Goal: Task Accomplishment & Management: Complete application form

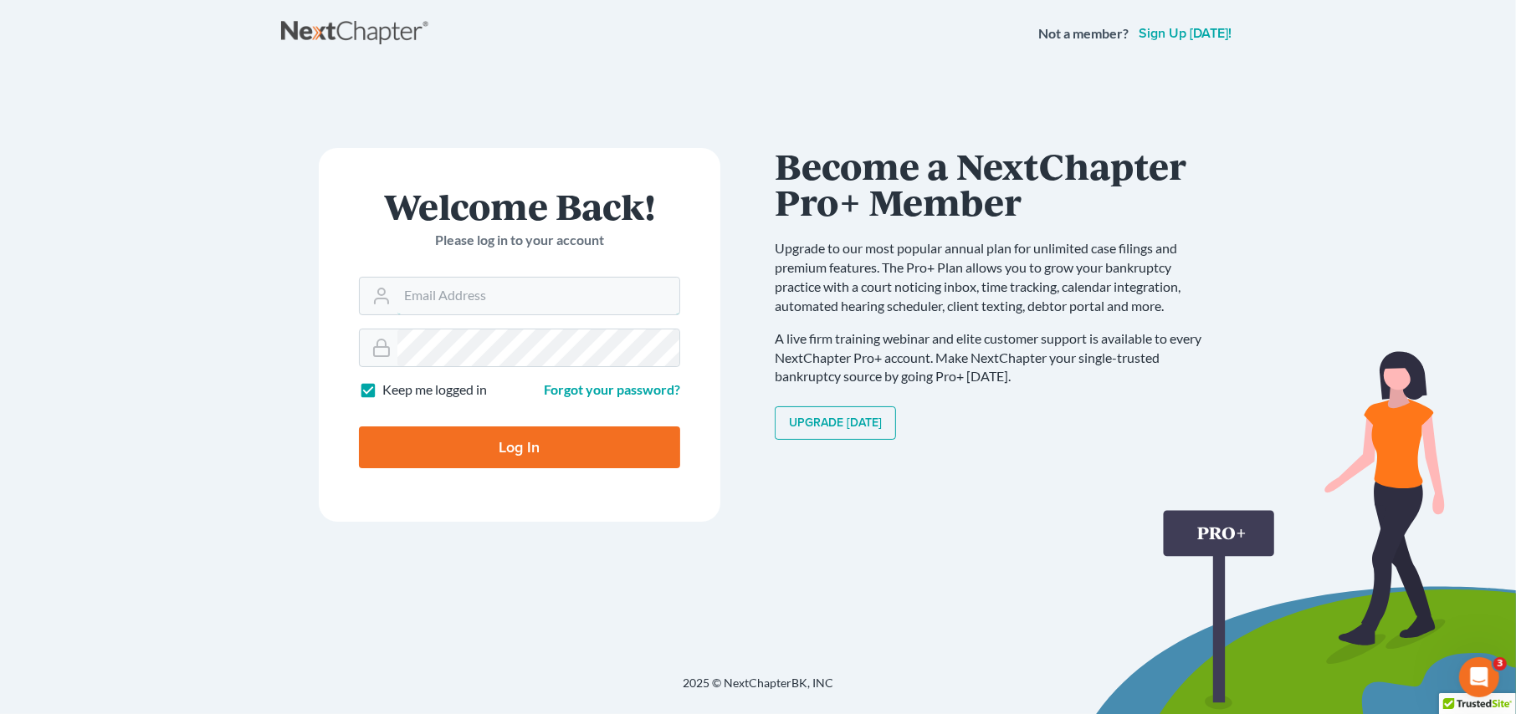
type input "[PERSON_NAME][EMAIL_ADDRESS][DOMAIN_NAME]"
click at [546, 444] on input "Log In" at bounding box center [519, 448] width 321 height 42
type input "Thinking..."
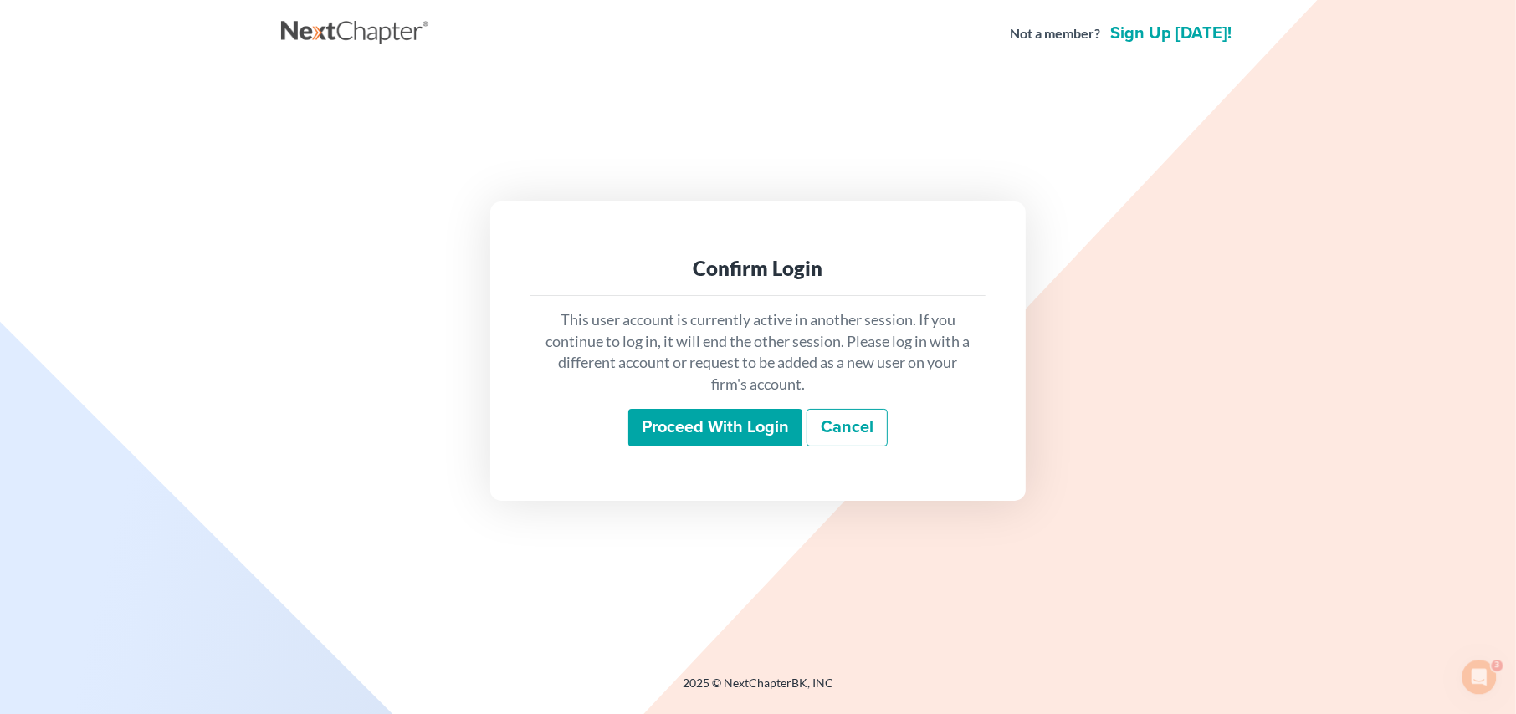
click at [695, 437] on input "Proceed with login" at bounding box center [715, 428] width 174 height 38
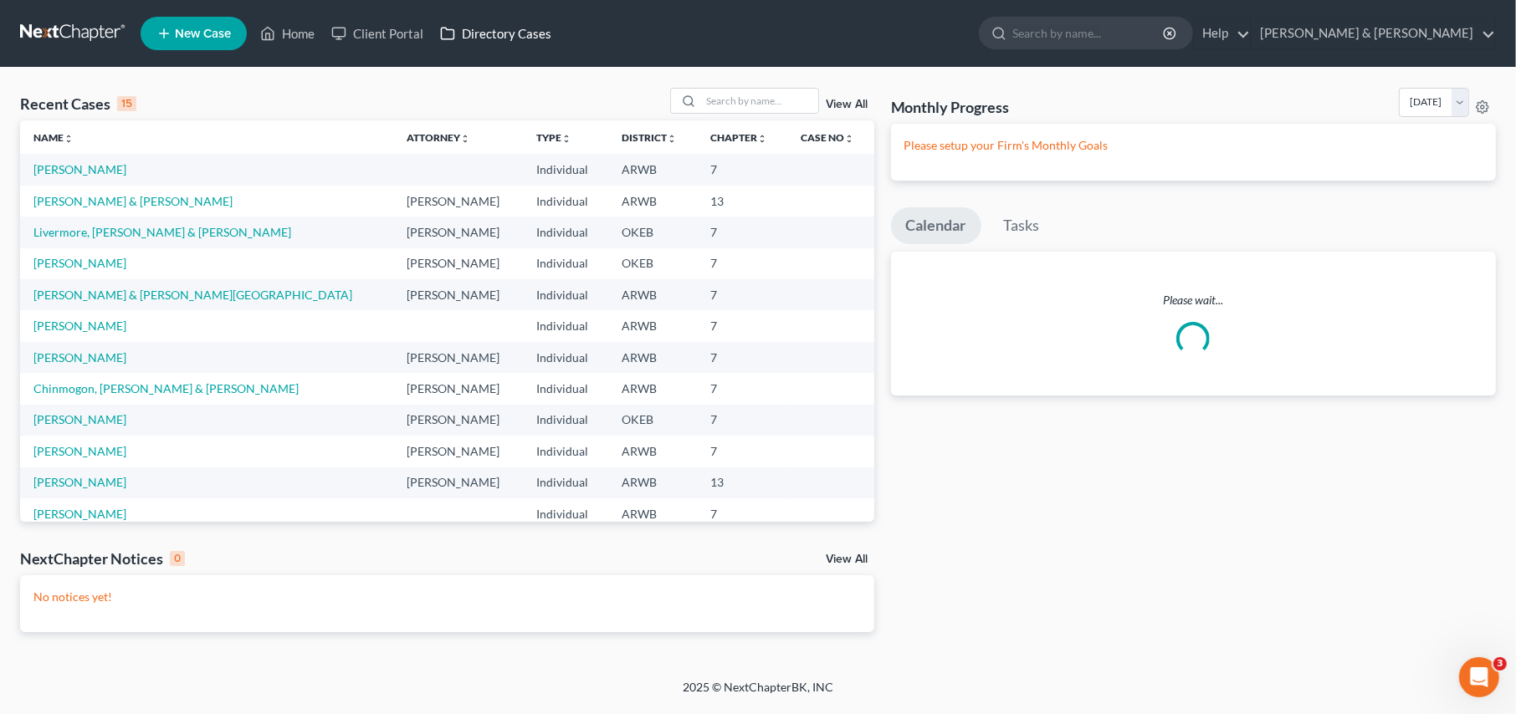
click at [478, 33] on link "Directory Cases" at bounding box center [496, 33] width 128 height 30
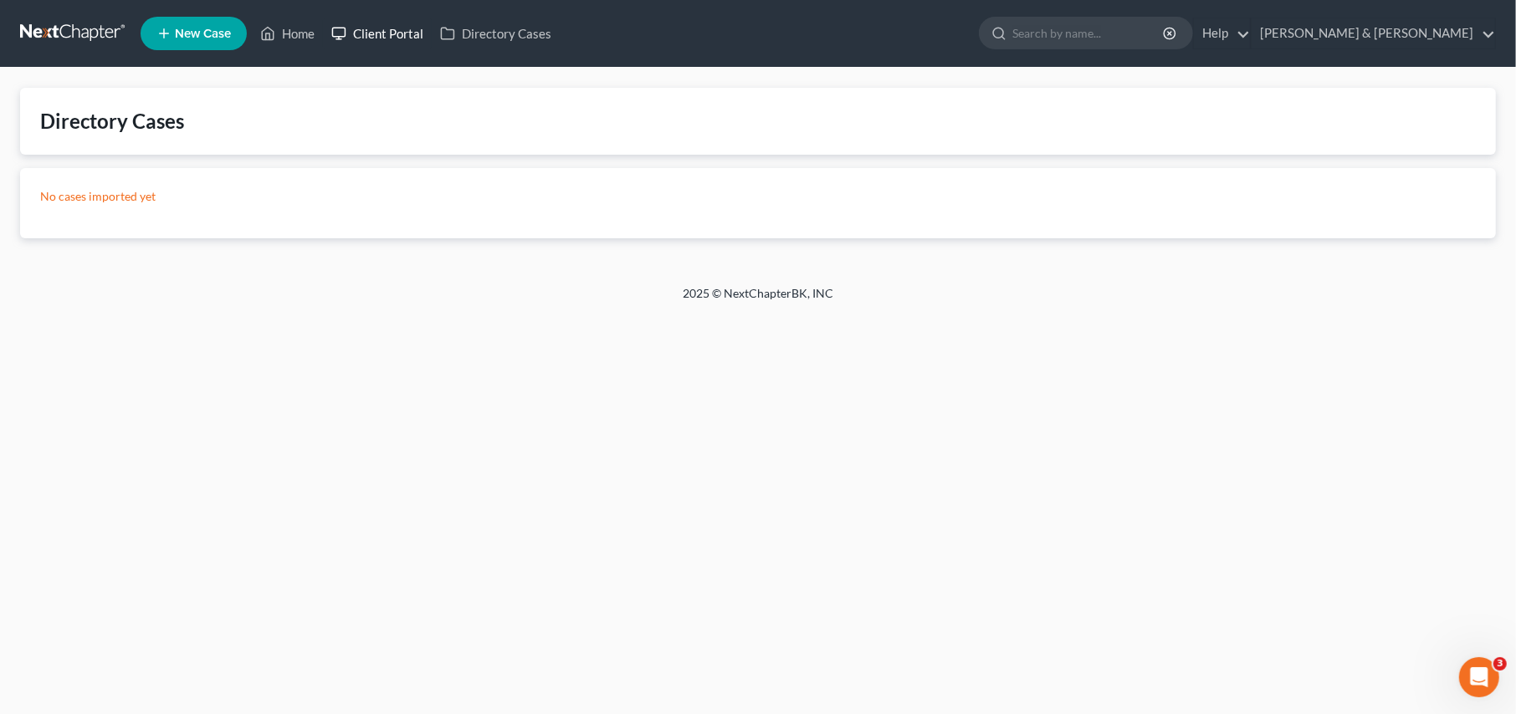
click at [390, 34] on link "Client Portal" at bounding box center [377, 33] width 109 height 30
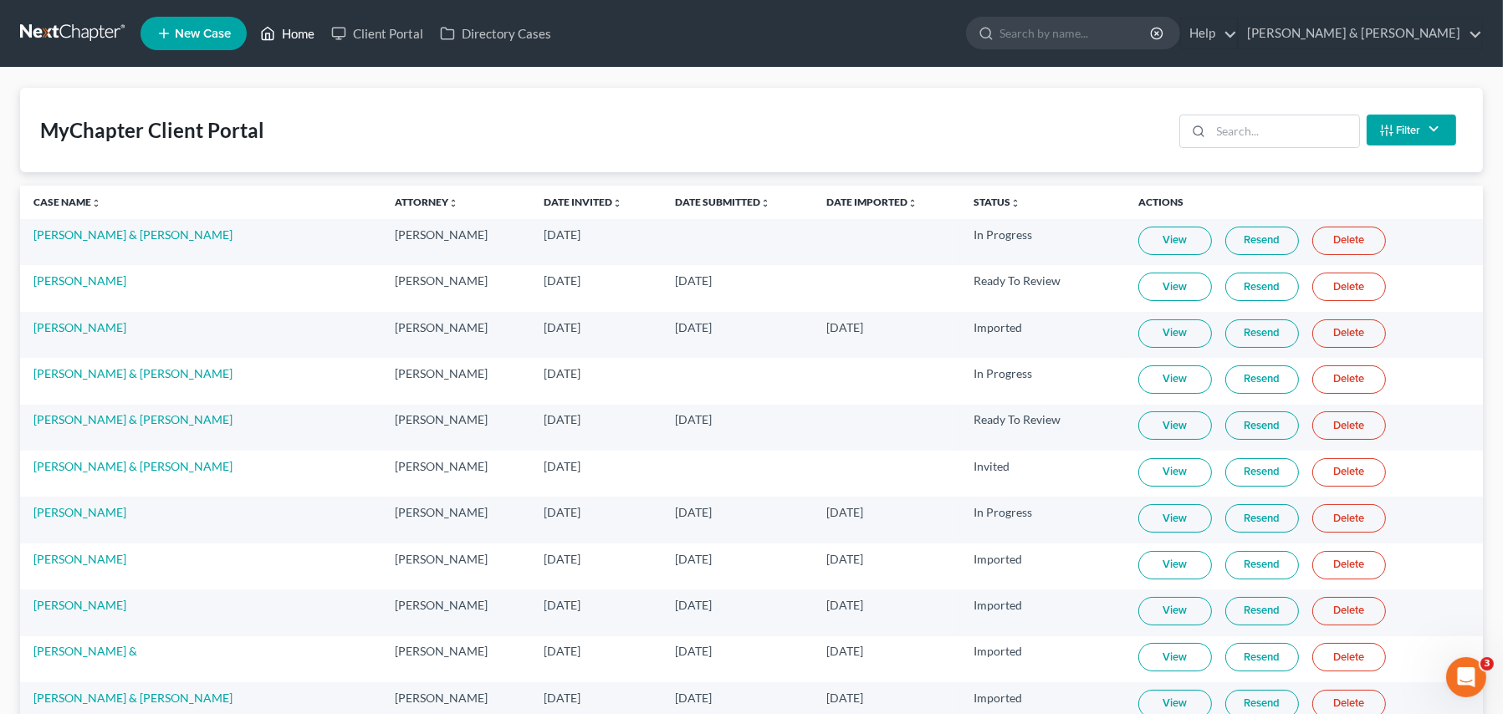
click at [281, 38] on link "Home" at bounding box center [287, 33] width 71 height 30
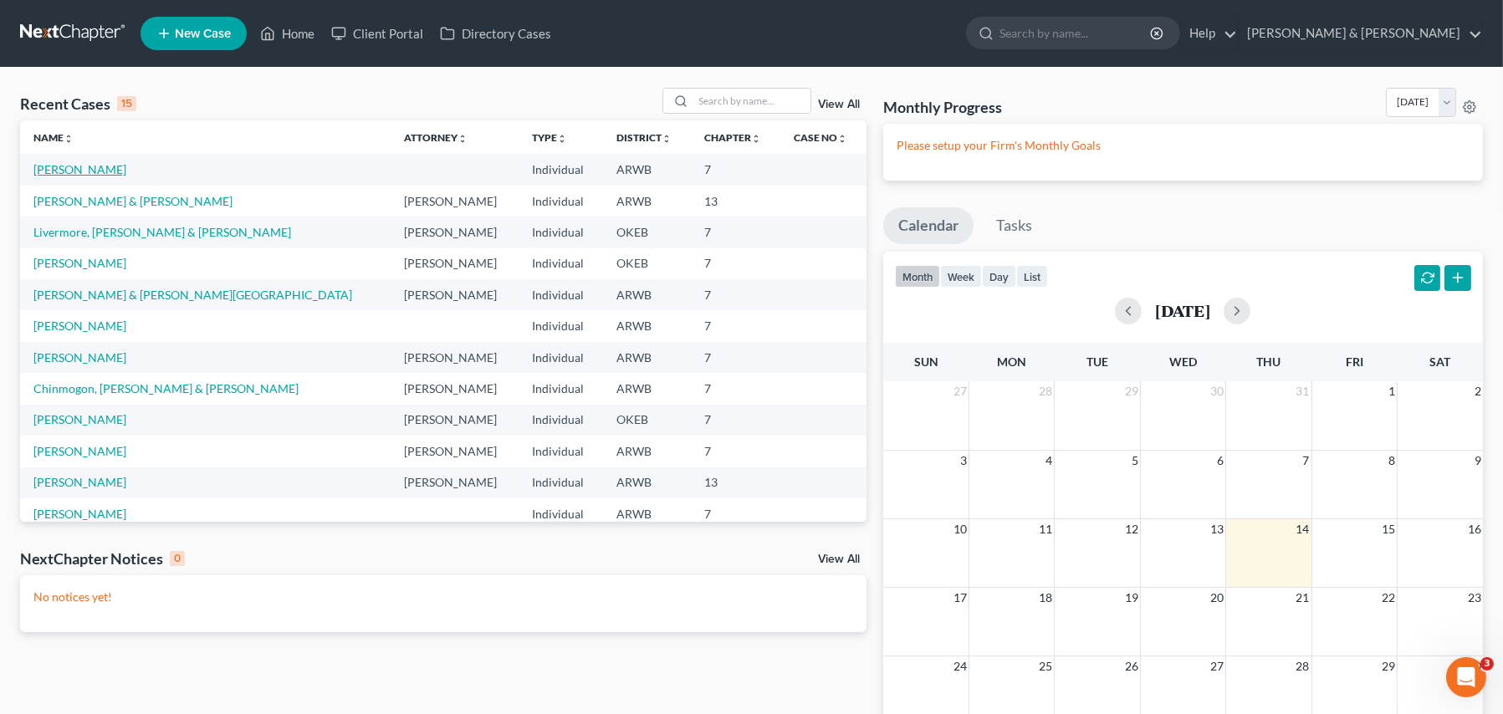
click at [70, 171] on link "Sampson, Christopher" at bounding box center [79, 169] width 93 height 14
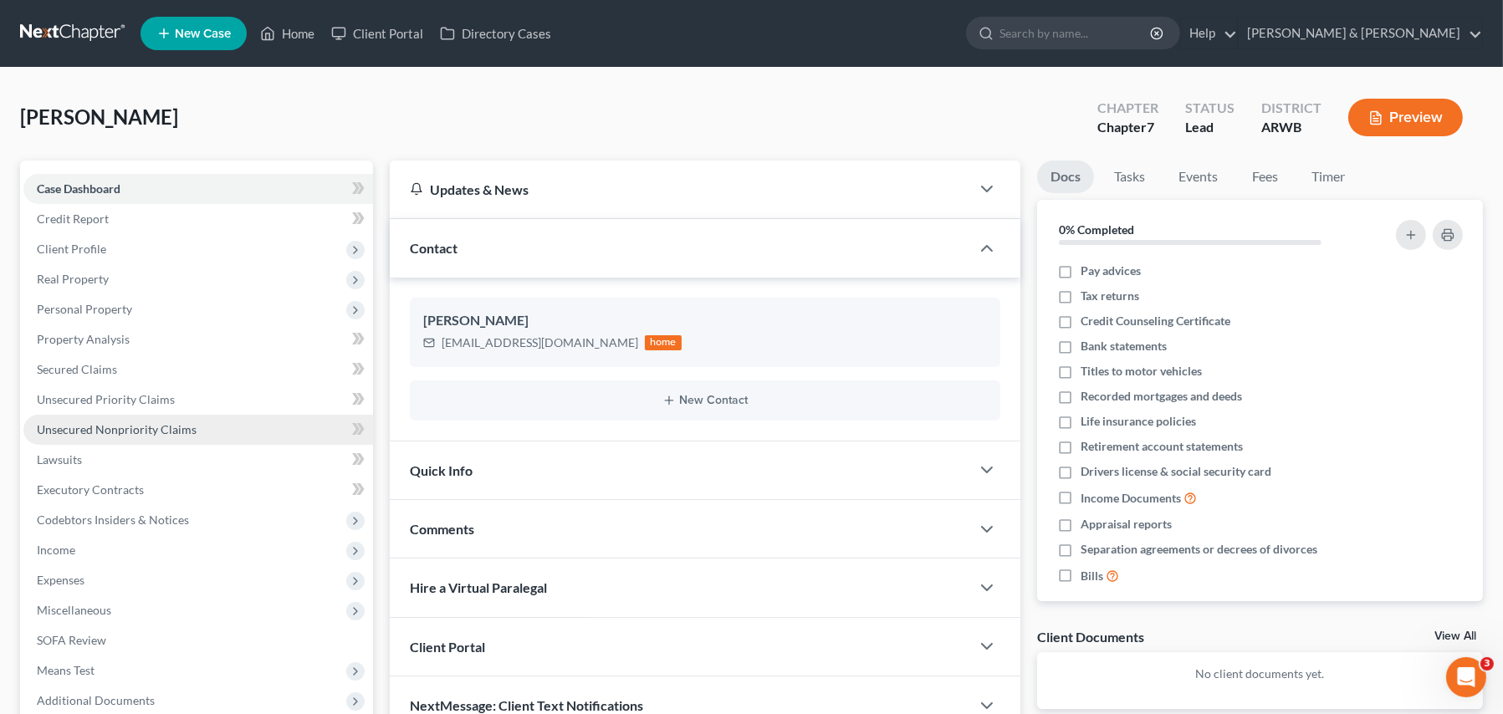
click at [86, 422] on span "Unsecured Nonpriority Claims" at bounding box center [117, 429] width 160 height 14
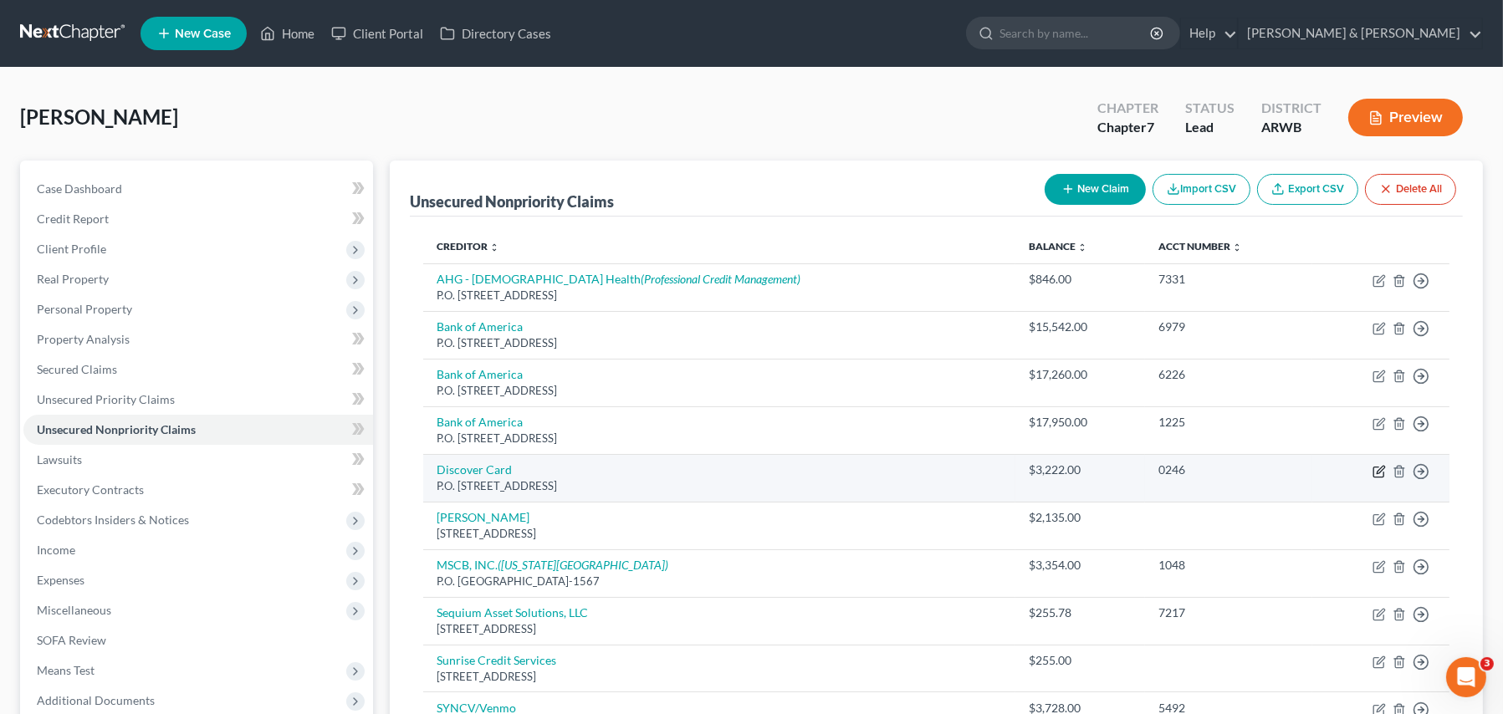
click at [1378, 472] on icon "button" at bounding box center [1381, 470] width 8 height 8
select select "46"
select select "2"
select select "0"
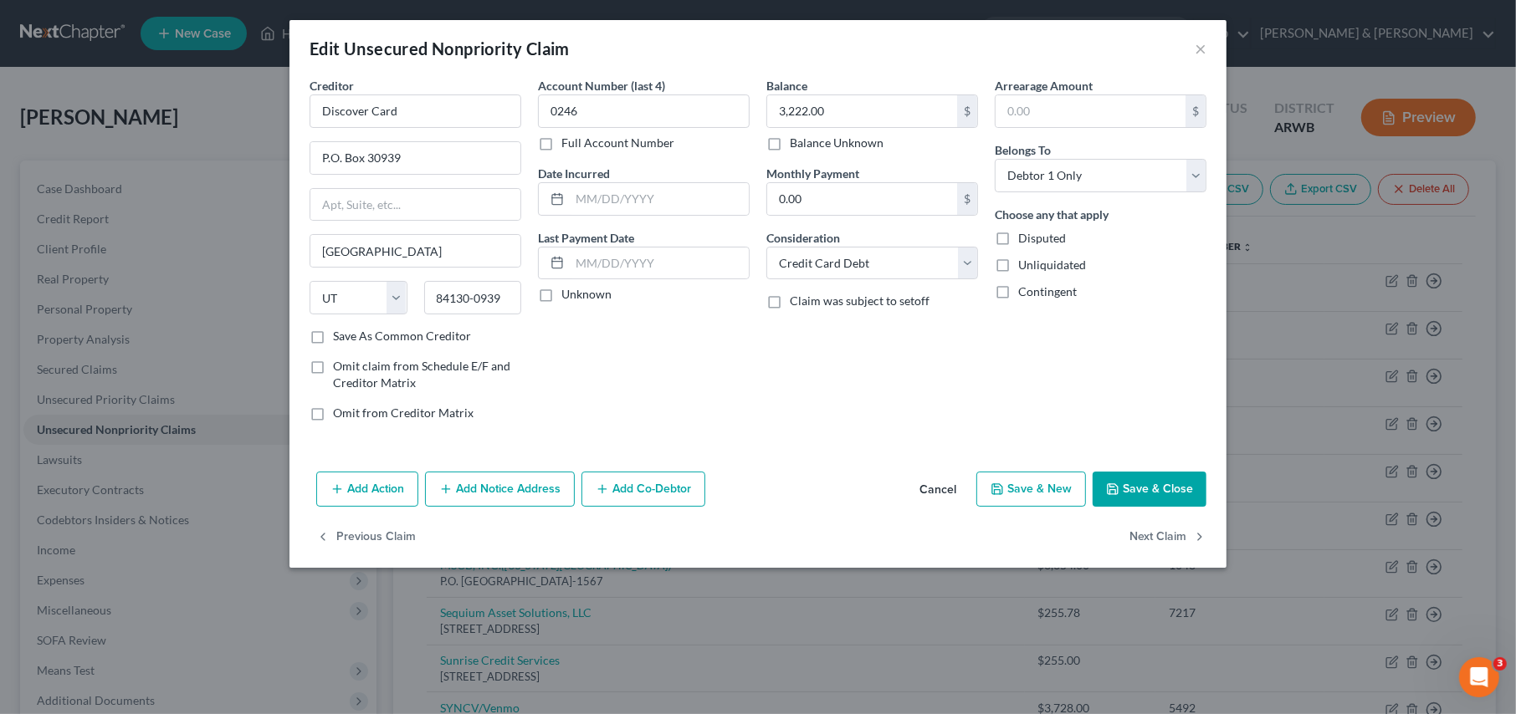
click at [465, 490] on button "Add Notice Address" at bounding box center [500, 489] width 150 height 35
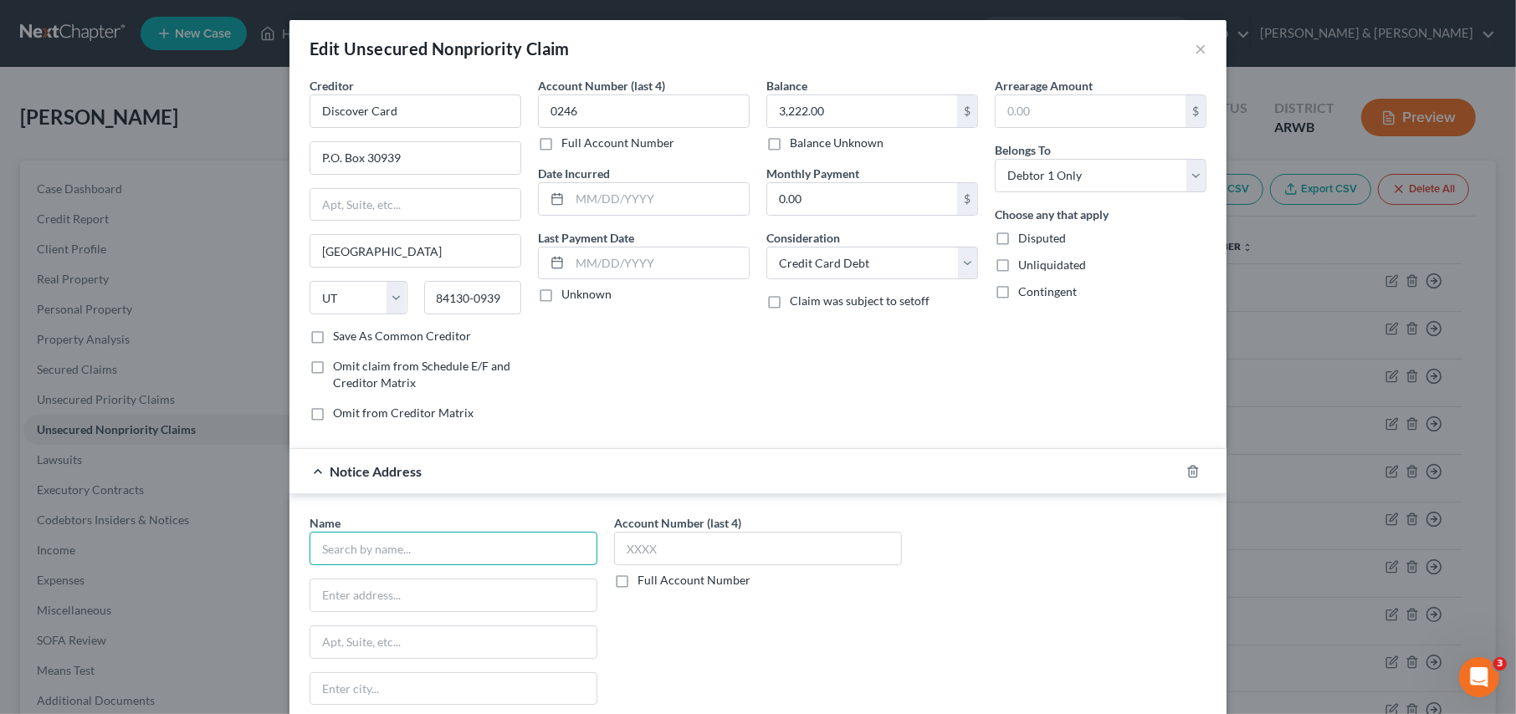
click at [333, 545] on input "text" at bounding box center [453, 548] width 288 height 33
type input "Capital management Services, LP"
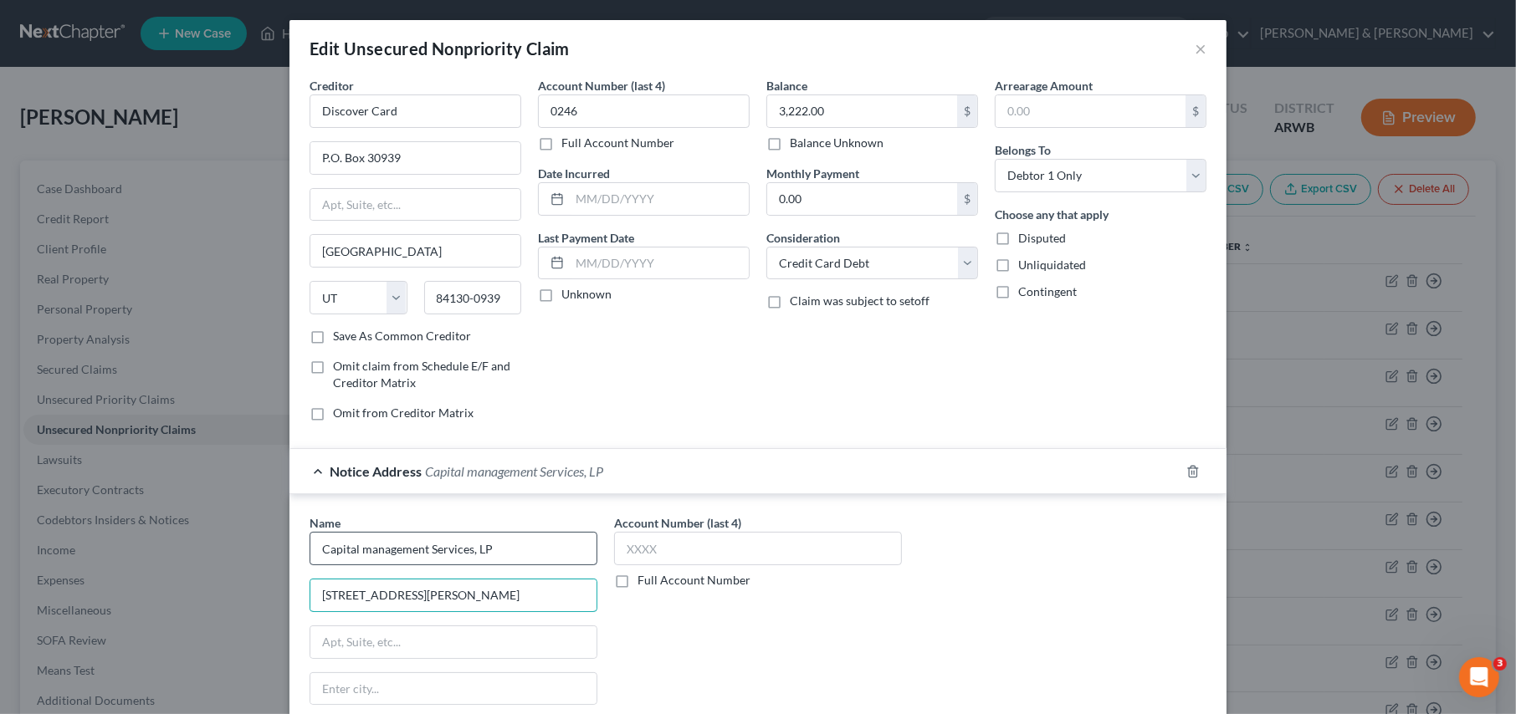
type input "698 1/2 South Ogden Street"
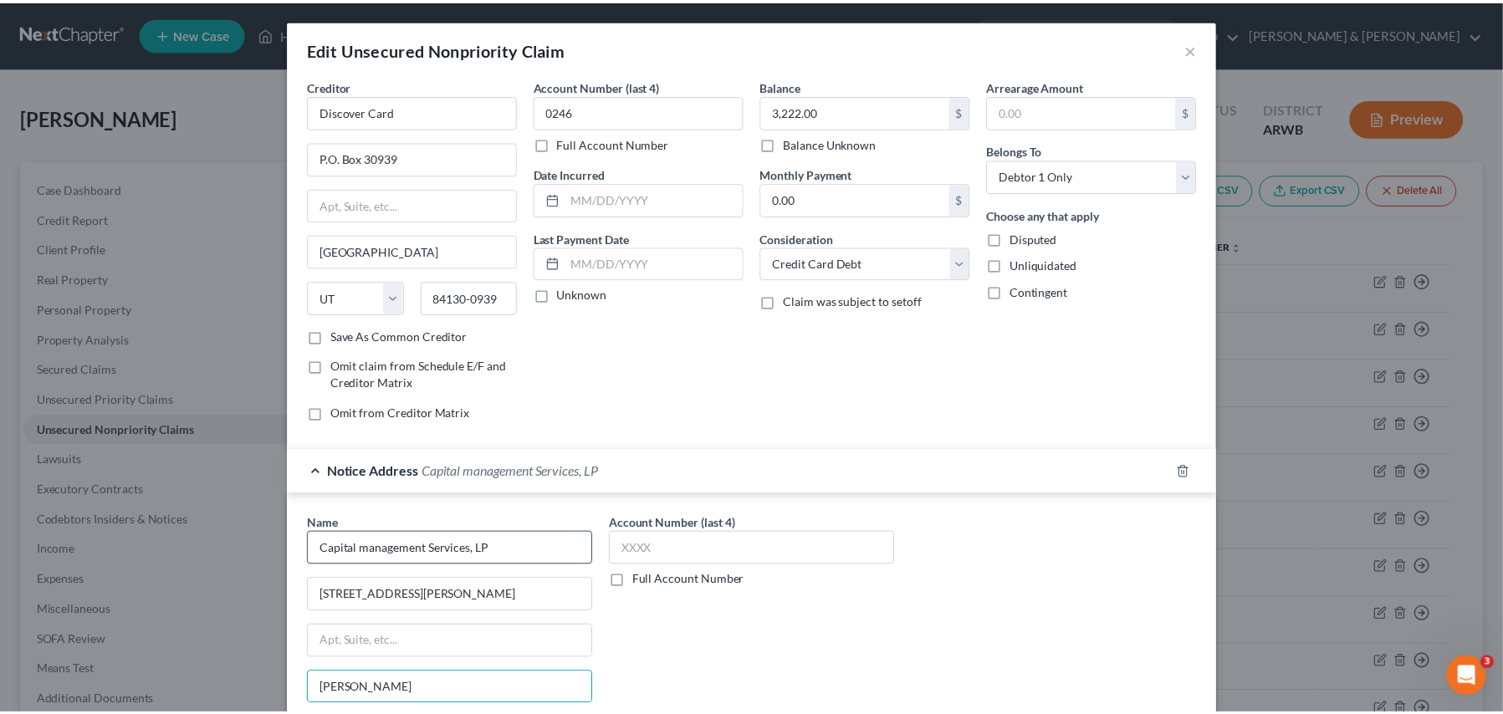
scroll to position [233, 0]
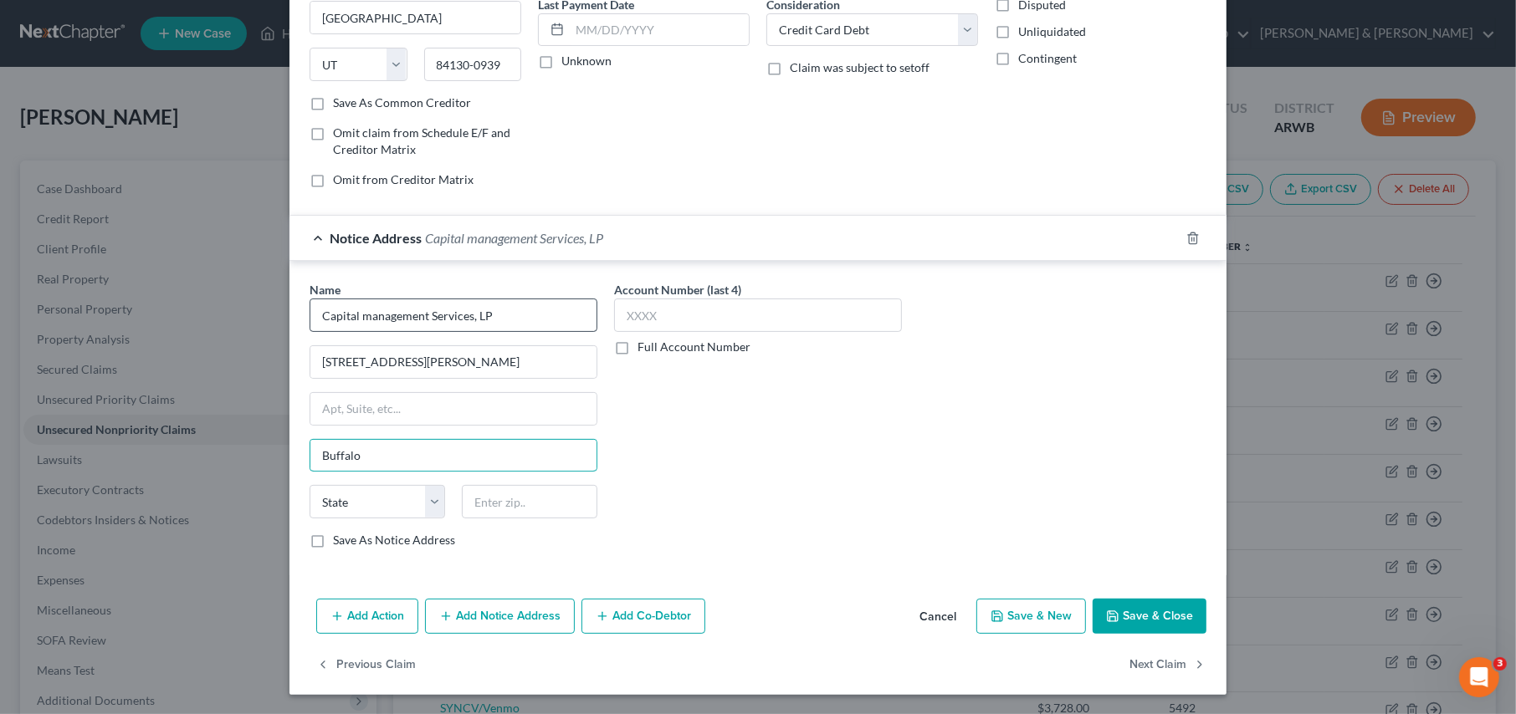
type input "Buffalo"
select select "35"
type input "14206"
click at [721, 322] on input "text" at bounding box center [758, 315] width 288 height 33
type input "0246"
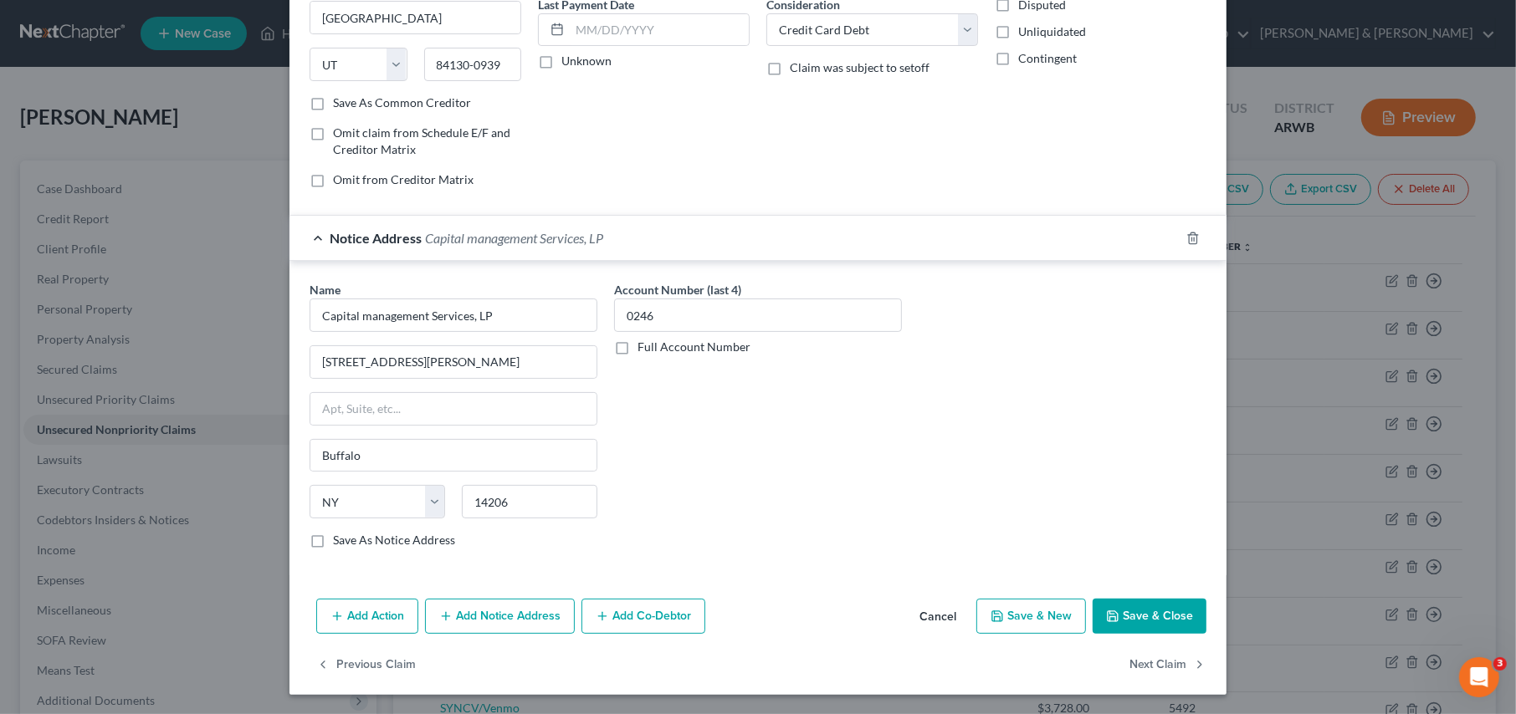
click at [1168, 610] on button "Save & Close" at bounding box center [1149, 616] width 114 height 35
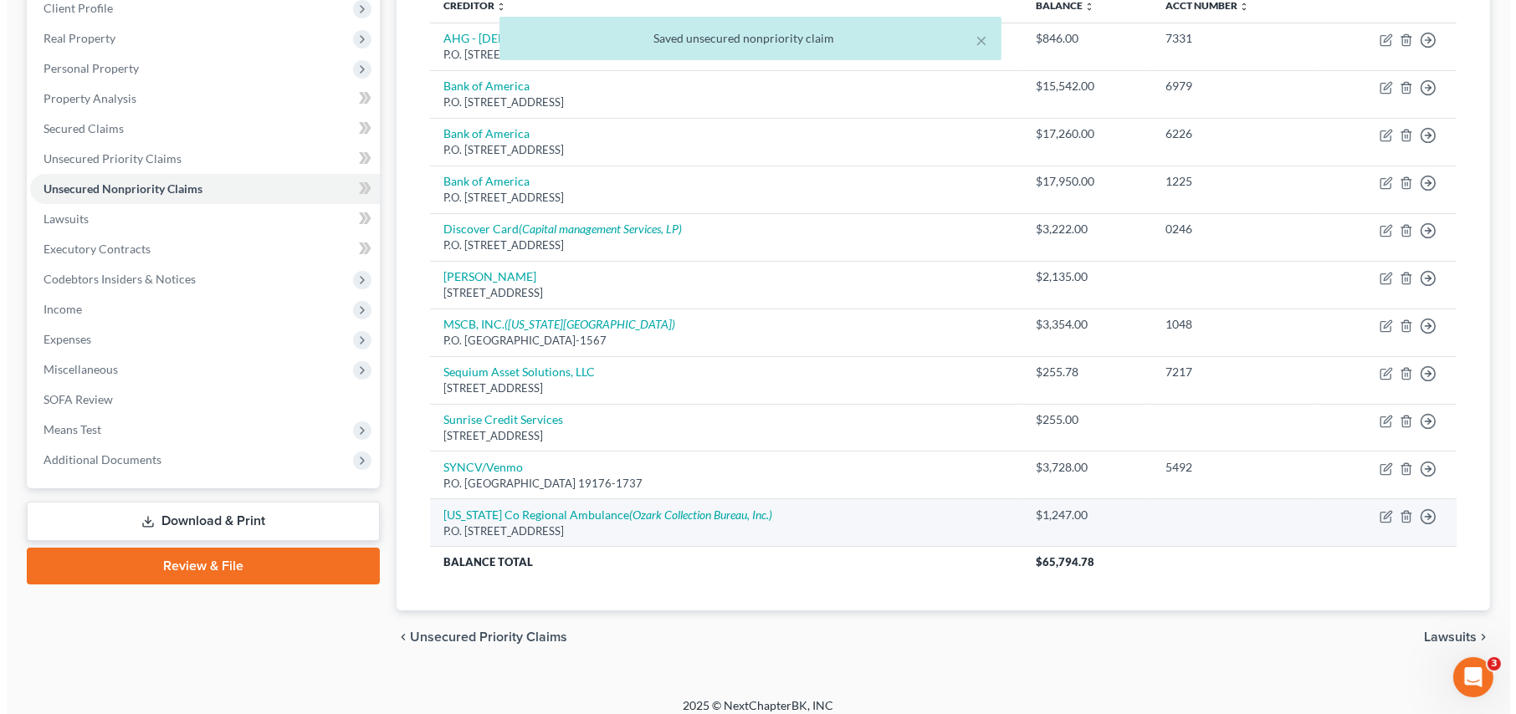
scroll to position [253, 0]
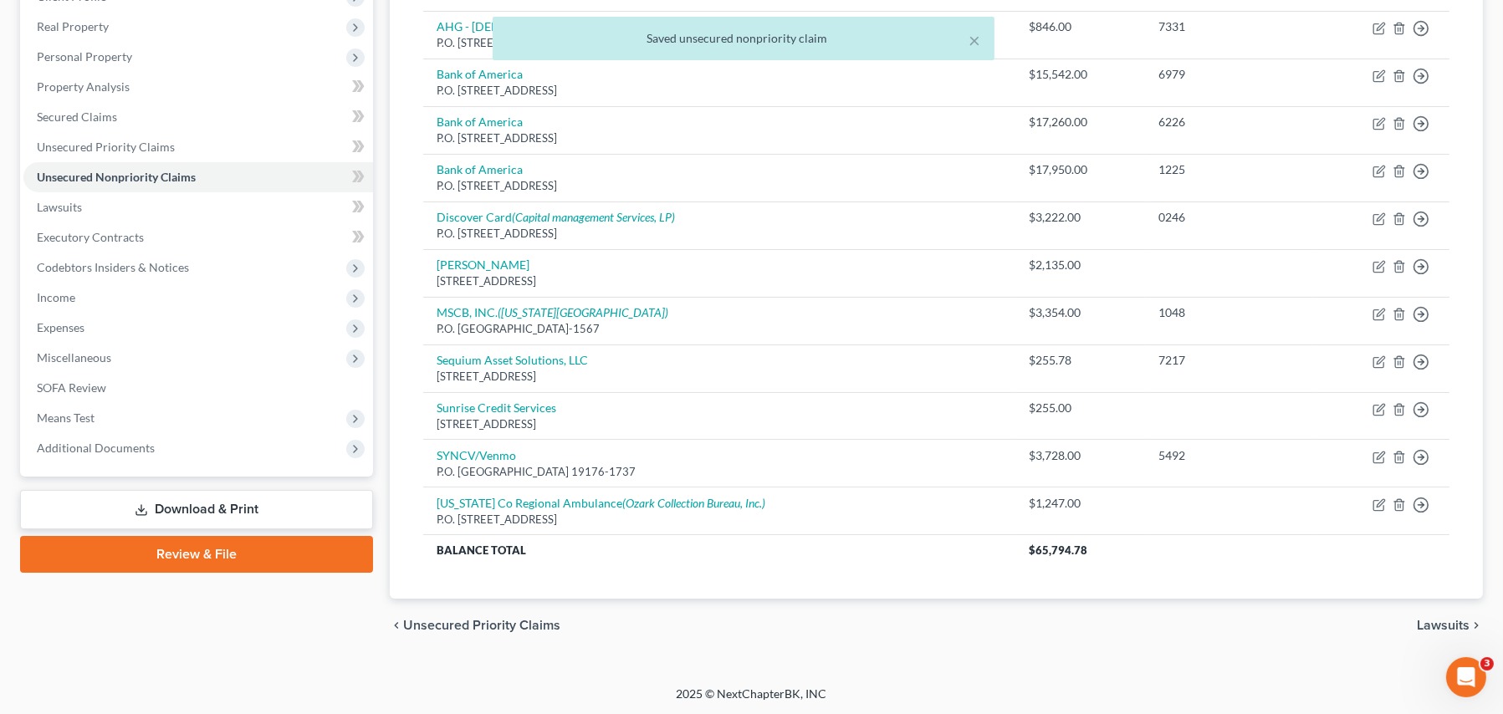
click at [764, 633] on div "chevron_left Unsecured Priority Claims Lawsuits chevron_right" at bounding box center [936, 626] width 1093 height 54
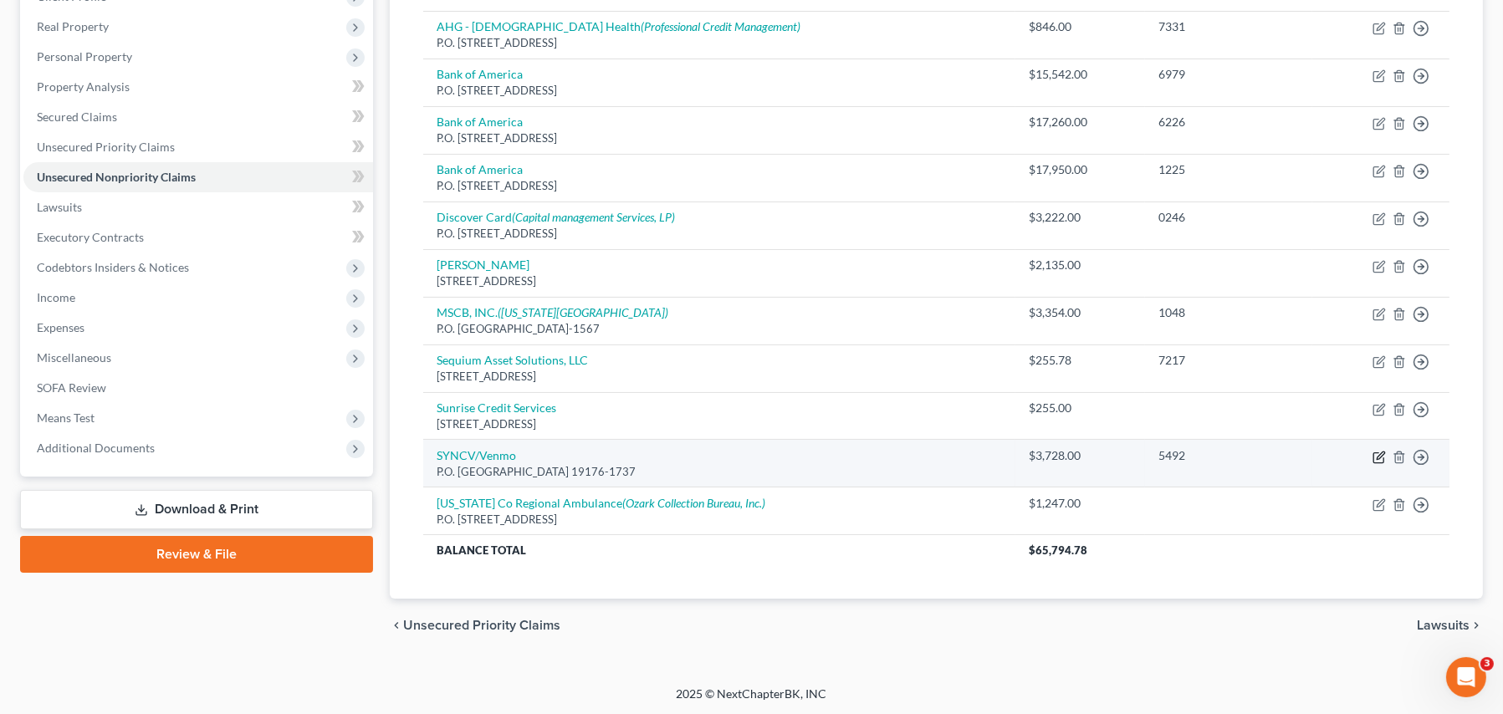
click at [1380, 456] on icon "button" at bounding box center [1381, 456] width 8 height 8
select select "39"
select select "2"
select select "0"
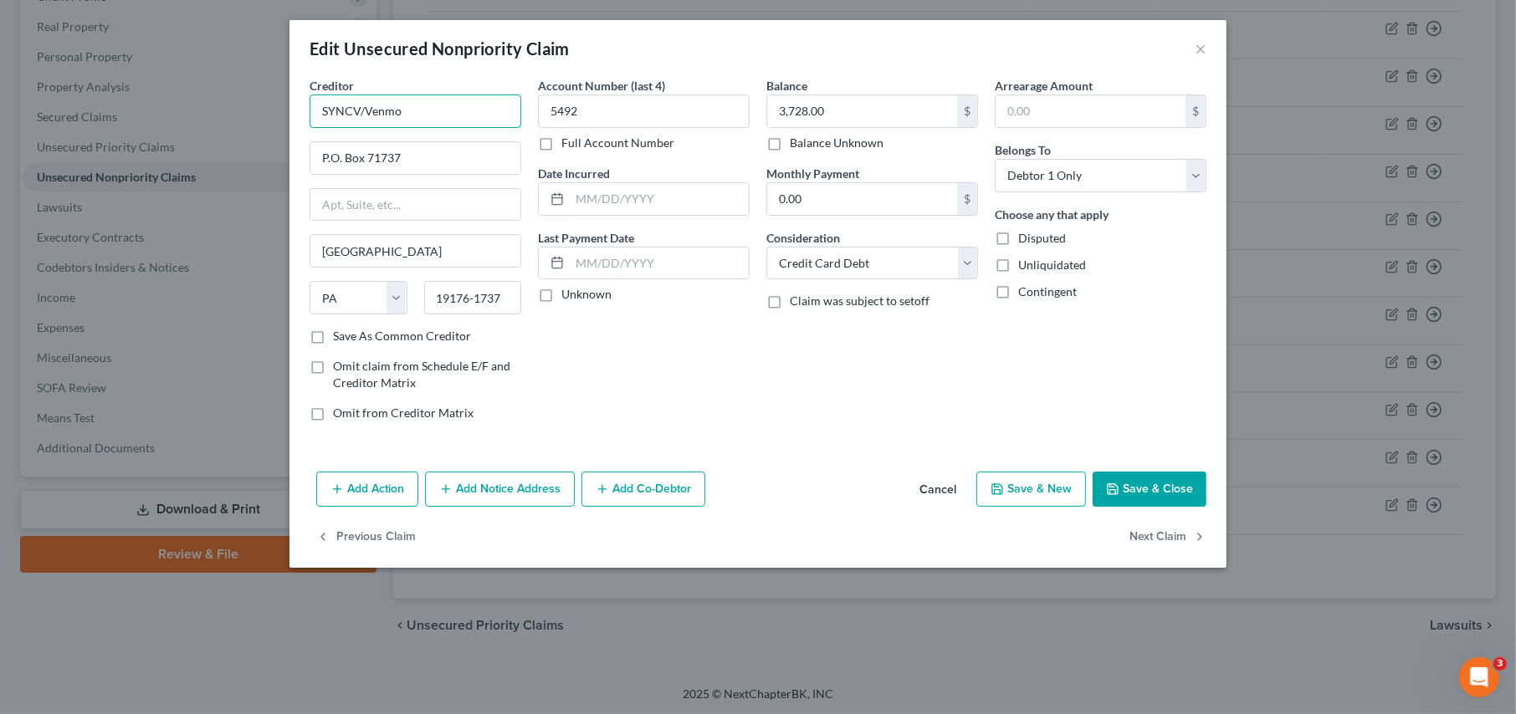
click at [350, 113] on input "SYNCV/Venmo" at bounding box center [415, 111] width 212 height 33
type input "SYNCB/Venmo"
click at [1121, 481] on button "Save & Close" at bounding box center [1149, 489] width 114 height 35
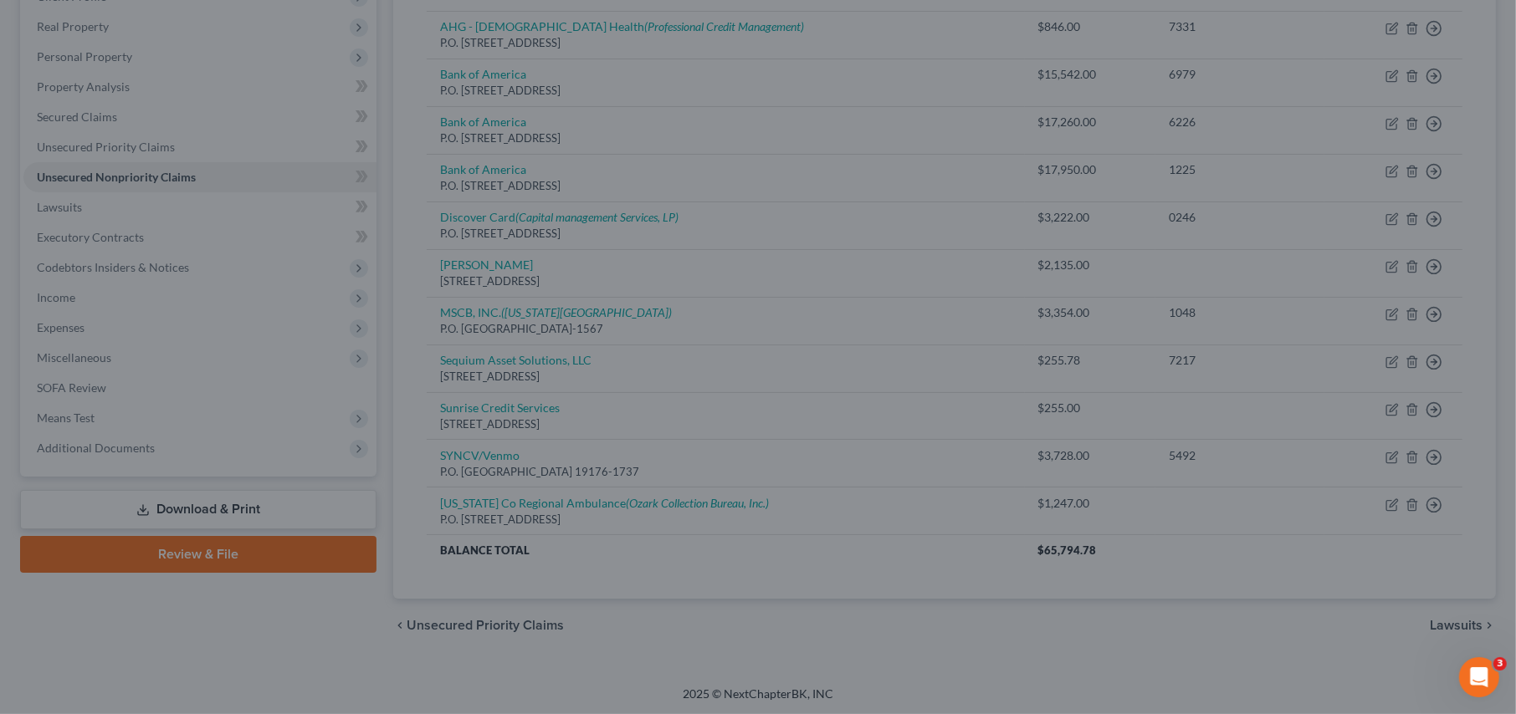
type input "0"
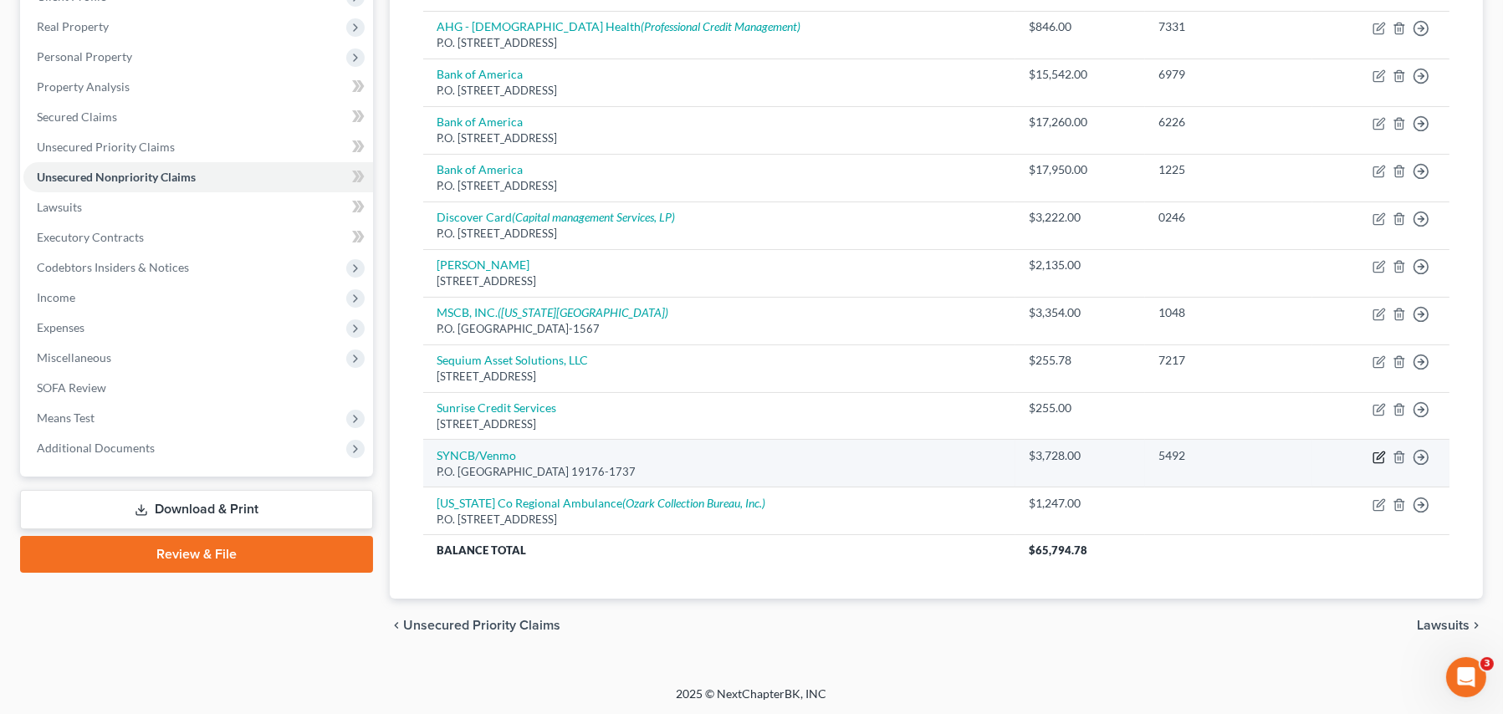
click at [1378, 457] on icon "button" at bounding box center [1381, 456] width 8 height 8
select select "39"
select select "2"
select select "0"
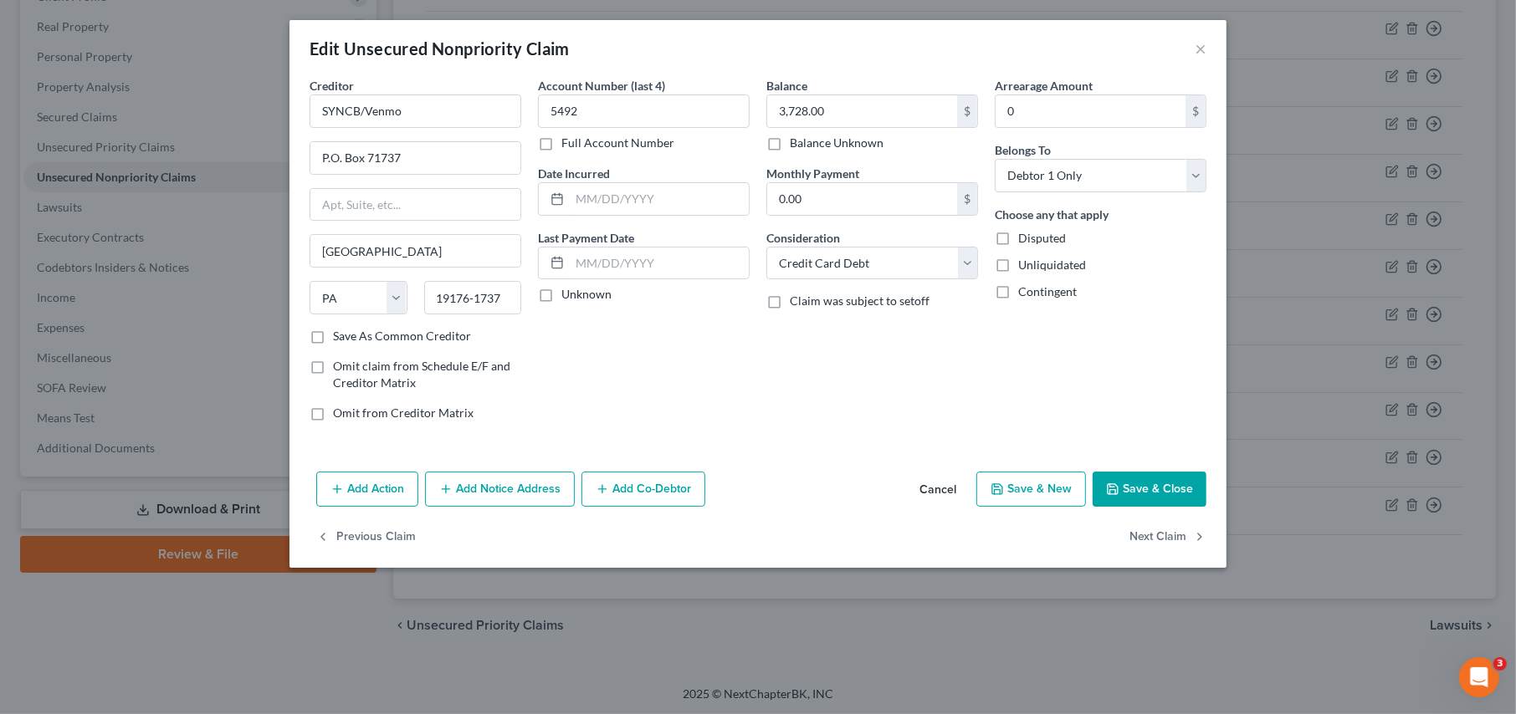
click at [486, 498] on button "Add Notice Address" at bounding box center [500, 489] width 150 height 35
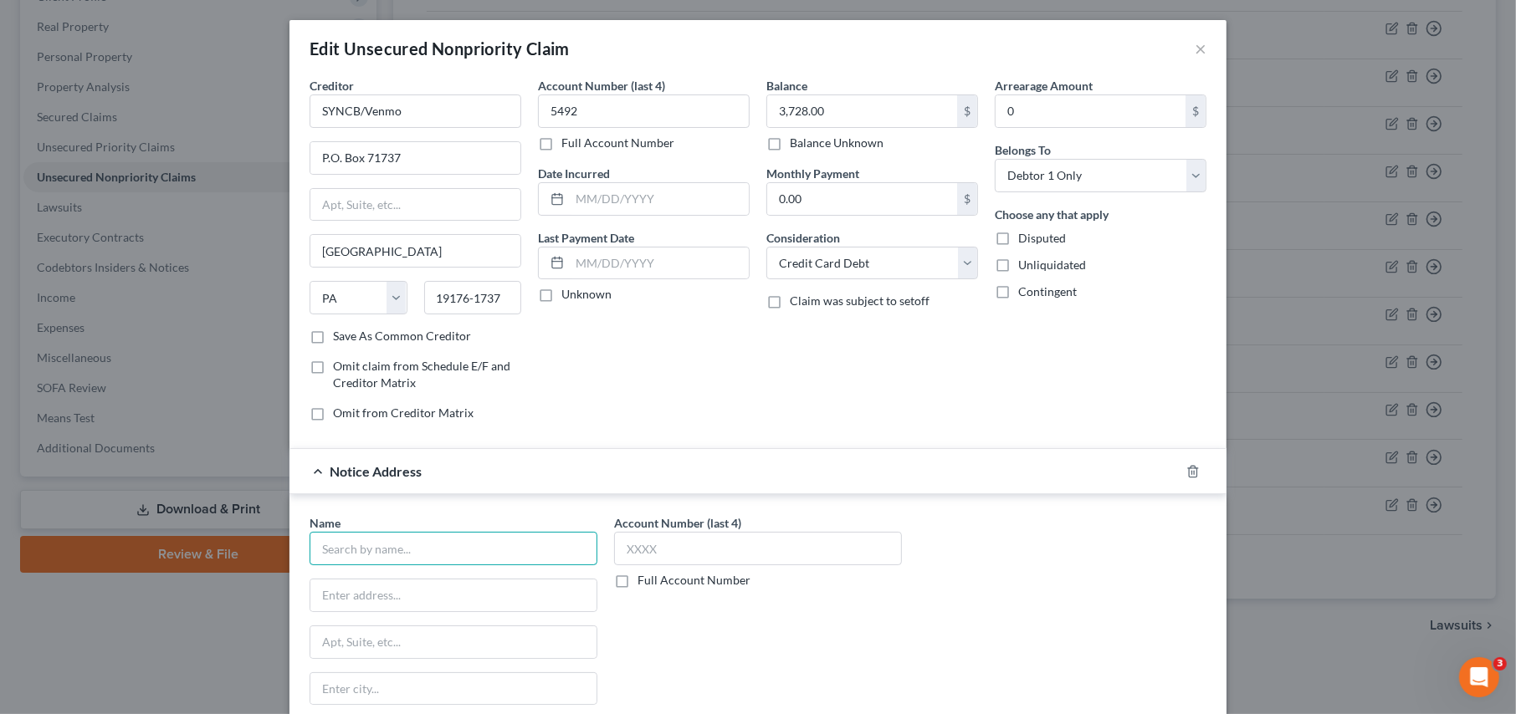
click at [396, 555] on input "text" at bounding box center [453, 548] width 288 height 33
type input "Monarch Recovery Management, Inc."
type input "P.O. Box 986"
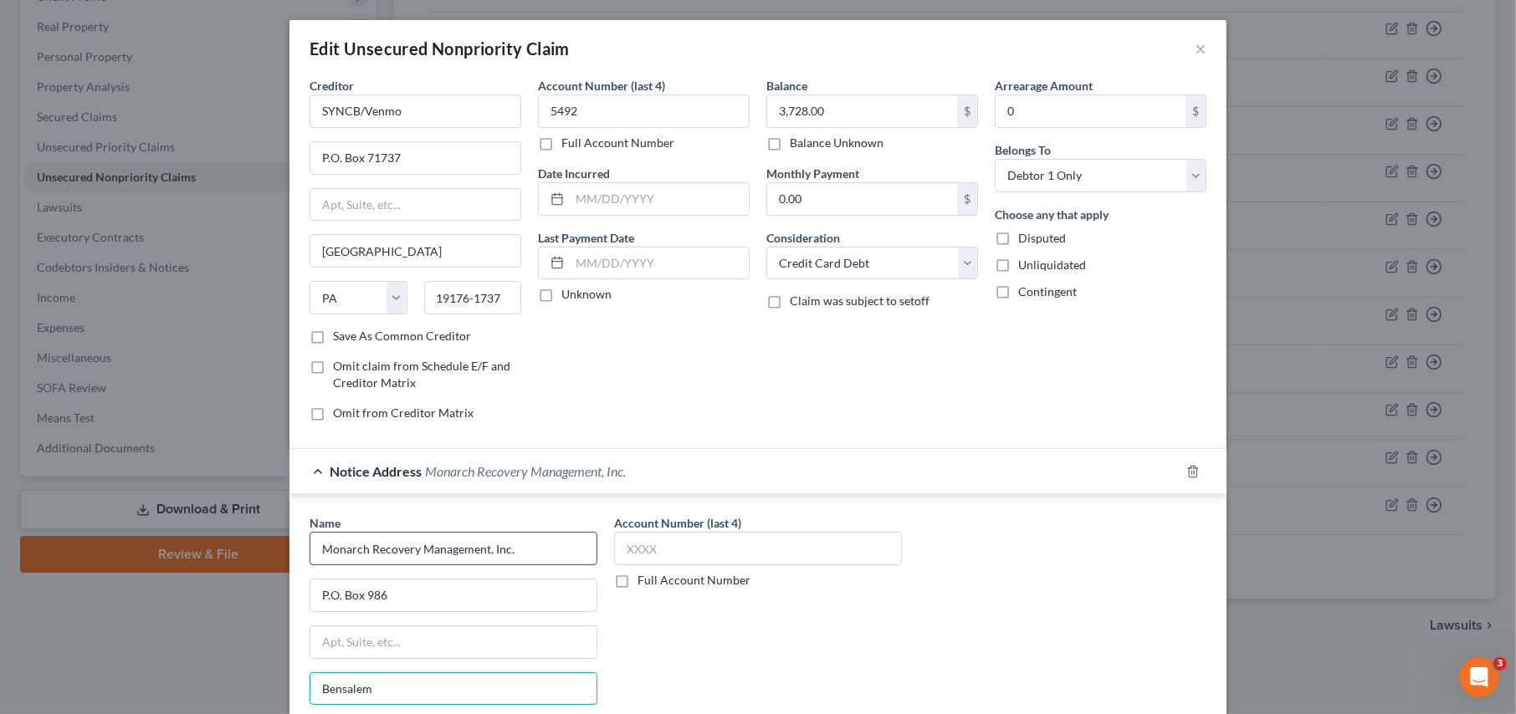
type input "Bensalem"
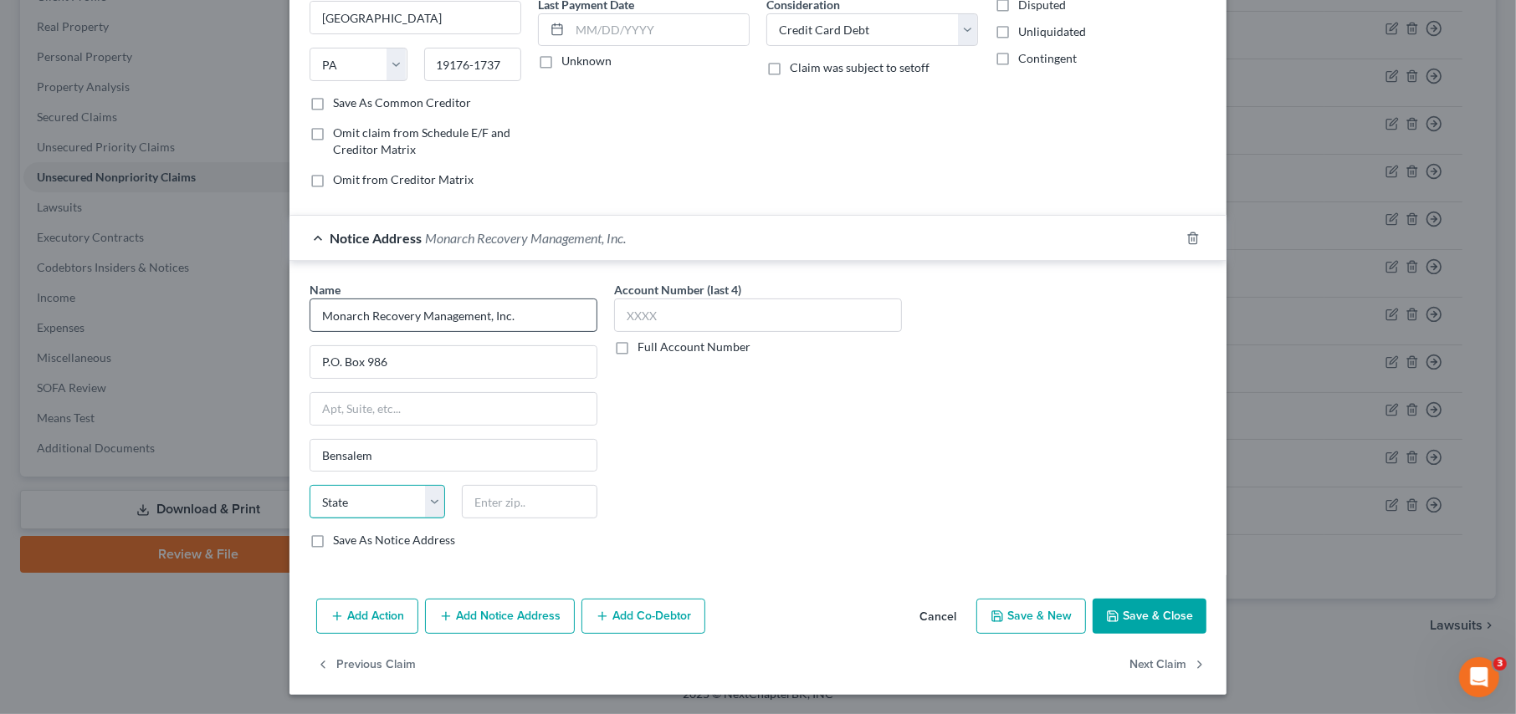
select select "39"
type input "19020"
click at [655, 309] on input "text" at bounding box center [758, 315] width 288 height 33
type input "4292"
click at [637, 345] on label "Full Account Number" at bounding box center [693, 347] width 113 height 17
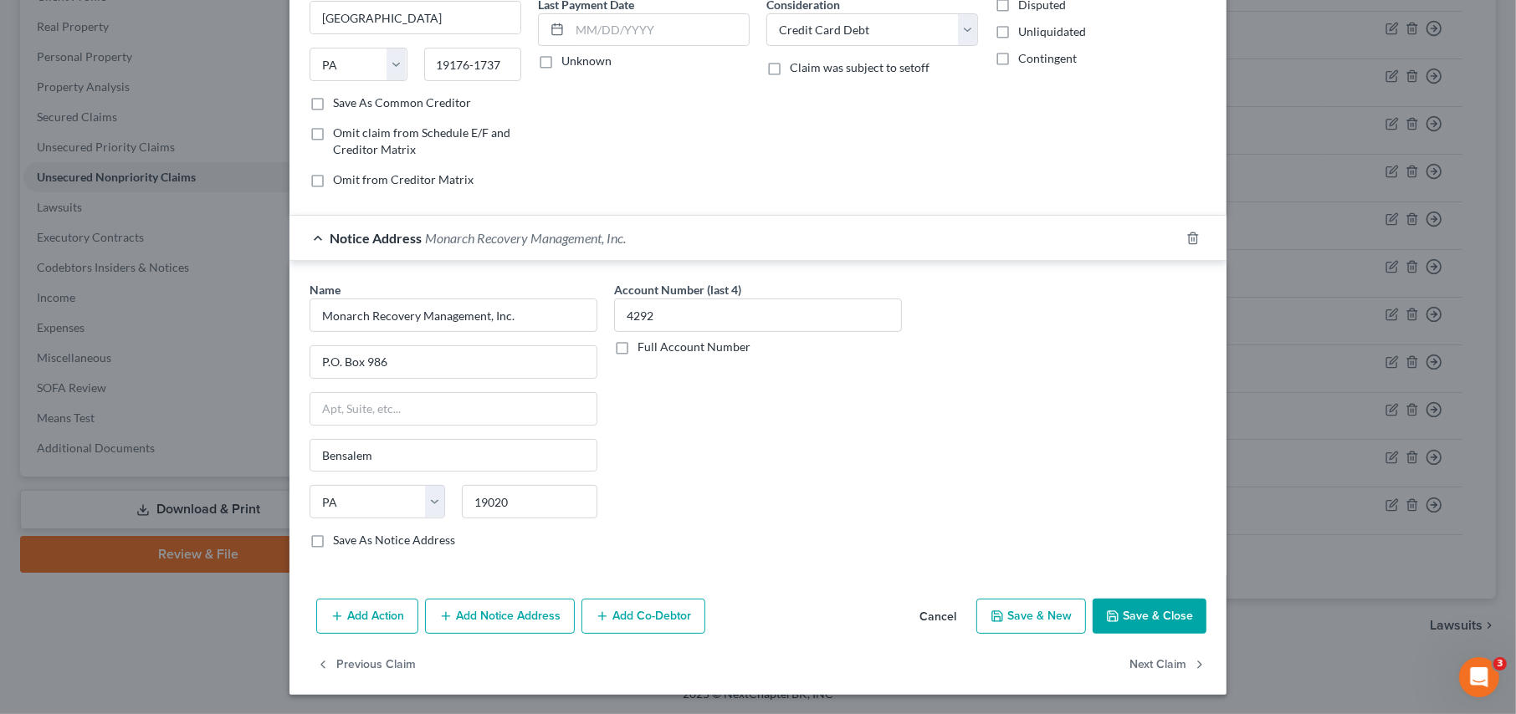
click at [644, 345] on input "Full Account Number" at bounding box center [649, 344] width 11 height 11
click at [623, 314] on input "4292" at bounding box center [758, 315] width 288 height 33
type input "33884292"
click at [1116, 602] on button "Save & Close" at bounding box center [1149, 616] width 114 height 35
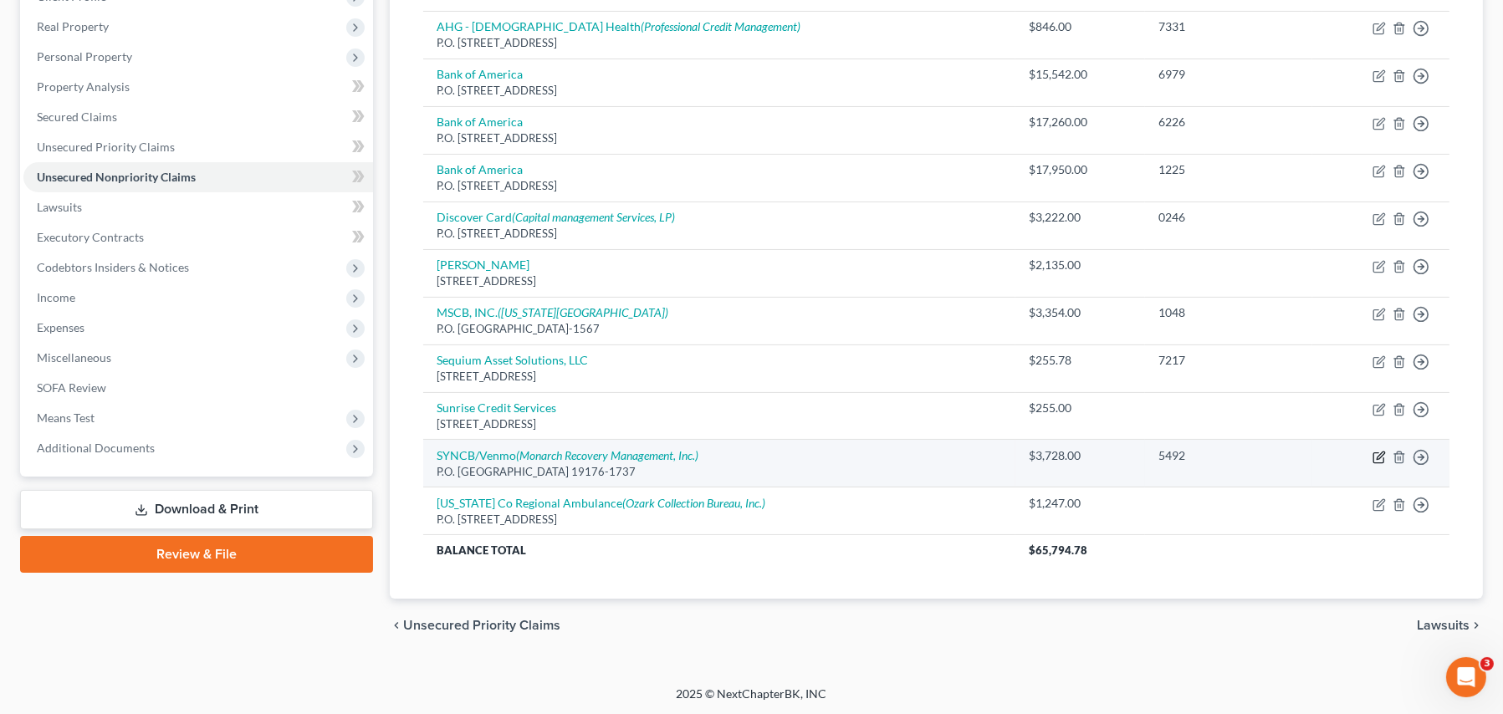
click at [1381, 456] on icon "button" at bounding box center [1379, 457] width 13 height 13
select select "39"
select select "2"
select select "0"
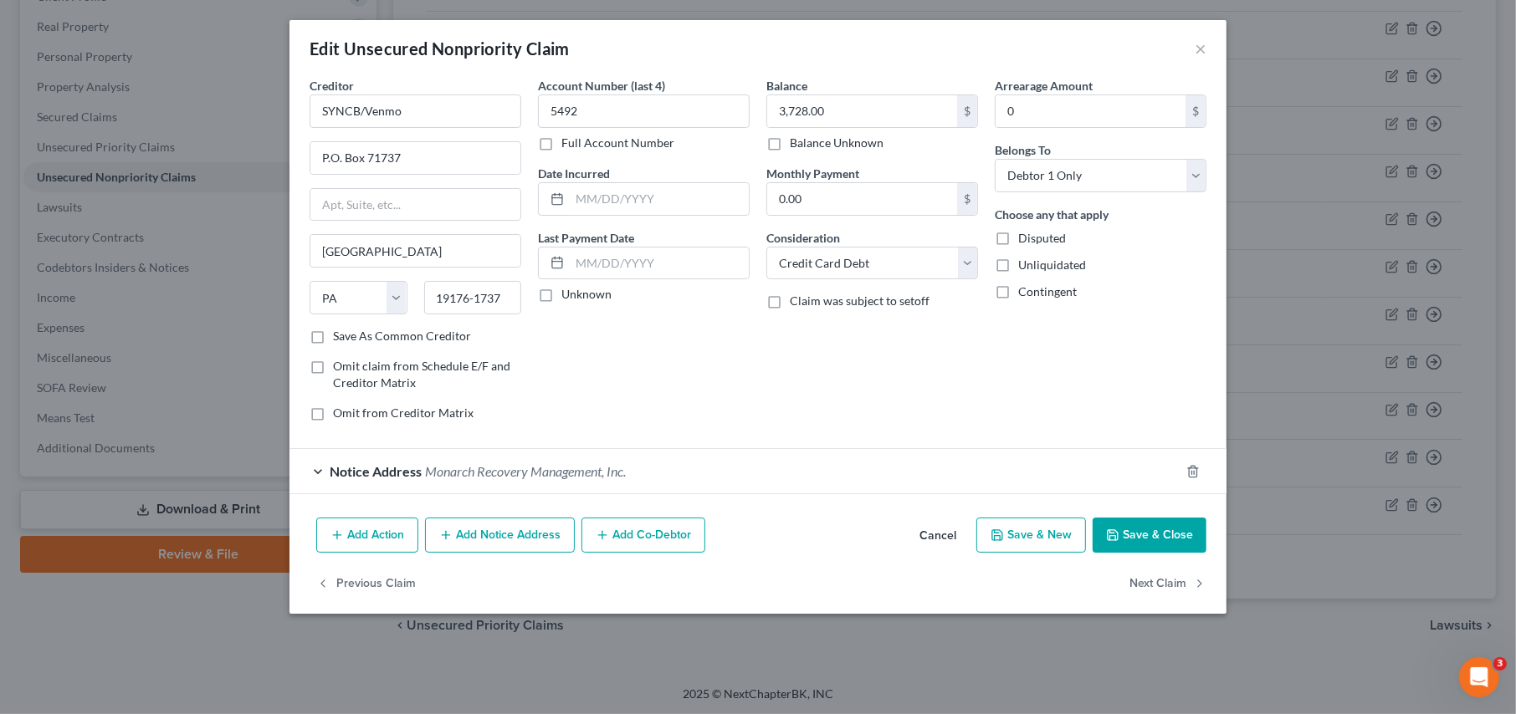
click at [515, 529] on button "Add Notice Address" at bounding box center [500, 535] width 150 height 35
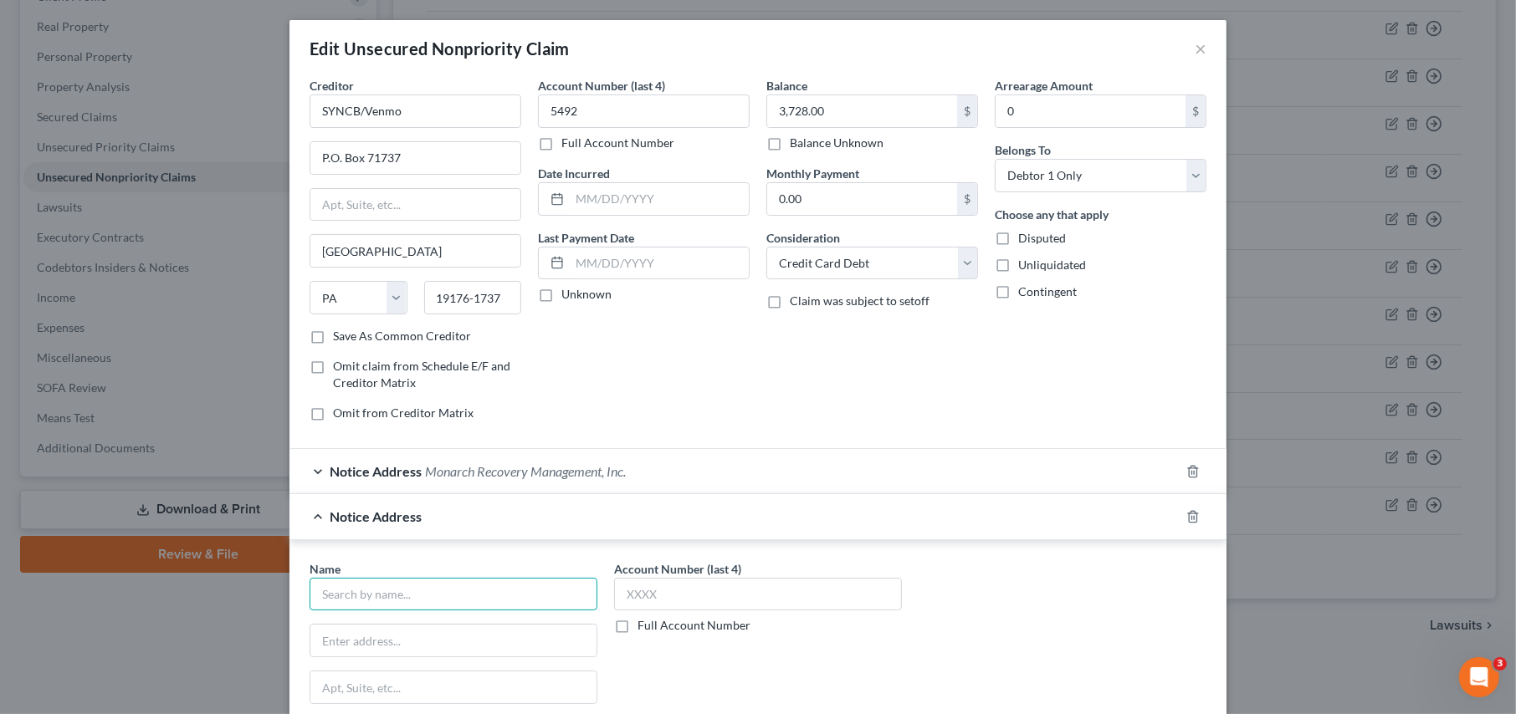
click at [332, 597] on input "text" at bounding box center [453, 594] width 288 height 33
type input "Credit Control, LLC"
type input "P.O. Box 160"
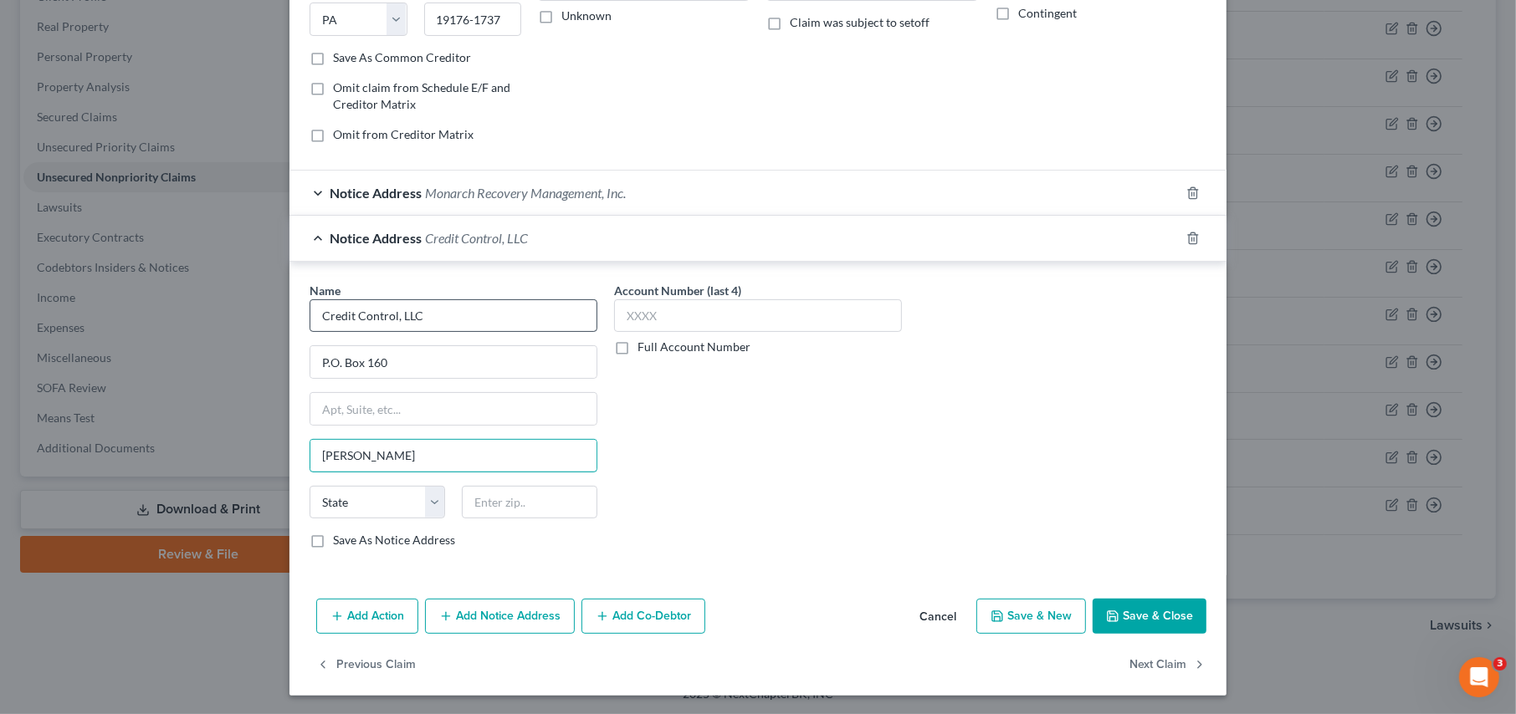
type input "Hazelwood"
select select "26"
type input "63042"
click at [683, 317] on input "text" at bounding box center [758, 315] width 288 height 33
type input "6163"
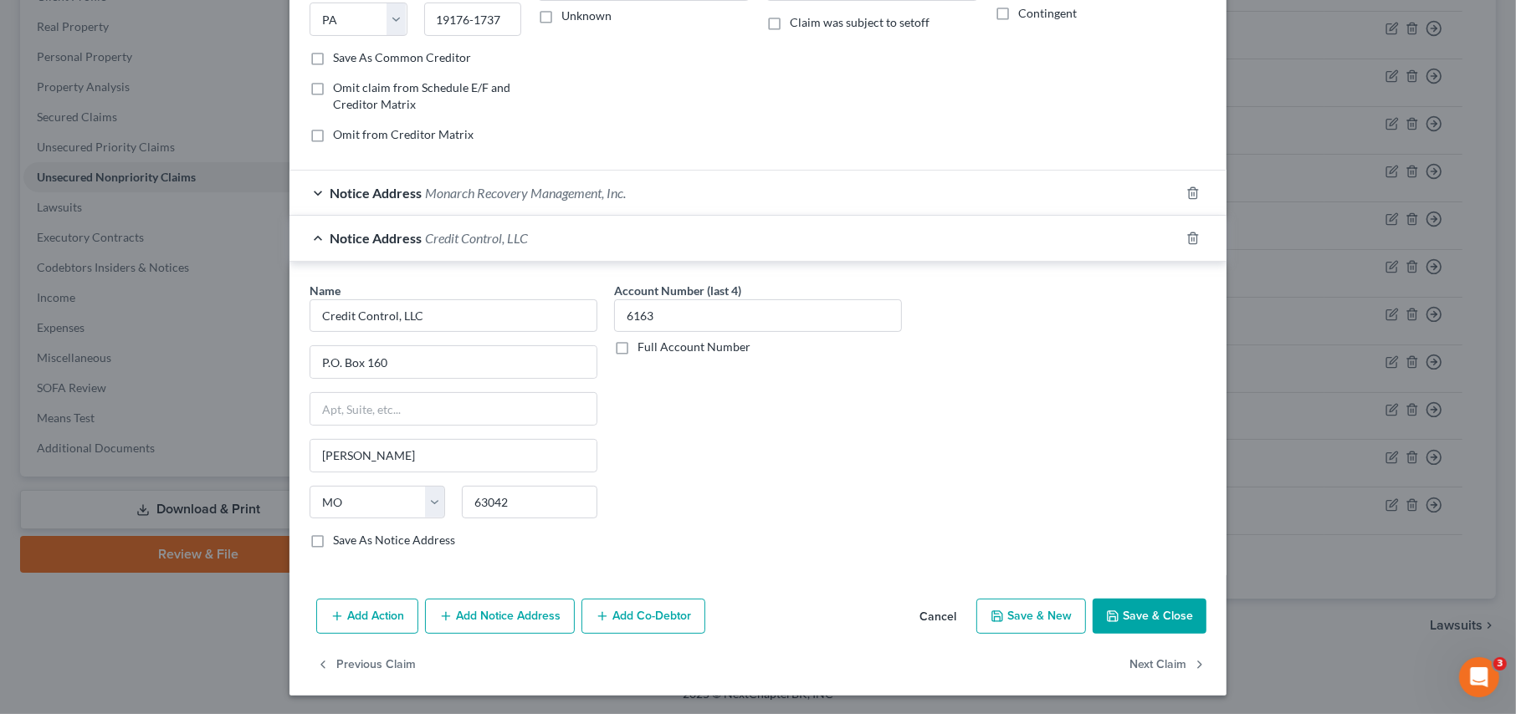
click at [637, 350] on label "Full Account Number" at bounding box center [693, 347] width 113 height 17
click at [644, 350] on input "Full Account Number" at bounding box center [649, 344] width 11 height 11
click at [463, 616] on button "Add Notice Address" at bounding box center [500, 616] width 150 height 35
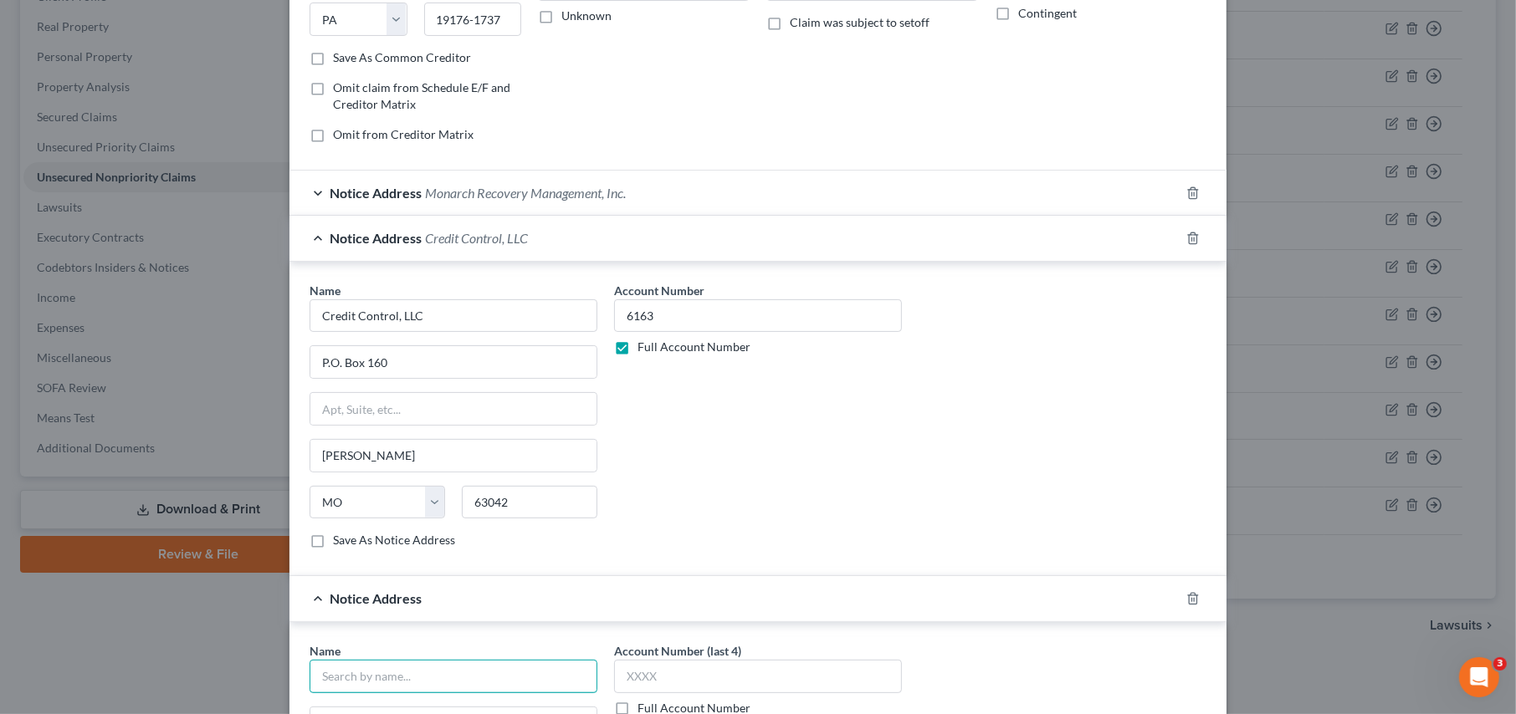
click at [358, 669] on input "text" at bounding box center [453, 676] width 288 height 33
type input "Client Services, Inc."
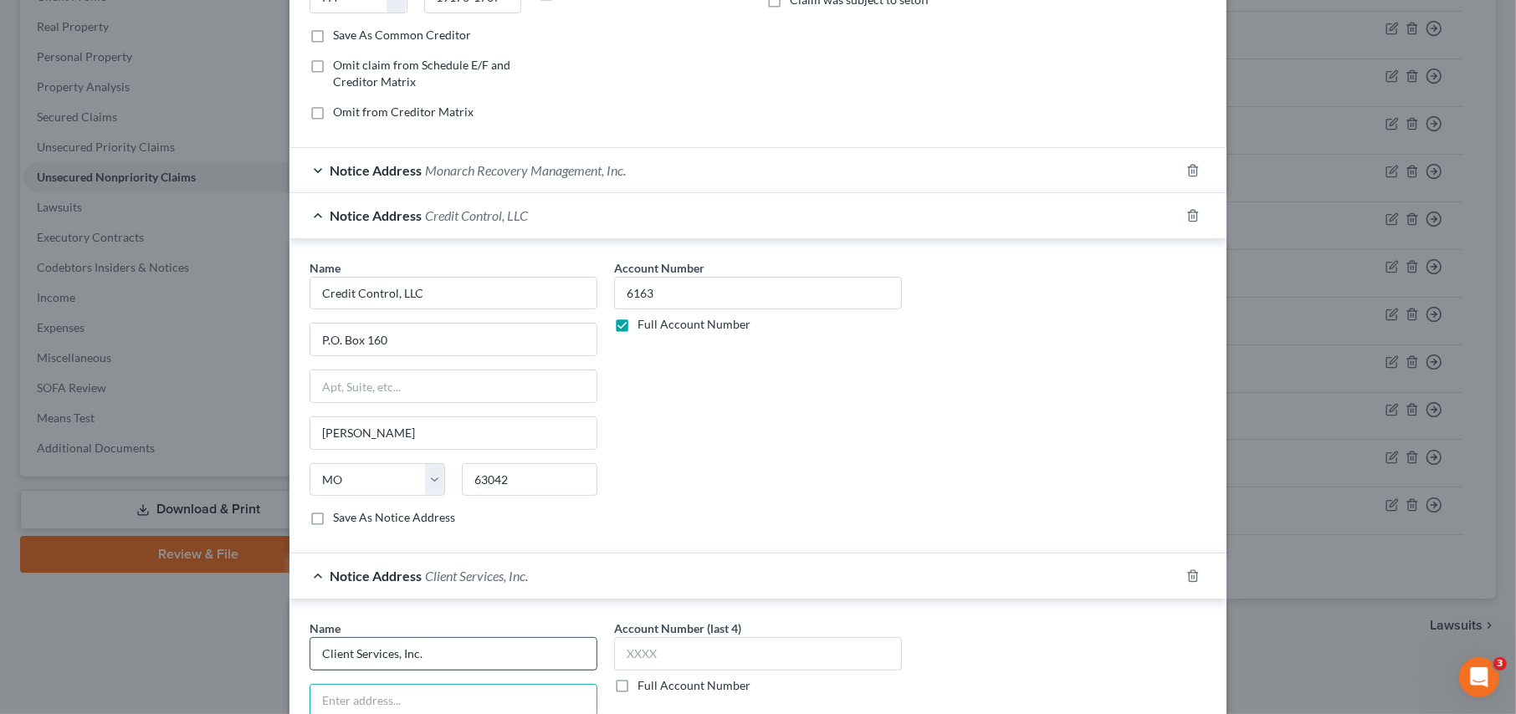
type input "4"
type input "514 Earth City Expy"
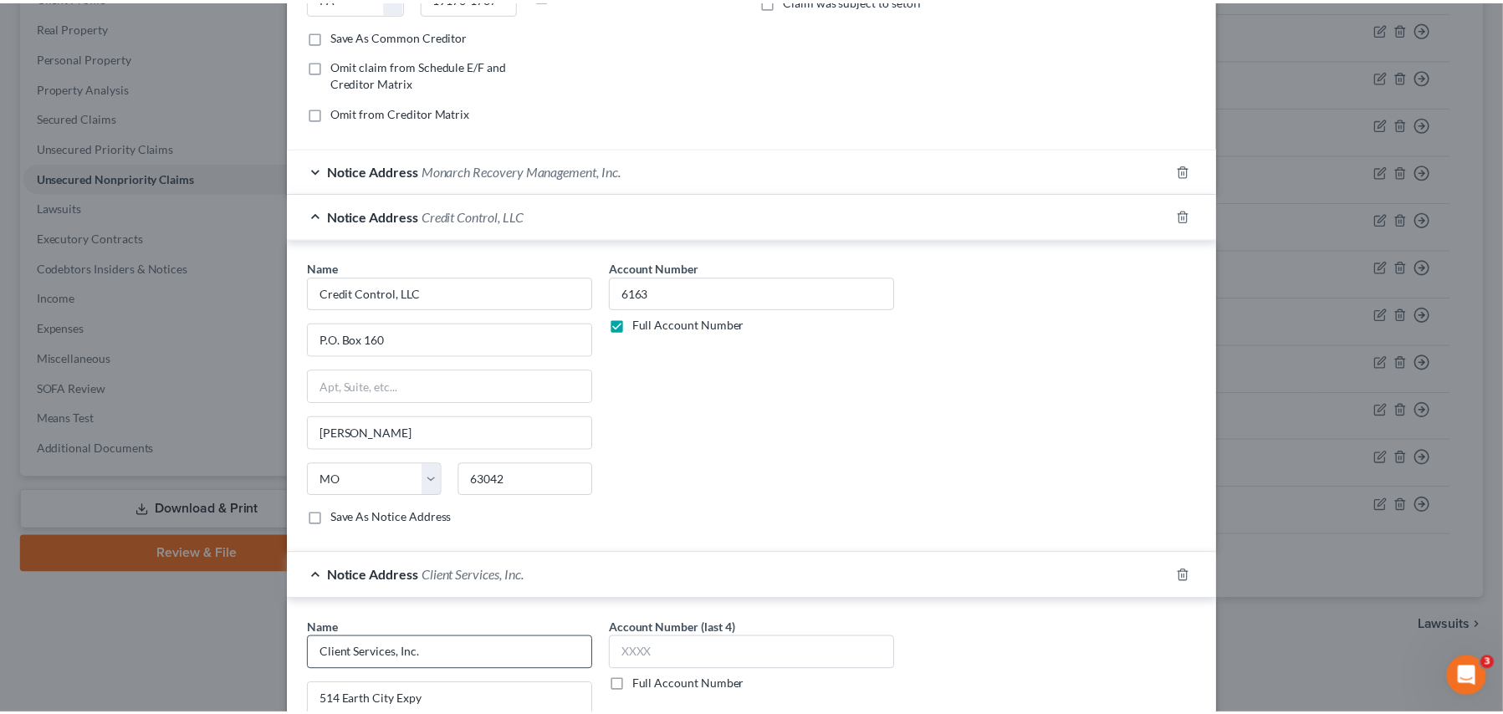
scroll to position [638, 0]
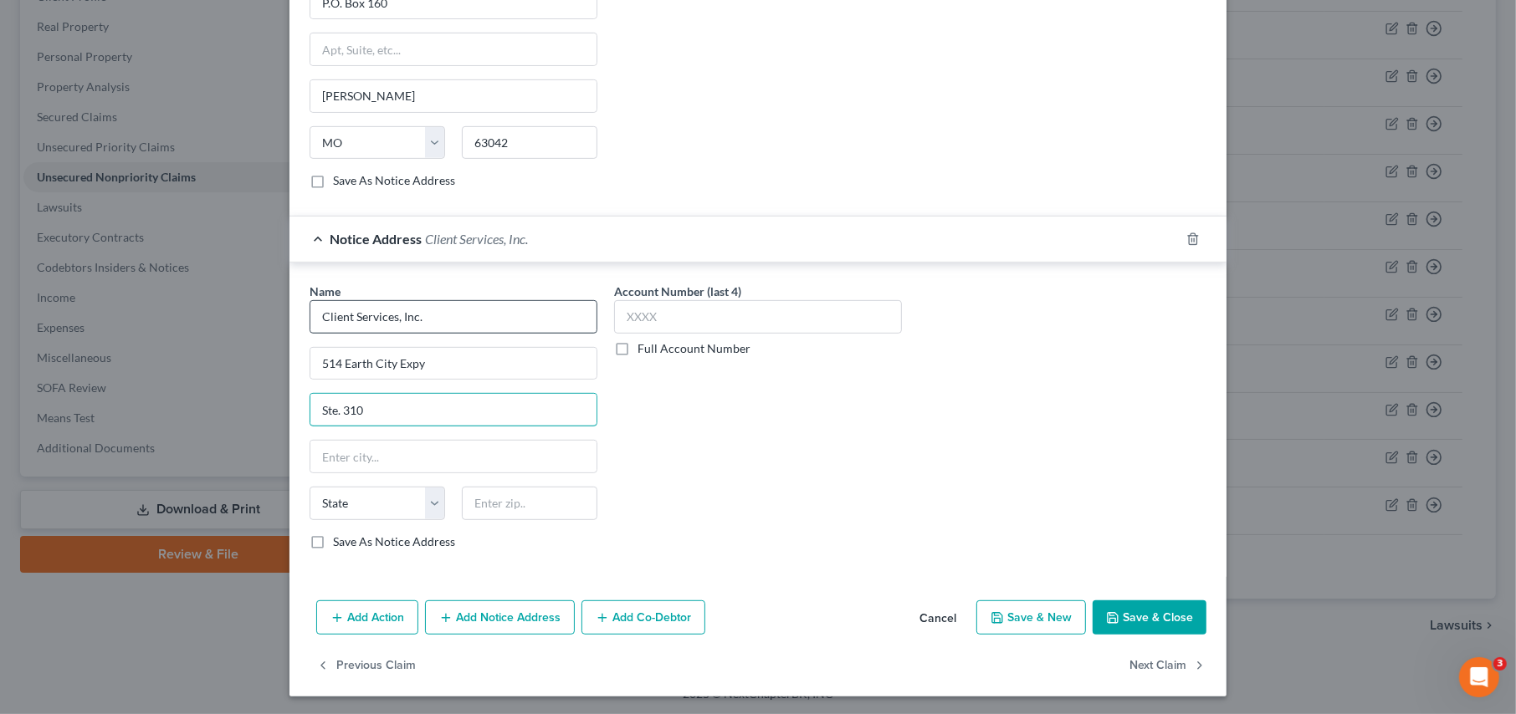
type input "Ste. 310"
type input "e"
type input "Earth City"
select select "26"
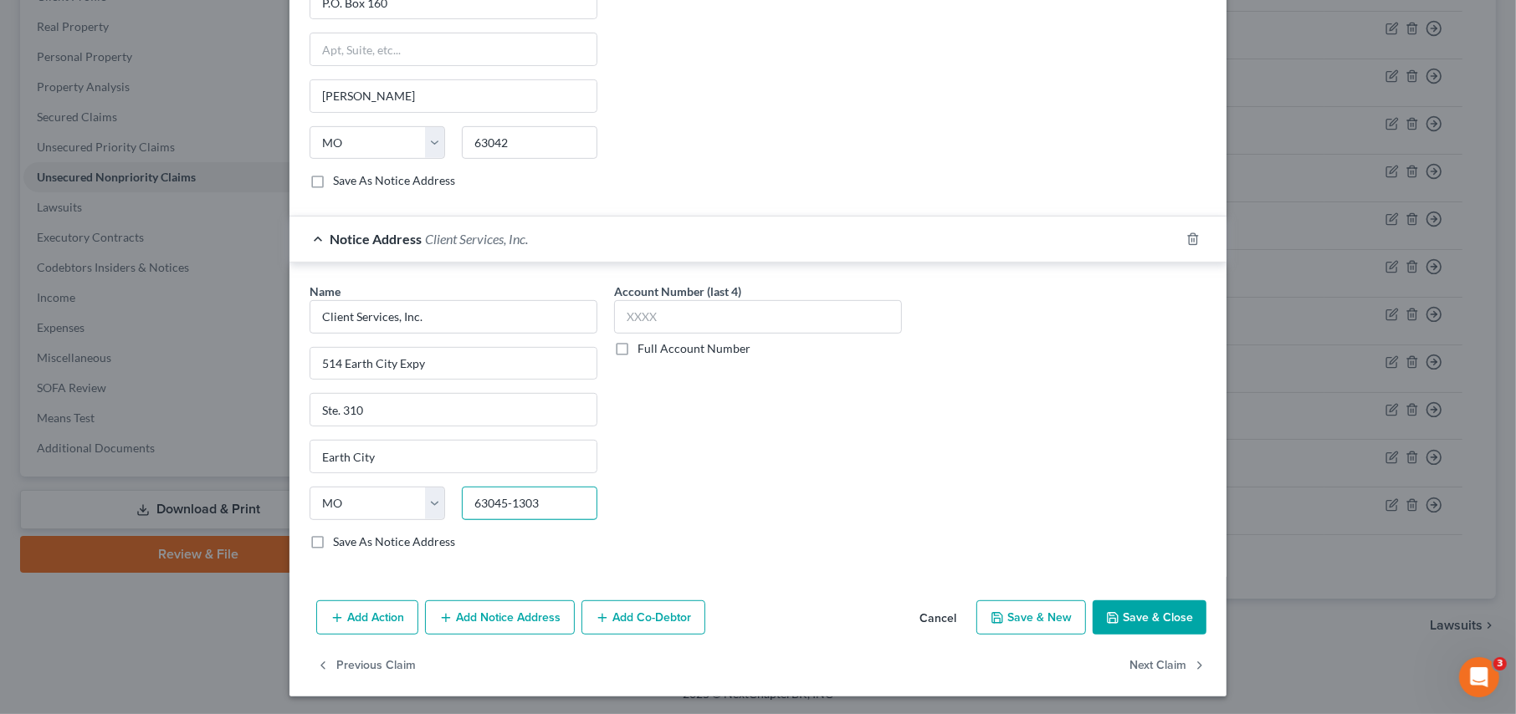
type input "63045-1303"
click at [637, 344] on label "Full Account Number" at bounding box center [693, 348] width 113 height 17
click at [644, 344] on input "Full Account Number" at bounding box center [649, 345] width 11 height 11
click at [627, 325] on input "text" at bounding box center [758, 316] width 288 height 33
type input "40454404"
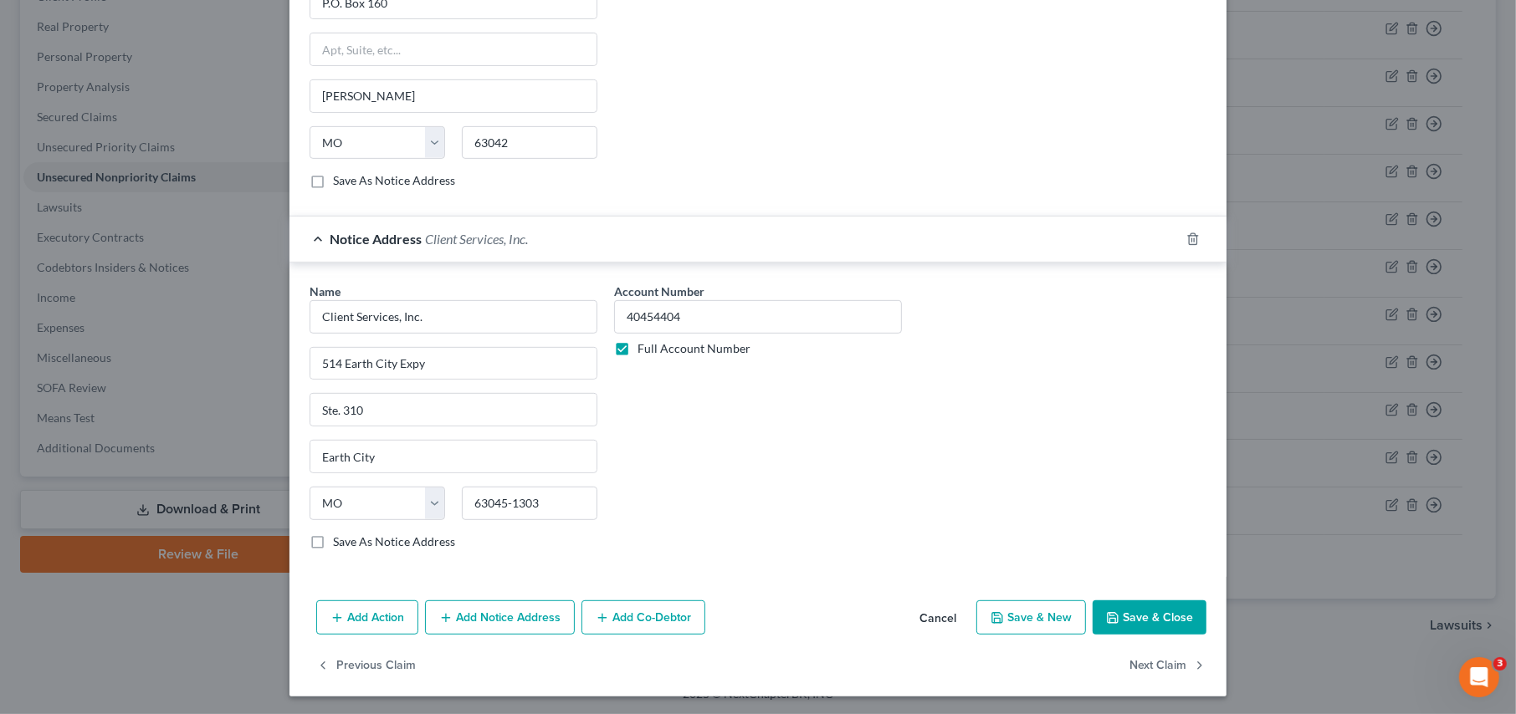
click at [1108, 617] on icon "button" at bounding box center [1112, 617] width 13 height 13
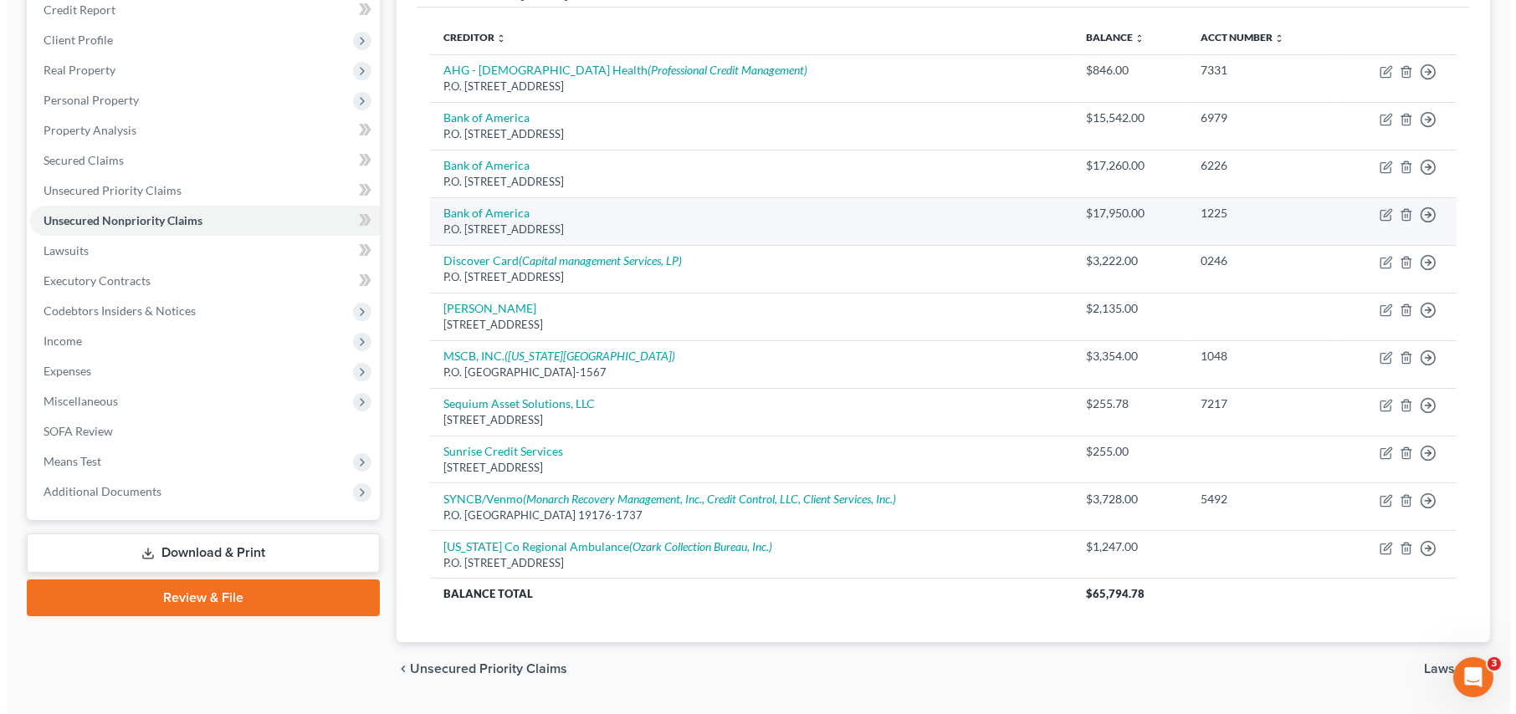
scroll to position [169, 0]
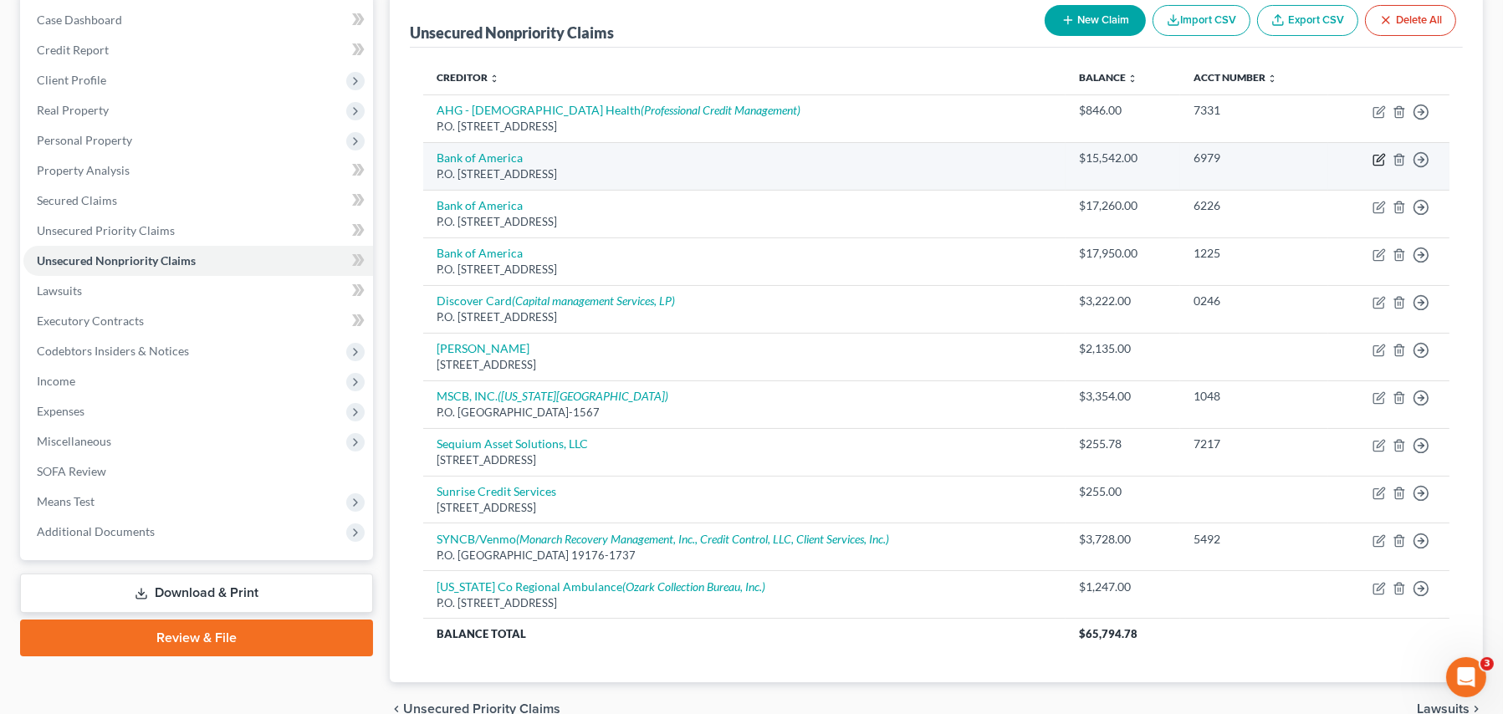
click at [1381, 157] on icon "button" at bounding box center [1379, 159] width 13 height 13
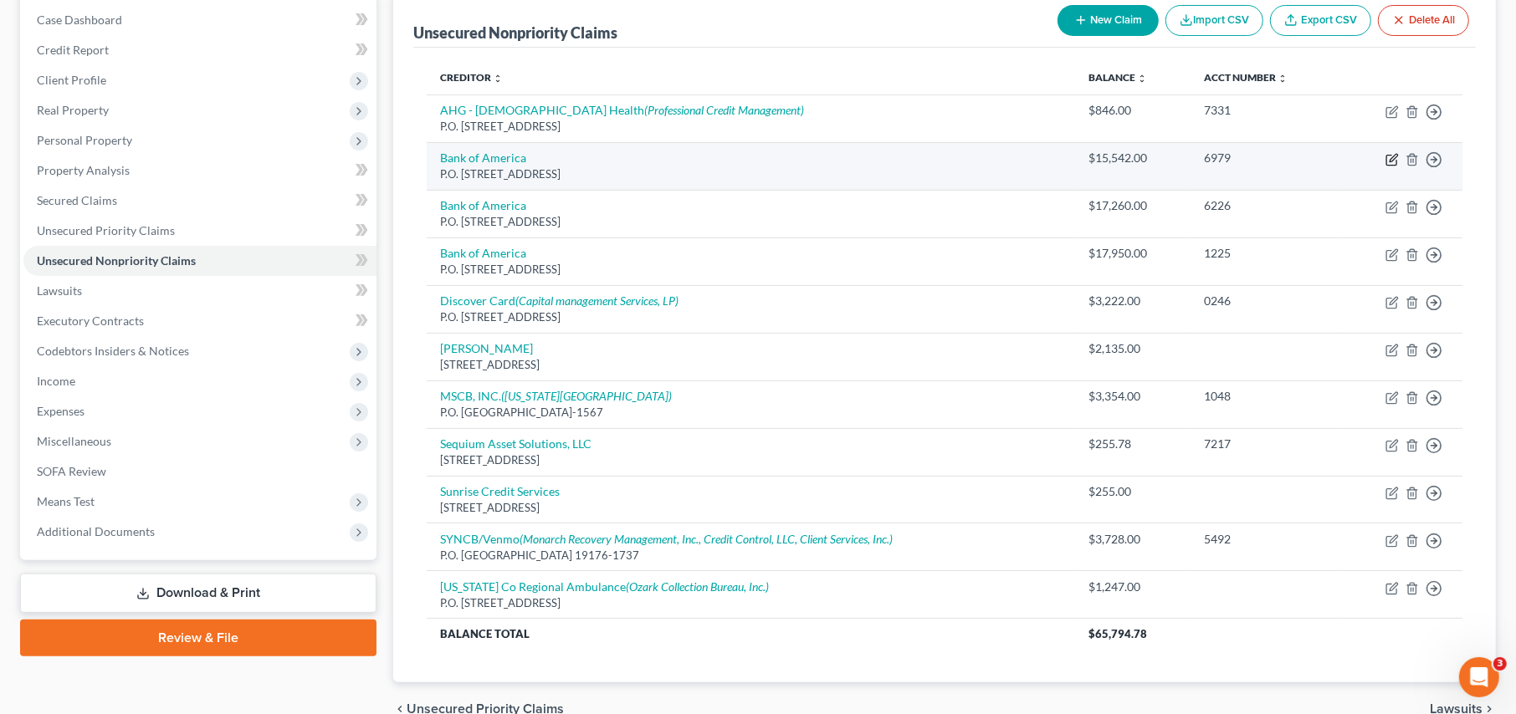
select select "45"
select select "2"
select select "0"
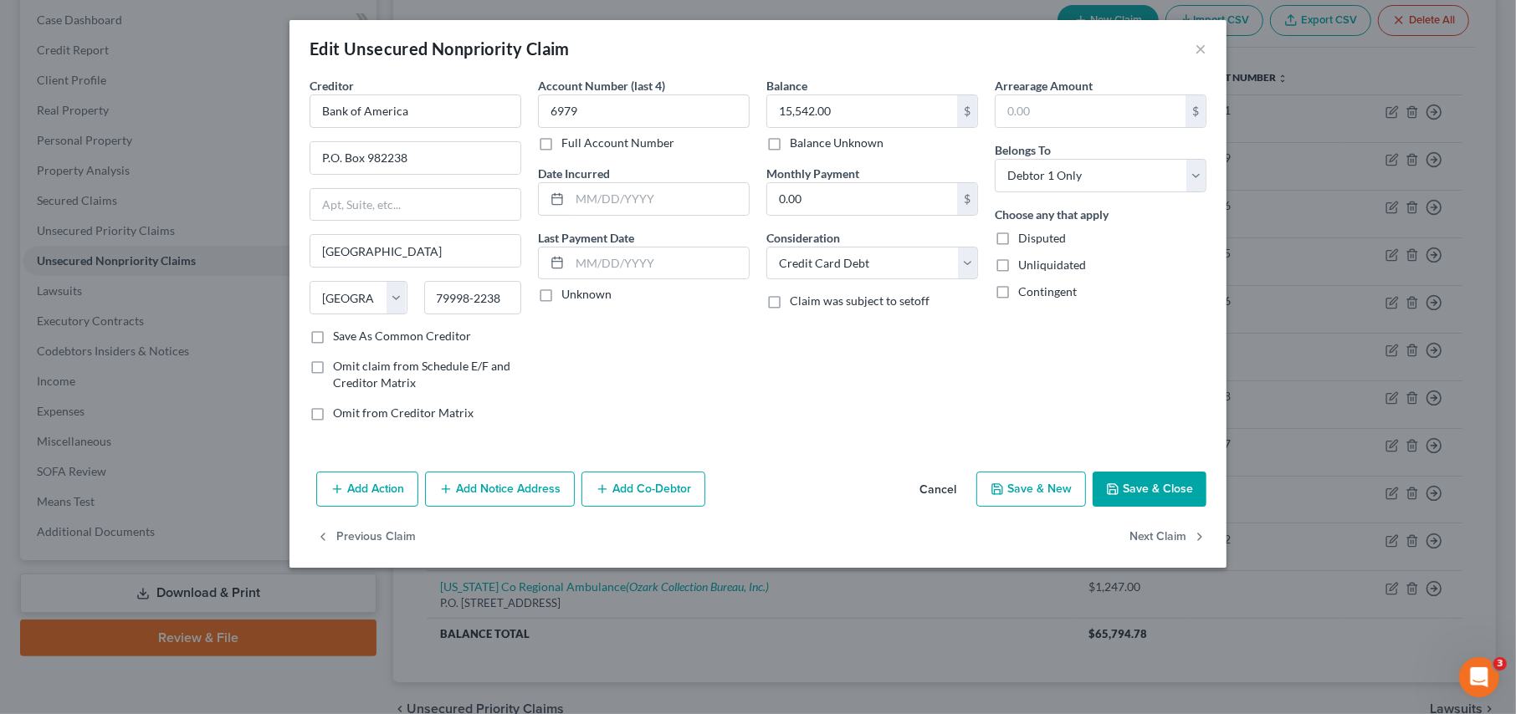
click at [486, 479] on button "Add Notice Address" at bounding box center [500, 489] width 150 height 35
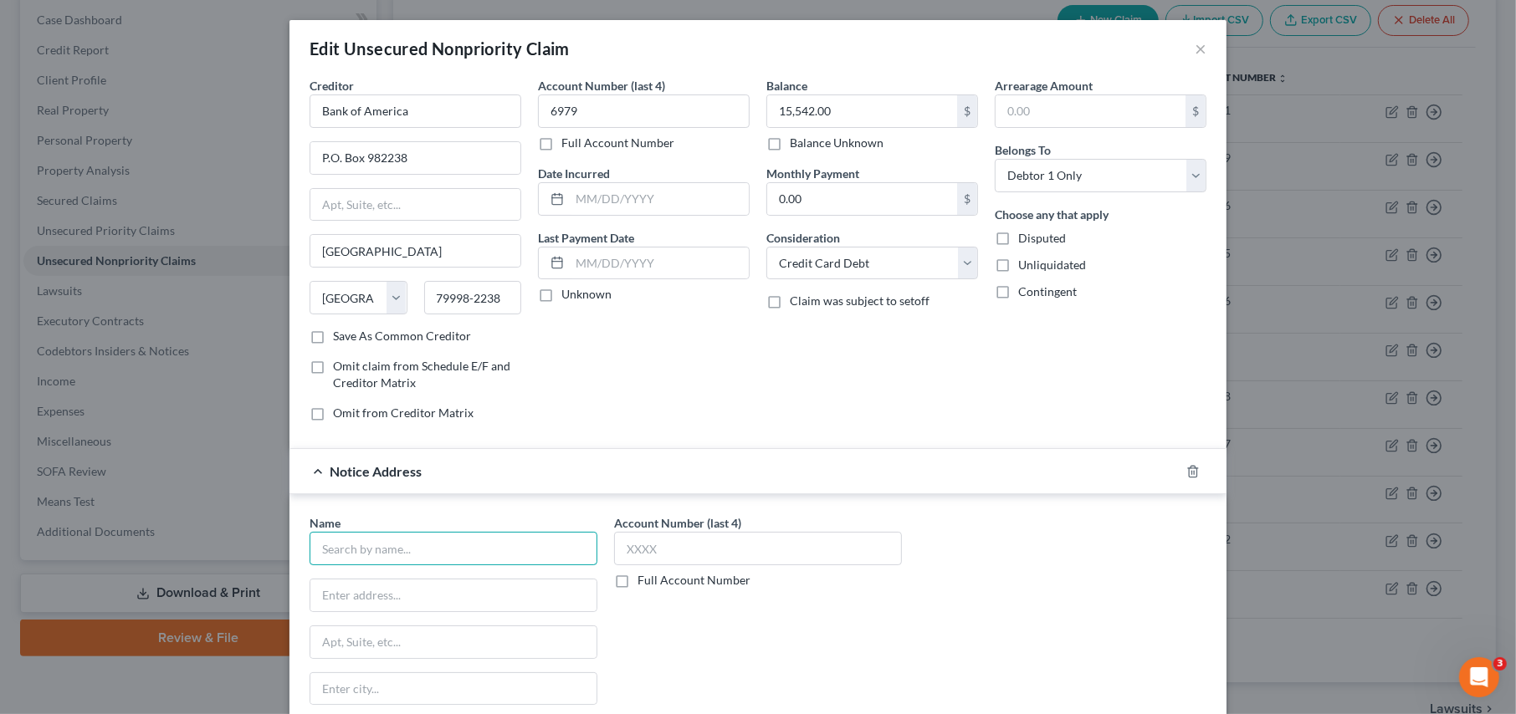
drag, startPoint x: 362, startPoint y: 554, endPoint x: 378, endPoint y: 550, distance: 16.2
click at [363, 555] on input "text" at bounding box center [453, 548] width 288 height 33
type input "Sunrise Credit Services, Inc."
type input "P.O. Box 9004"
type input "Mellville"
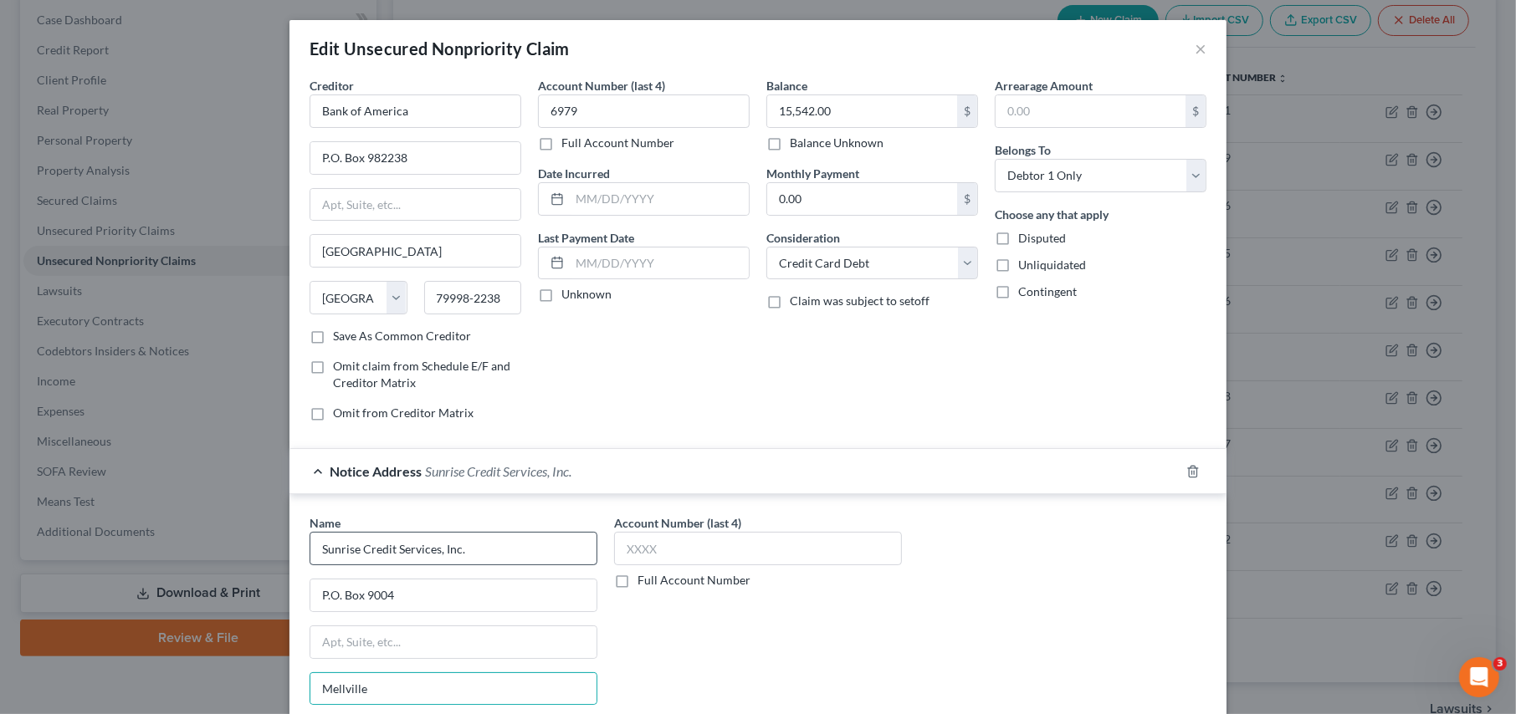
scroll to position [233, 0]
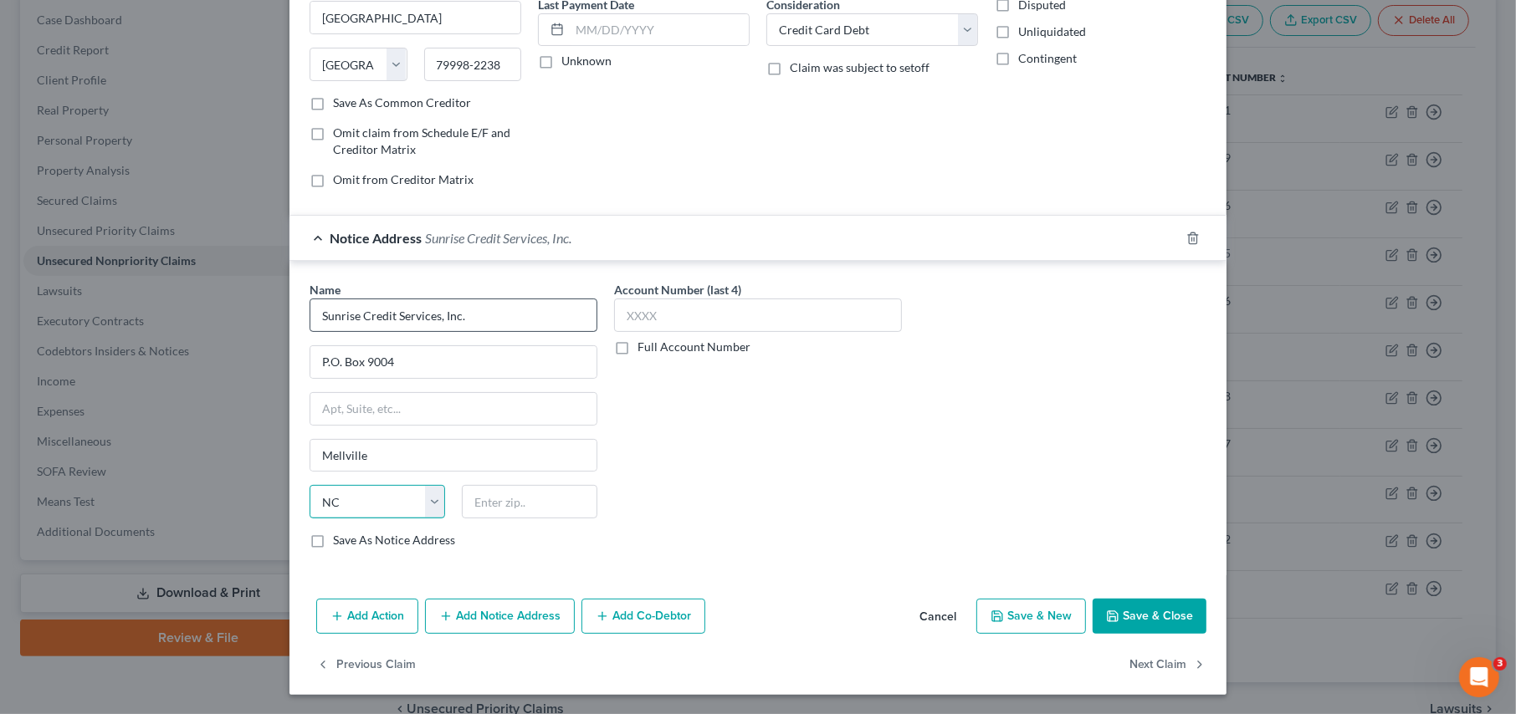
select select "35"
type input "11747-9004"
click at [637, 348] on label "Full Account Number" at bounding box center [693, 347] width 113 height 17
click at [644, 348] on input "Full Account Number" at bounding box center [649, 344] width 11 height 11
click at [623, 312] on input "text" at bounding box center [758, 315] width 288 height 33
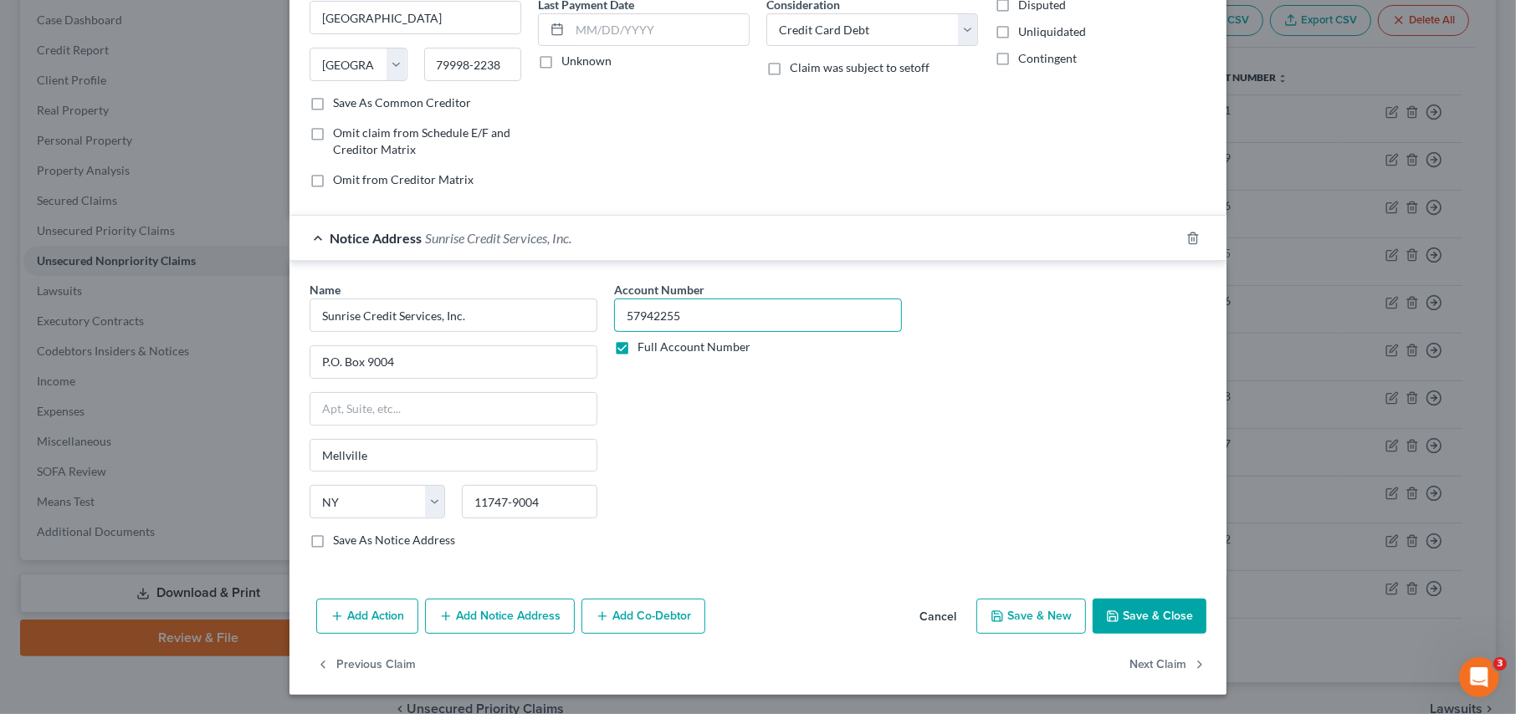
type input "57942255"
click at [1134, 620] on button "Save & Close" at bounding box center [1149, 616] width 114 height 35
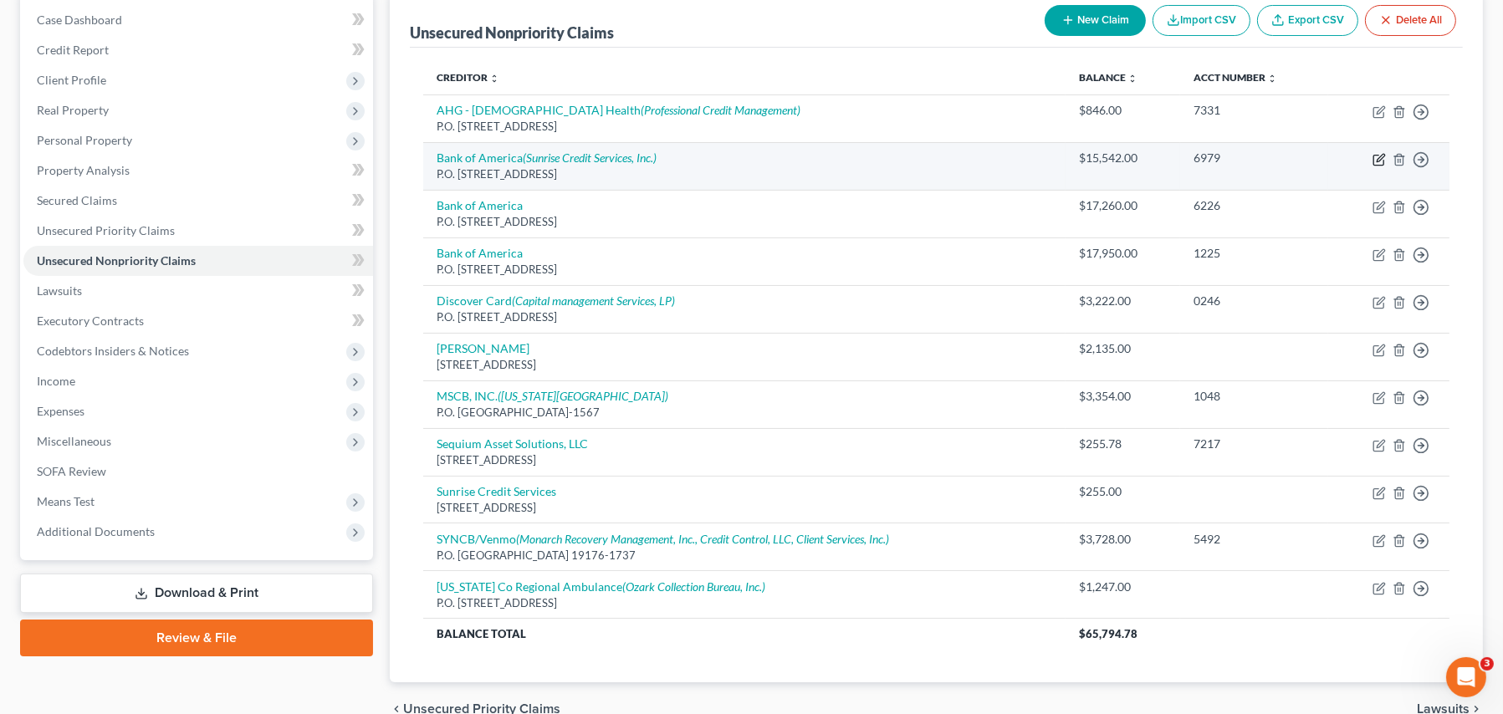
click at [1378, 154] on icon "button" at bounding box center [1379, 159] width 13 height 13
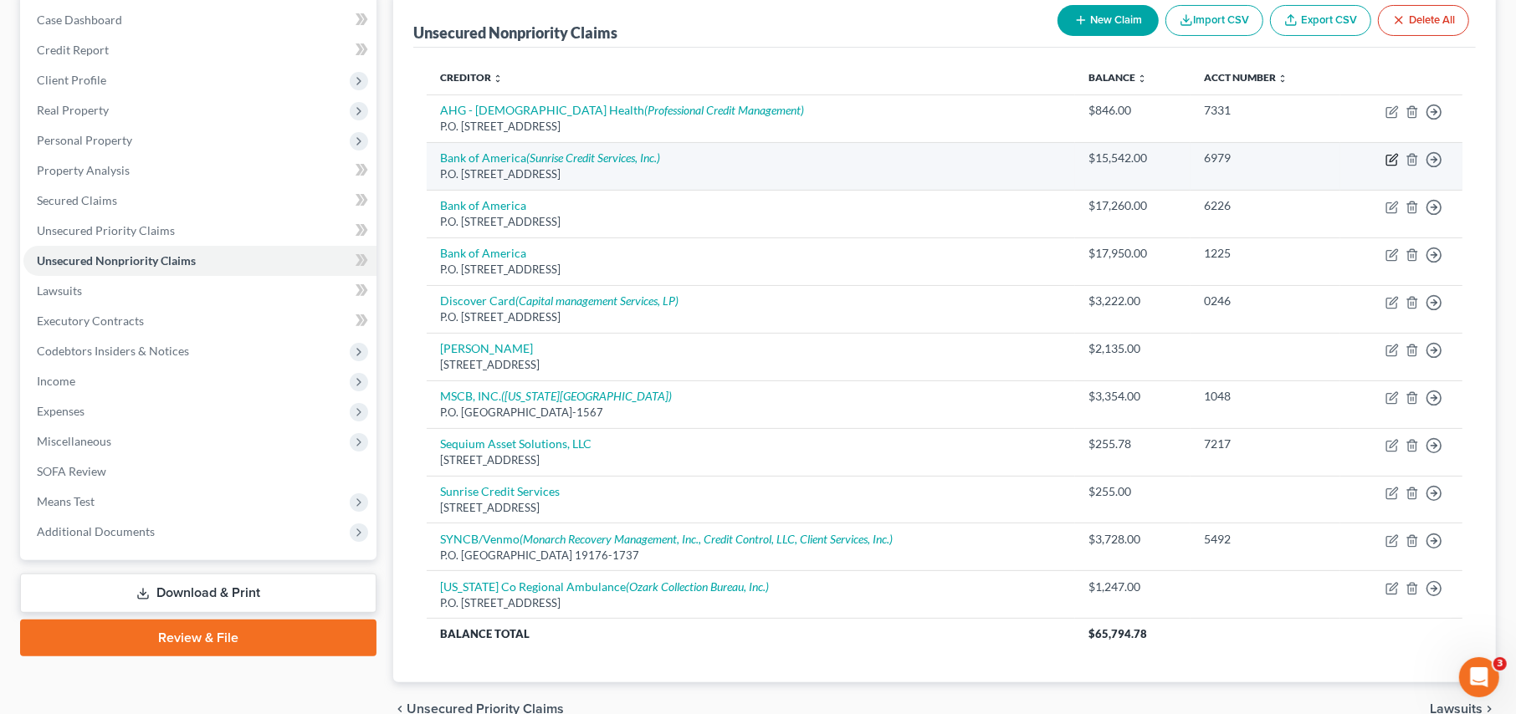
select select "45"
select select "2"
select select "0"
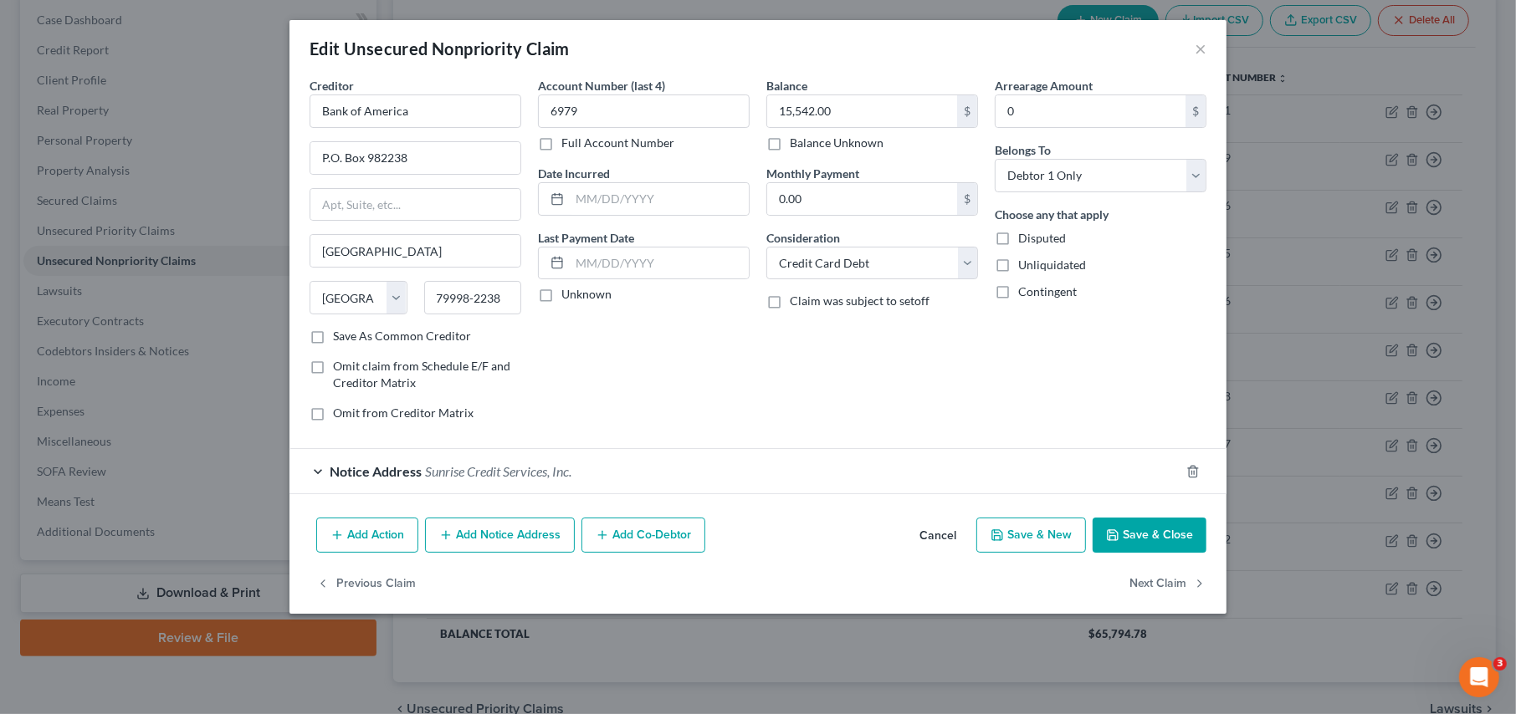
click at [1141, 533] on button "Save & Close" at bounding box center [1149, 535] width 114 height 35
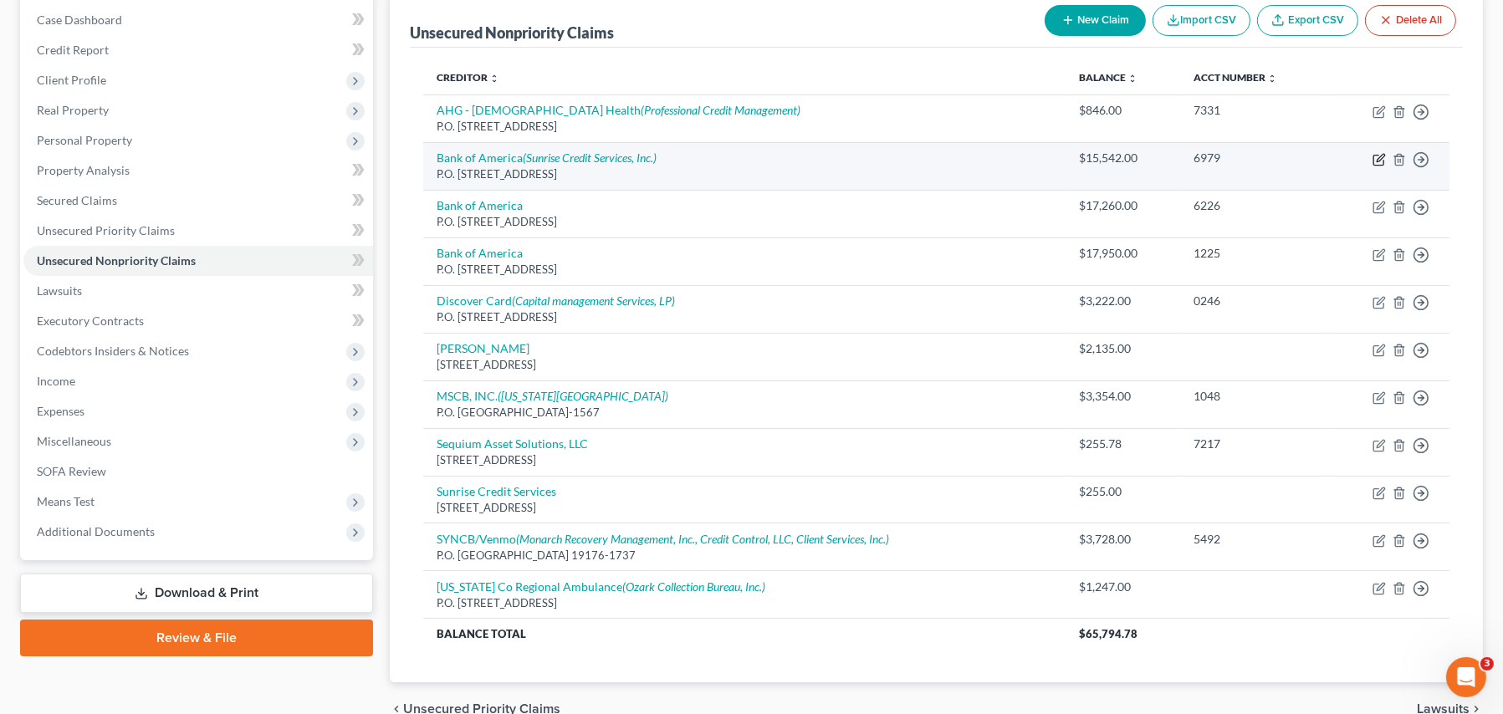
click at [1379, 156] on icon "button" at bounding box center [1381, 158] width 8 height 8
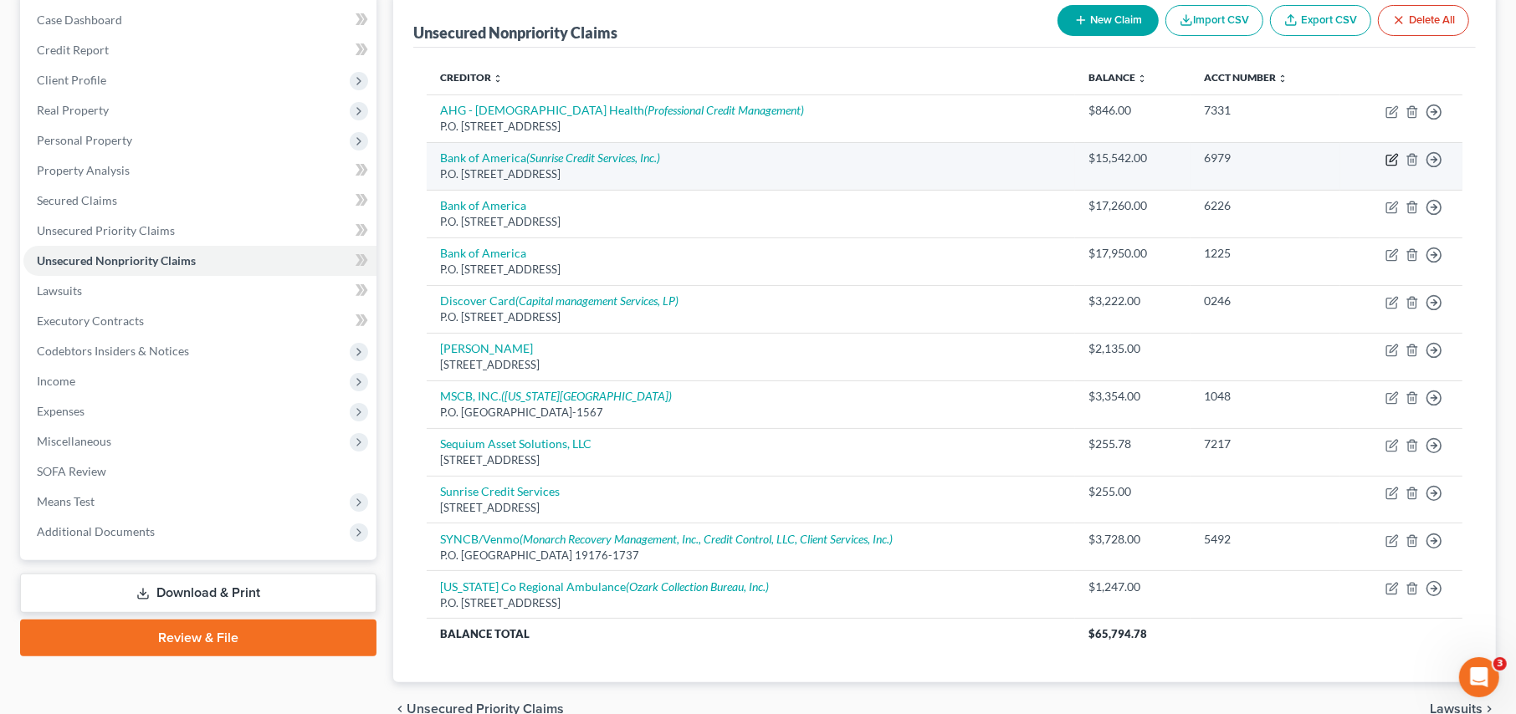
select select "45"
select select "2"
select select "0"
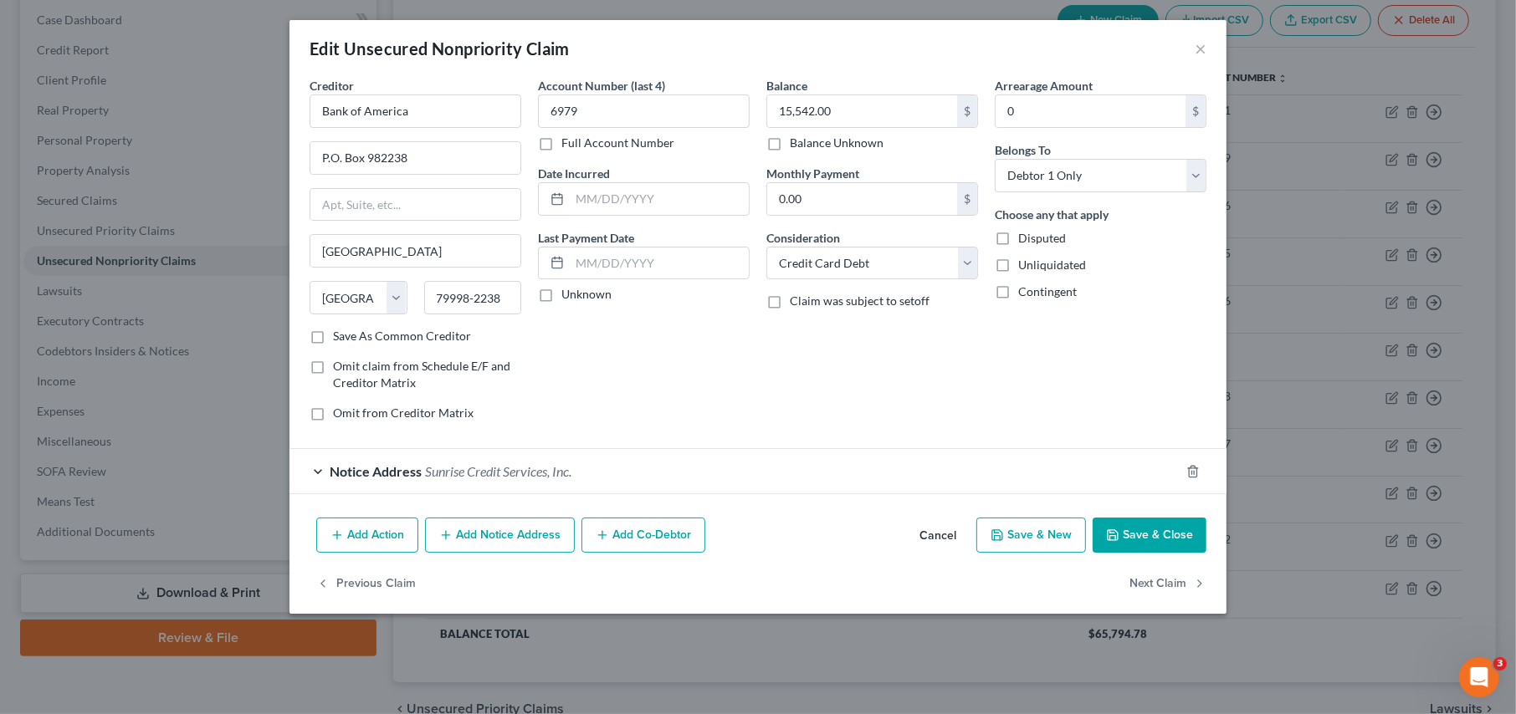
click at [464, 526] on button "Add Notice Address" at bounding box center [500, 535] width 150 height 35
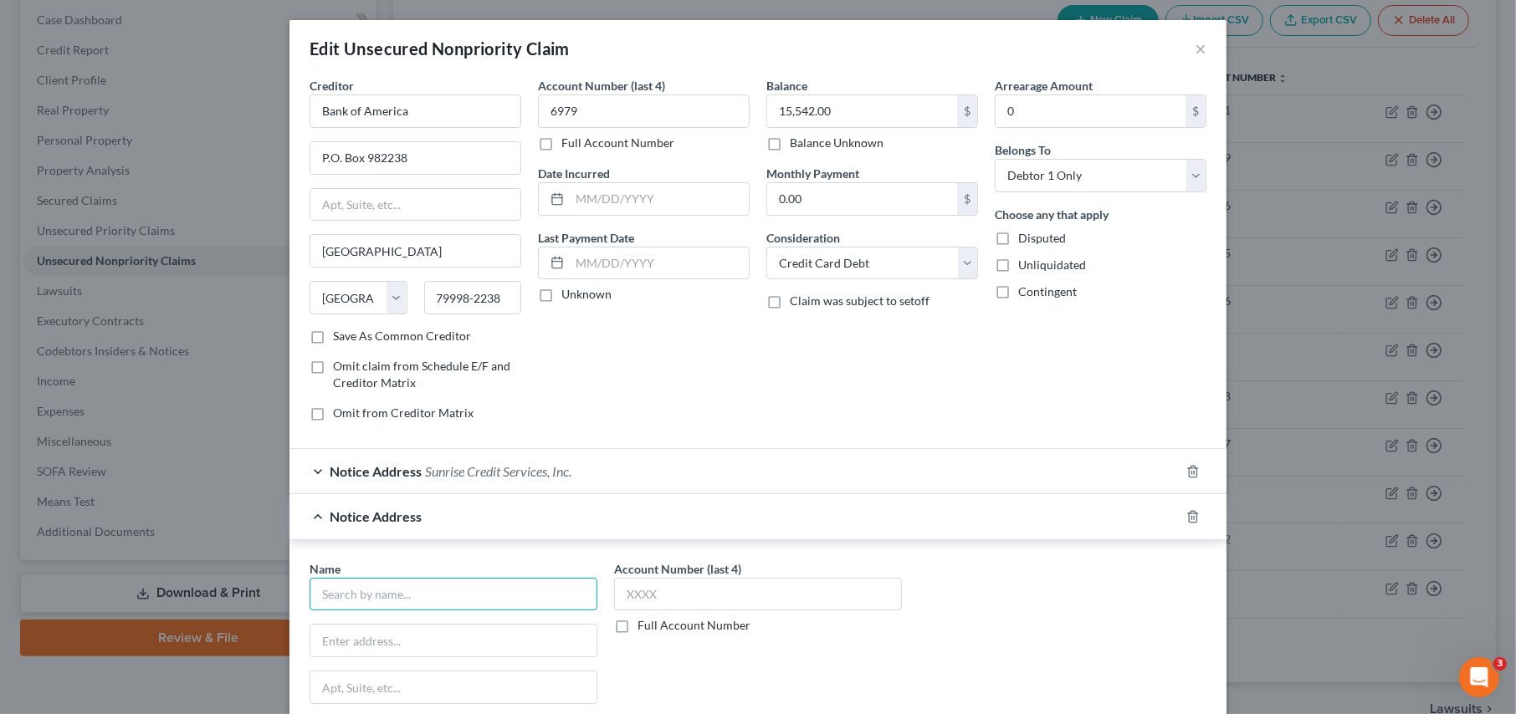
click at [358, 594] on input "text" at bounding box center [453, 594] width 288 height 33
type input "Couch Lambert, LLC"
type input "3501 N Causeway Blvd."
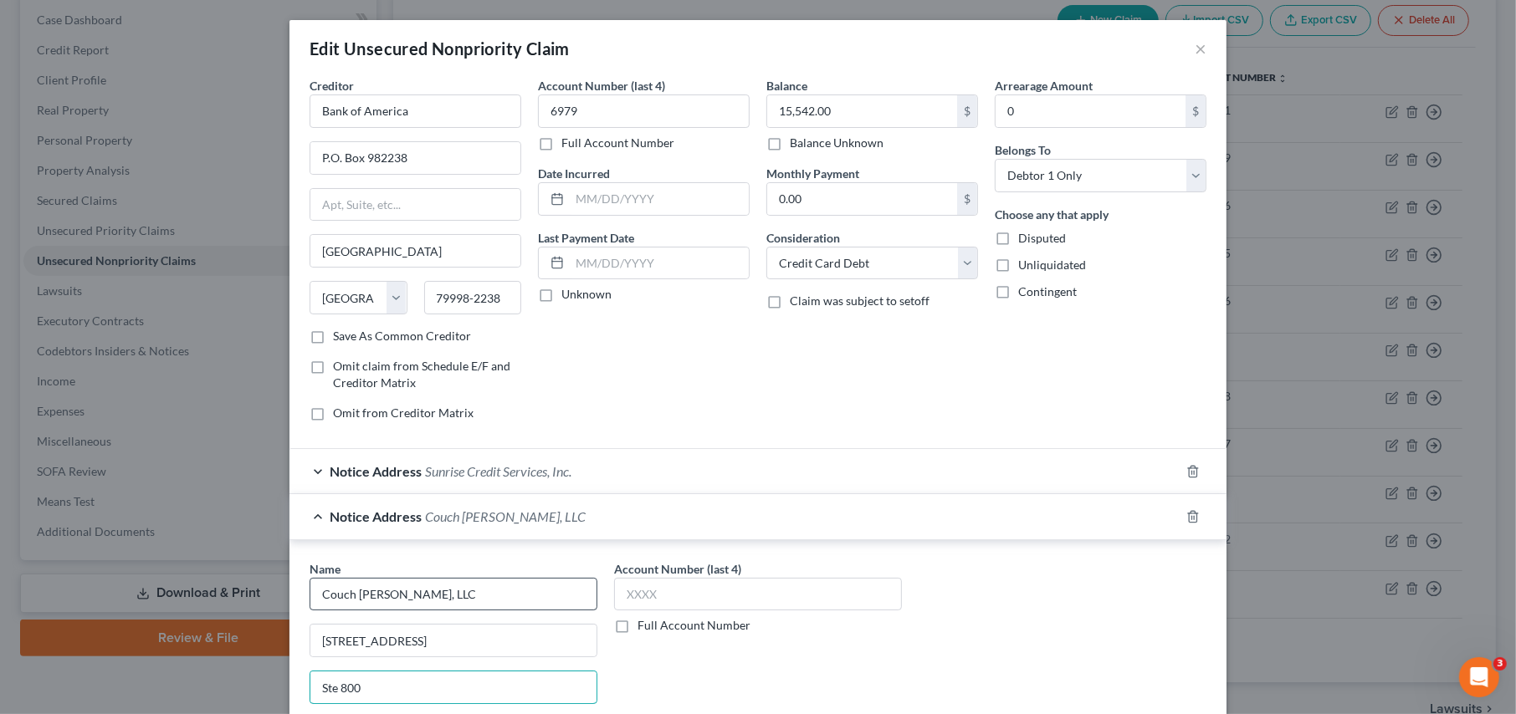
type input "Ste 800"
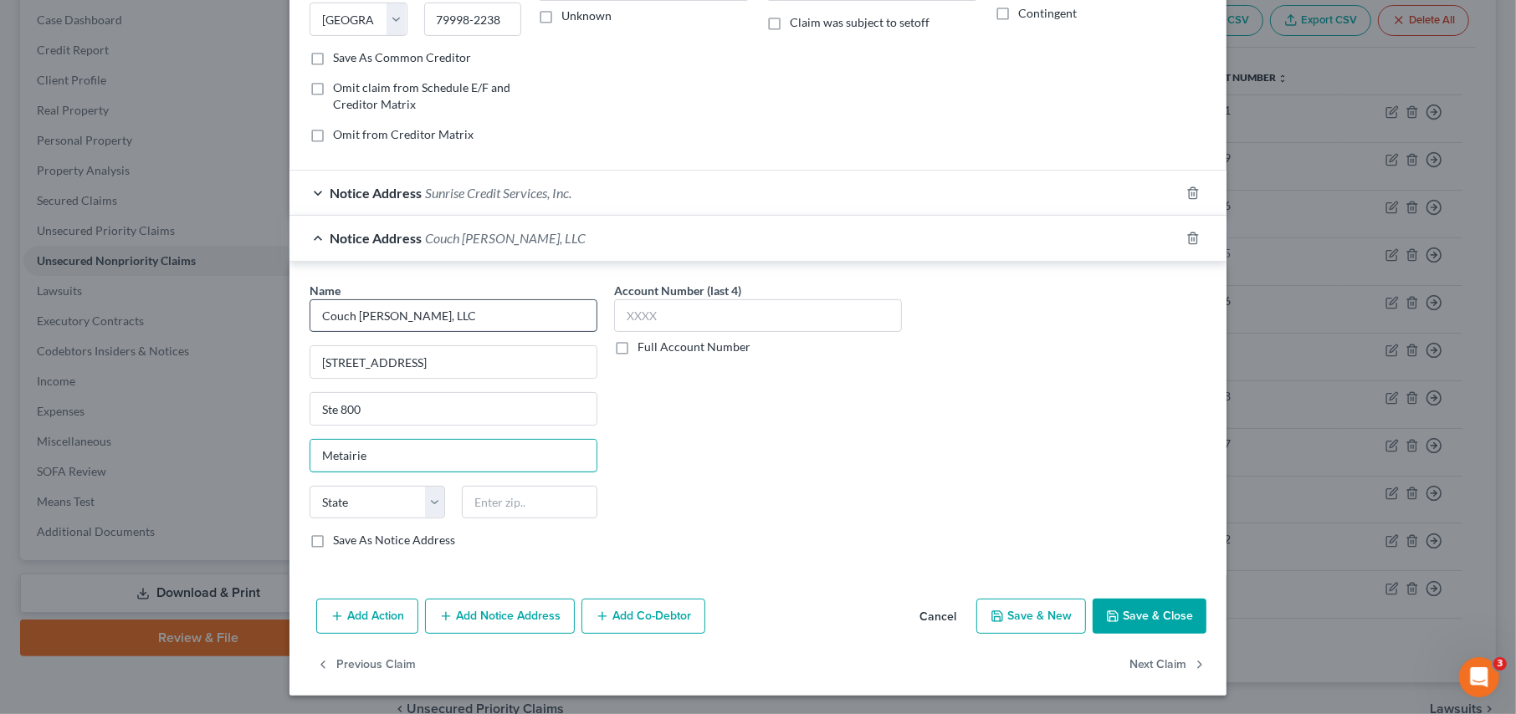
type input "Metairie"
select select "19"
type input "70002-3625"
click at [1132, 621] on button "Save & Close" at bounding box center [1149, 616] width 114 height 35
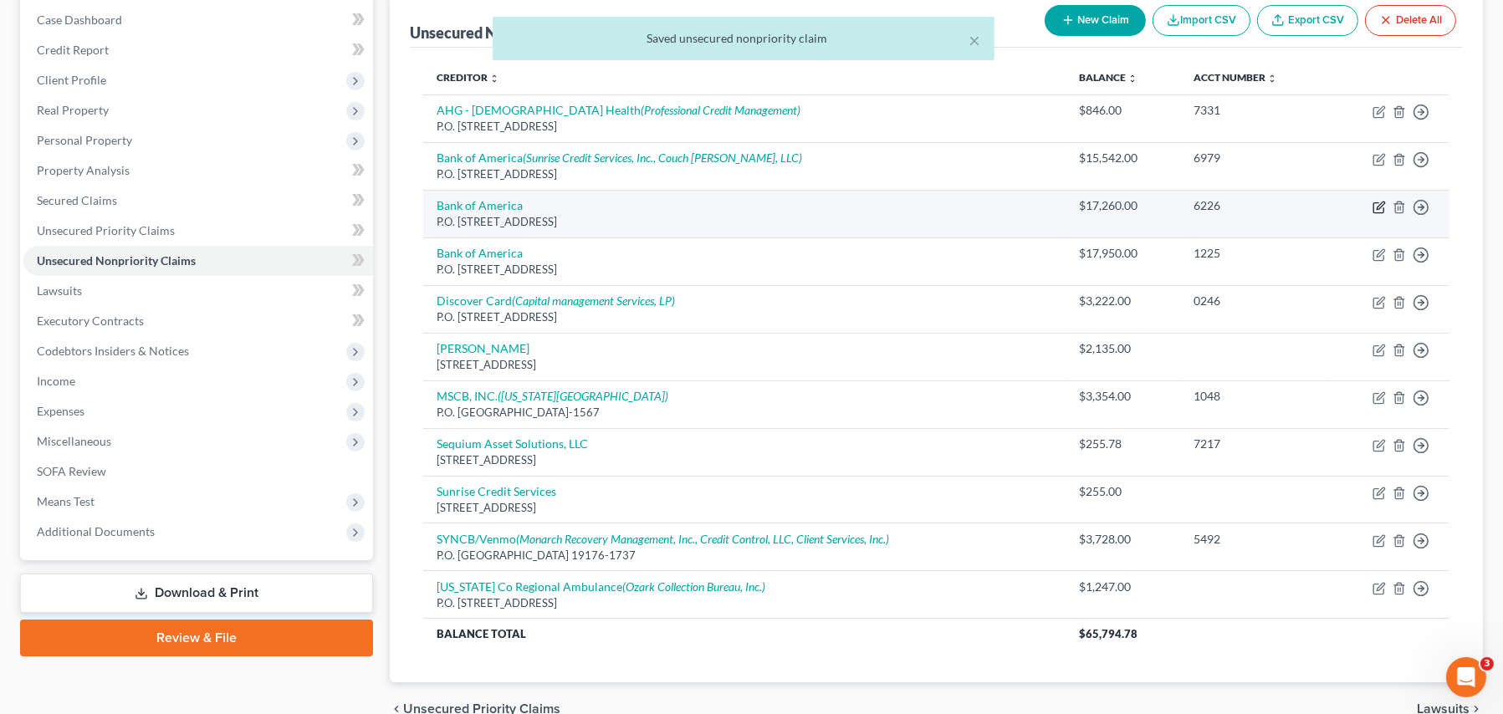
click at [1381, 207] on icon "button" at bounding box center [1379, 207] width 13 height 13
select select "45"
select select "2"
select select "0"
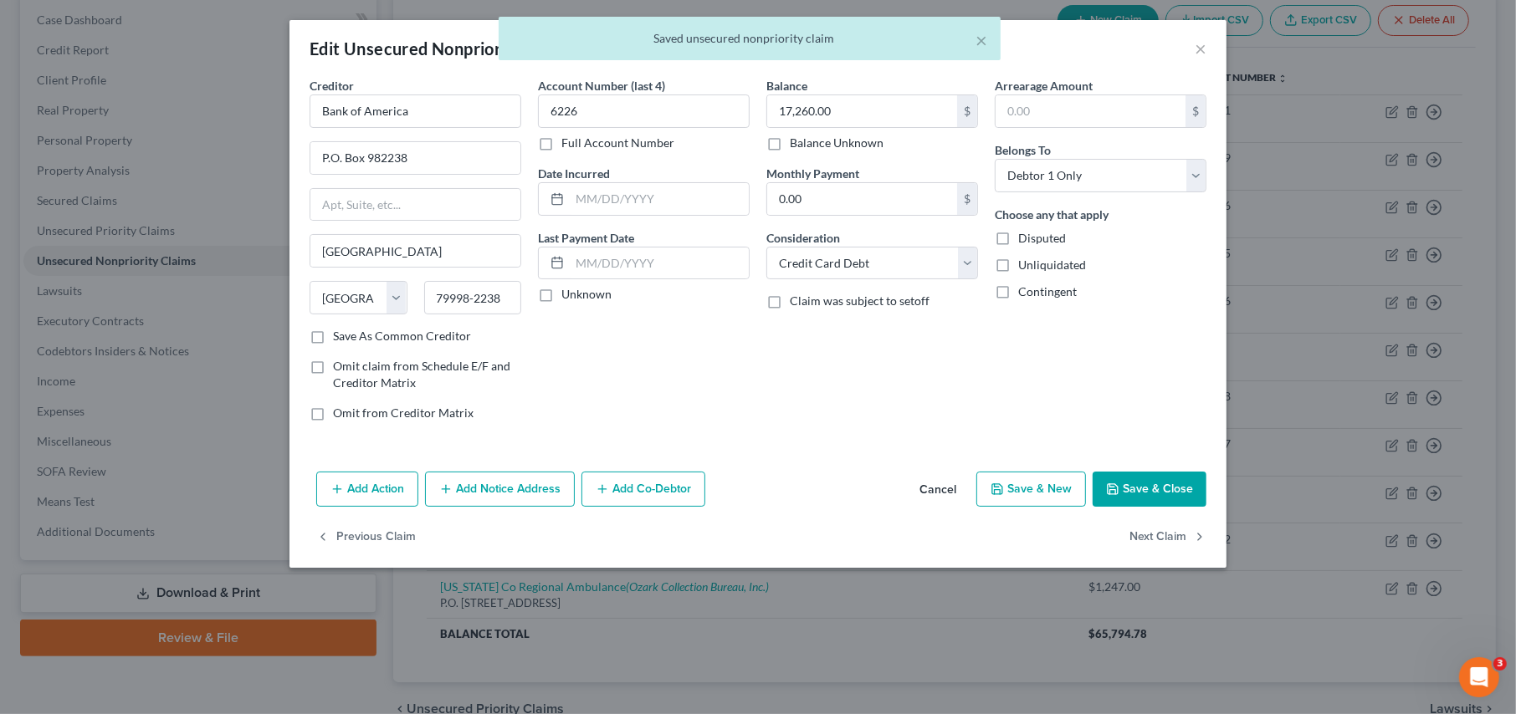
click at [458, 488] on button "Add Notice Address" at bounding box center [500, 489] width 150 height 35
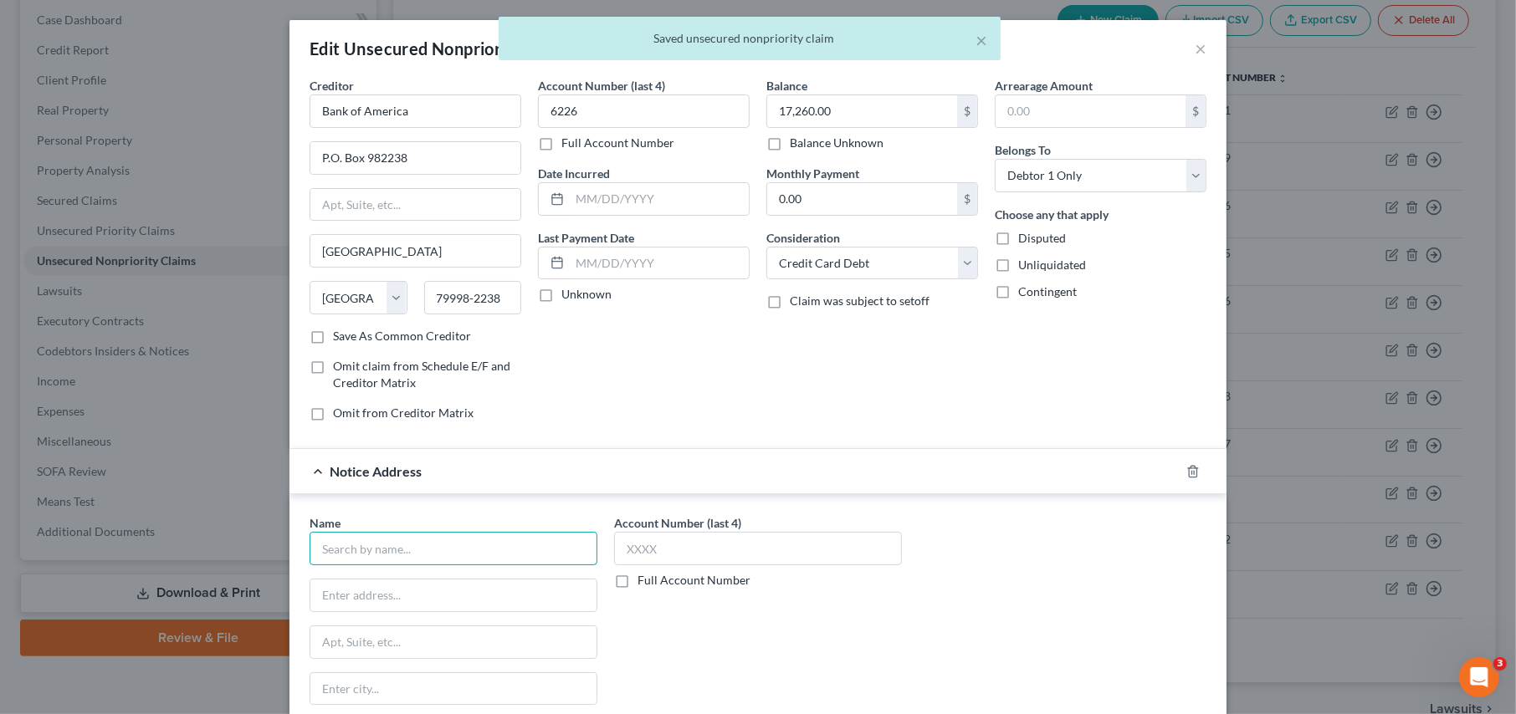
click at [376, 556] on input "text" at bounding box center [453, 548] width 288 height 33
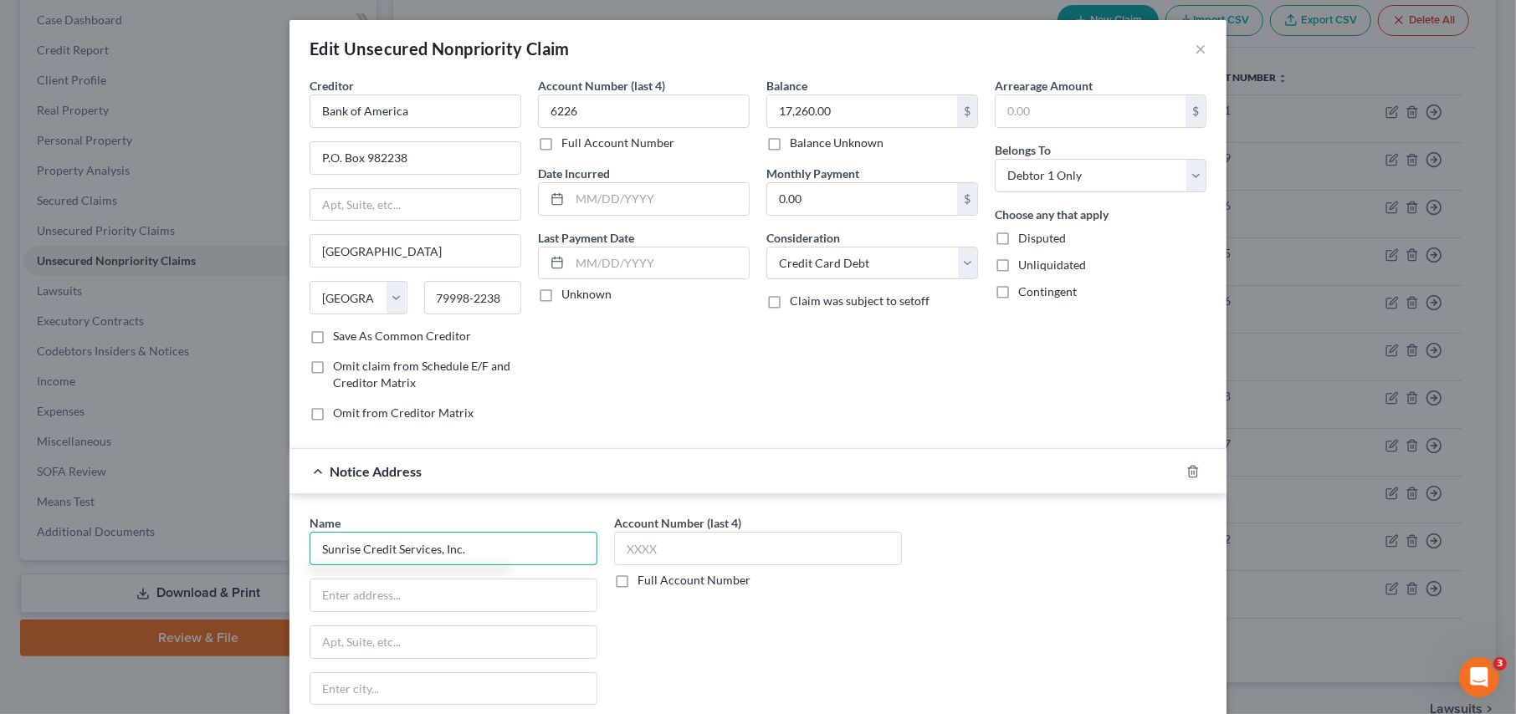
type input "Sunrise Credit Services, Inc."
type input "P.O. Box 9004"
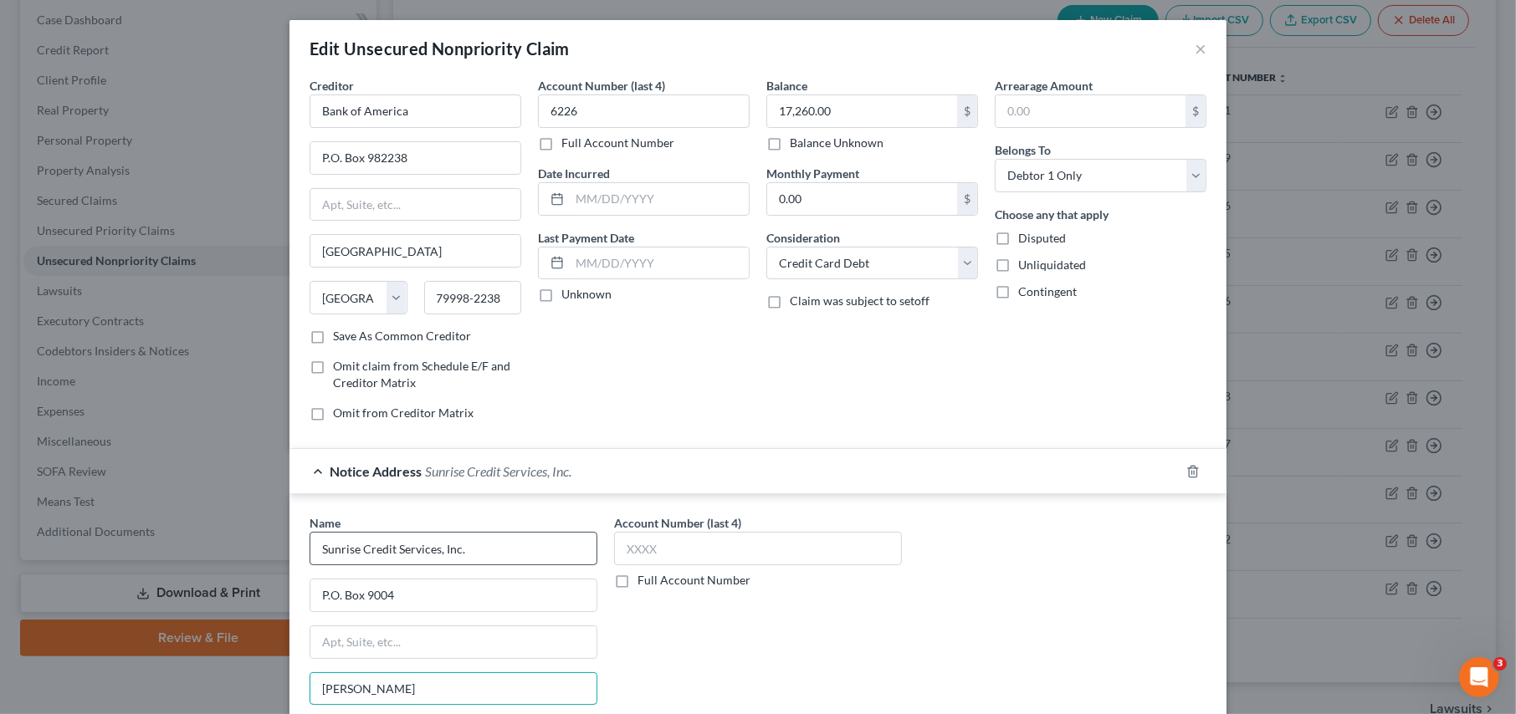
type input "Melville"
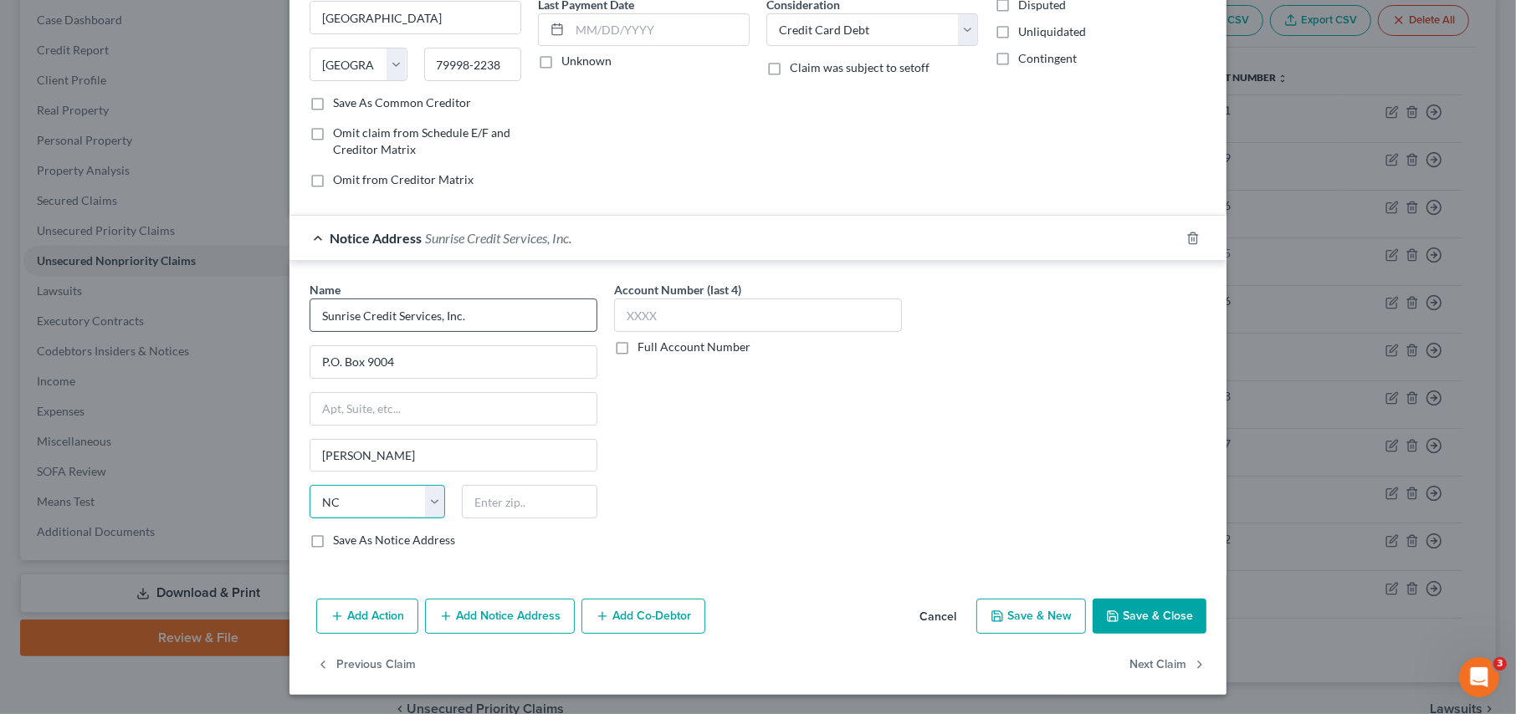
select select "35"
type input "11747-9004"
click at [627, 304] on input "text" at bounding box center [758, 315] width 288 height 33
click at [637, 345] on label "Full Account Number" at bounding box center [693, 347] width 113 height 17
click at [644, 345] on input "Full Account Number" at bounding box center [649, 344] width 11 height 11
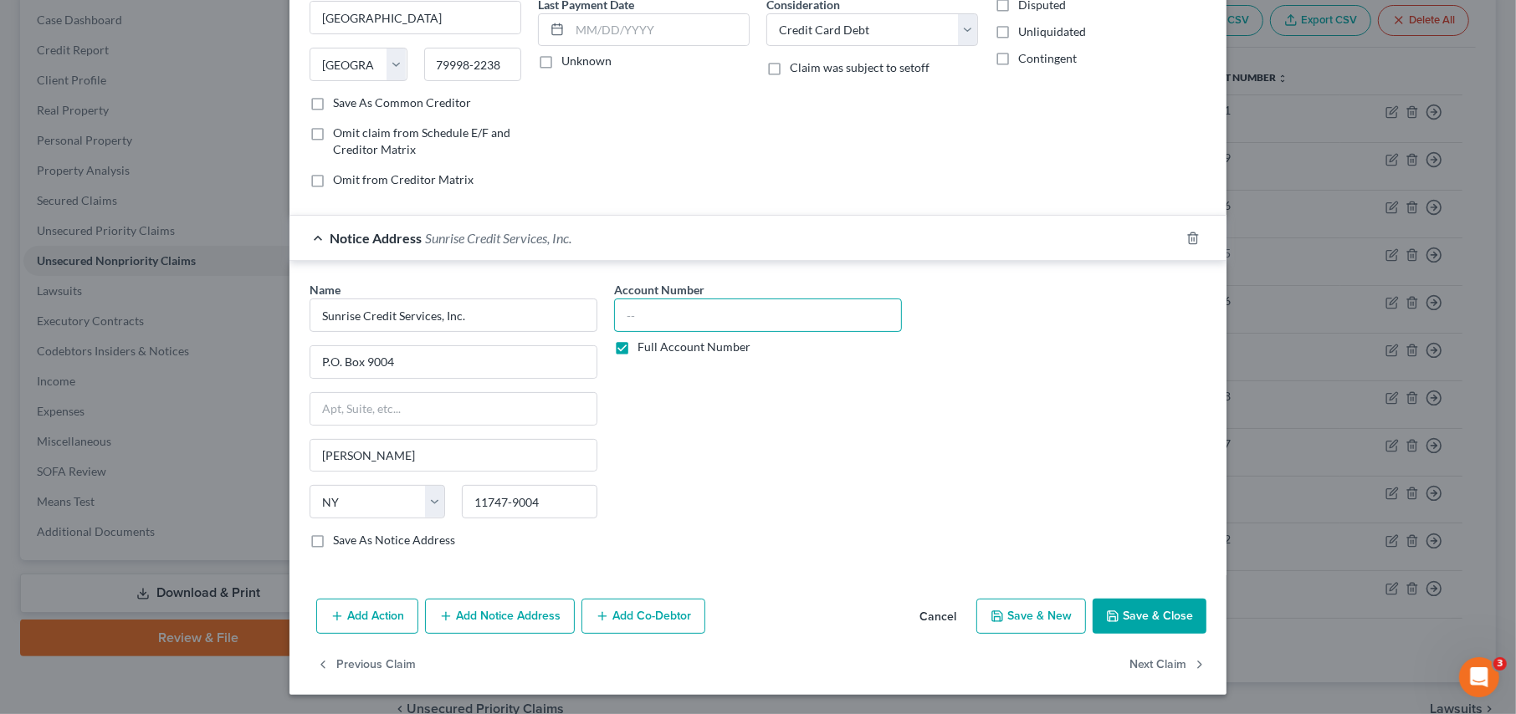
click at [631, 325] on input "text" at bounding box center [758, 315] width 288 height 33
type input "57942195"
click at [1132, 616] on button "Save & Close" at bounding box center [1149, 616] width 114 height 35
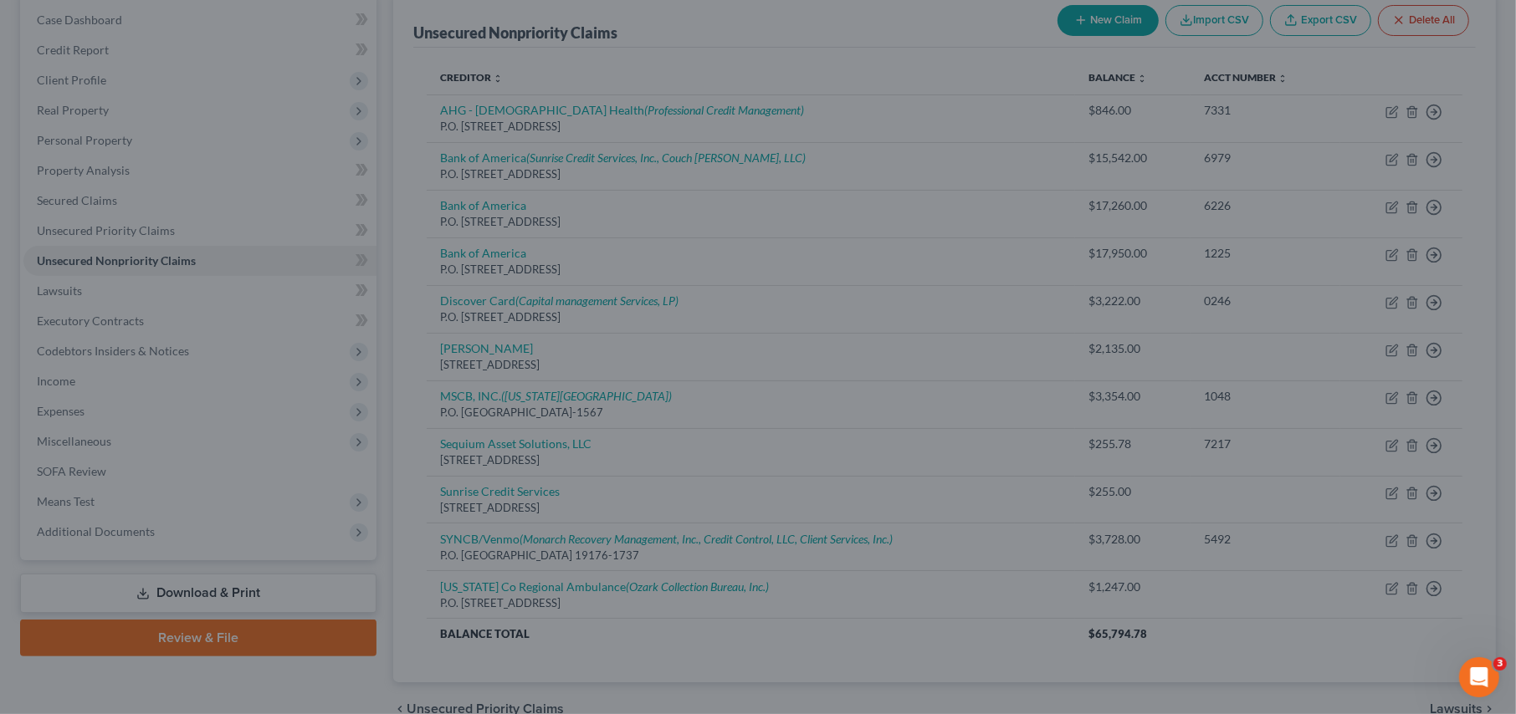
type input "0"
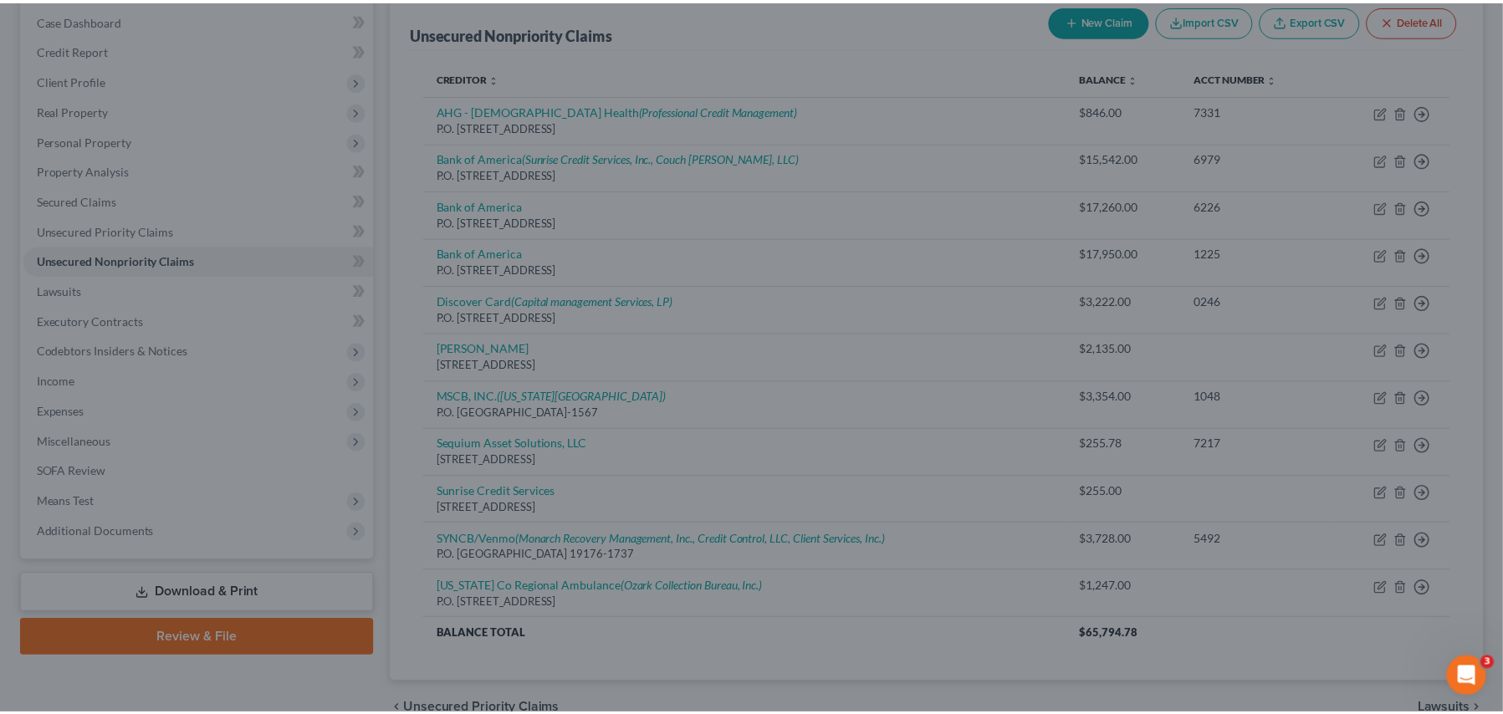
scroll to position [0, 0]
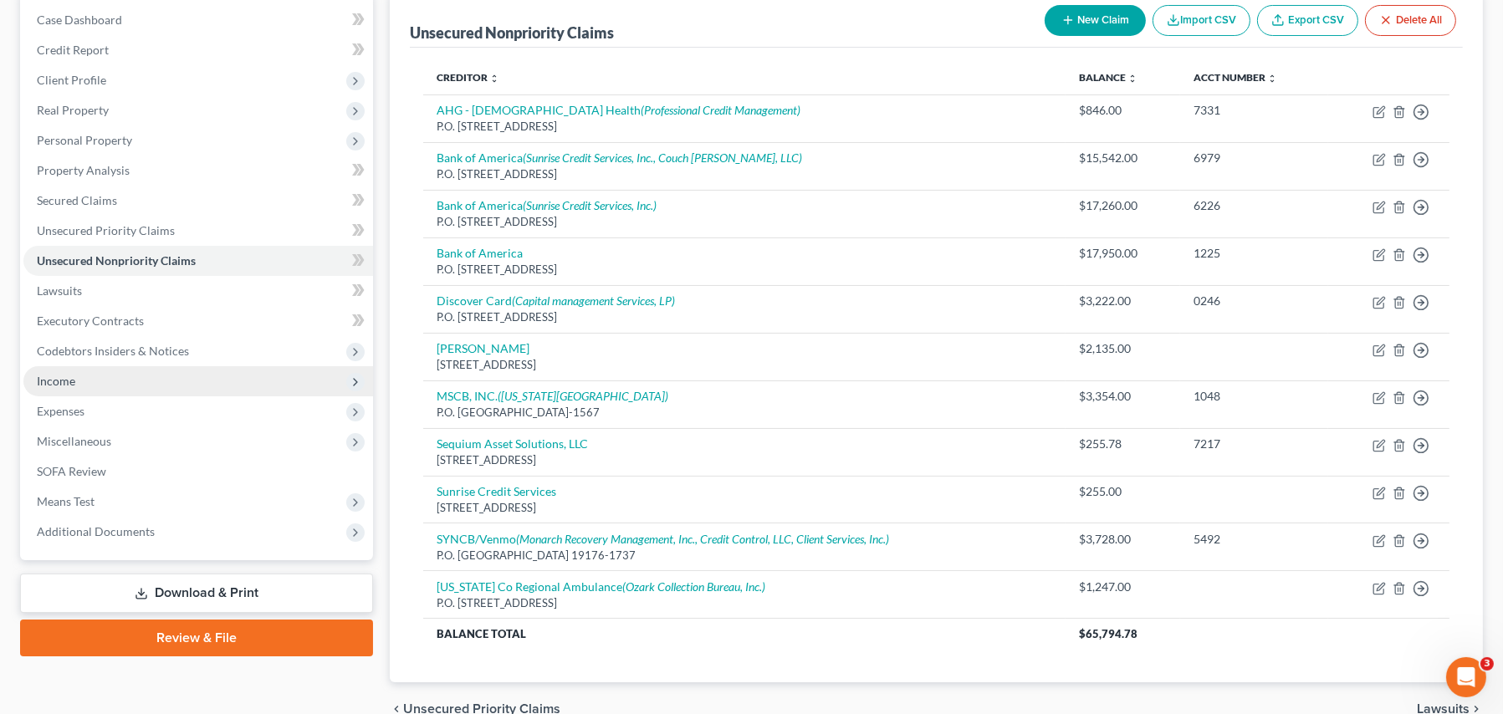
click at [55, 386] on span "Income" at bounding box center [198, 381] width 350 height 30
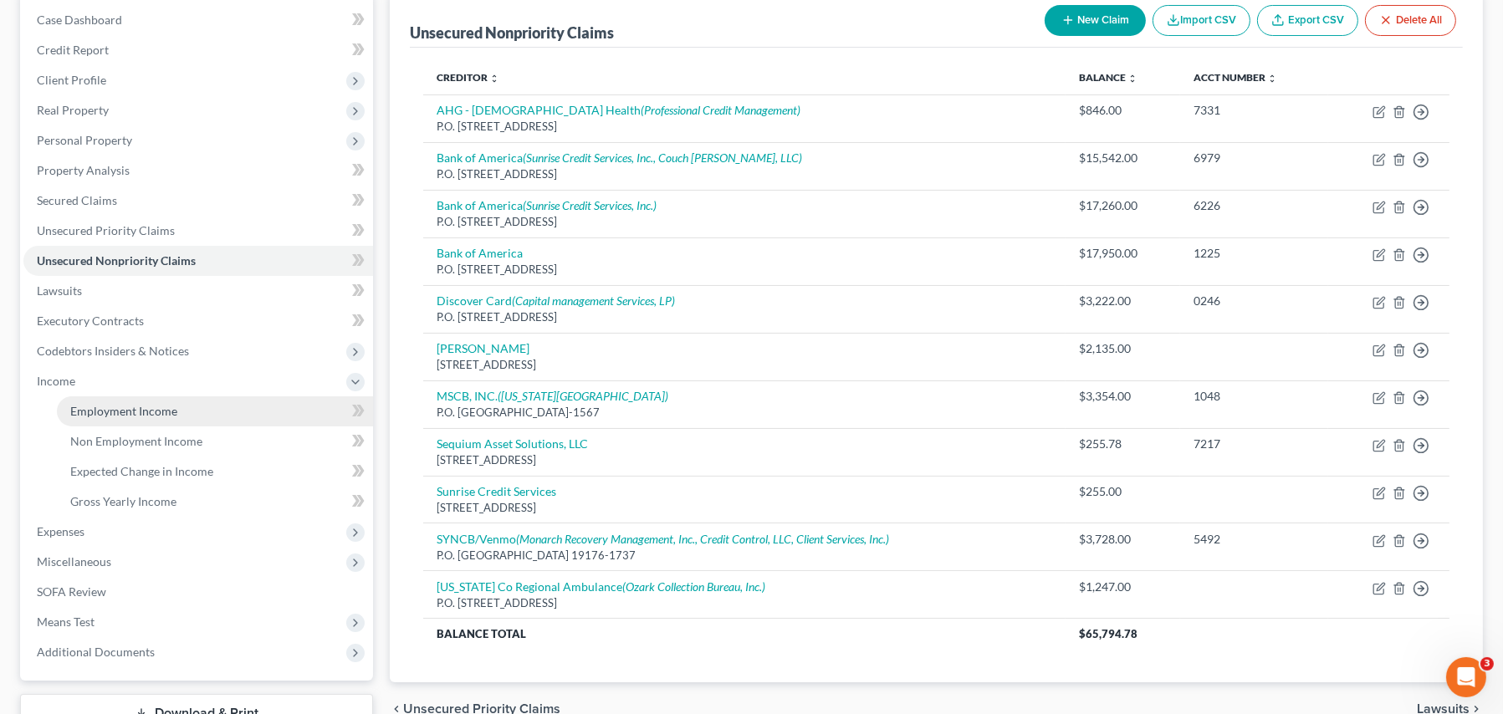
click at [157, 416] on span "Employment Income" at bounding box center [123, 411] width 107 height 14
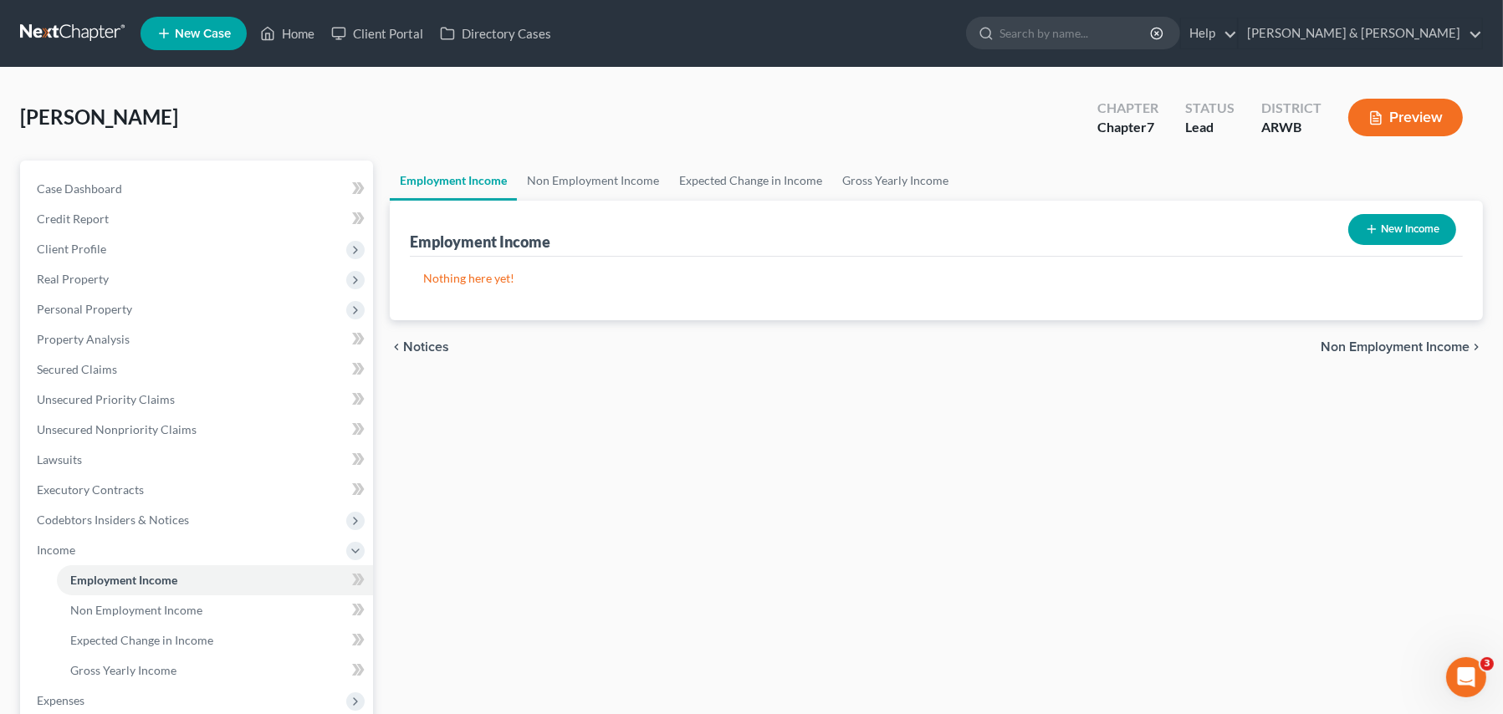
click at [1400, 222] on button "New Income" at bounding box center [1402, 229] width 108 height 31
select select "0"
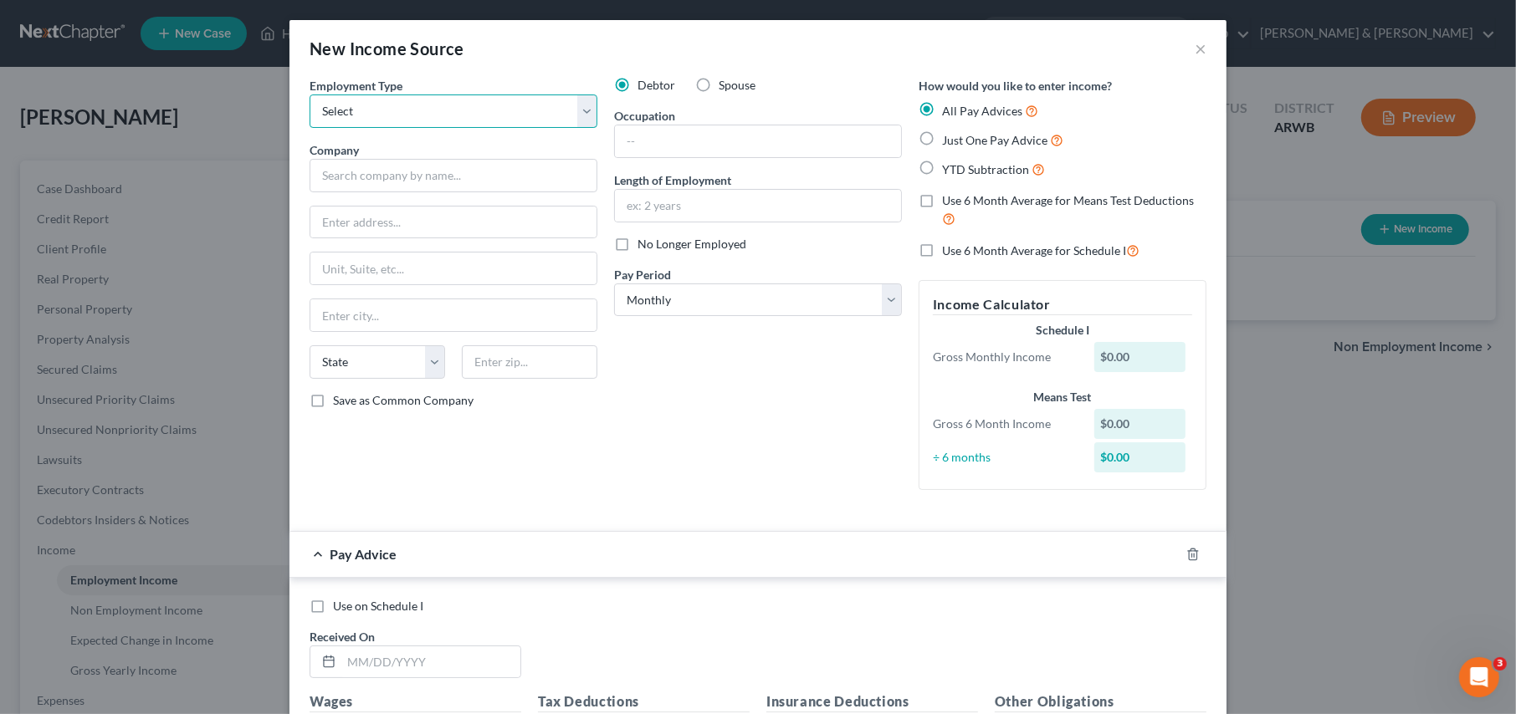
click at [366, 104] on select "Select Full or Part Time Employment Self Employment" at bounding box center [453, 111] width 288 height 33
select select "0"
click at [309, 95] on select "Select Full or Part Time Employment Self Employment" at bounding box center [453, 111] width 288 height 33
click at [344, 182] on input "text" at bounding box center [453, 175] width 288 height 33
type input "The Vitamin Shoppe LLC"
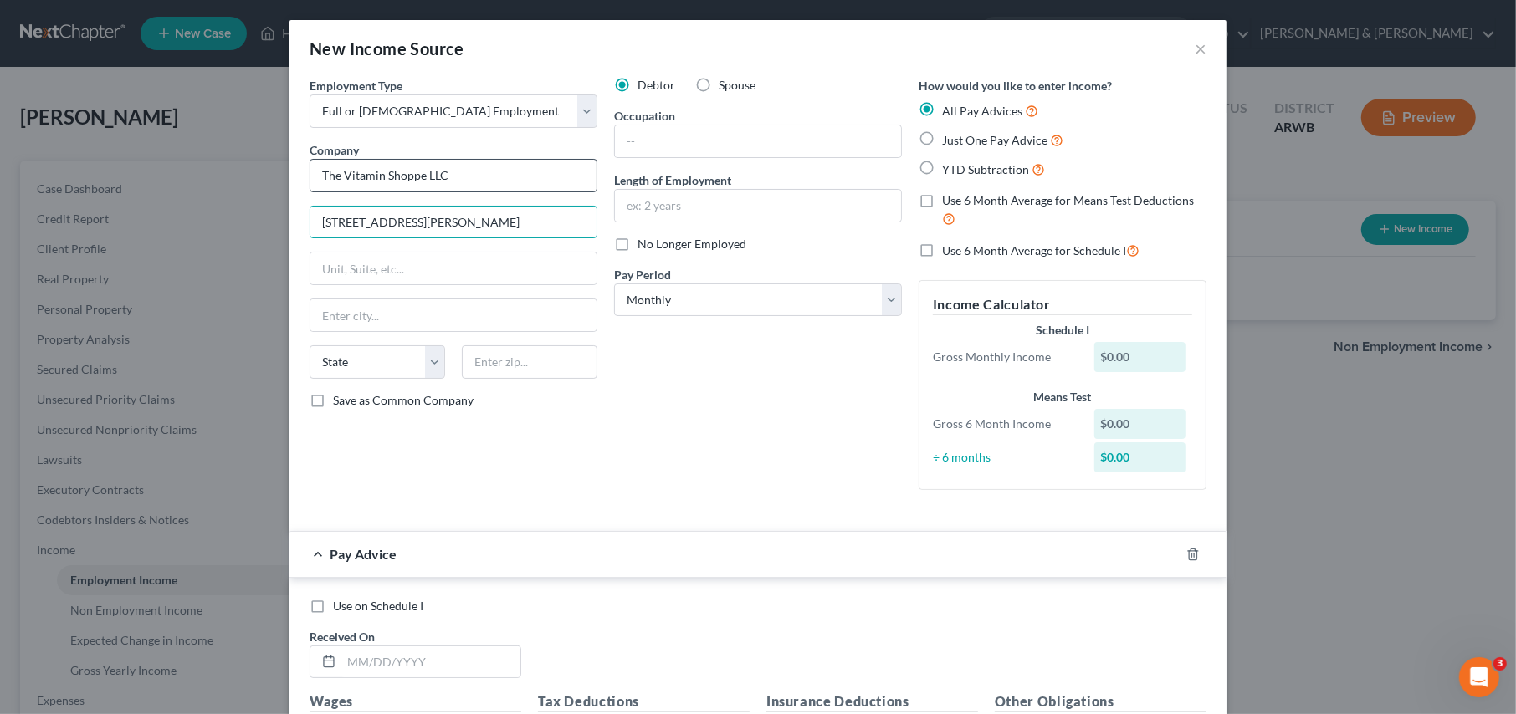
type input "11812 San Vicente Blvd."
type input "Ste 604"
type input "Los Angeles"
select select "4"
type input "90049"
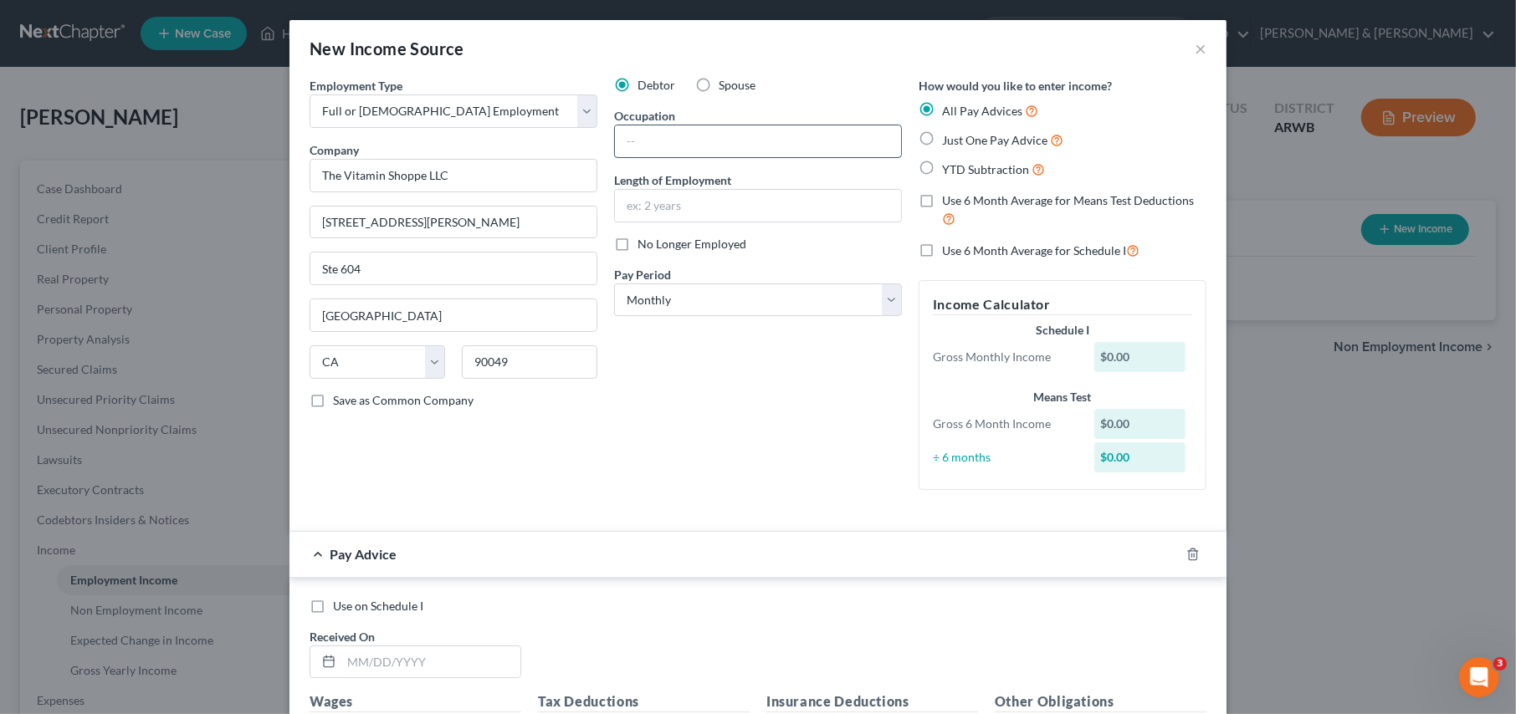
click at [644, 128] on input "text" at bounding box center [758, 141] width 286 height 32
type input "general labor"
click at [698, 309] on select "Select Monthly Twice Monthly Every Other Week Weekly" at bounding box center [758, 300] width 288 height 33
select select "1"
click at [614, 284] on select "Select Monthly Twice Monthly Every Other Week Weekly" at bounding box center [758, 300] width 288 height 33
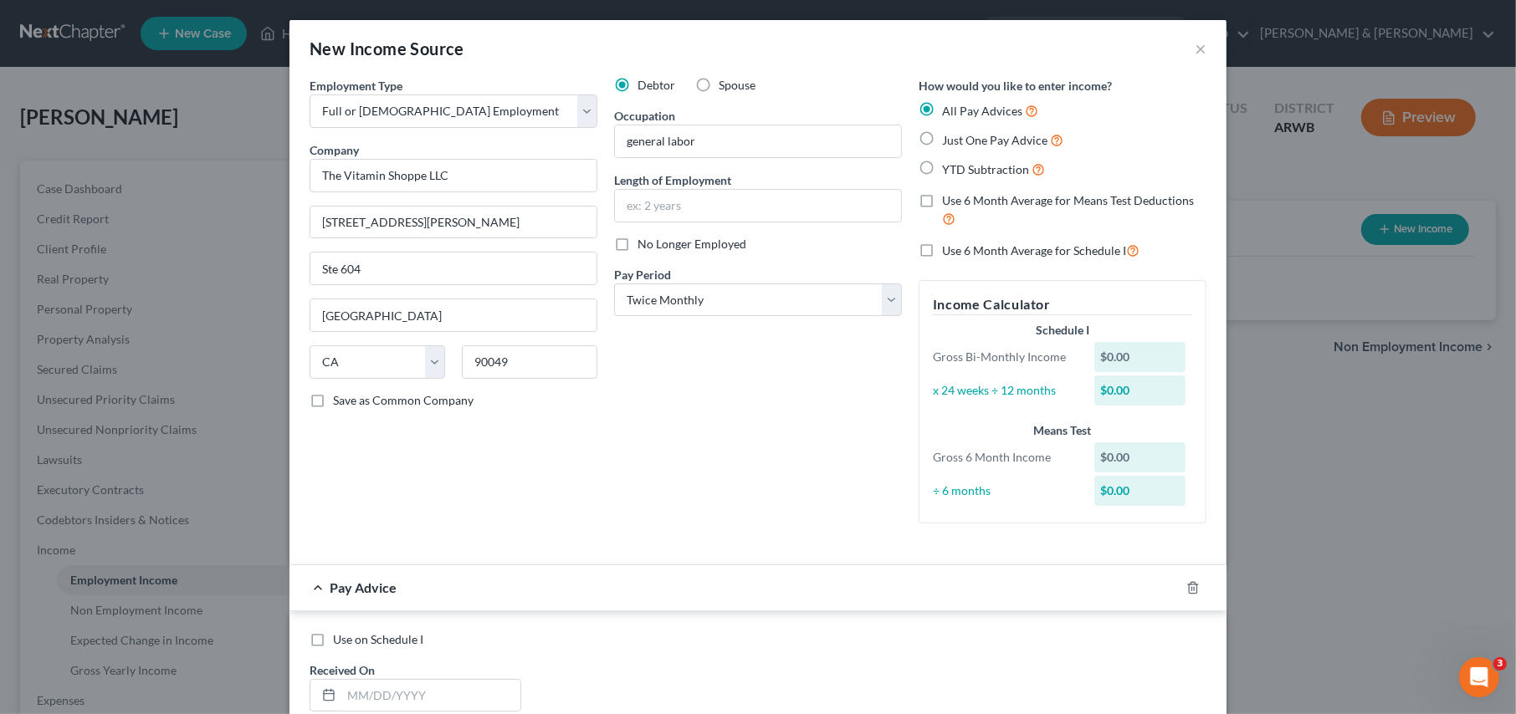
click at [942, 137] on label "Just One Pay Advice" at bounding box center [1002, 139] width 121 height 19
click at [948, 137] on input "Just One Pay Advice" at bounding box center [953, 135] width 11 height 11
radio input "true"
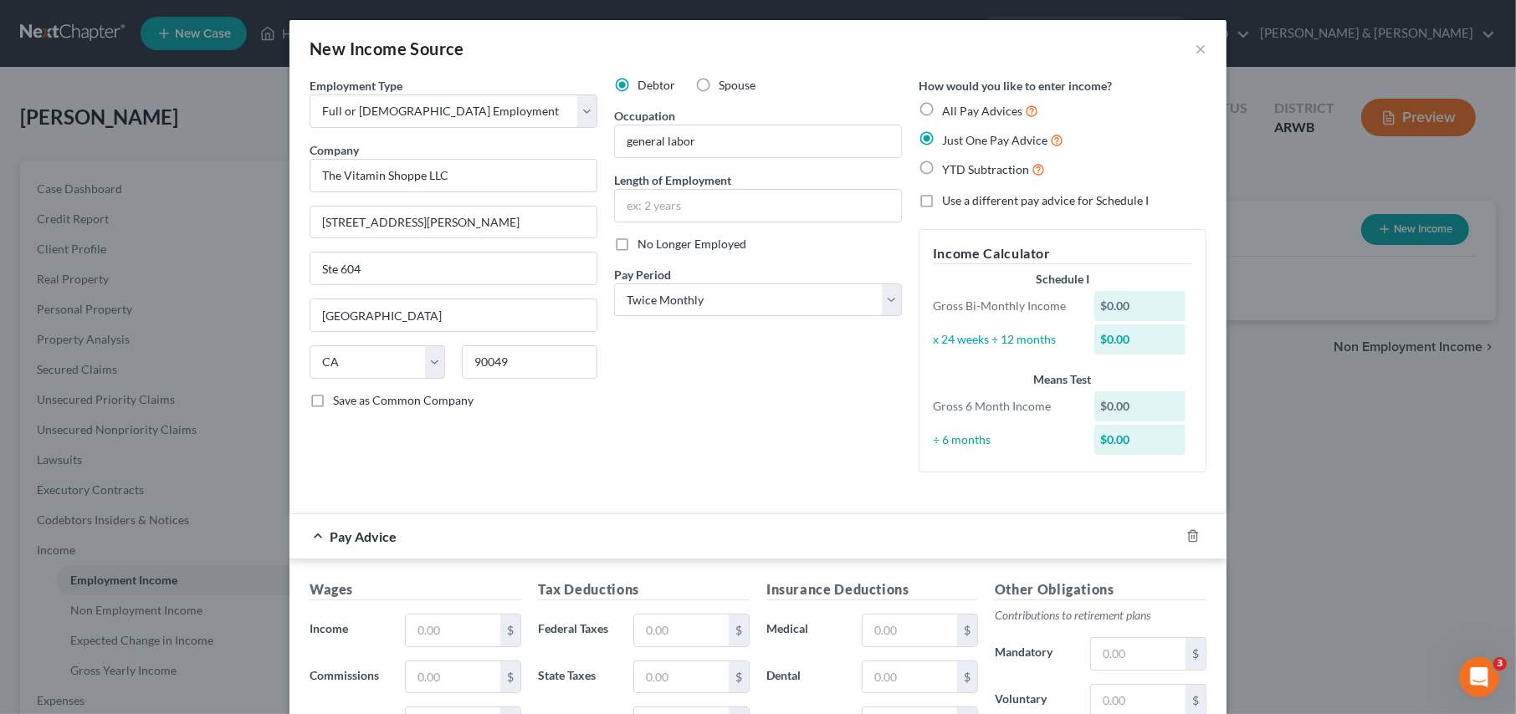
scroll to position [251, 0]
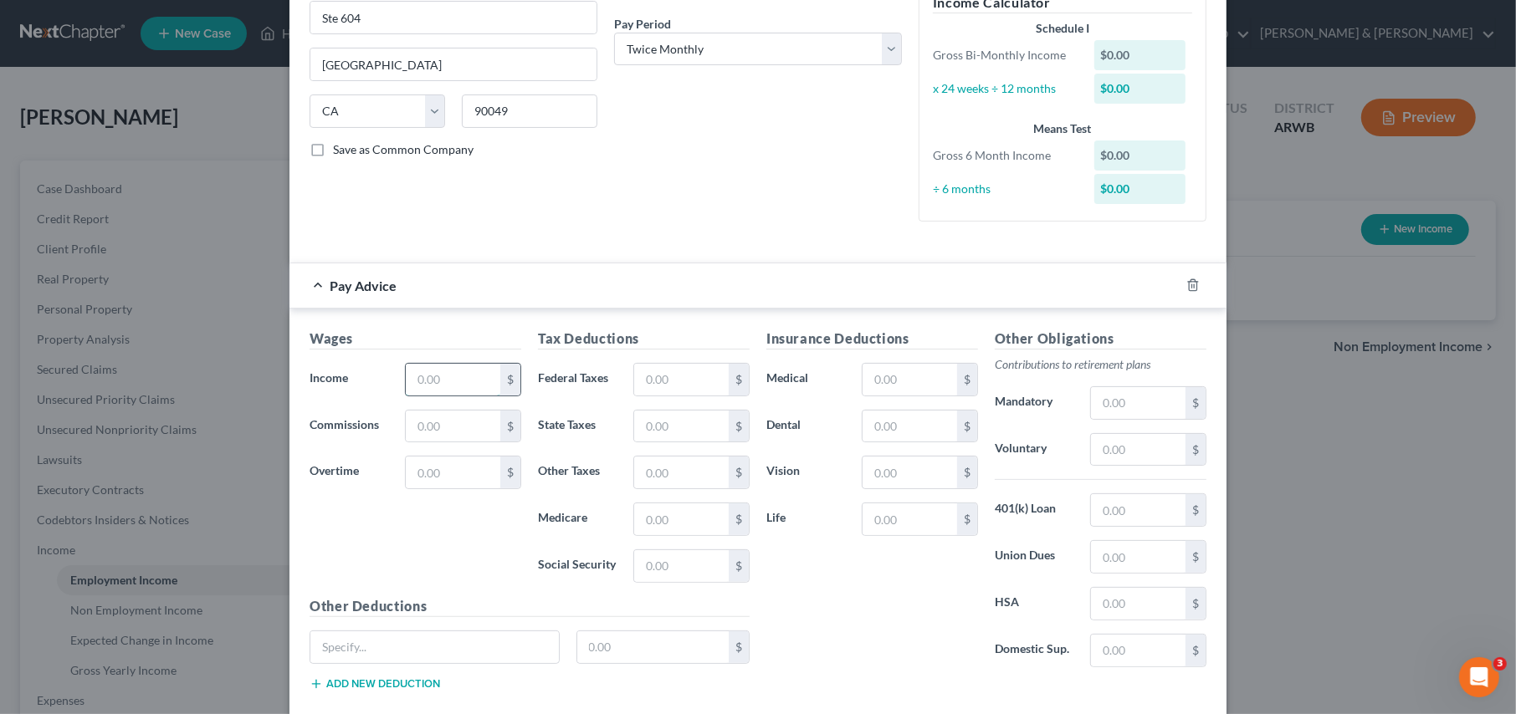
click at [427, 375] on input "text" at bounding box center [453, 380] width 95 height 32
type input "340.86"
type input "9.47"
type input "0.73"
type input "4.94"
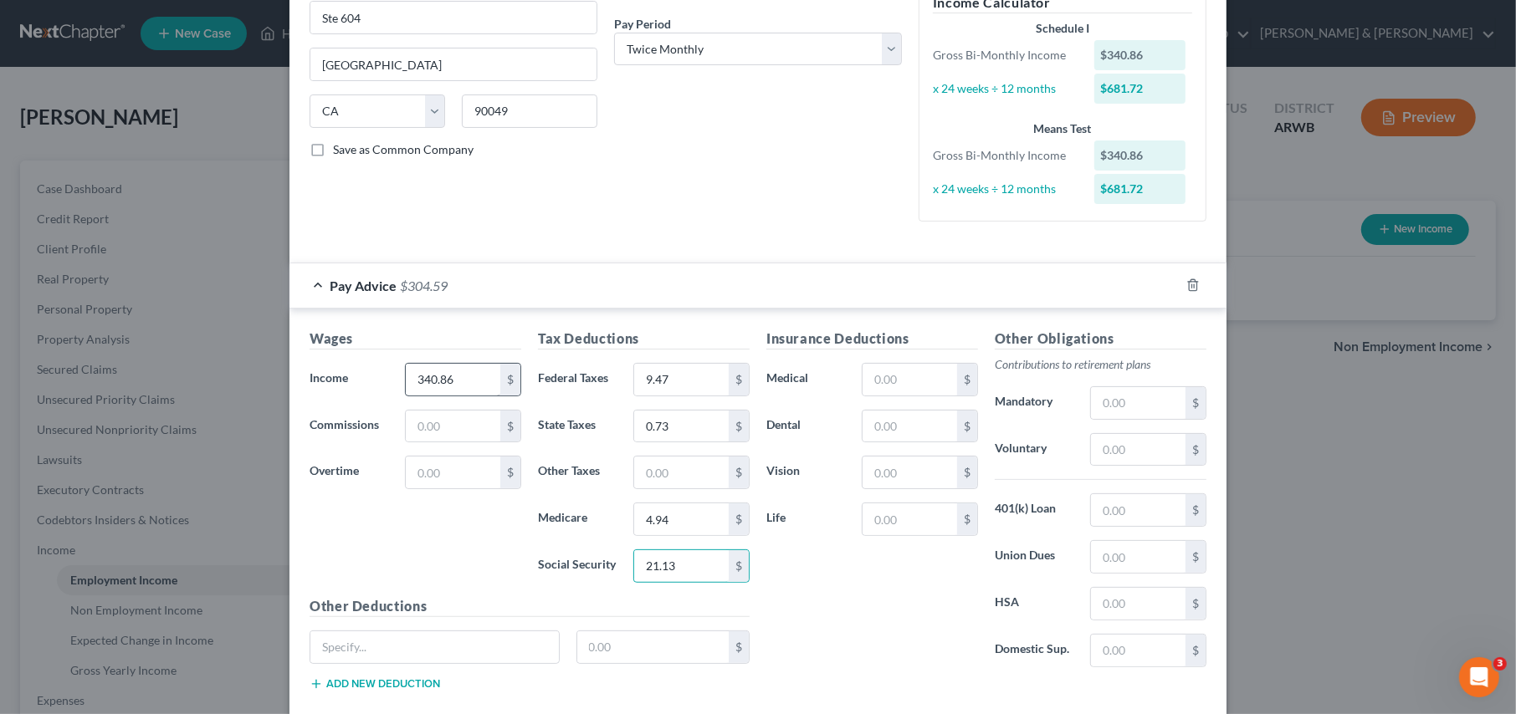
type input "21.13"
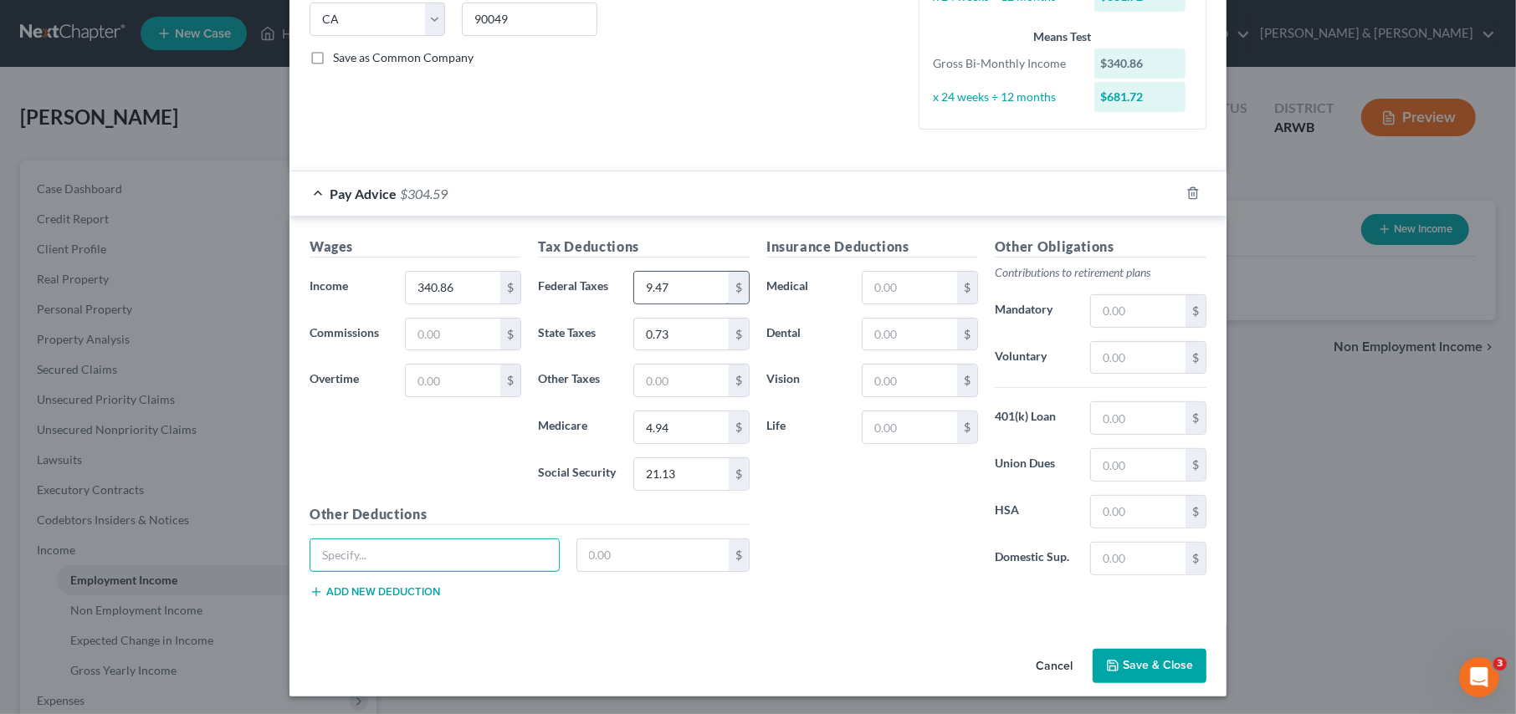
scroll to position [344, 0]
click at [1129, 661] on button "Save & Close" at bounding box center [1149, 665] width 114 height 35
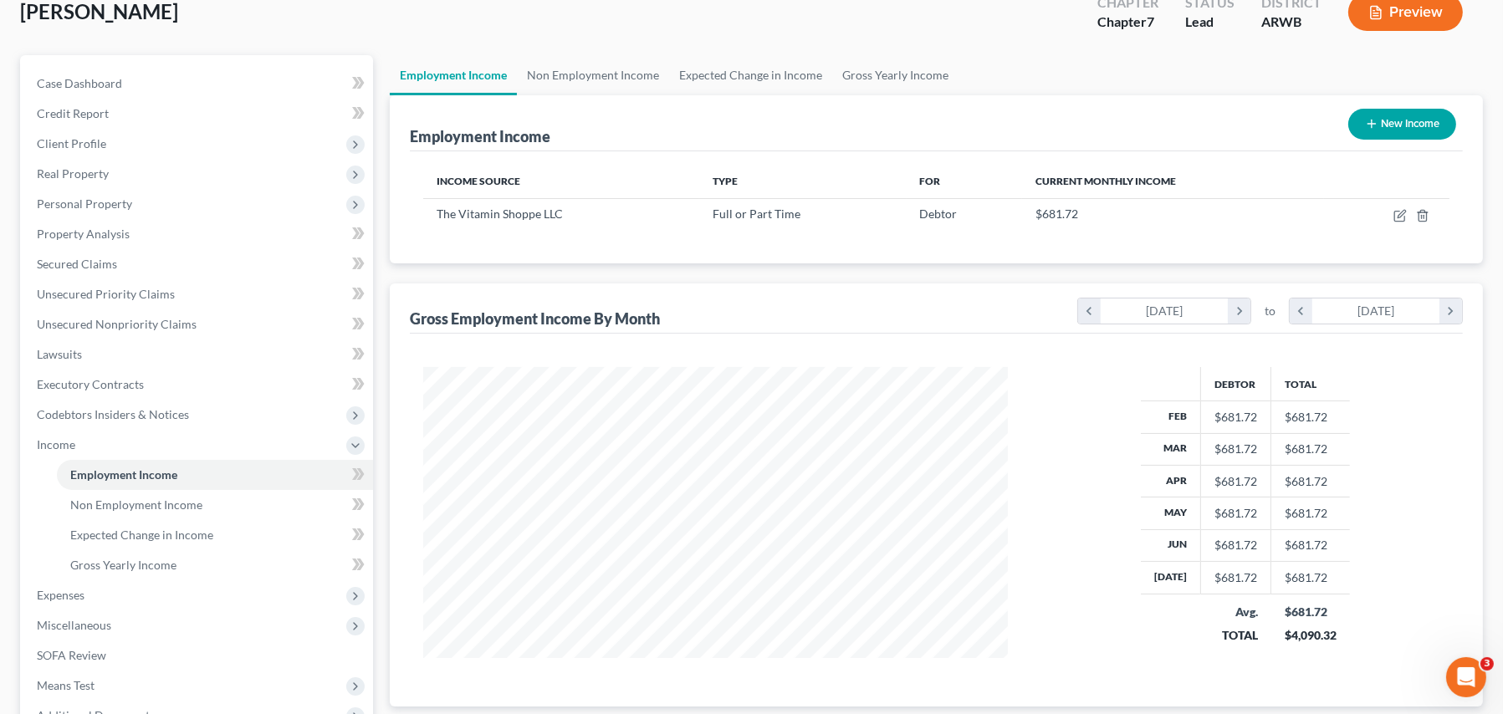
scroll to position [0, 0]
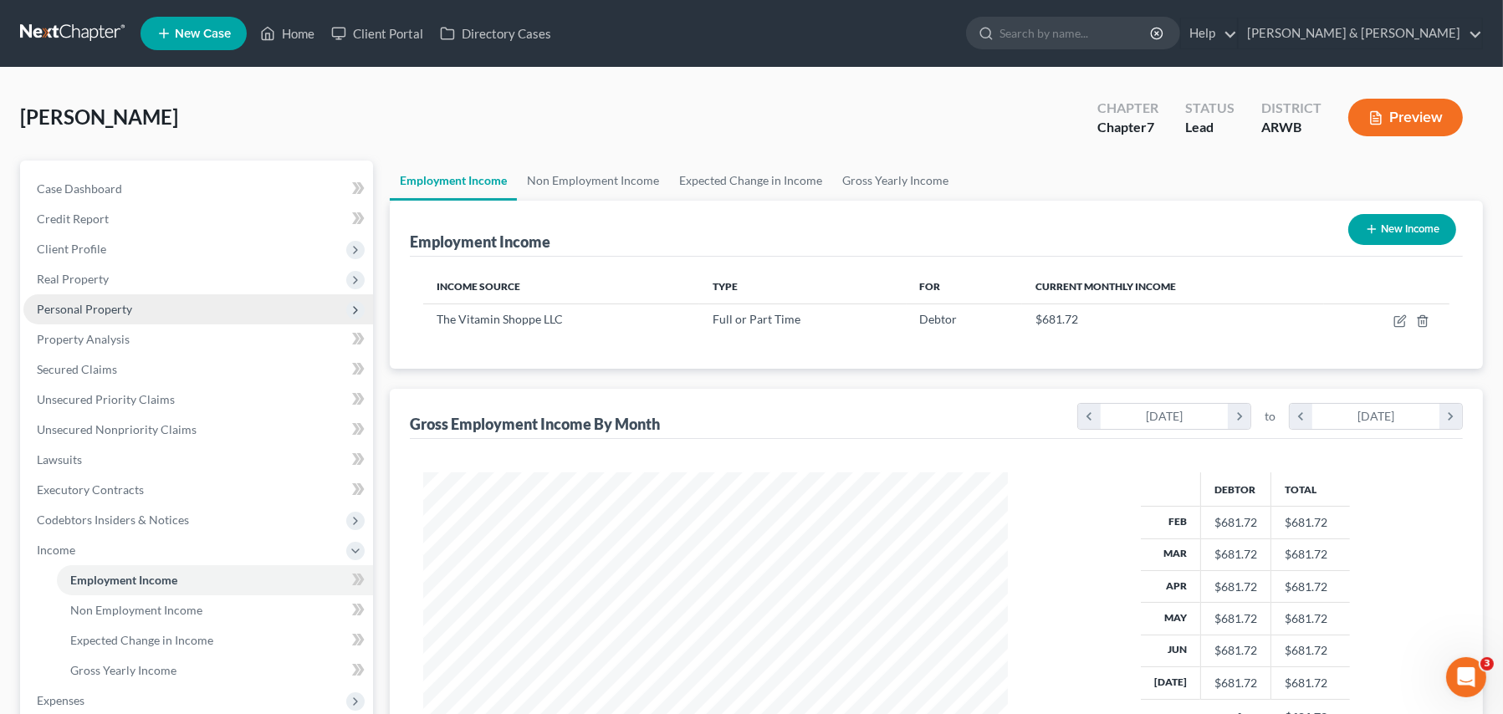
click at [78, 309] on span "Personal Property" at bounding box center [84, 309] width 95 height 14
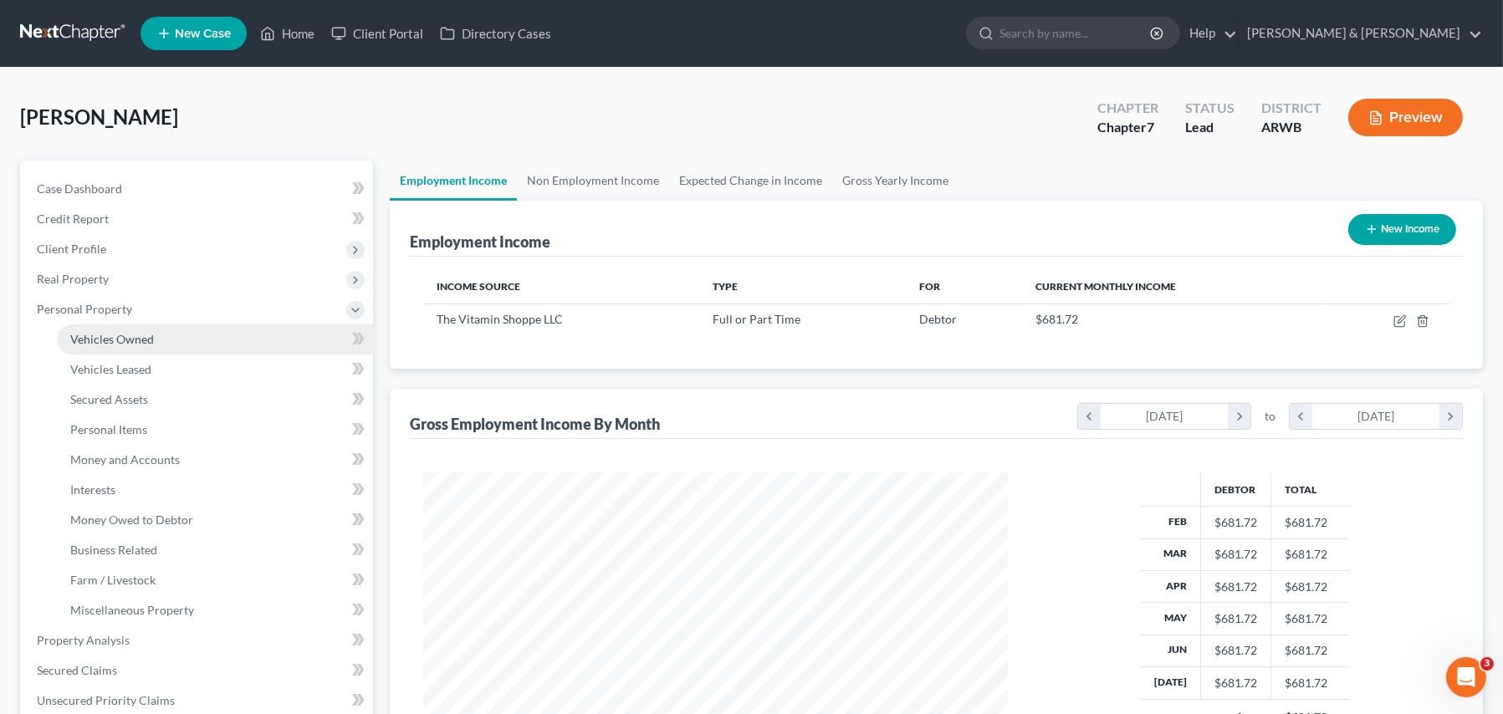
click at [92, 340] on span "Vehicles Owned" at bounding box center [112, 339] width 84 height 14
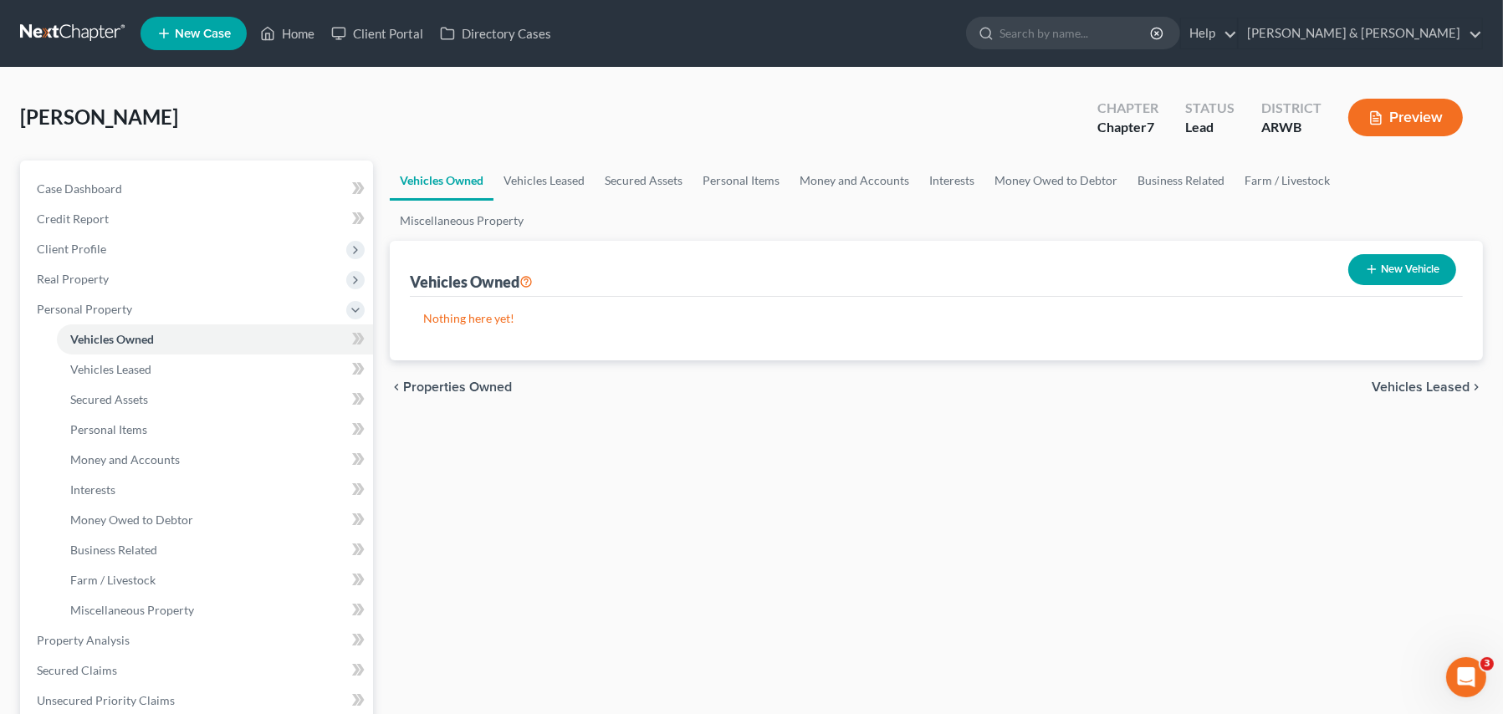
click at [669, 655] on div "Vehicles Owned Vehicles Leased Secured Assets Personal Items Money and Accounts…" at bounding box center [936, 644] width 1110 height 966
click at [303, 28] on link "Home" at bounding box center [287, 33] width 71 height 30
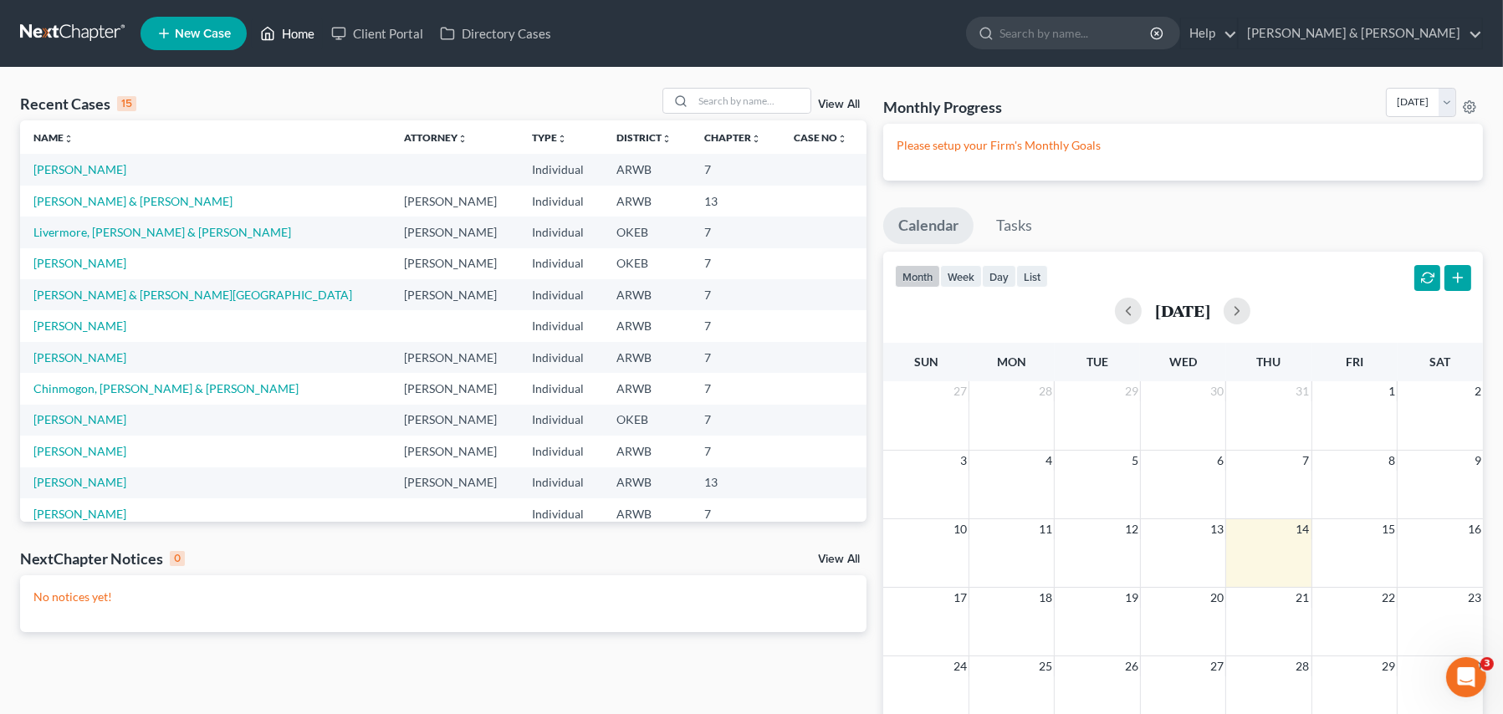
click at [292, 24] on link "Home" at bounding box center [287, 33] width 71 height 30
click at [69, 321] on link "Chandler, Gina" at bounding box center [79, 326] width 93 height 14
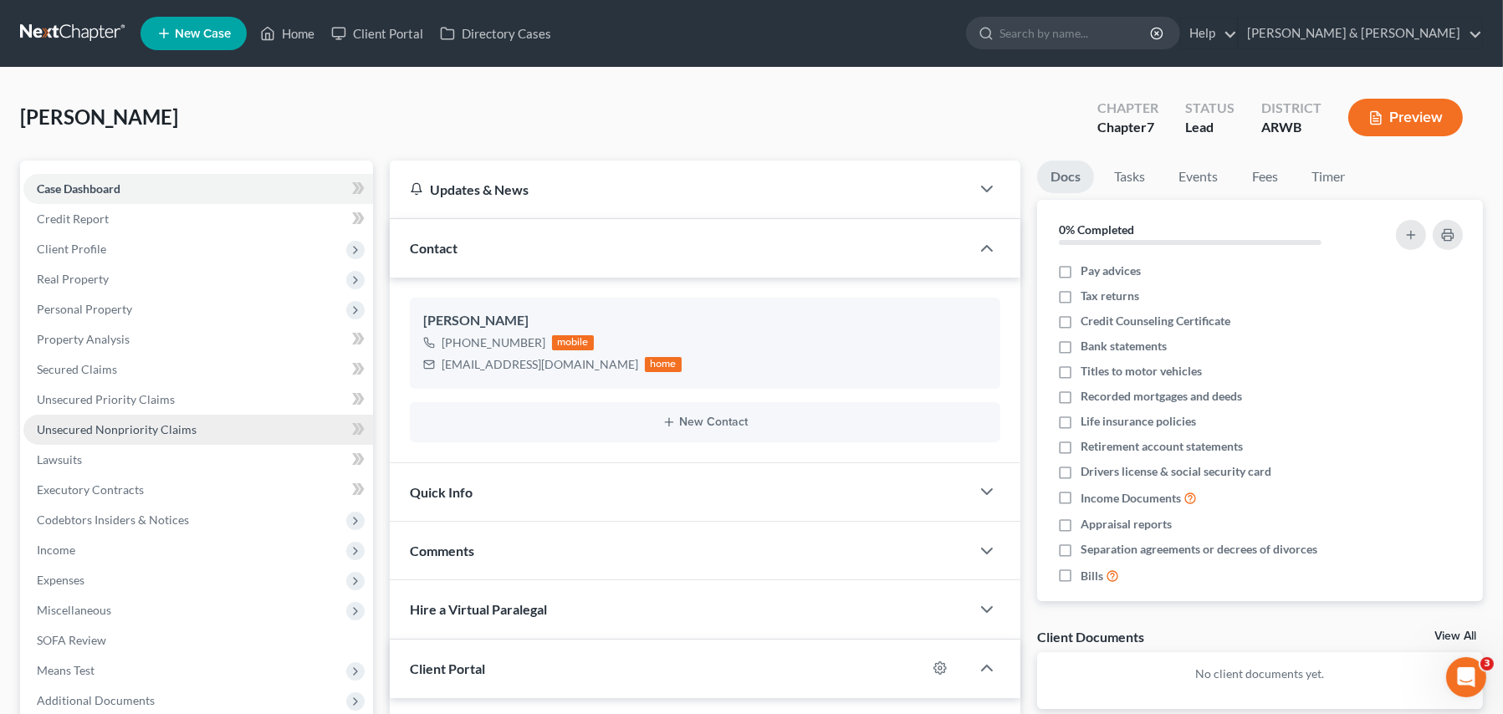
click at [74, 422] on link "Unsecured Nonpriority Claims" at bounding box center [198, 430] width 350 height 30
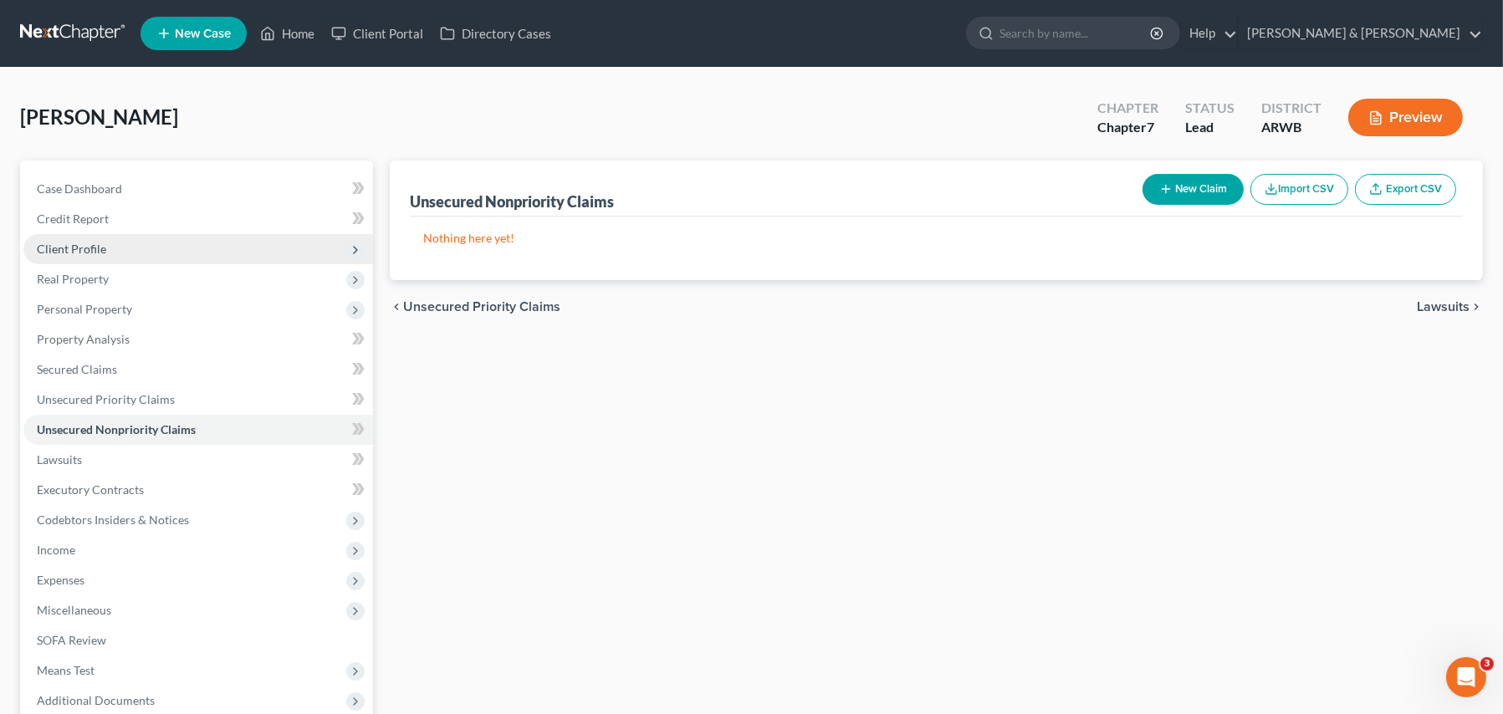
click at [89, 251] on span "Client Profile" at bounding box center [71, 249] width 69 height 14
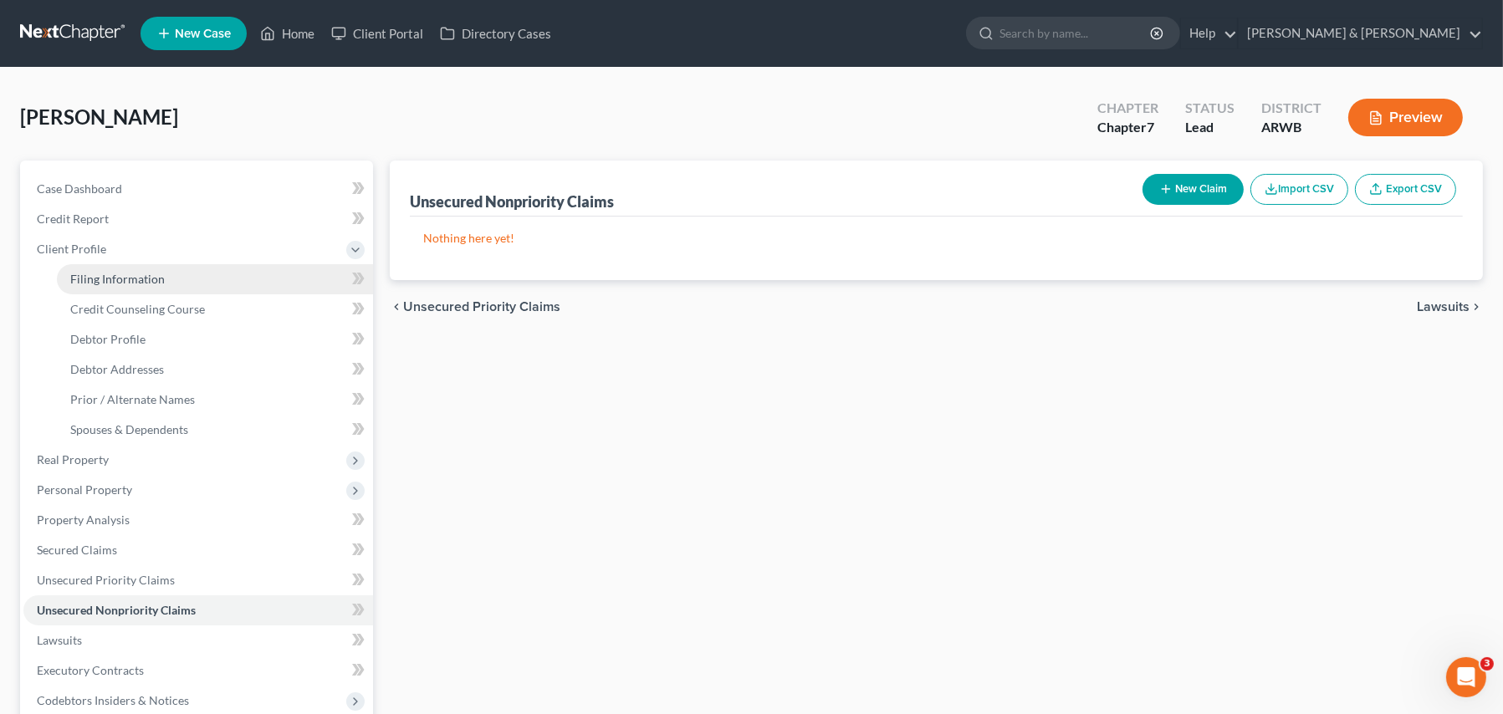
click at [79, 279] on span "Filing Information" at bounding box center [117, 279] width 95 height 14
select select "1"
select select "0"
select select "2"
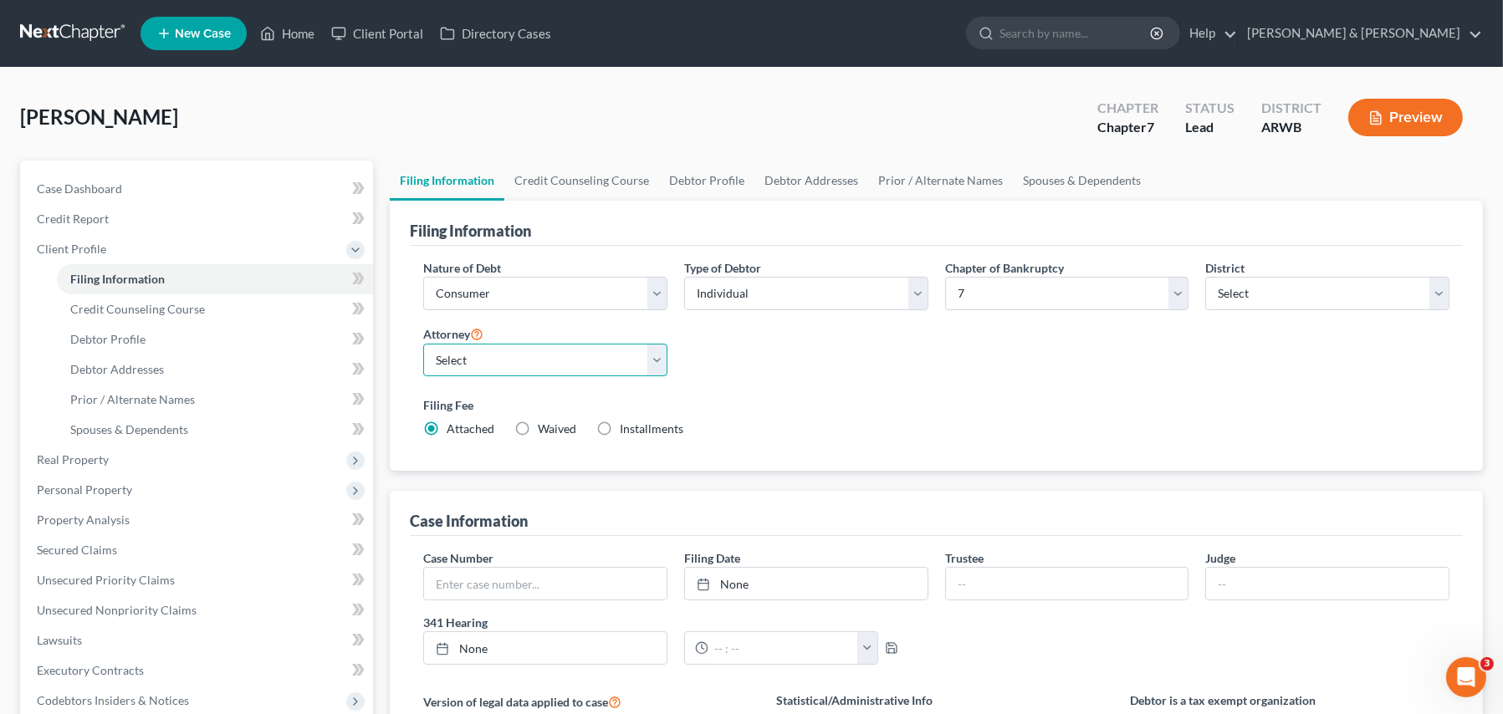
click at [489, 367] on select "Select David Gean - ARWB David Gean - AREB David Gean - ARWB David Gean - OKEB …" at bounding box center [545, 360] width 244 height 33
select select "0"
click at [423, 344] on select "Select David Gean - ARWB David Gean - AREB David Gean - ARWB David Gean - OKEB …" at bounding box center [545, 360] width 244 height 33
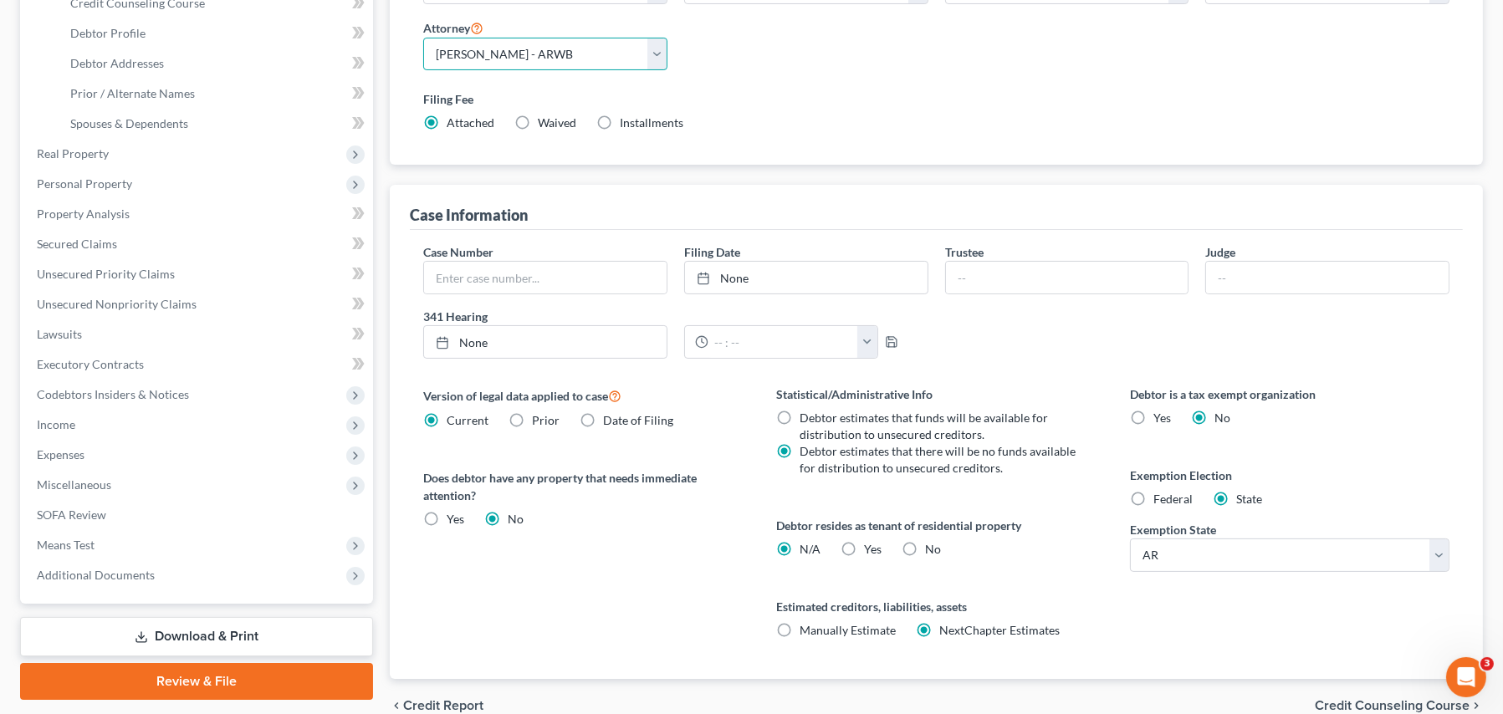
scroll to position [335, 0]
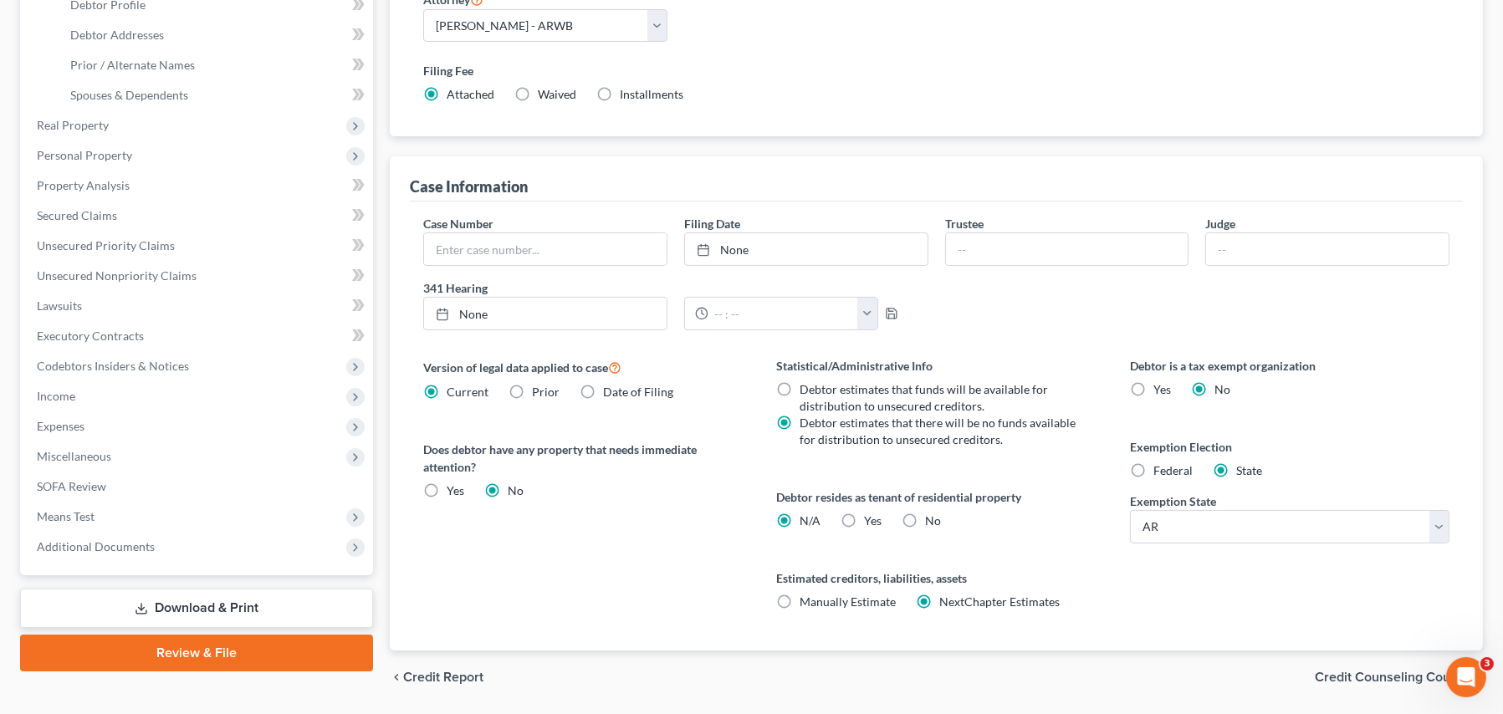
click at [1153, 470] on label "Federal" at bounding box center [1172, 471] width 39 height 17
click at [1160, 470] on input "Federal" at bounding box center [1165, 468] width 11 height 11
radio input "true"
radio input "false"
click at [865, 523] on label "Yes Yes" at bounding box center [874, 521] width 18 height 17
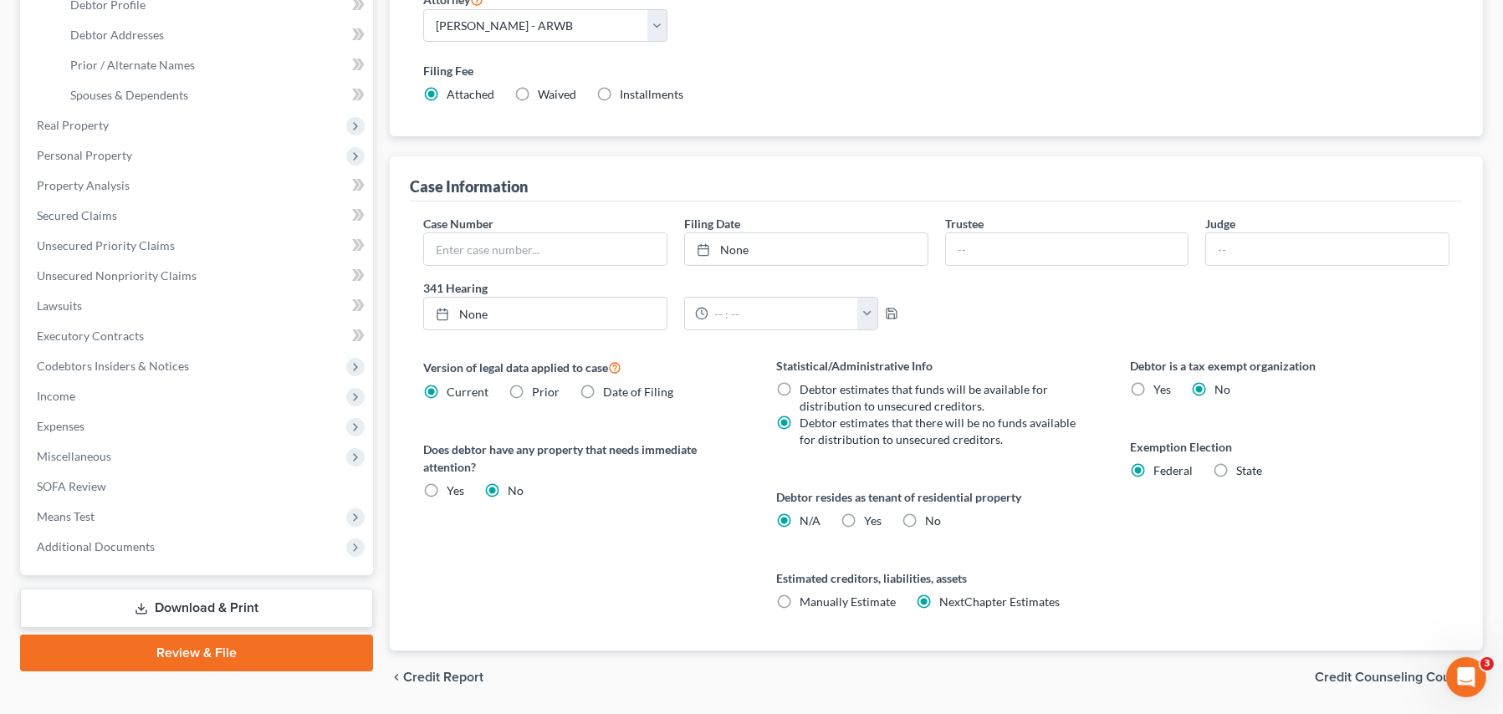
click at [872, 523] on input "Yes Yes" at bounding box center [877, 518] width 11 height 11
radio input "true"
radio input "false"
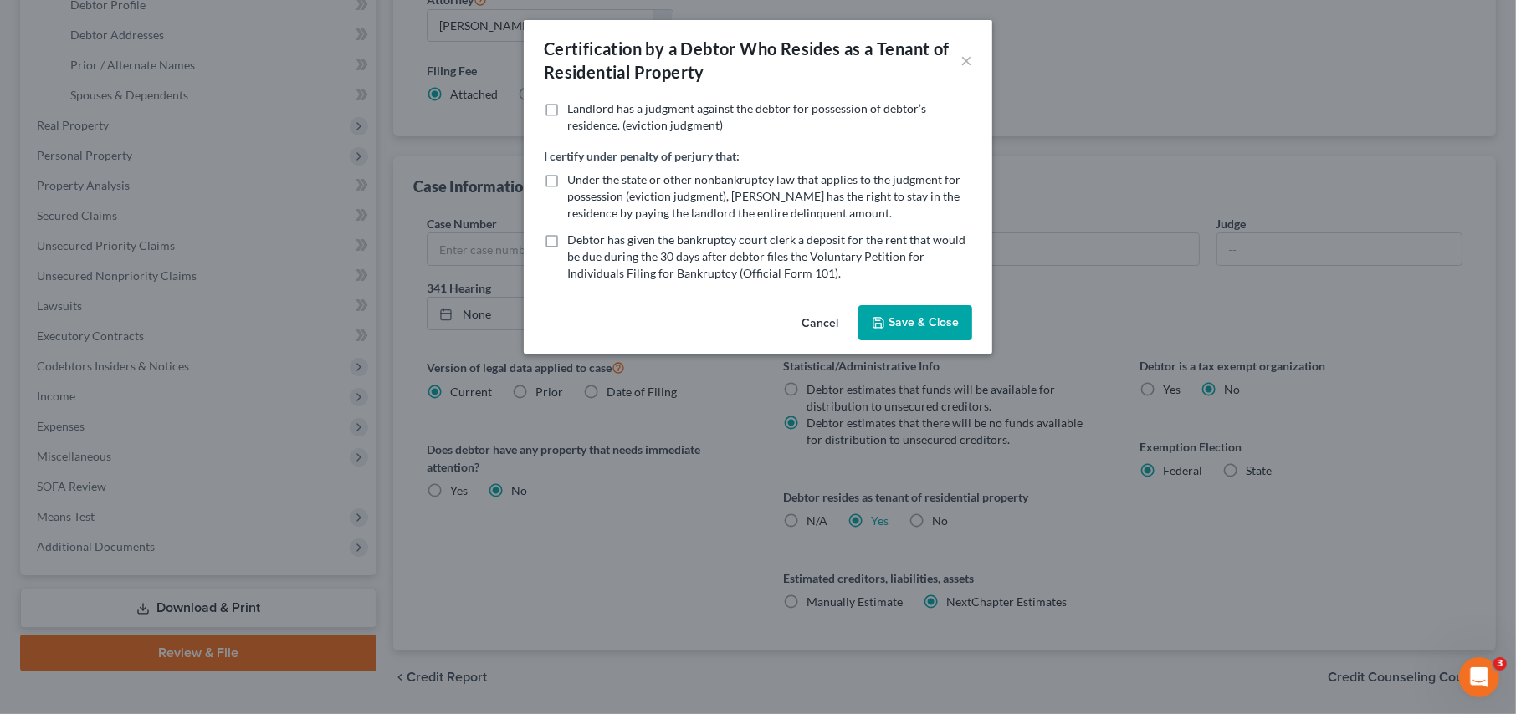
click at [913, 330] on button "Save & Close" at bounding box center [915, 322] width 114 height 35
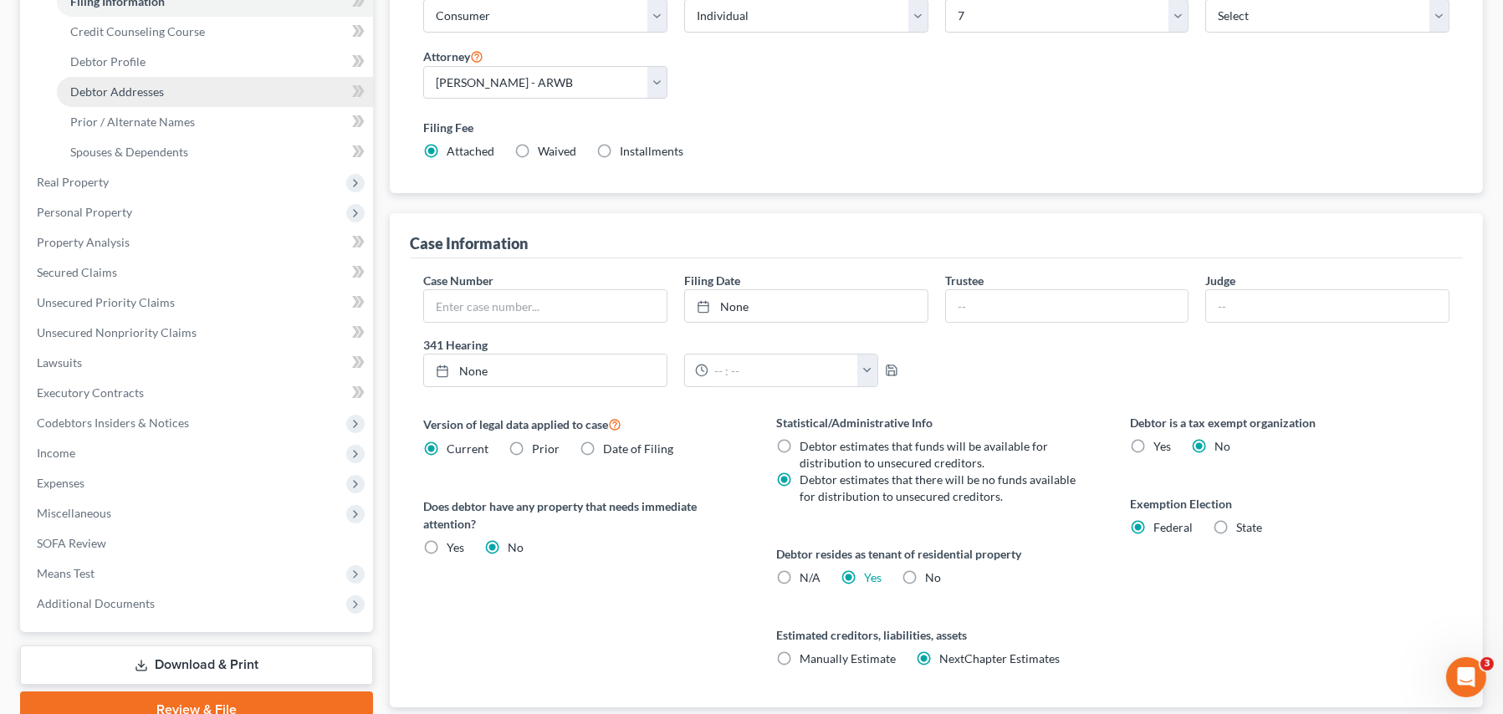
scroll to position [167, 0]
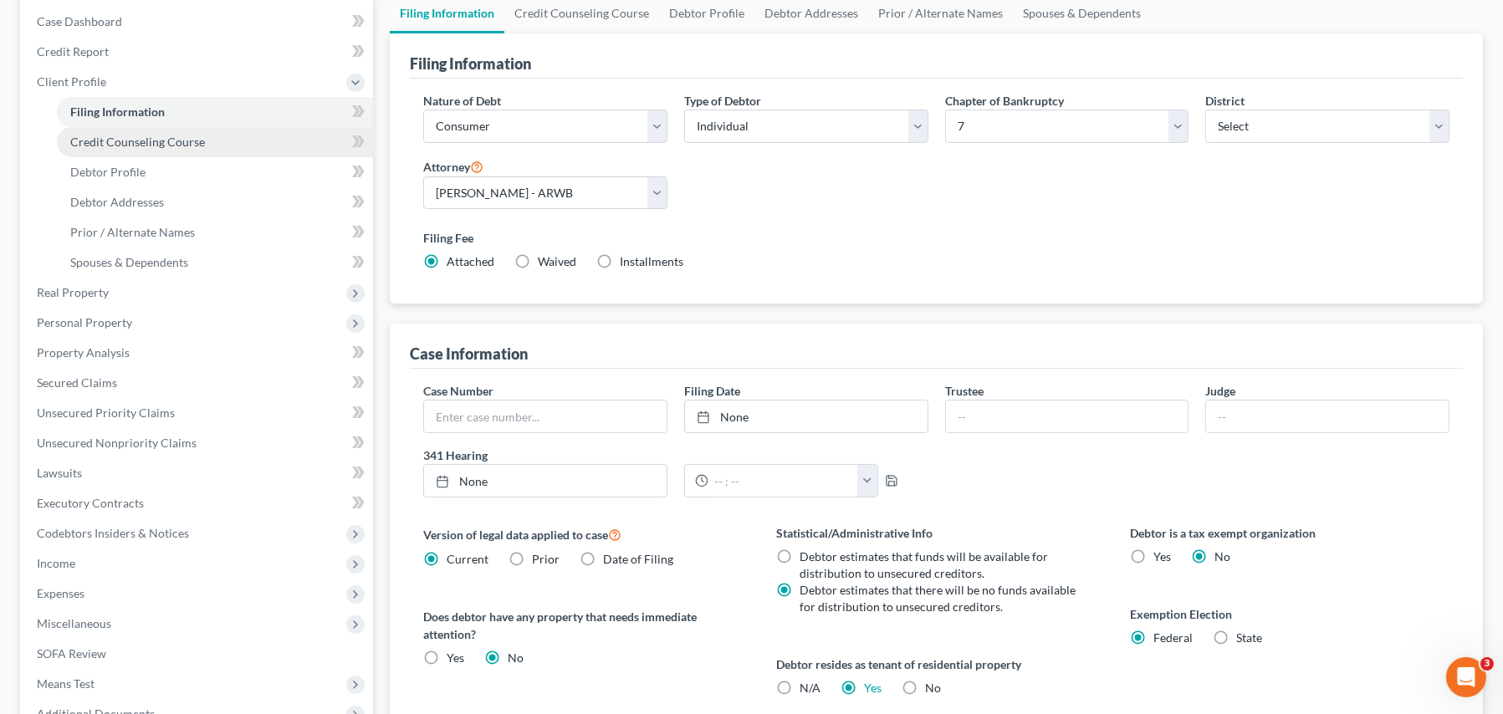
click at [120, 145] on span "Credit Counseling Course" at bounding box center [137, 142] width 135 height 14
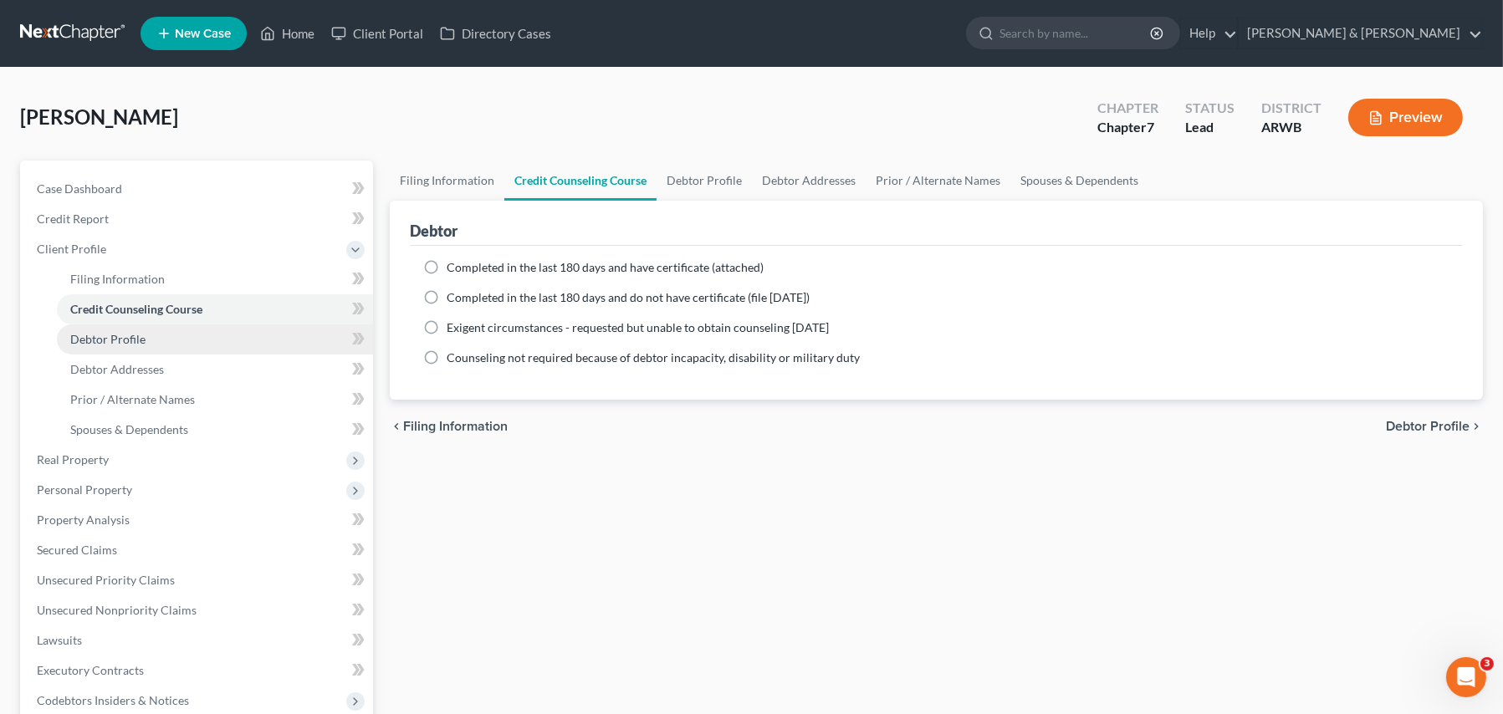
click at [92, 339] on span "Debtor Profile" at bounding box center [107, 339] width 75 height 14
select select "0"
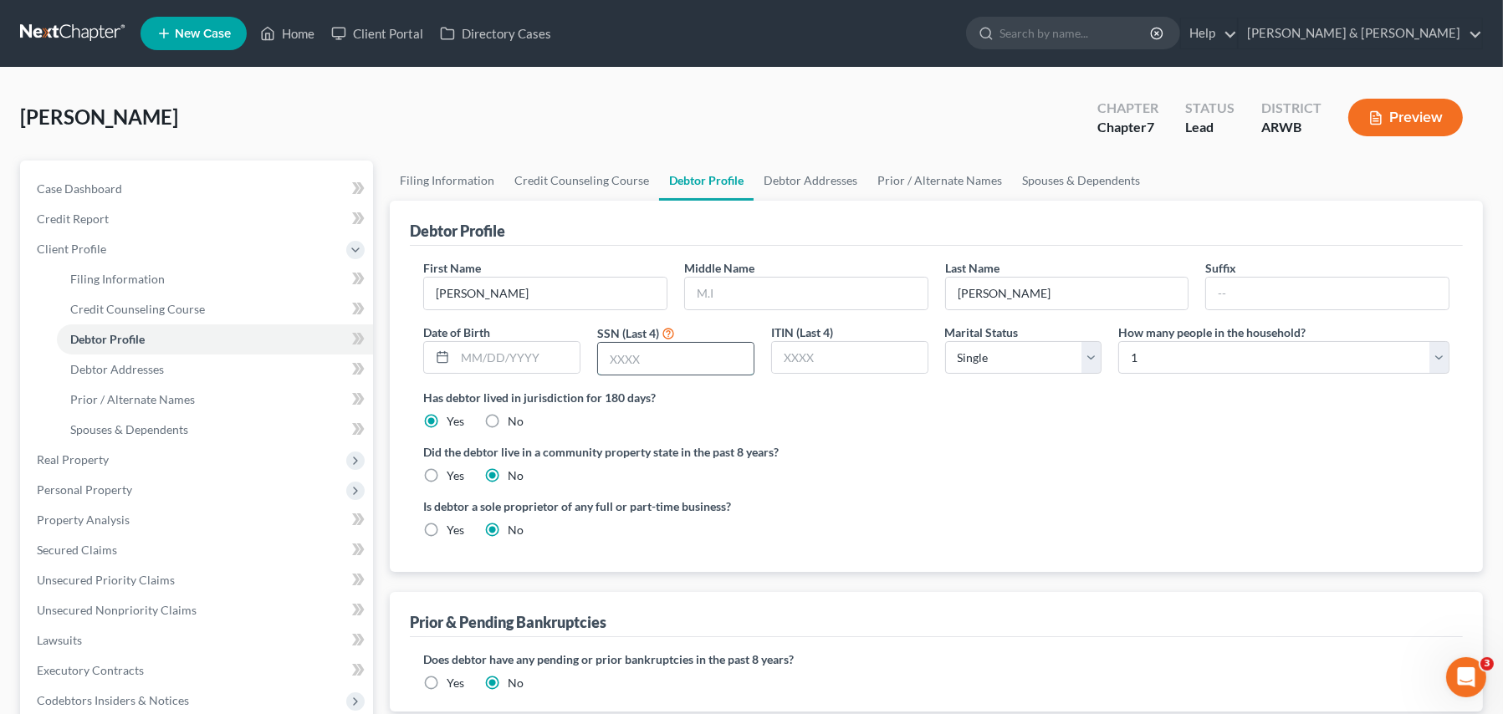
click at [623, 346] on input "text" at bounding box center [676, 359] width 156 height 32
type input "6870"
click at [156, 366] on span "Debtor Addresses" at bounding box center [117, 369] width 94 height 14
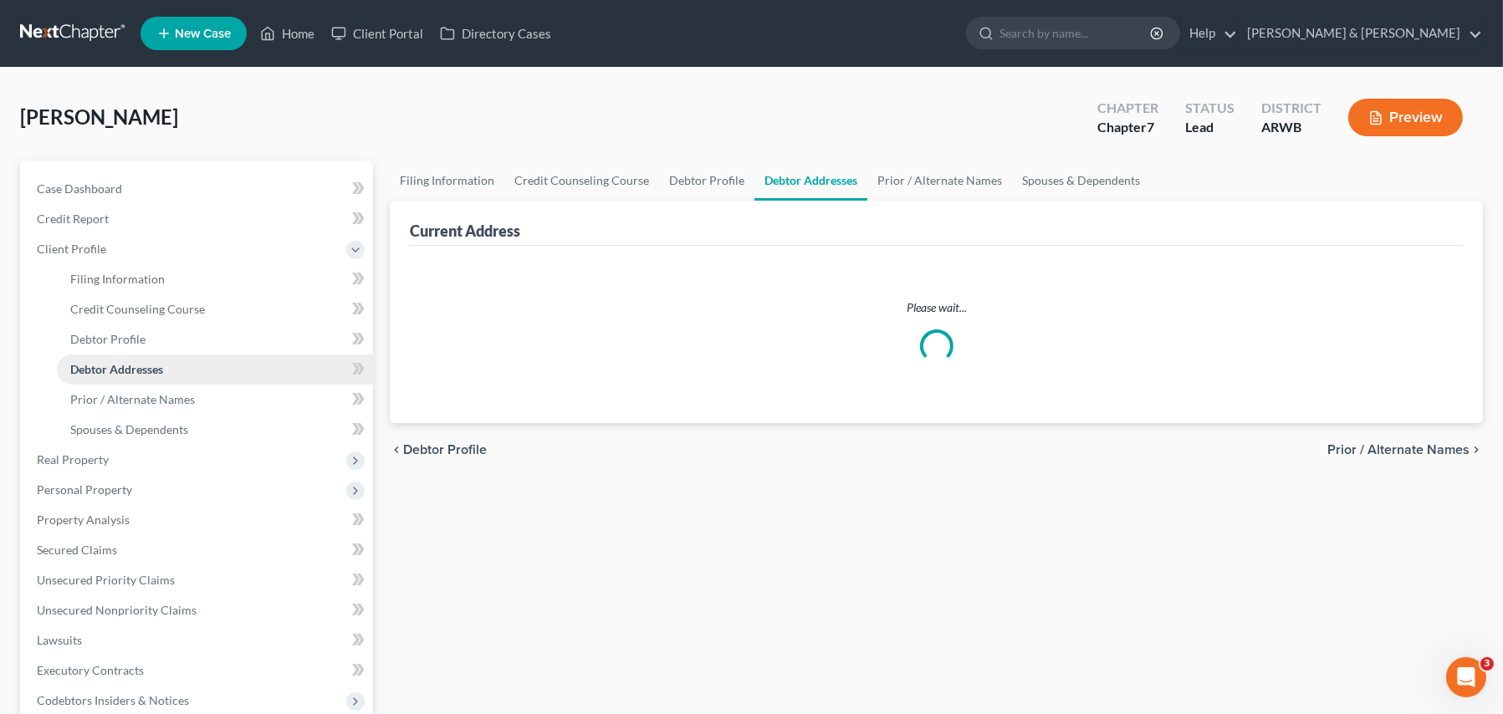
select select "0"
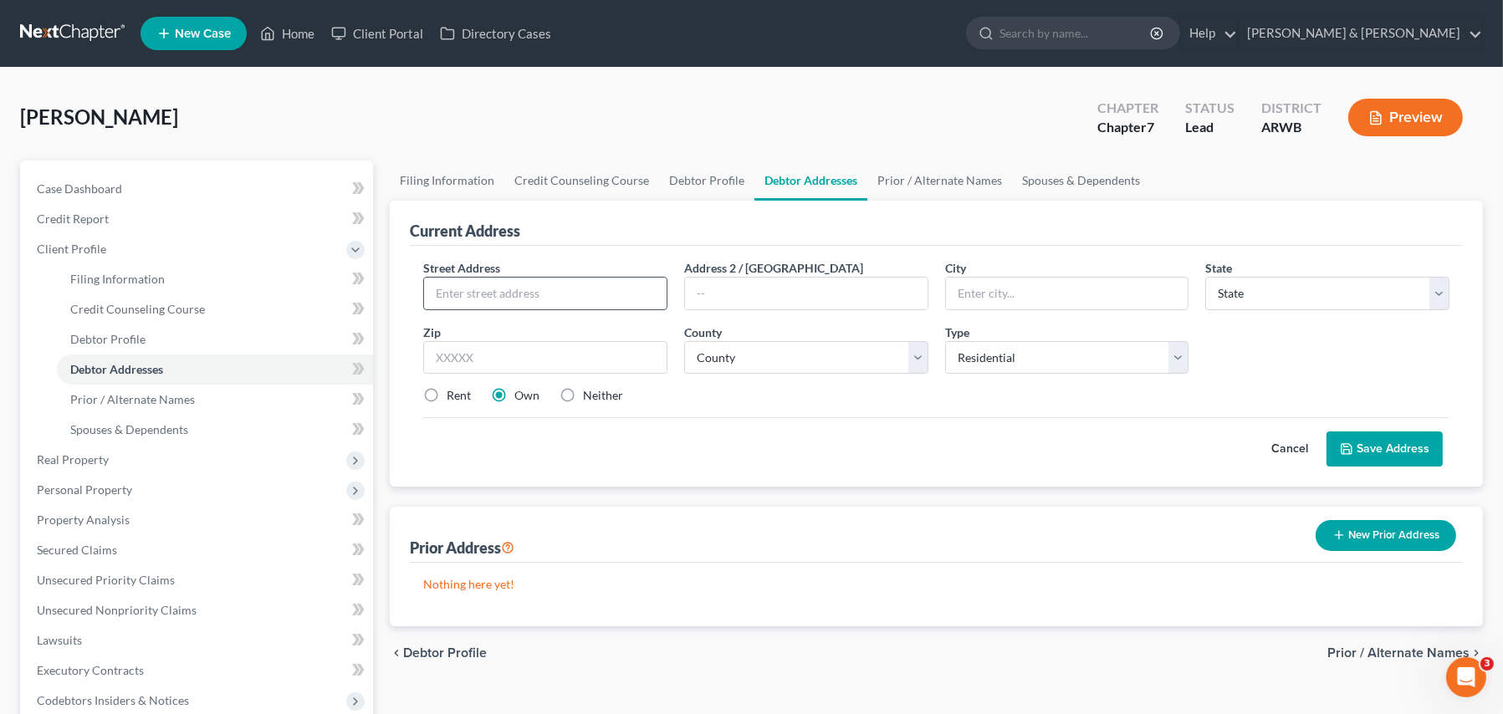
click at [504, 286] on input "text" at bounding box center [545, 294] width 243 height 32
type input "424 Dean Springs Rd."
type input "Alma"
select select "2"
type input "72921"
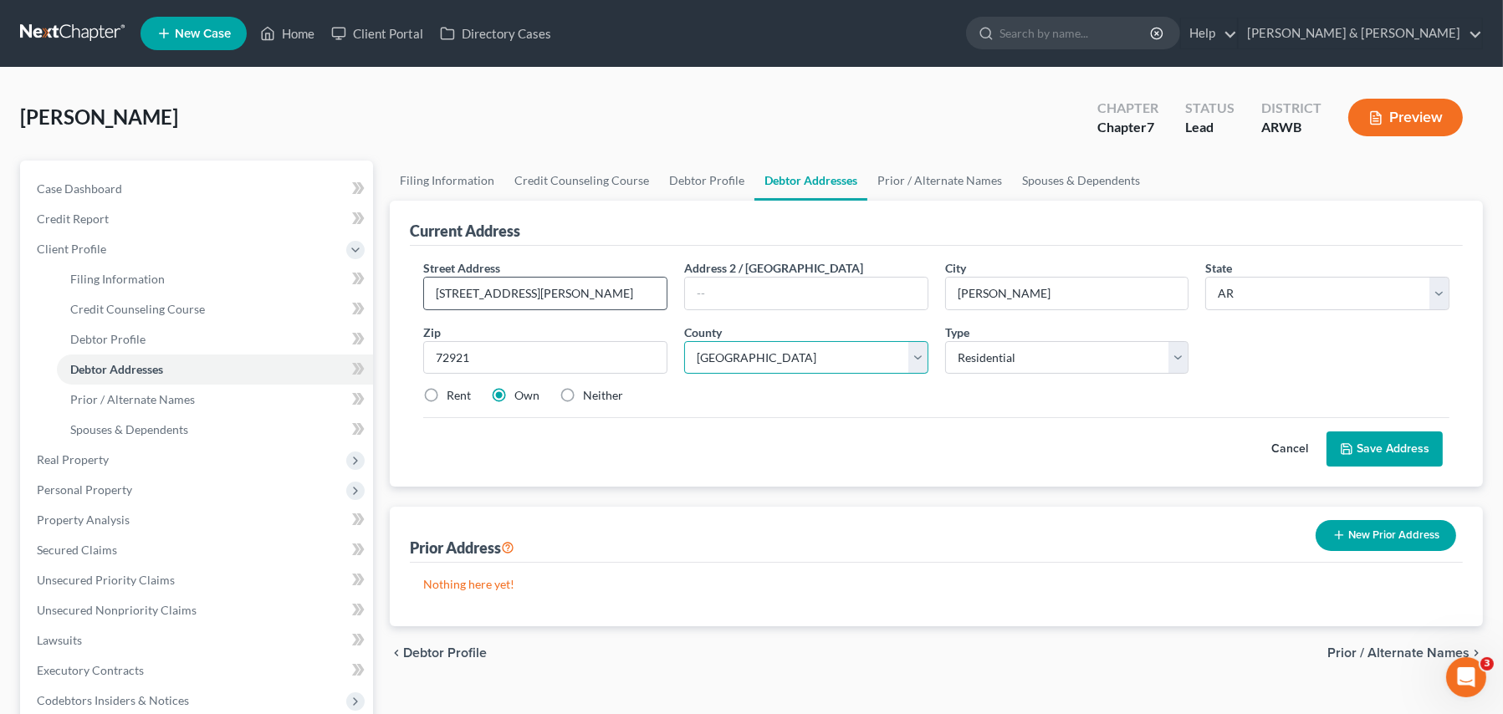
select select "16"
click at [447, 388] on label "Rent" at bounding box center [459, 395] width 24 height 17
click at [453, 388] on input "Rent" at bounding box center [458, 392] width 11 height 11
radio input "true"
click at [1380, 437] on button "Save Address" at bounding box center [1385, 449] width 116 height 35
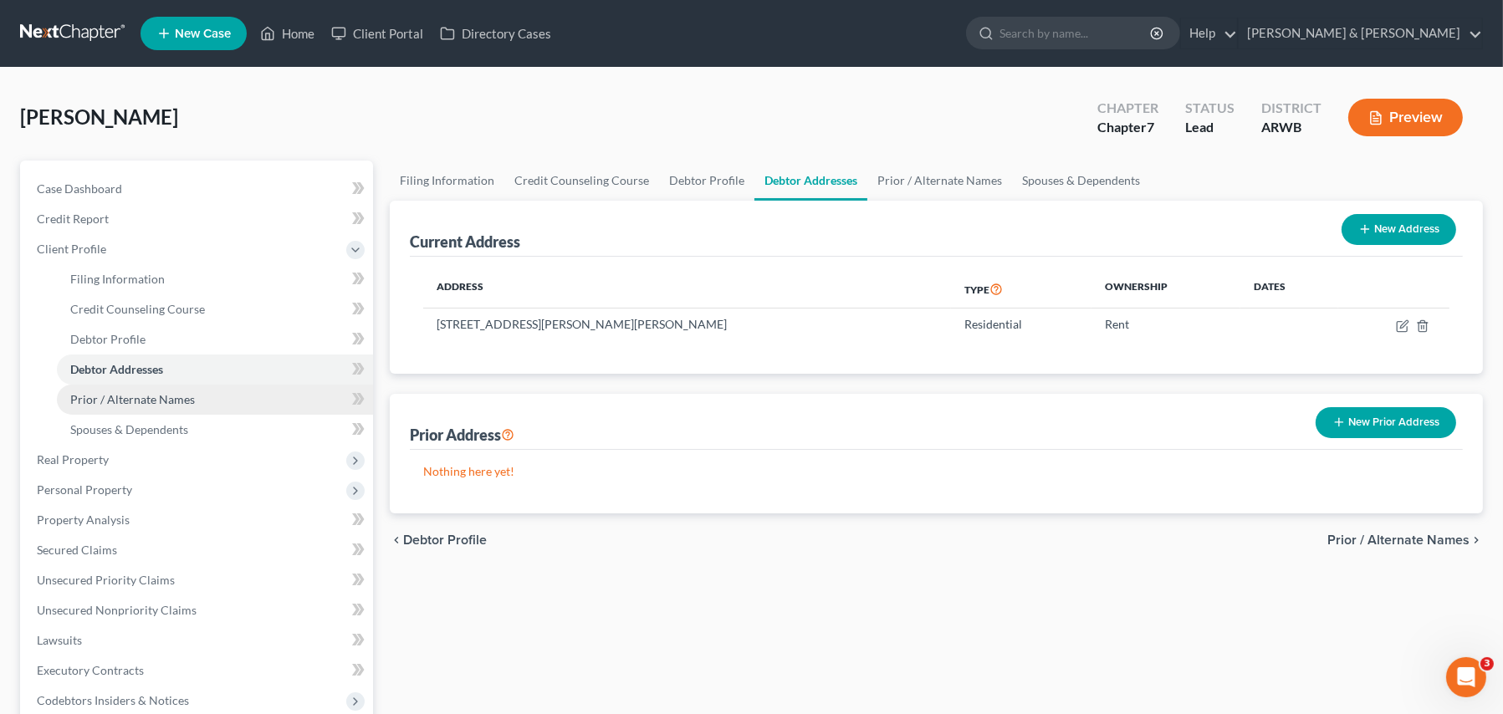
click at [146, 401] on span "Prior / Alternate Names" at bounding box center [132, 399] width 125 height 14
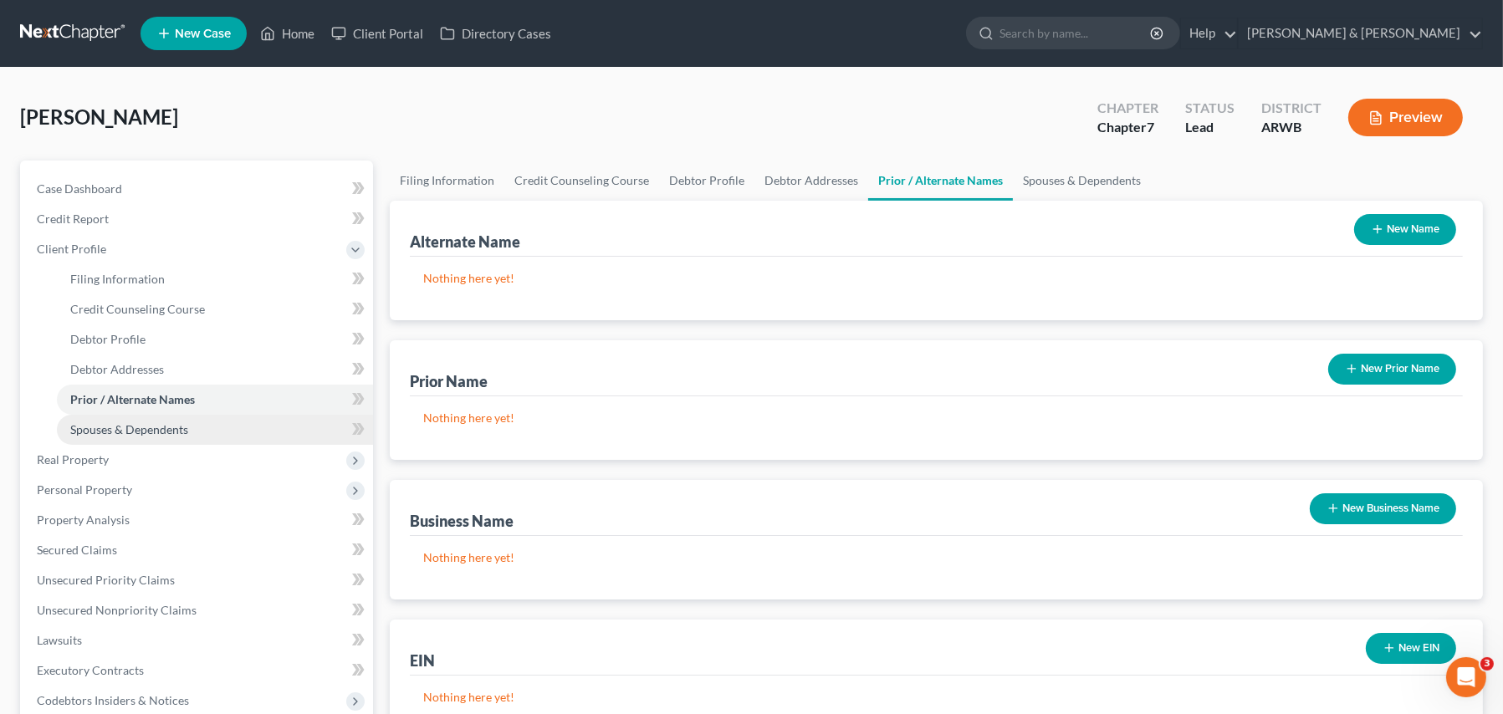
click at [145, 426] on span "Spouses & Dependents" at bounding box center [129, 429] width 118 height 14
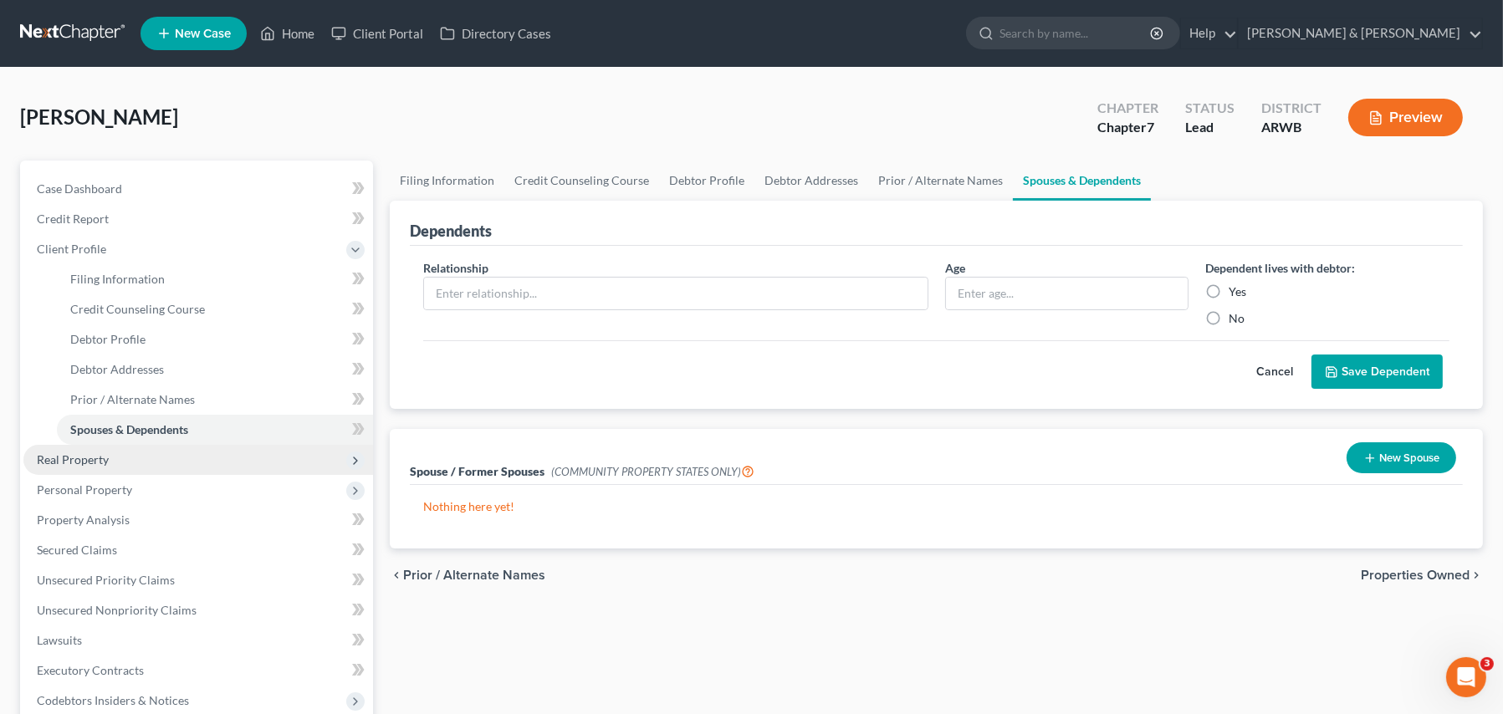
click at [111, 457] on span "Real Property" at bounding box center [198, 460] width 350 height 30
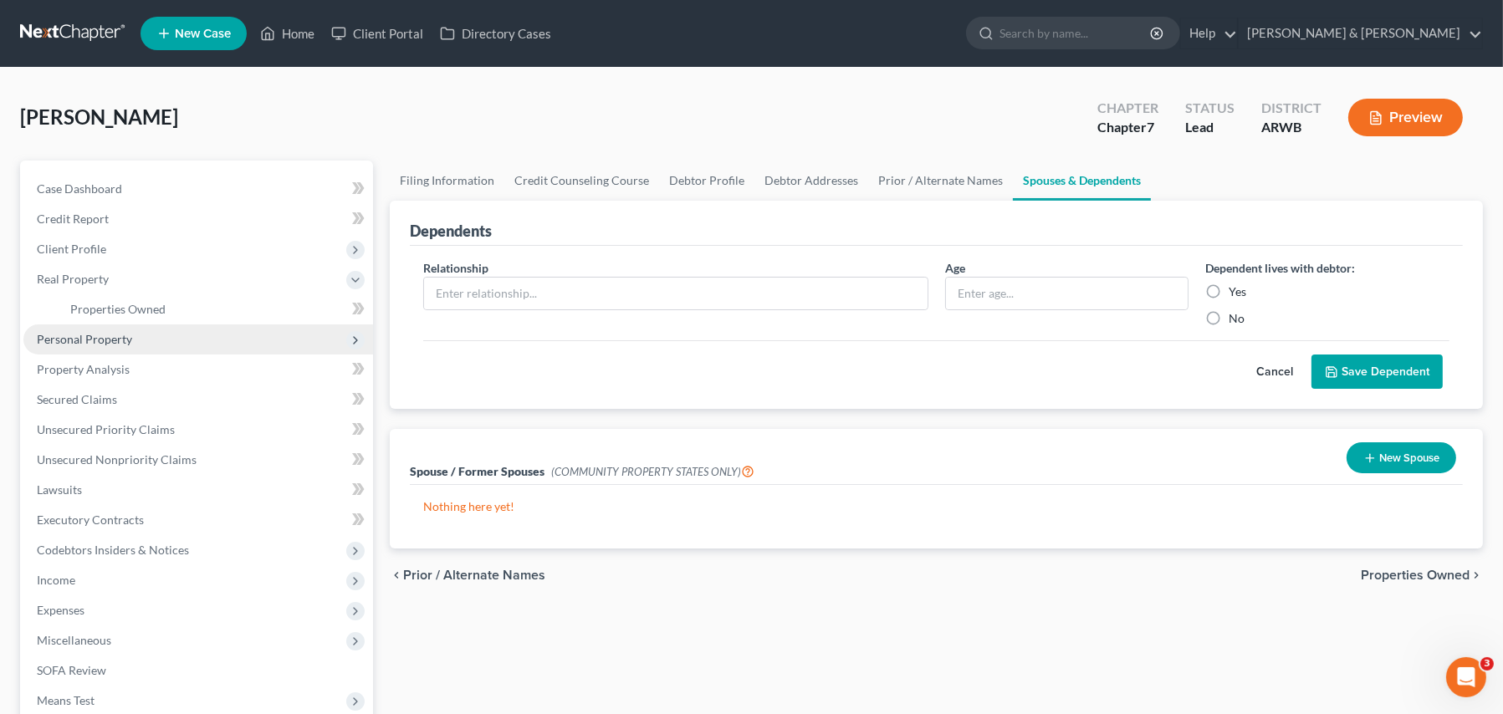
click at [104, 336] on span "Personal Property" at bounding box center [84, 339] width 95 height 14
click at [128, 344] on span "Vehicles Owned" at bounding box center [112, 339] width 84 height 14
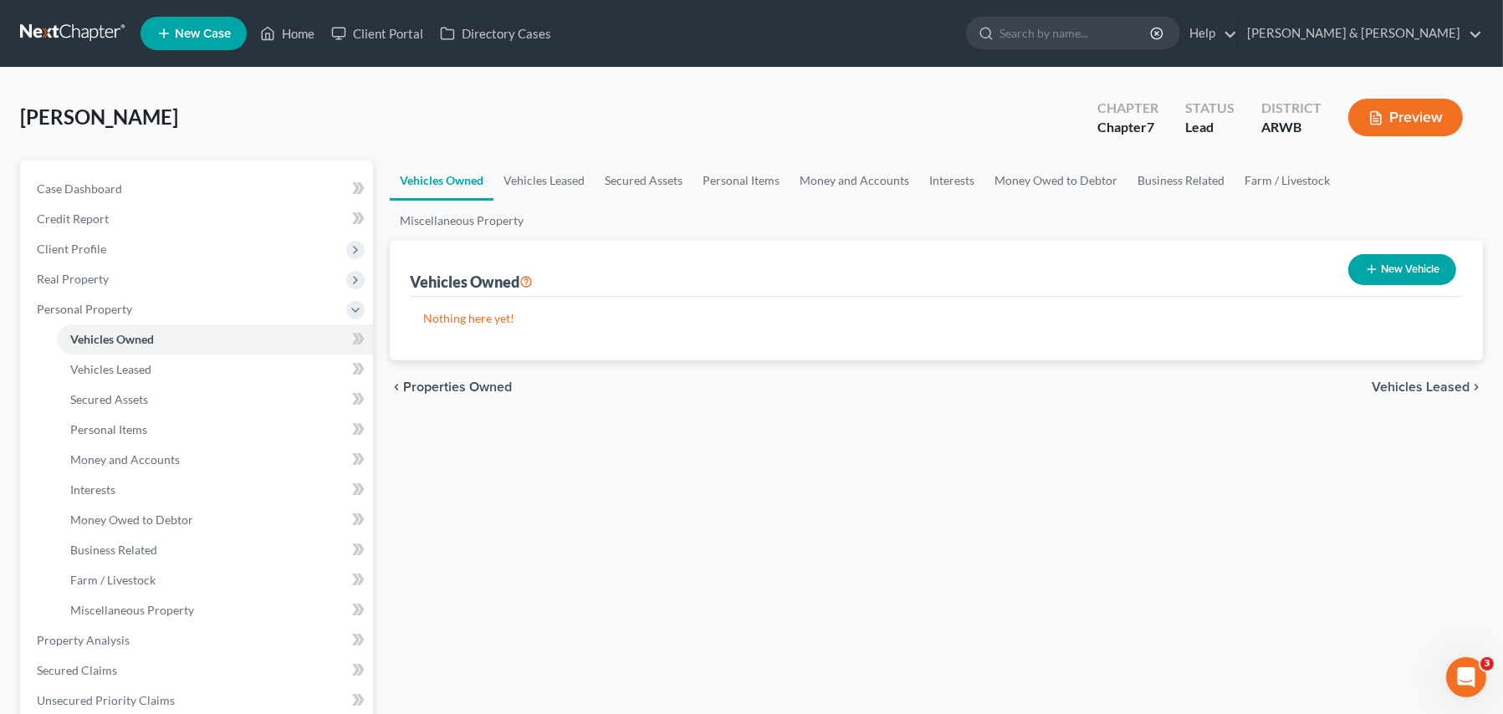
click at [1403, 254] on button "New Vehicle" at bounding box center [1402, 269] width 108 height 31
select select "0"
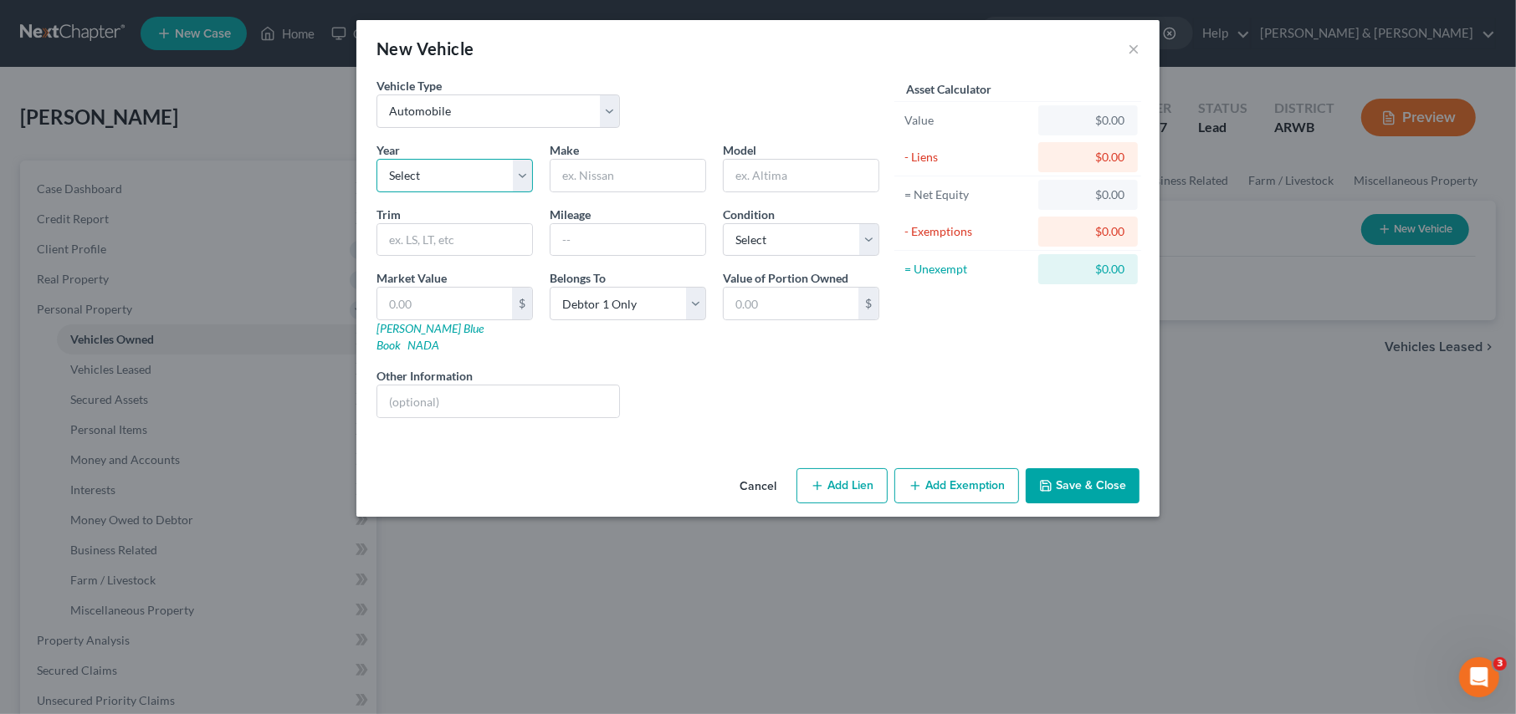
click at [437, 179] on select "Select 2026 2025 2024 2023 2022 2021 2020 2019 2018 2017 2016 2015 2014 2013 20…" at bounding box center [454, 175] width 156 height 33
select select "15"
click at [376, 159] on select "Select 2026 2025 2024 2023 2022 2021 2020 2019 2018 2017 2016 2015 2014 2013 20…" at bounding box center [454, 175] width 156 height 33
click at [594, 187] on input "text" at bounding box center [627, 176] width 155 height 32
type input "Chevrolet"
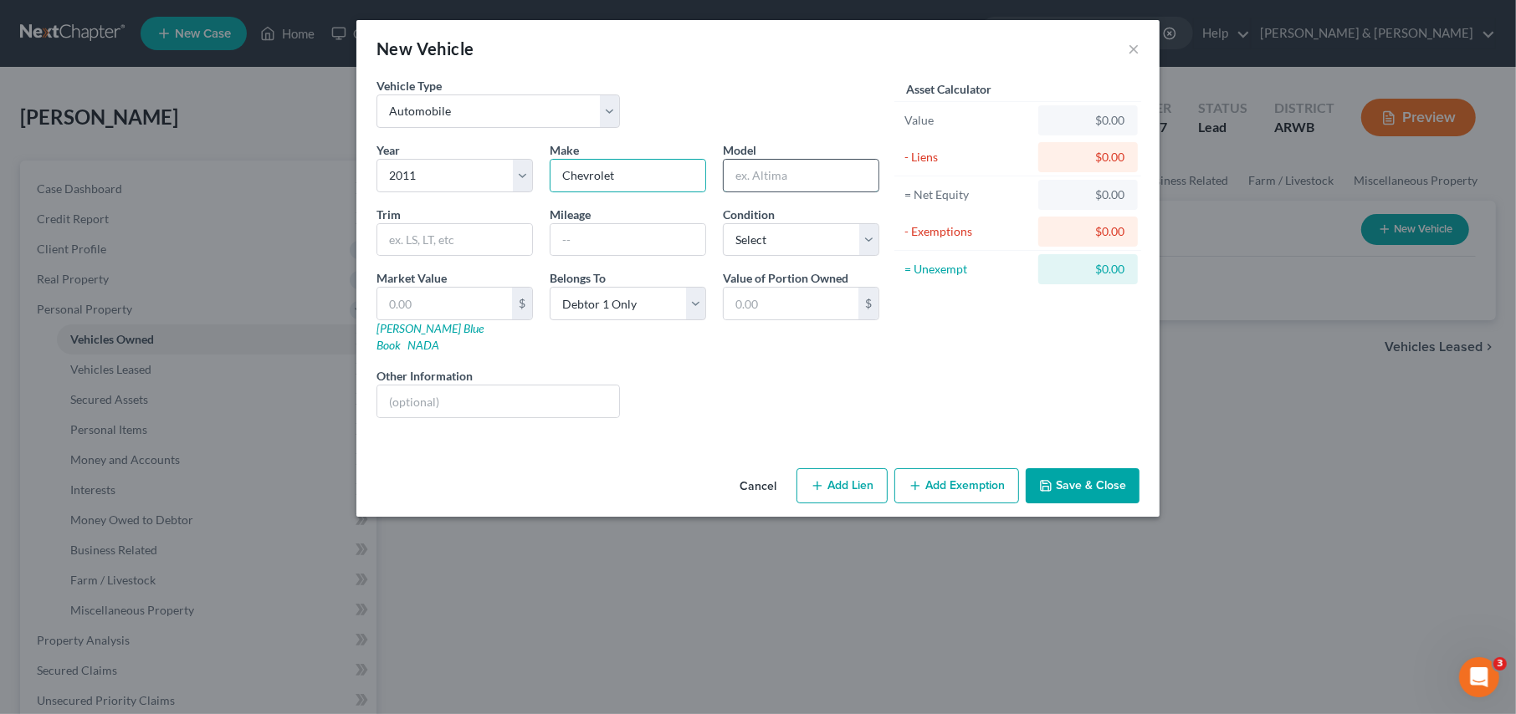
click at [778, 171] on input "text" at bounding box center [800, 176] width 155 height 32
type input "Equinox"
type input "130,000"
click at [733, 243] on select "Select Excellent Very Good Good Fair Poor" at bounding box center [801, 239] width 156 height 33
select select "3"
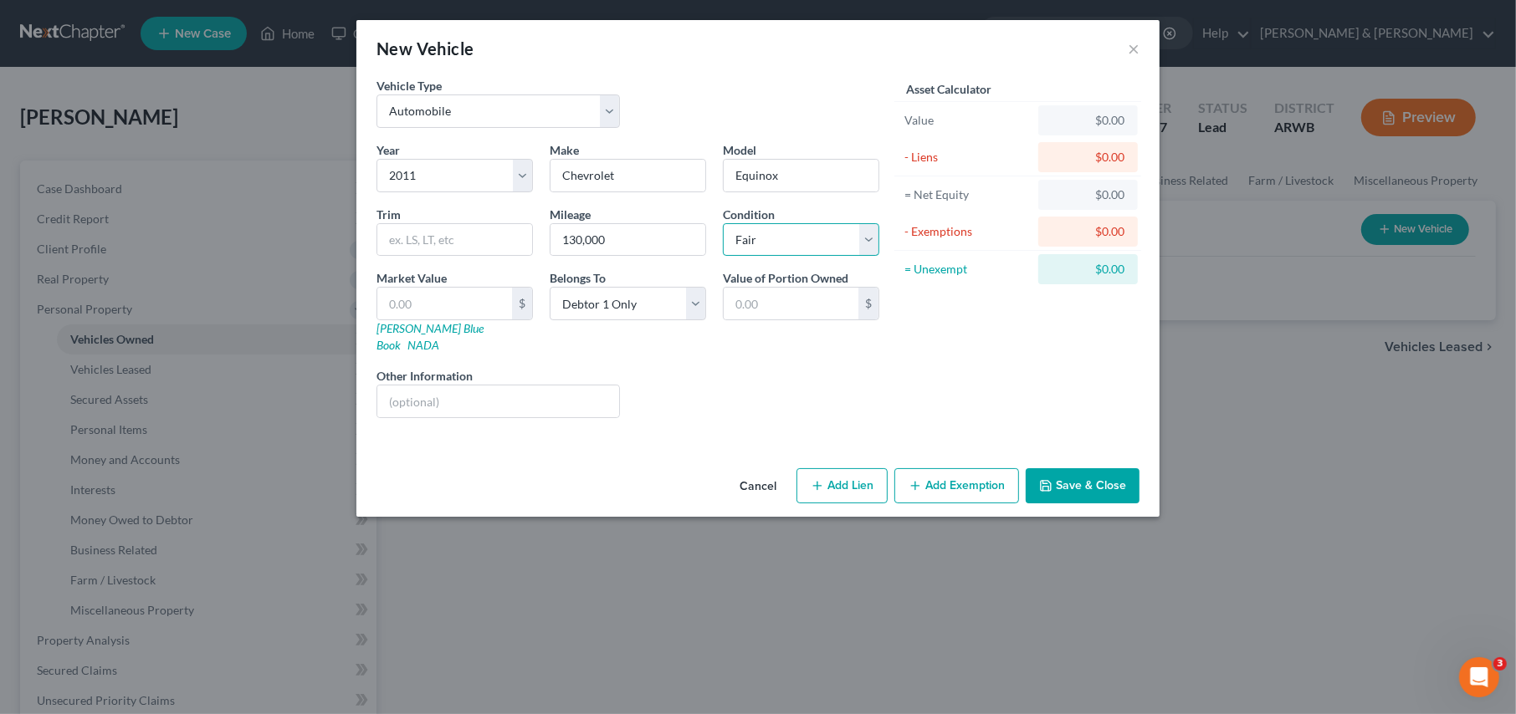
click at [723, 223] on select "Select Excellent Very Good Good Fair Poor" at bounding box center [801, 239] width 156 height 33
click at [454, 304] on input "text" at bounding box center [444, 304] width 135 height 32
type input "5"
type input "5.00"
type input "55"
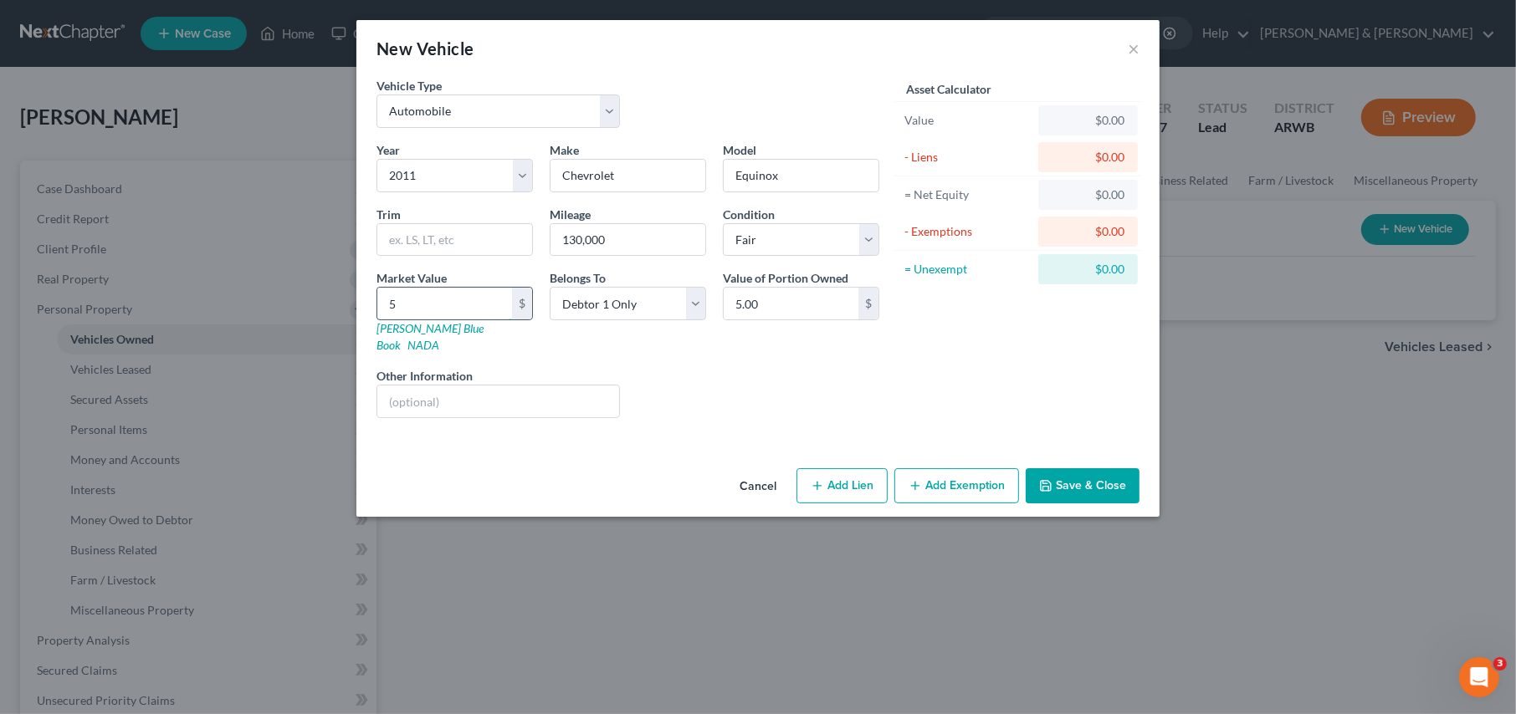
type input "55.00"
type input "550"
type input "550.00"
type input "5500"
type input "5,500.00"
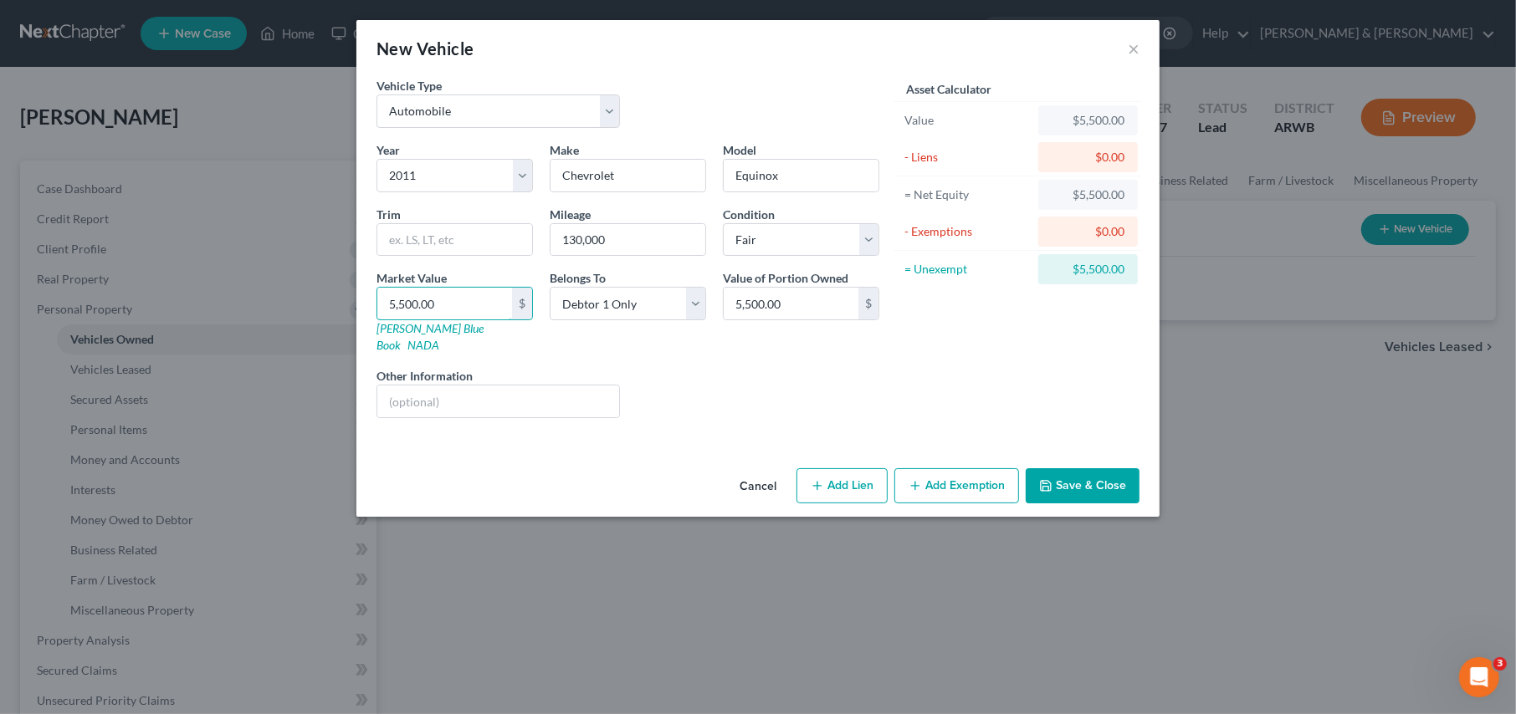
type input "5,500.00"
click at [932, 470] on button "Add Exemption" at bounding box center [956, 485] width 125 height 35
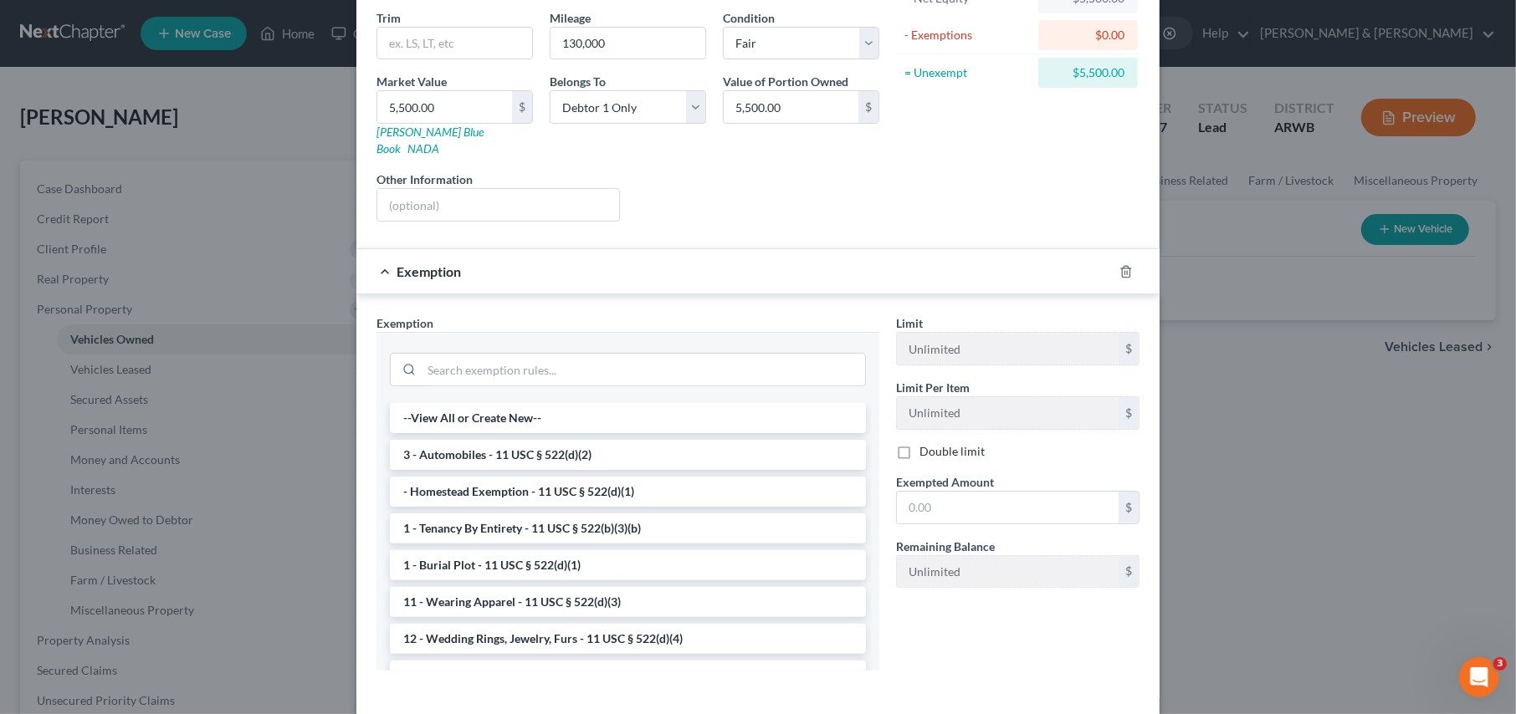
scroll to position [251, 0]
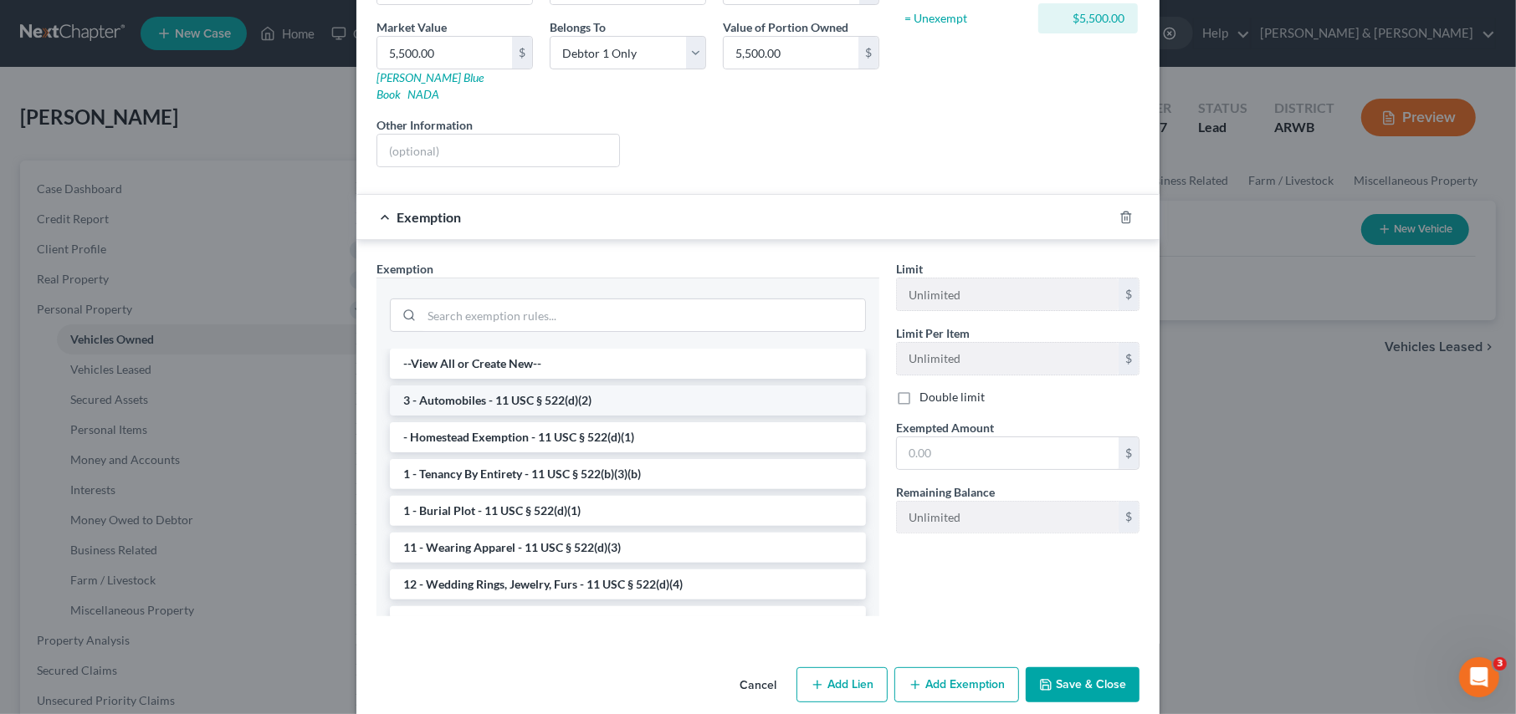
click at [423, 386] on li "3 - Automobiles - 11 USC § 522(d)(2)" at bounding box center [628, 401] width 476 height 30
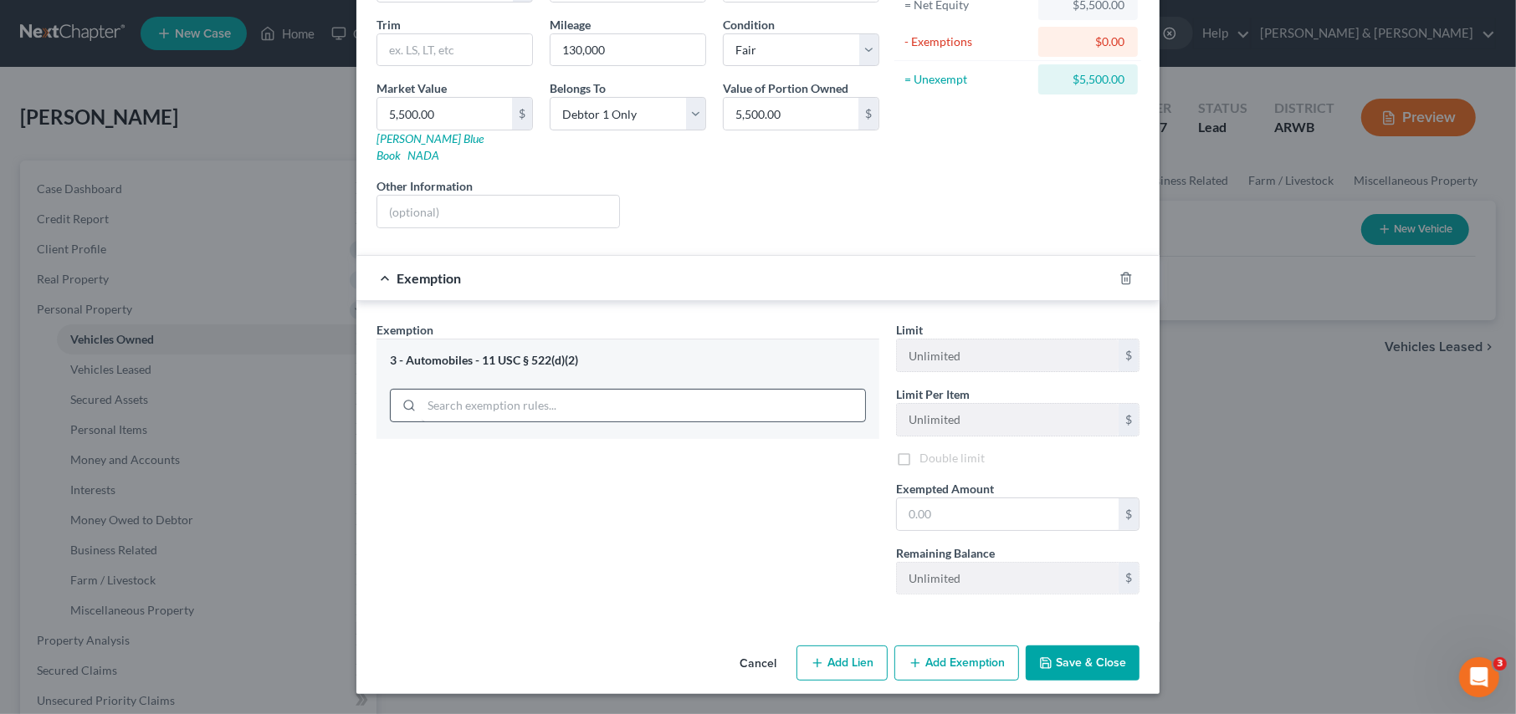
scroll to position [171, 0]
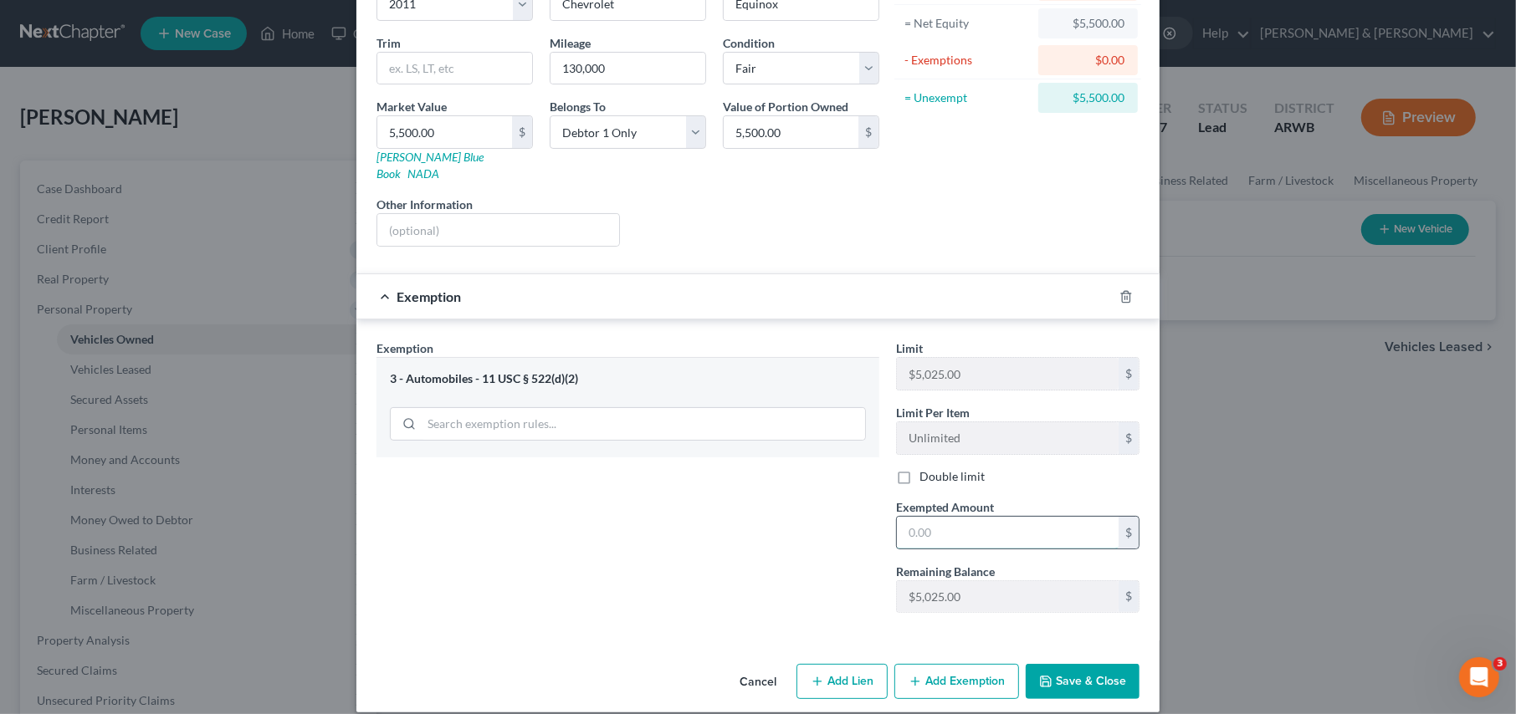
click at [985, 517] on input "text" at bounding box center [1008, 533] width 222 height 32
type input "5,500.00"
click at [740, 129] on input "5,500.00" at bounding box center [790, 132] width 135 height 32
type input "5,000.00"
click at [961, 517] on input "5,500.00" at bounding box center [1008, 533] width 222 height 32
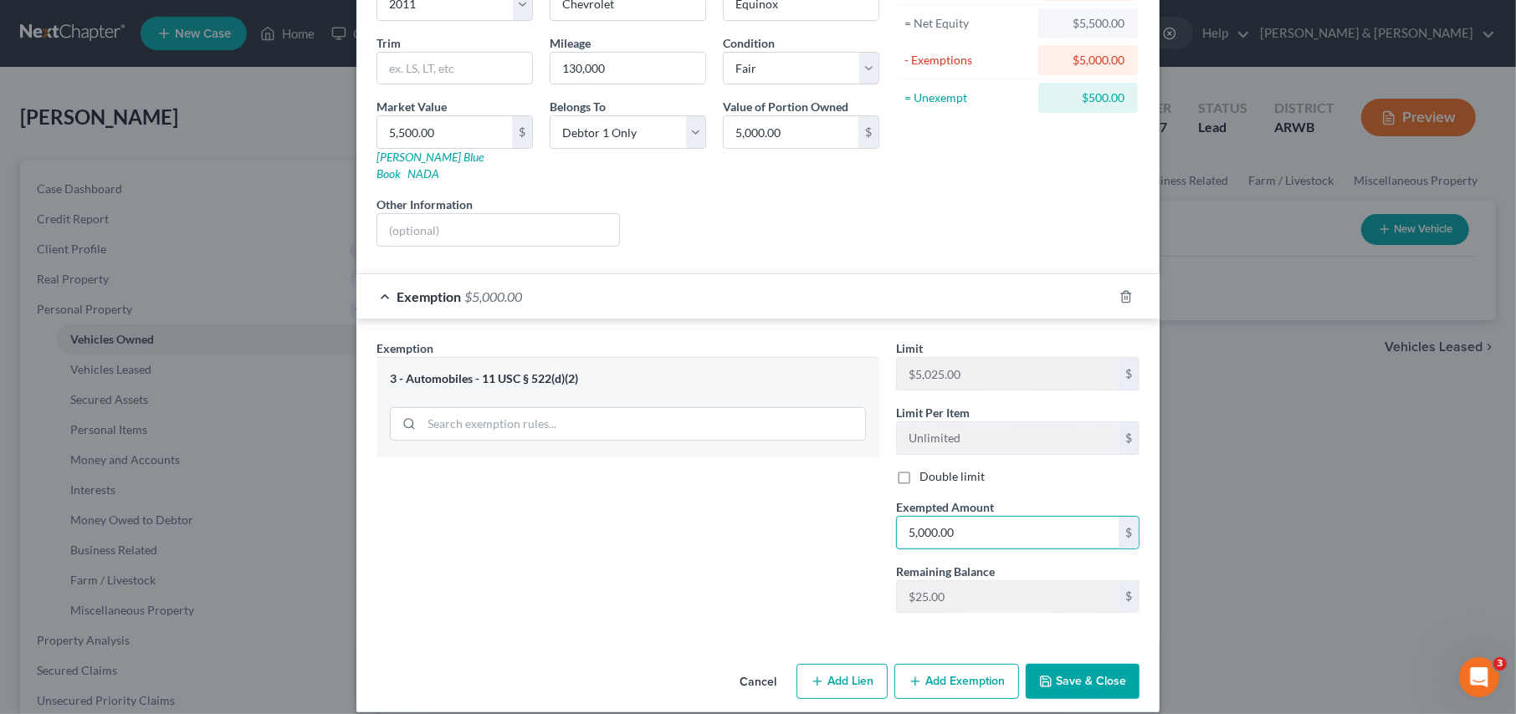
type input "5,000.00"
click at [1066, 667] on button "Save & Close" at bounding box center [1082, 681] width 114 height 35
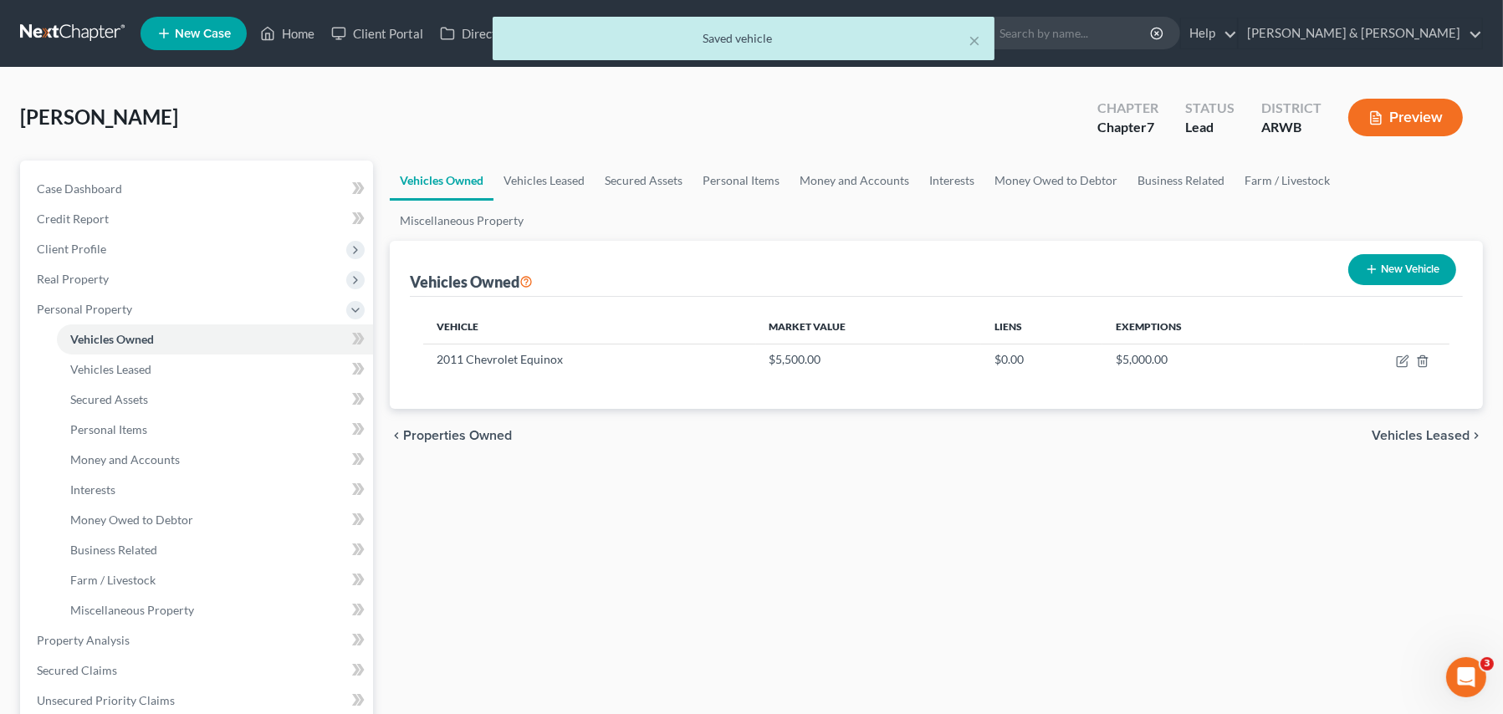
click at [1378, 254] on button "New Vehicle" at bounding box center [1402, 269] width 108 height 31
select select "0"
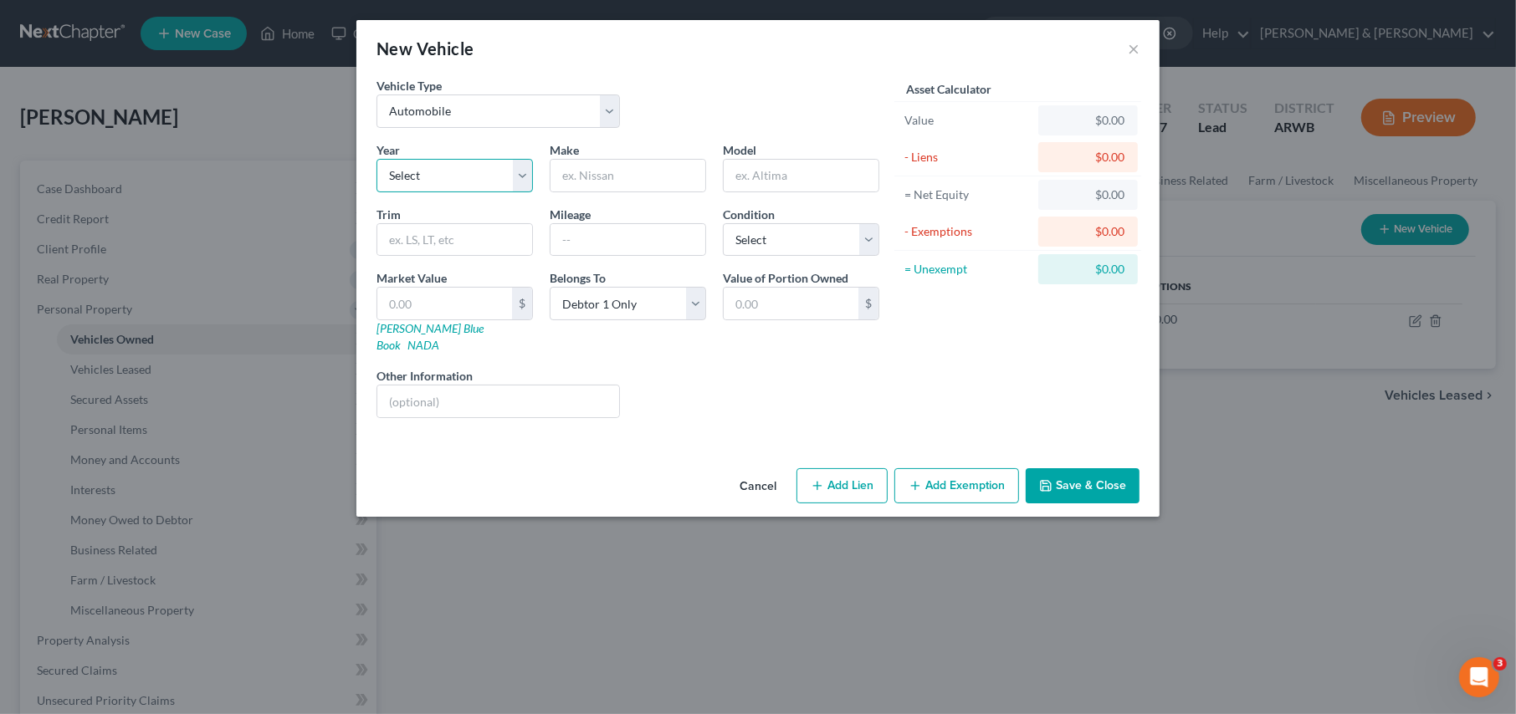
click at [457, 179] on select "Select 2026 2025 2024 2023 2022 2021 2020 2019 2018 2017 2016 2015 2014 2013 20…" at bounding box center [454, 175] width 156 height 33
select select "3"
click at [376, 159] on select "Select 2026 2025 2024 2023 2022 2021 2020 2019 2018 2017 2016 2015 2014 2013 20…" at bounding box center [454, 175] width 156 height 33
click at [570, 169] on input "text" at bounding box center [627, 176] width 155 height 32
type input "Ford"
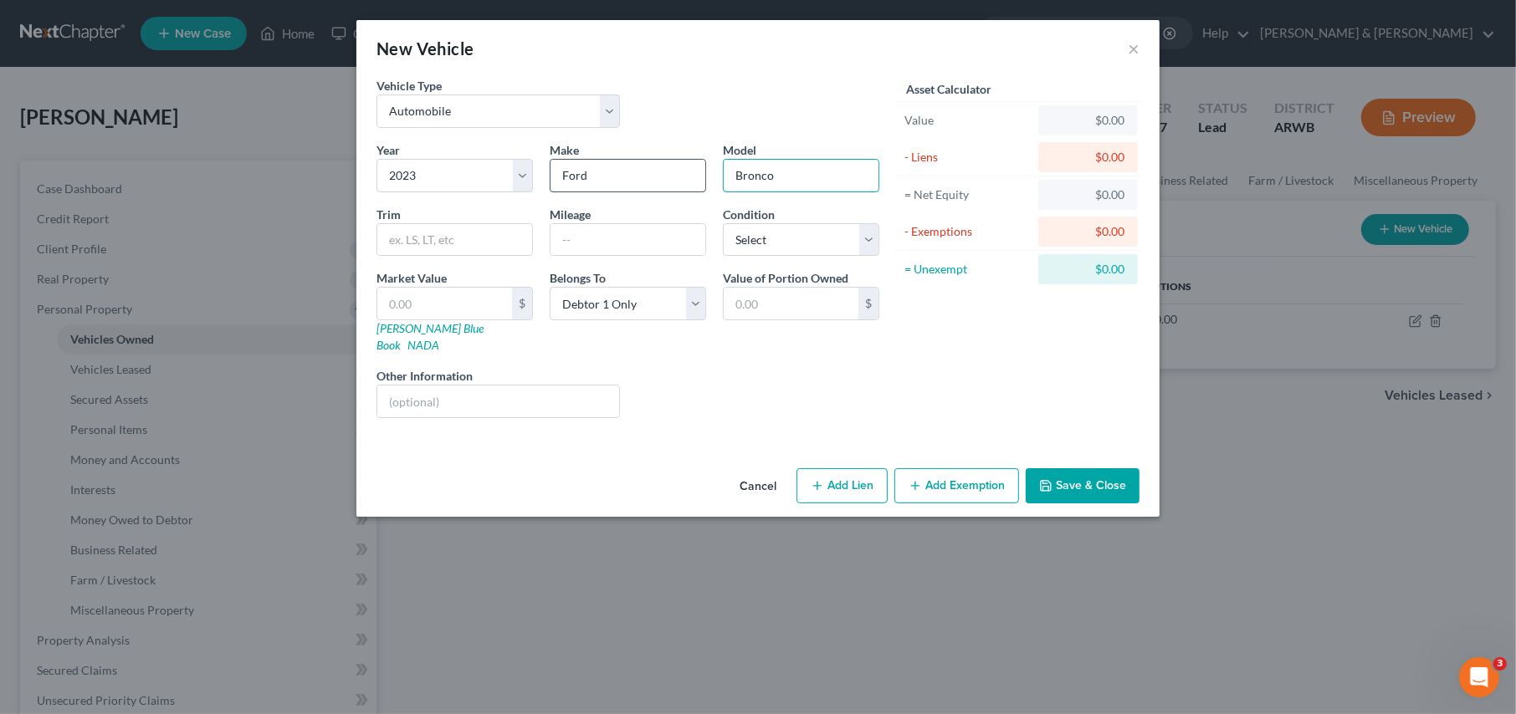
type input "Bronco"
type input "33,000.00"
click at [752, 241] on select "Select Excellent Very Good Good Fair Poor" at bounding box center [801, 239] width 156 height 33
select select "1"
click at [723, 223] on select "Select Excellent Very Good Good Fair Poor" at bounding box center [801, 239] width 156 height 33
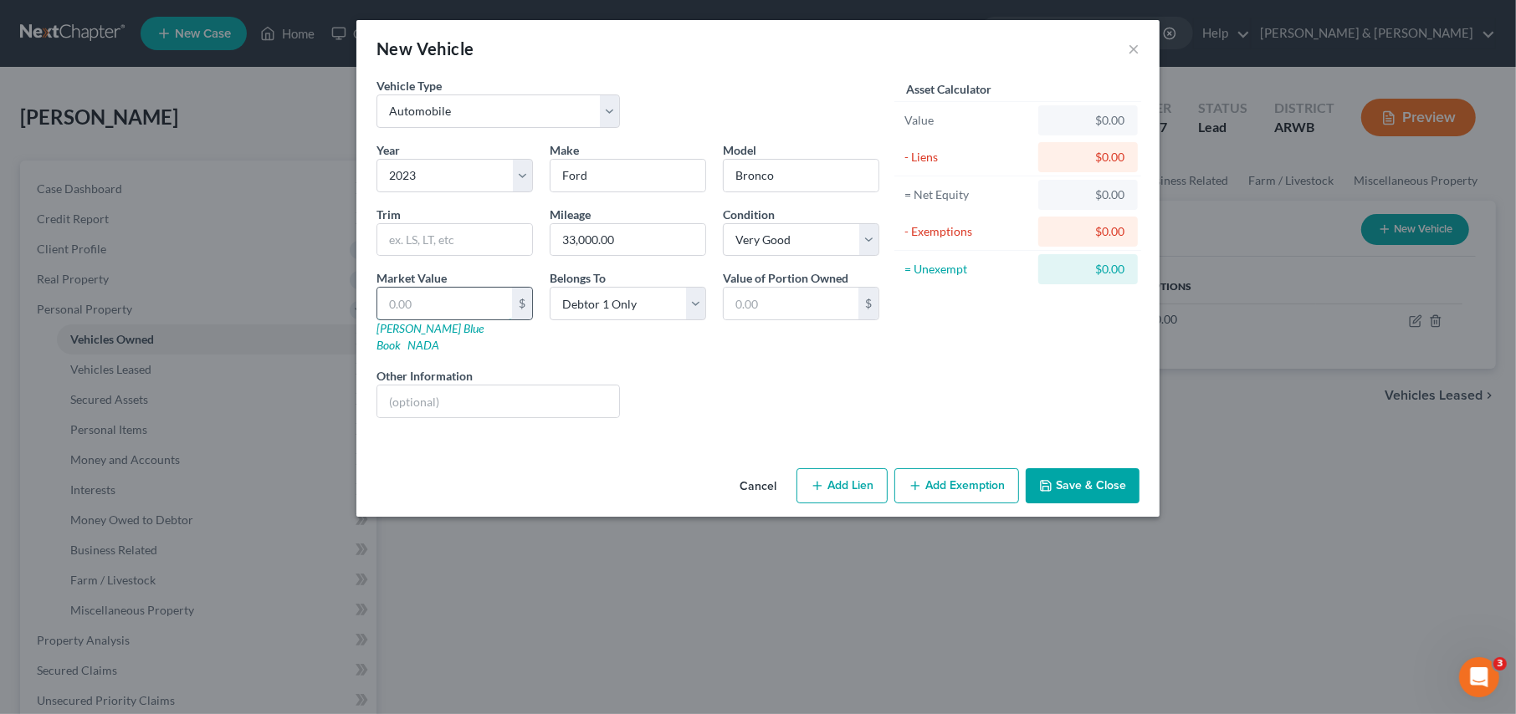
click at [425, 300] on input "text" at bounding box center [444, 304] width 135 height 32
type input "2"
type input "2.00"
type input "23"
type input "23.00"
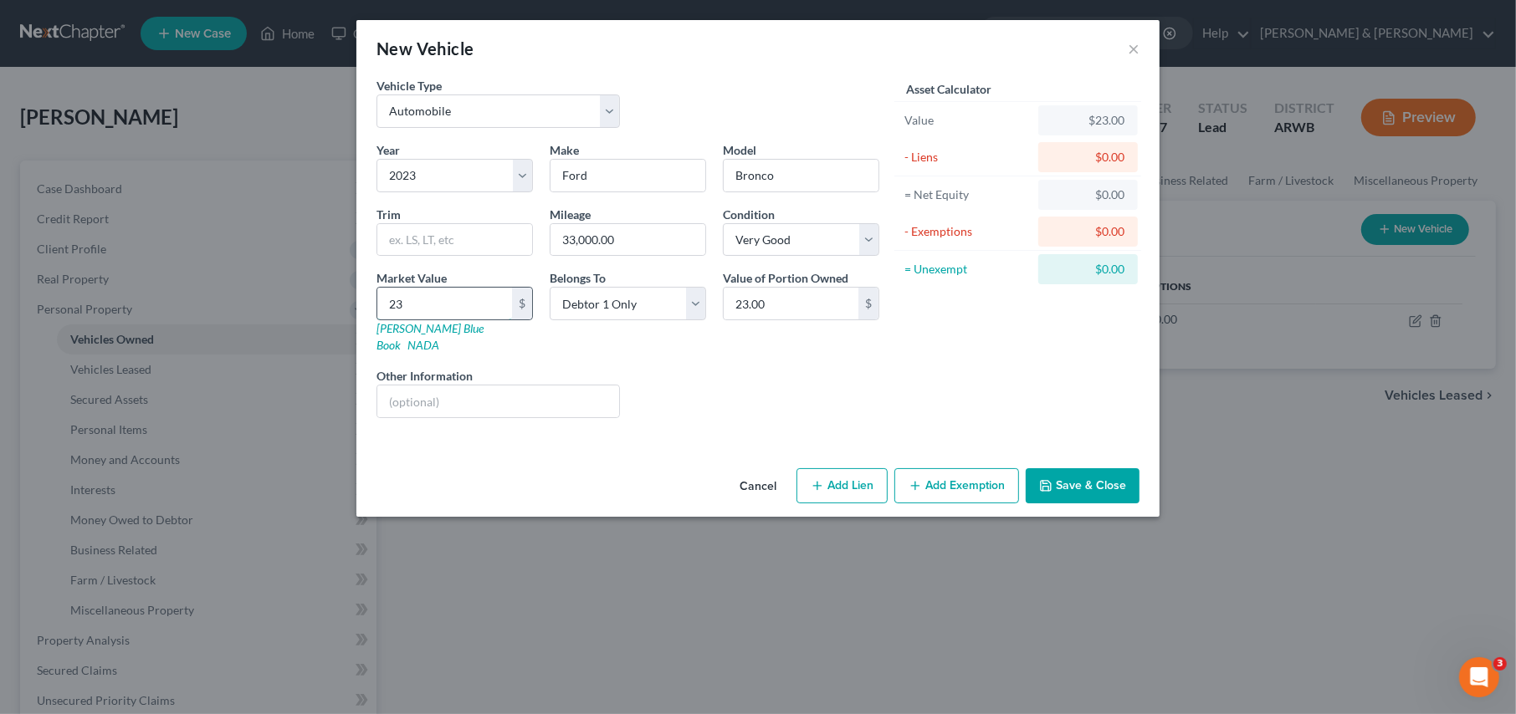
type input "230"
type input "230.00"
type input "2300"
type input "2,300.00"
type input "2,3000"
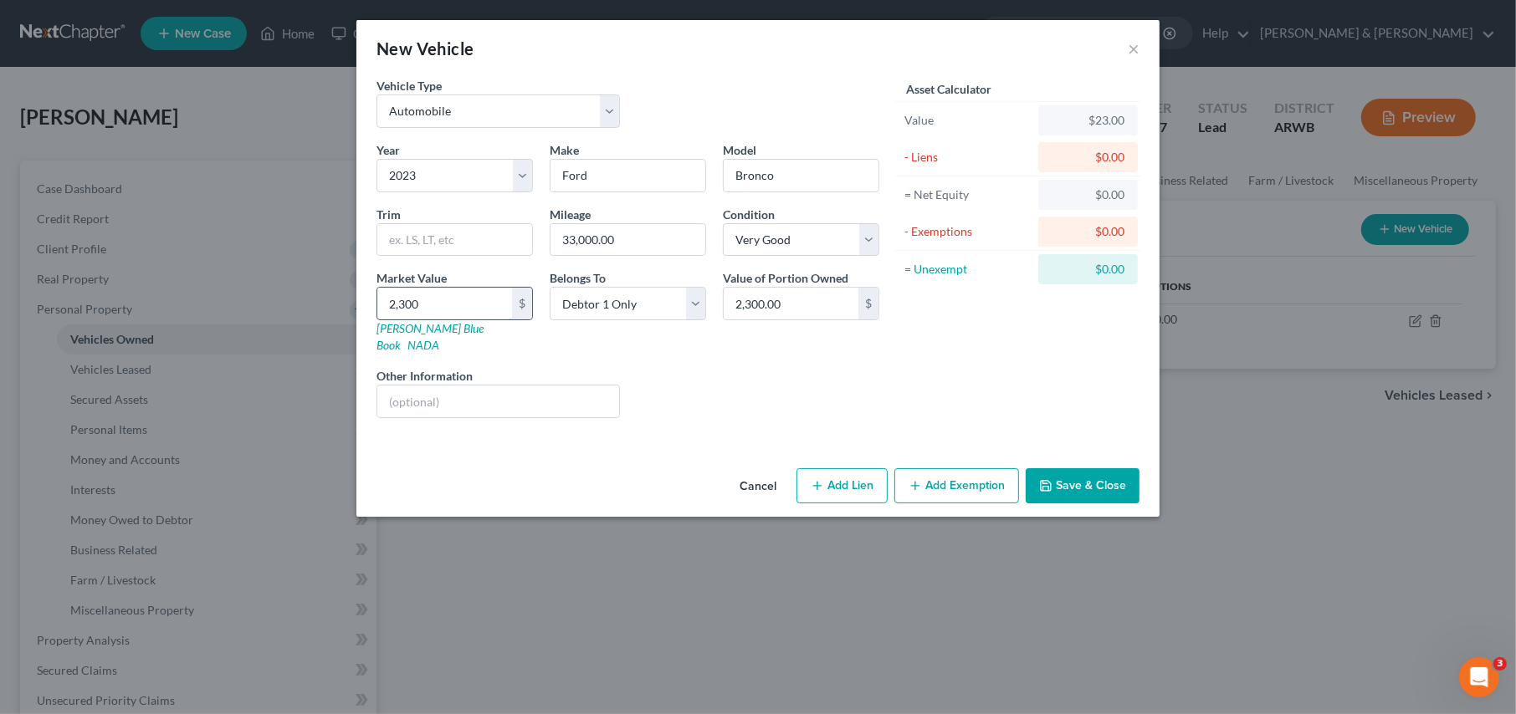
type input "23,000.00"
click at [836, 473] on button "Add Lien" at bounding box center [841, 485] width 91 height 35
select select "0"
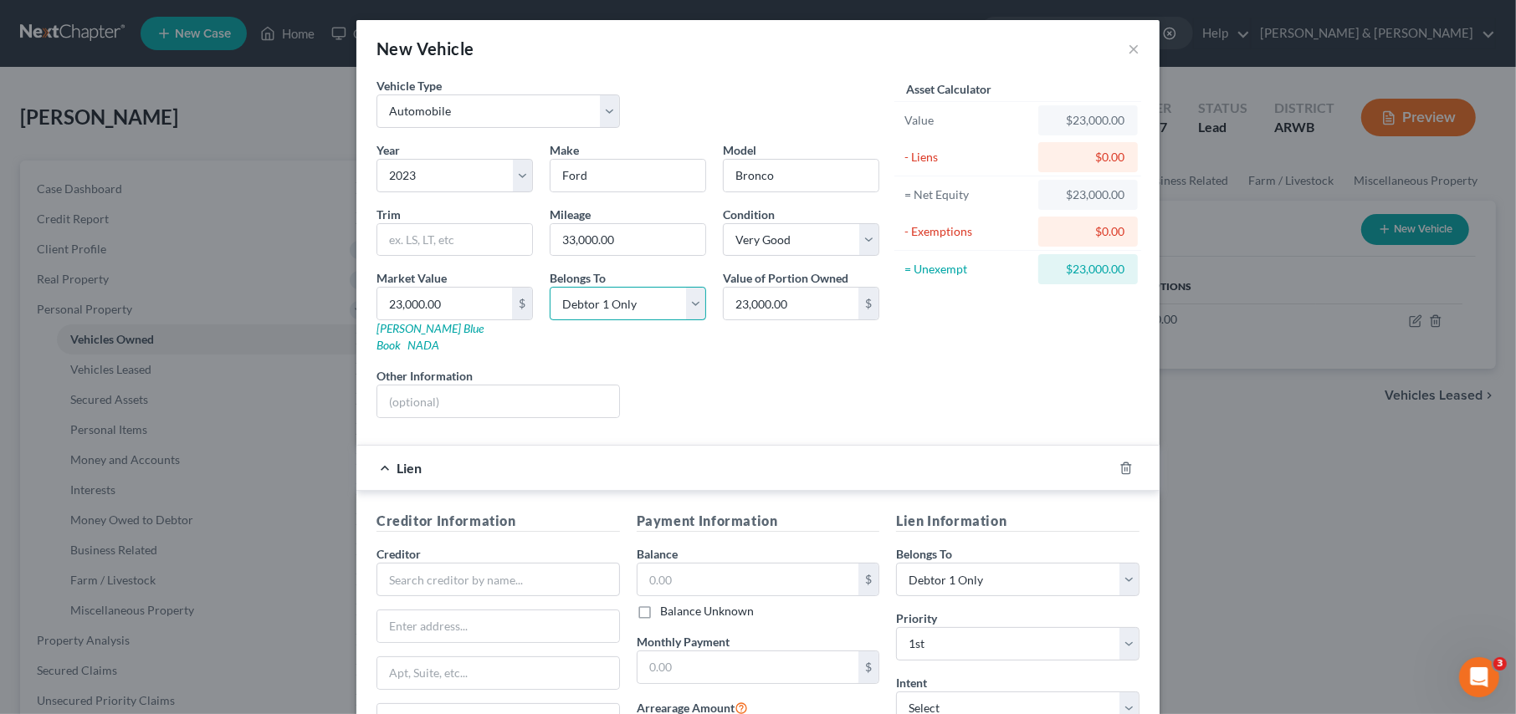
click at [688, 300] on select "Select Debtor 1 Only Debtor 2 Only Debtor 1 And Debtor 2 Only At Least One Of T…" at bounding box center [628, 303] width 156 height 33
select select "3"
click at [550, 287] on select "Select Debtor 1 Only Debtor 2 Only Debtor 1 And Debtor 2 Only At Least One Of T…" at bounding box center [628, 303] width 156 height 33
click at [688, 302] on select "Select Debtor 1 Only Debtor 2 Only Debtor 1 And Debtor 2 Only At Least One Of T…" at bounding box center [628, 303] width 156 height 33
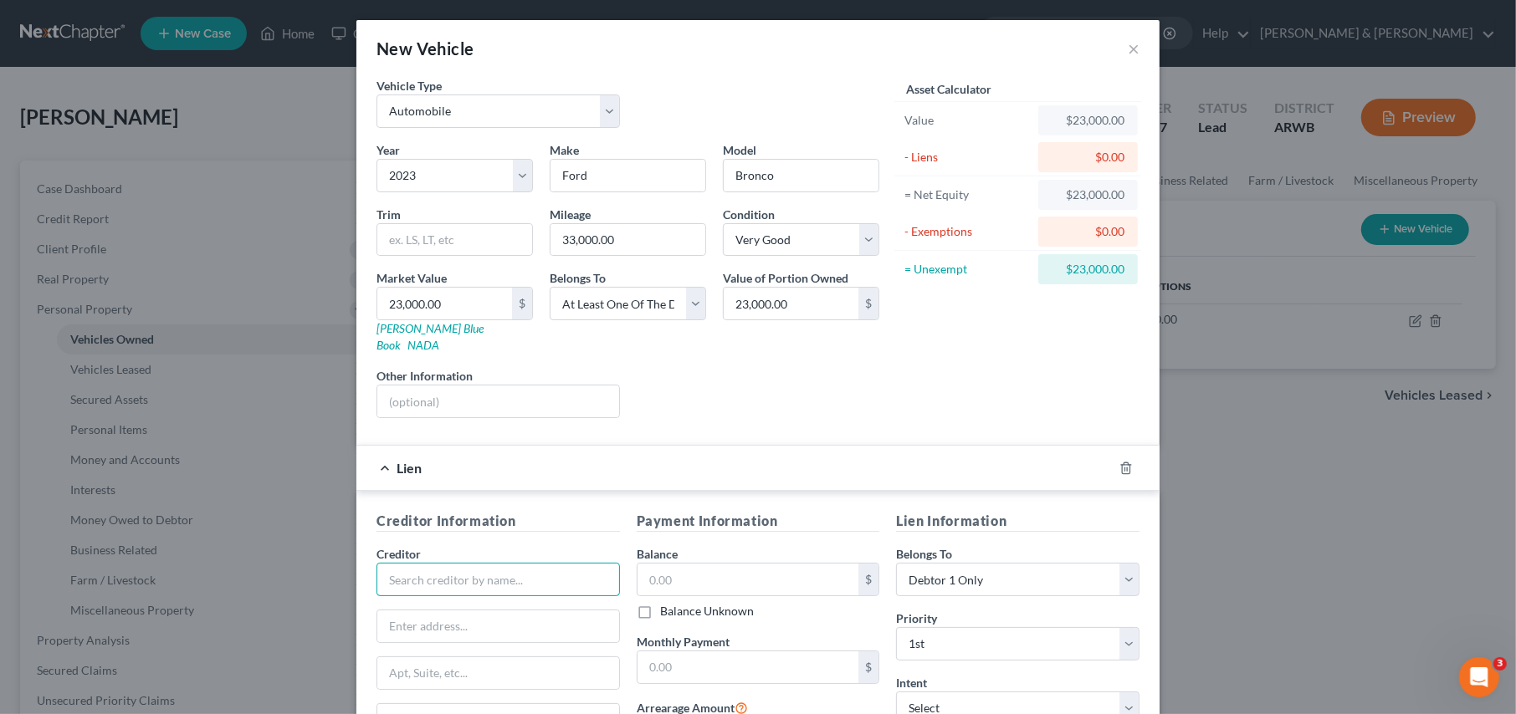
click at [422, 563] on input "text" at bounding box center [497, 579] width 243 height 33
type input "Chase Finance"
type input "700 Kansas Lane"
type input "a"
type input "Mail Code LA44025"
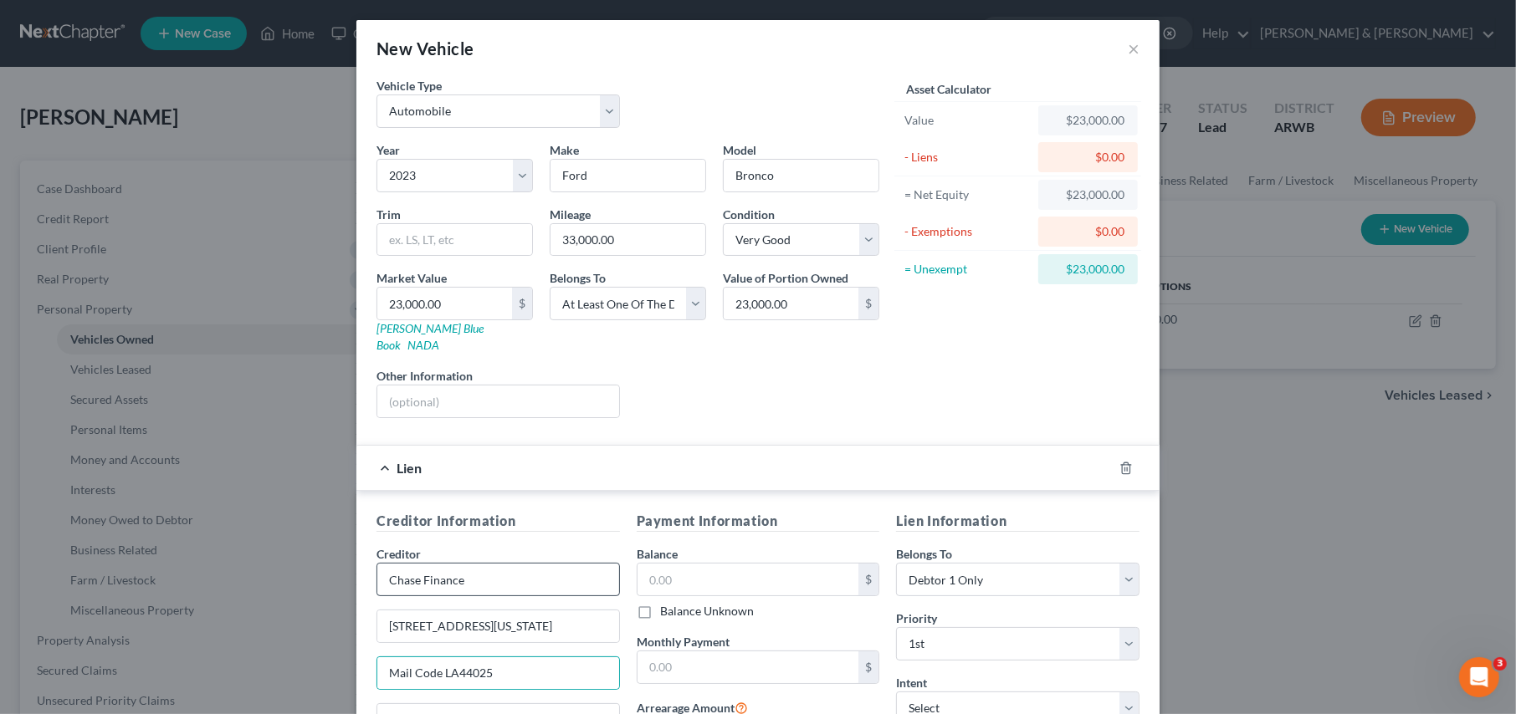
scroll to position [3, 0]
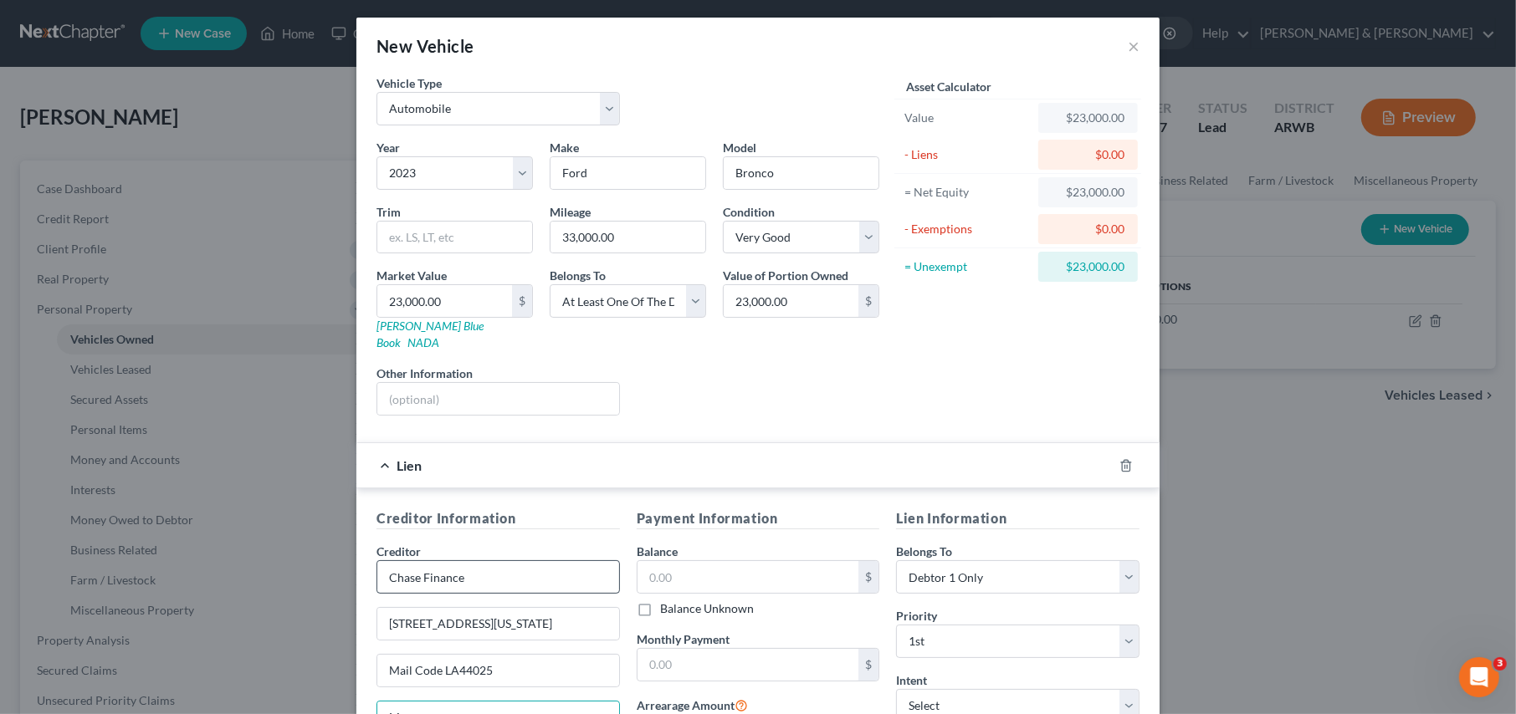
type input "Monroe"
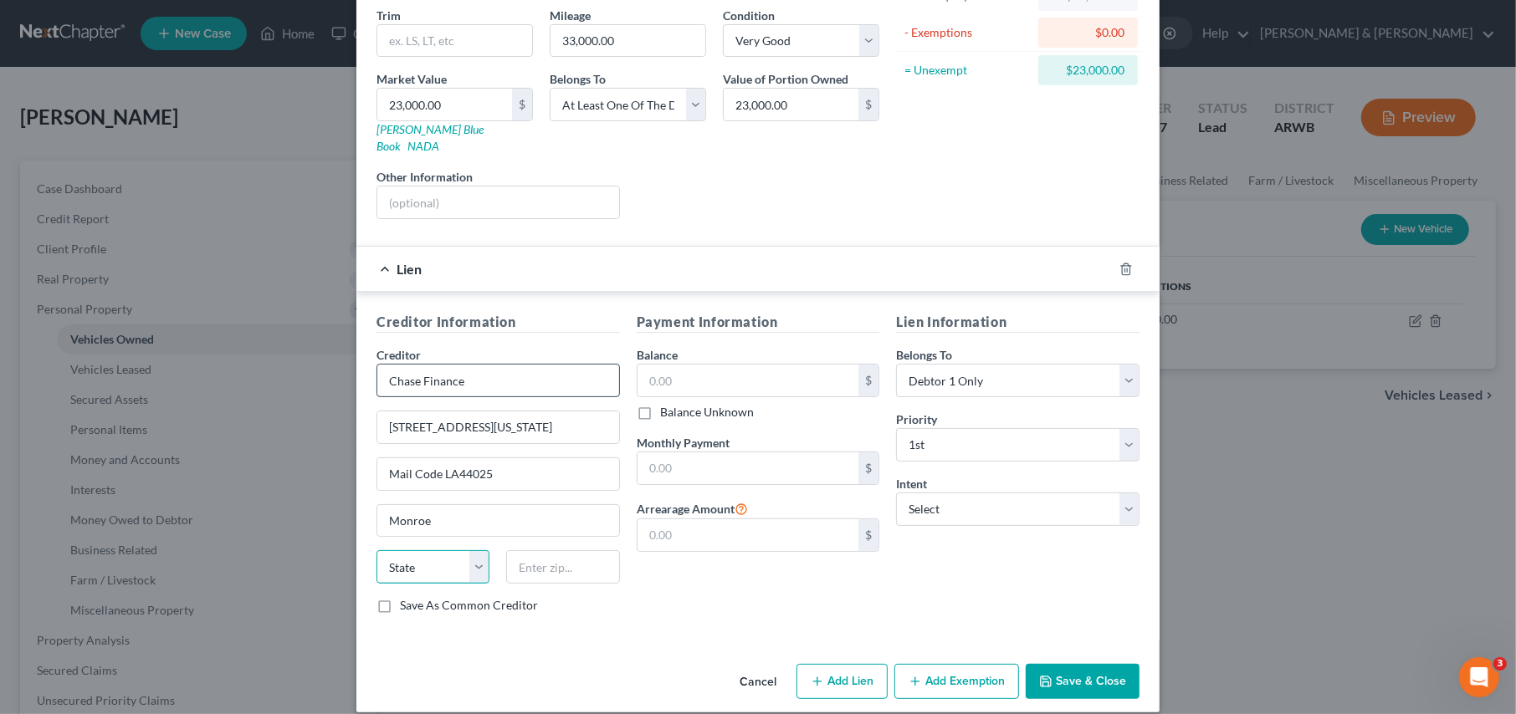
select select "19"
type input "71203"
click at [701, 365] on input "text" at bounding box center [748, 381] width 222 height 32
type input "36,000.00"
click at [970, 364] on select "Select Debtor 1 Only Debtor 2 Only Debtor 1 And Debtor 2 Only At Least One Of T…" at bounding box center [1017, 380] width 243 height 33
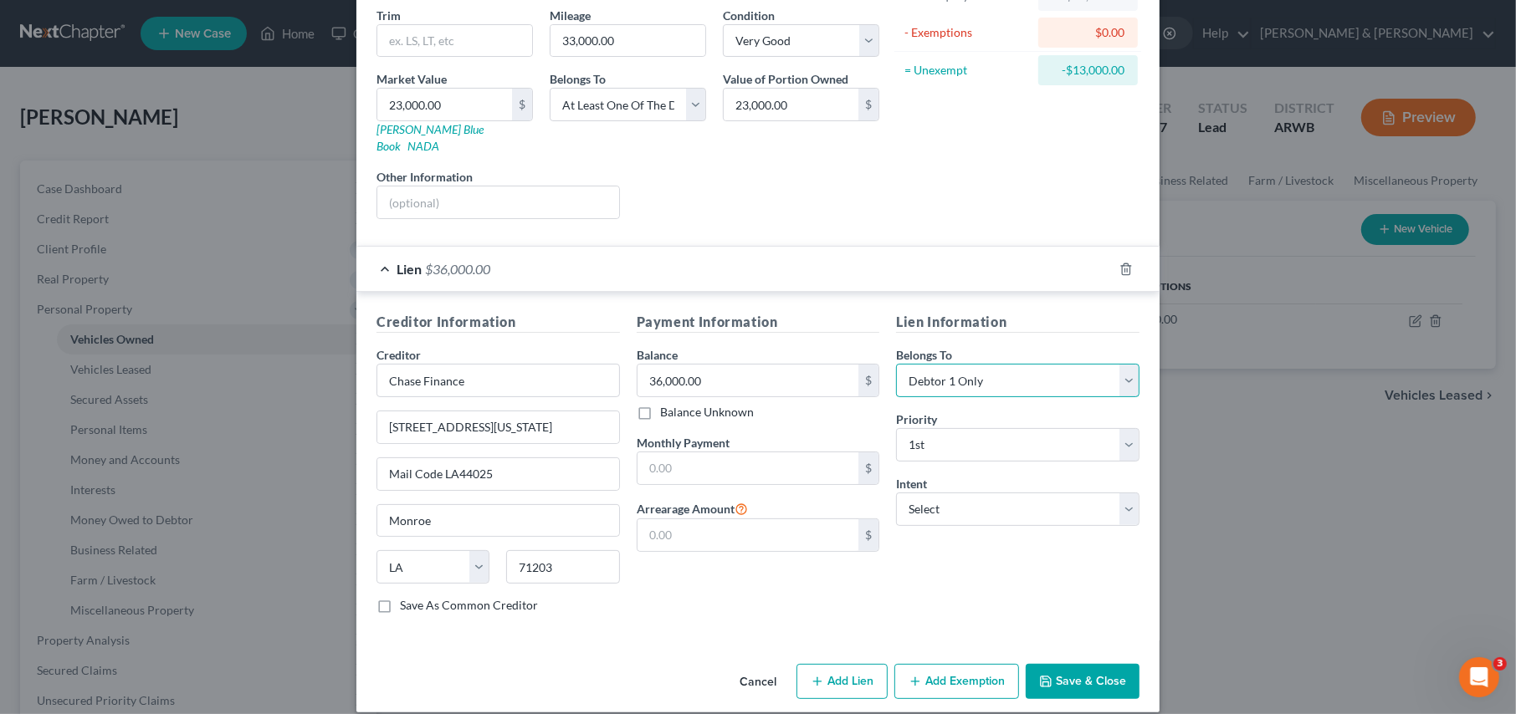
select select "3"
click at [896, 364] on select "Select Debtor 1 Only Debtor 2 Only Debtor 1 And Debtor 2 Only At Least One Of T…" at bounding box center [1017, 380] width 243 height 33
click at [960, 493] on select "Select Surrender Redeem Reaffirm Avoid Other" at bounding box center [1017, 509] width 243 height 33
select select "0"
click at [896, 493] on select "Select Surrender Redeem Reaffirm Avoid Other" at bounding box center [1017, 509] width 243 height 33
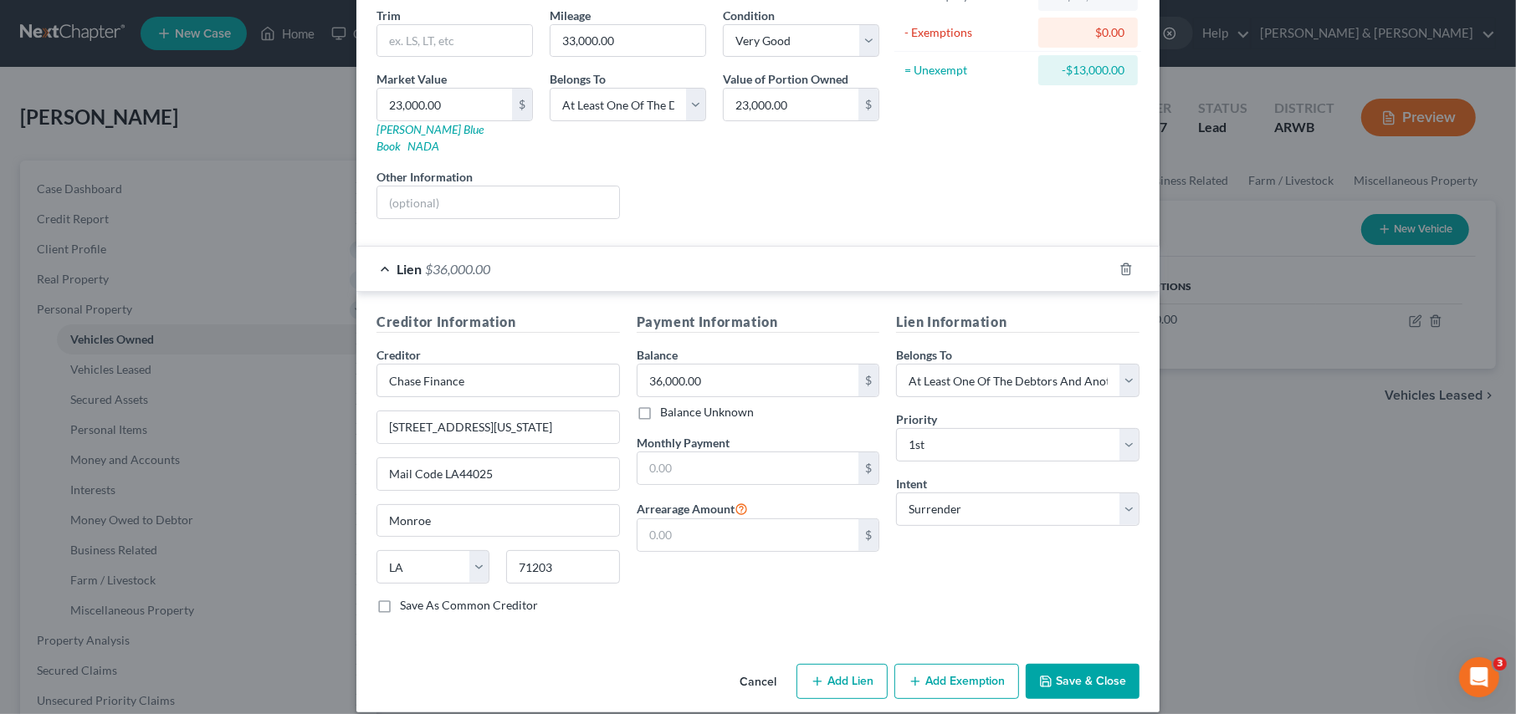
click at [959, 672] on button "Add Exemption" at bounding box center [956, 681] width 125 height 35
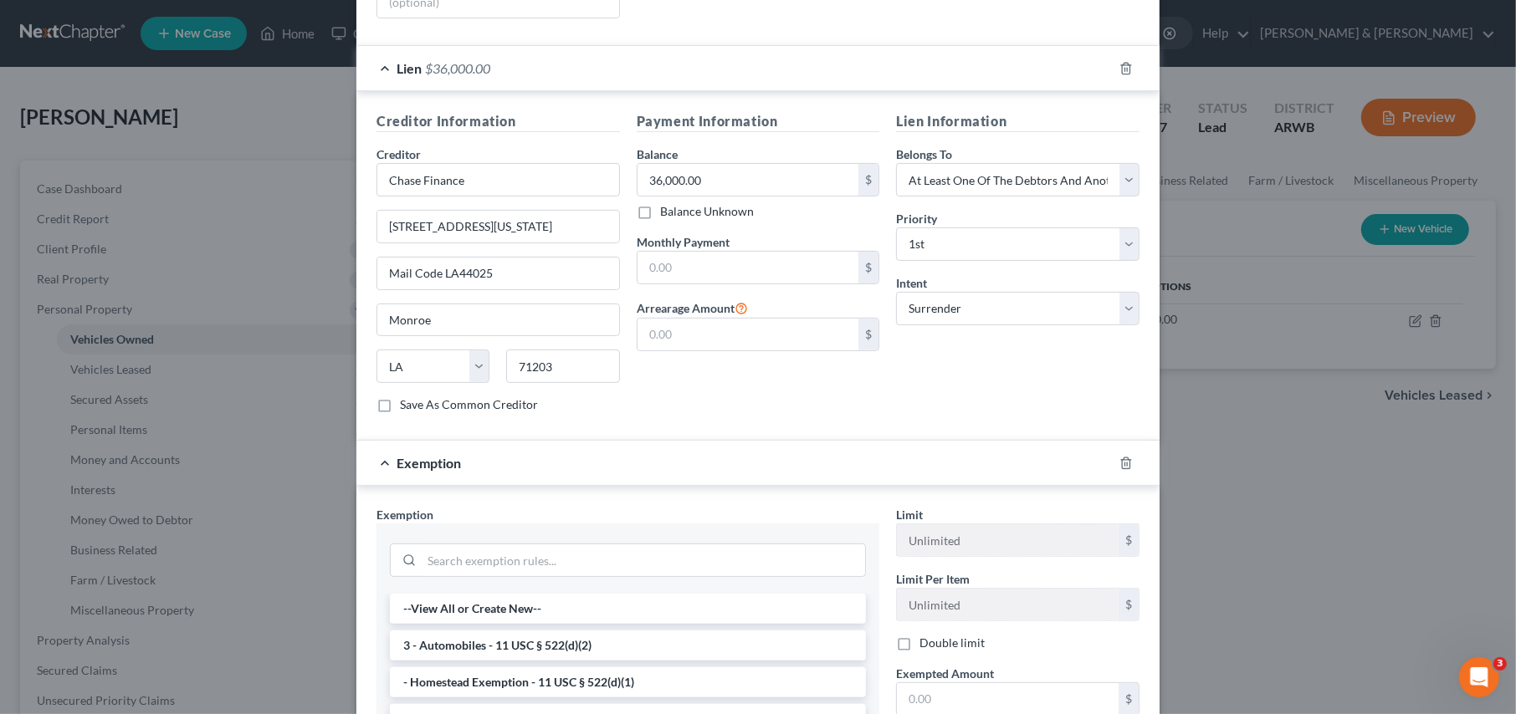
scroll to position [617, 0]
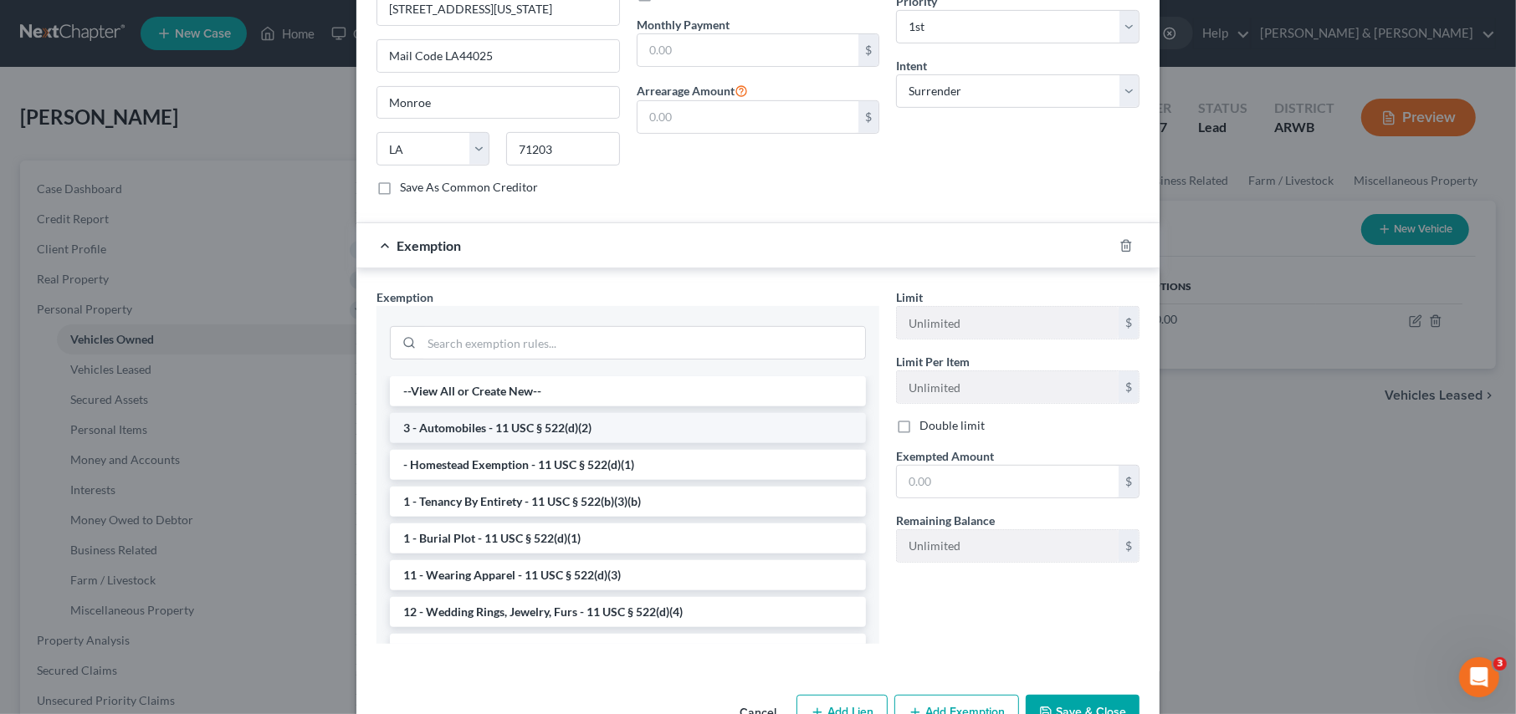
click at [502, 414] on li "3 - Automobiles - 11 USC § 522(d)(2)" at bounding box center [628, 428] width 476 height 30
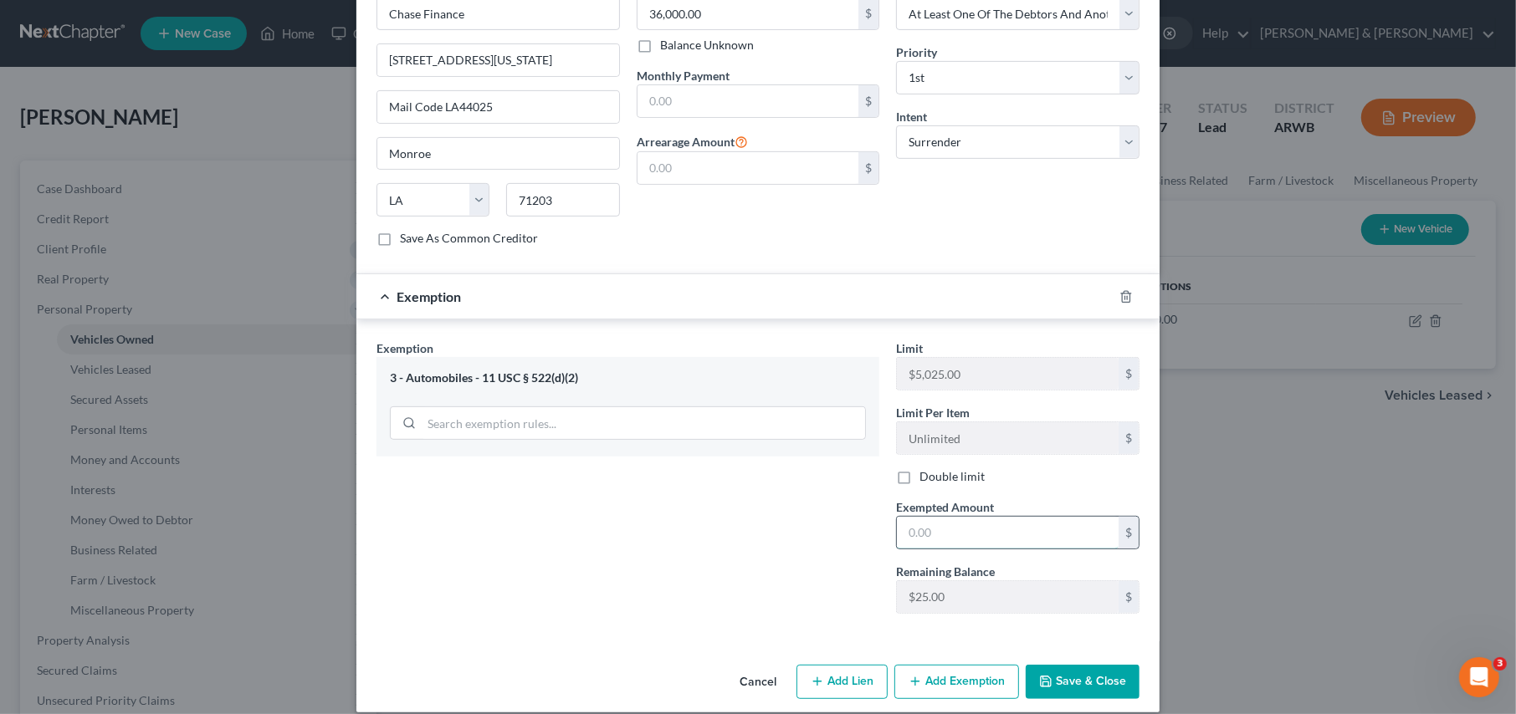
click at [973, 519] on input "text" at bounding box center [1008, 533] width 222 height 32
type input "0.00"
click at [1050, 665] on button "Save & Close" at bounding box center [1082, 682] width 114 height 35
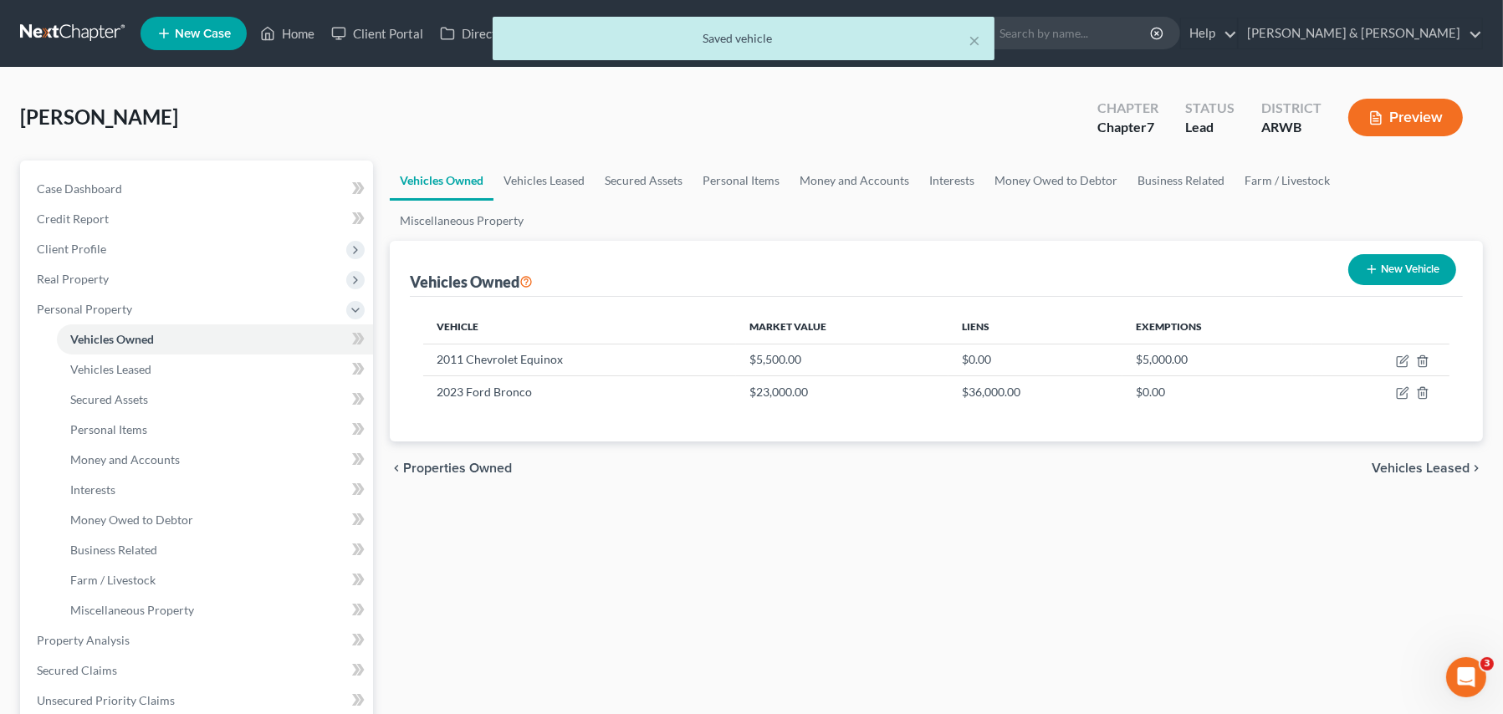
click at [1402, 254] on button "New Vehicle" at bounding box center [1402, 269] width 108 height 31
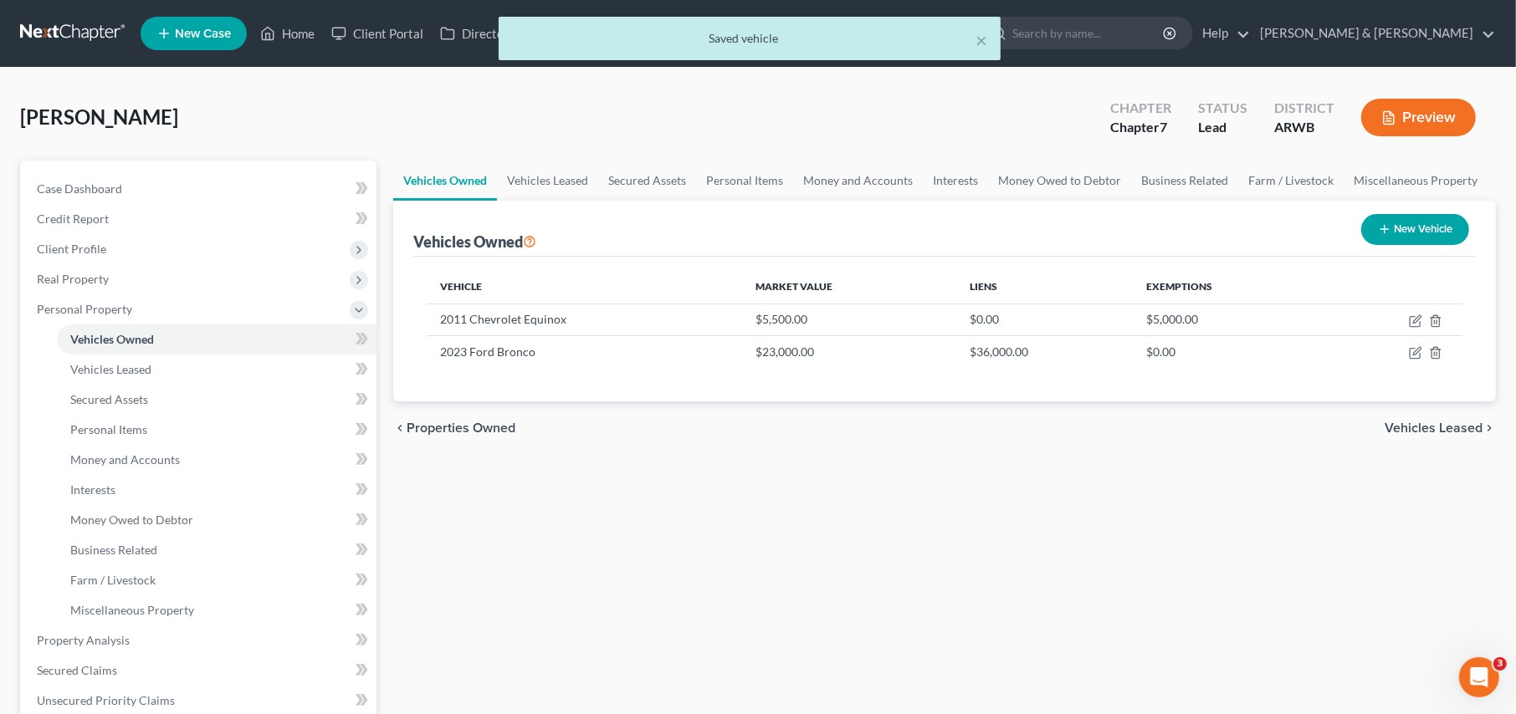
select select "0"
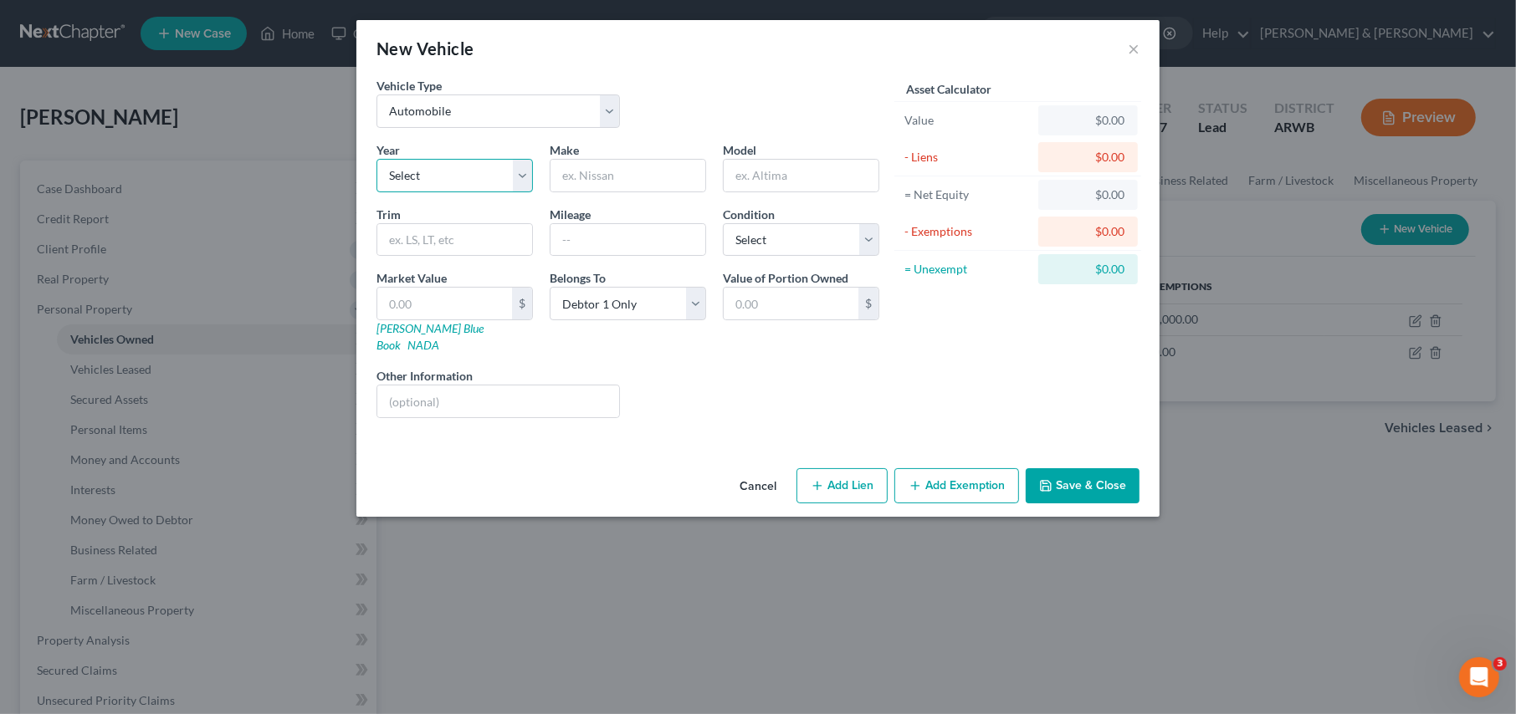
click at [456, 177] on select "Select 2026 2025 2024 2023 2022 2021 2020 2019 2018 2017 2016 2015 2014 2013 20…" at bounding box center [454, 175] width 156 height 33
select select "10"
click at [376, 159] on select "Select 2026 2025 2024 2023 2022 2021 2020 2019 2018 2017 2016 2015 2014 2013 20…" at bounding box center [454, 175] width 156 height 33
click at [583, 177] on input "text" at bounding box center [627, 176] width 155 height 32
type input "Dodge"
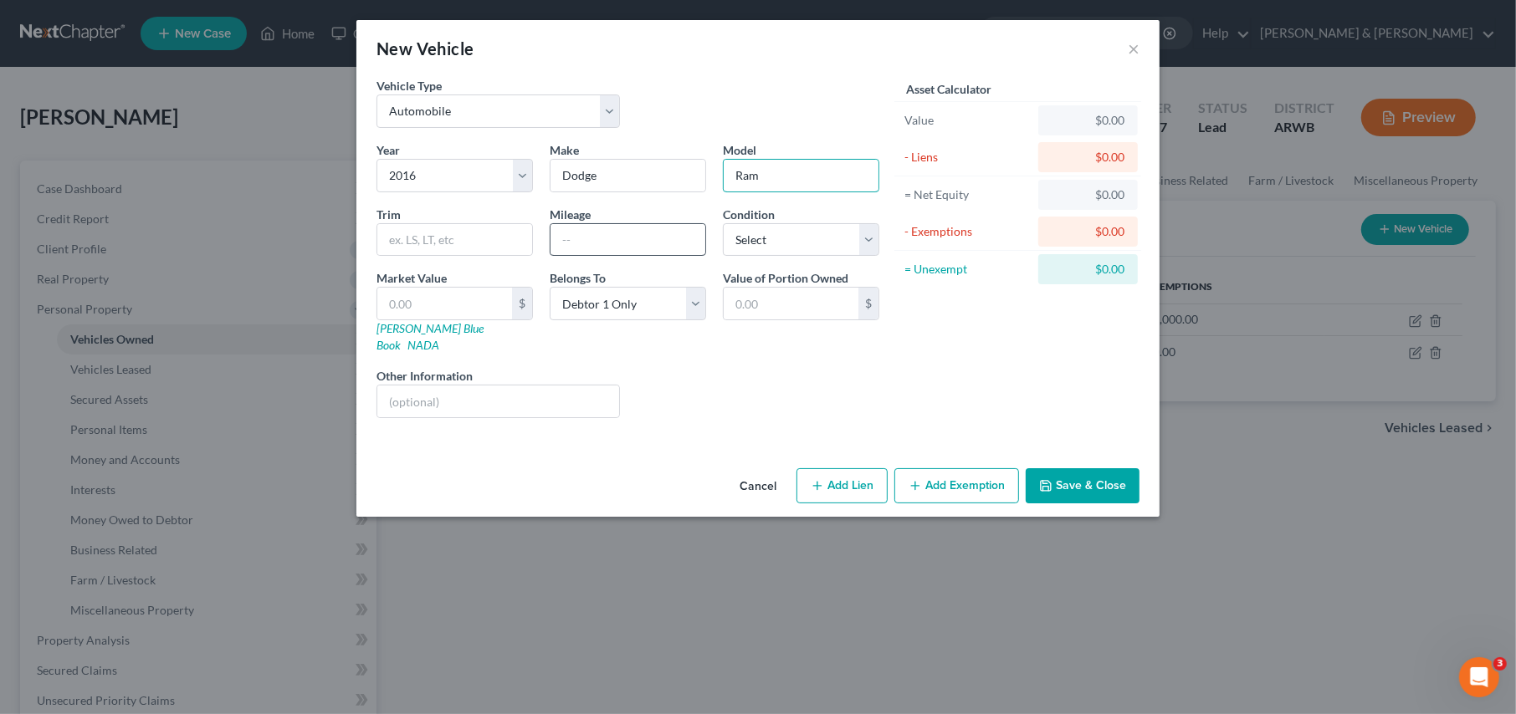
type input "Ram"
click at [585, 242] on input "text" at bounding box center [627, 240] width 155 height 32
type input "200000"
click at [773, 231] on select "Select Excellent Very Good Good Fair Poor" at bounding box center [801, 239] width 156 height 33
select select "3"
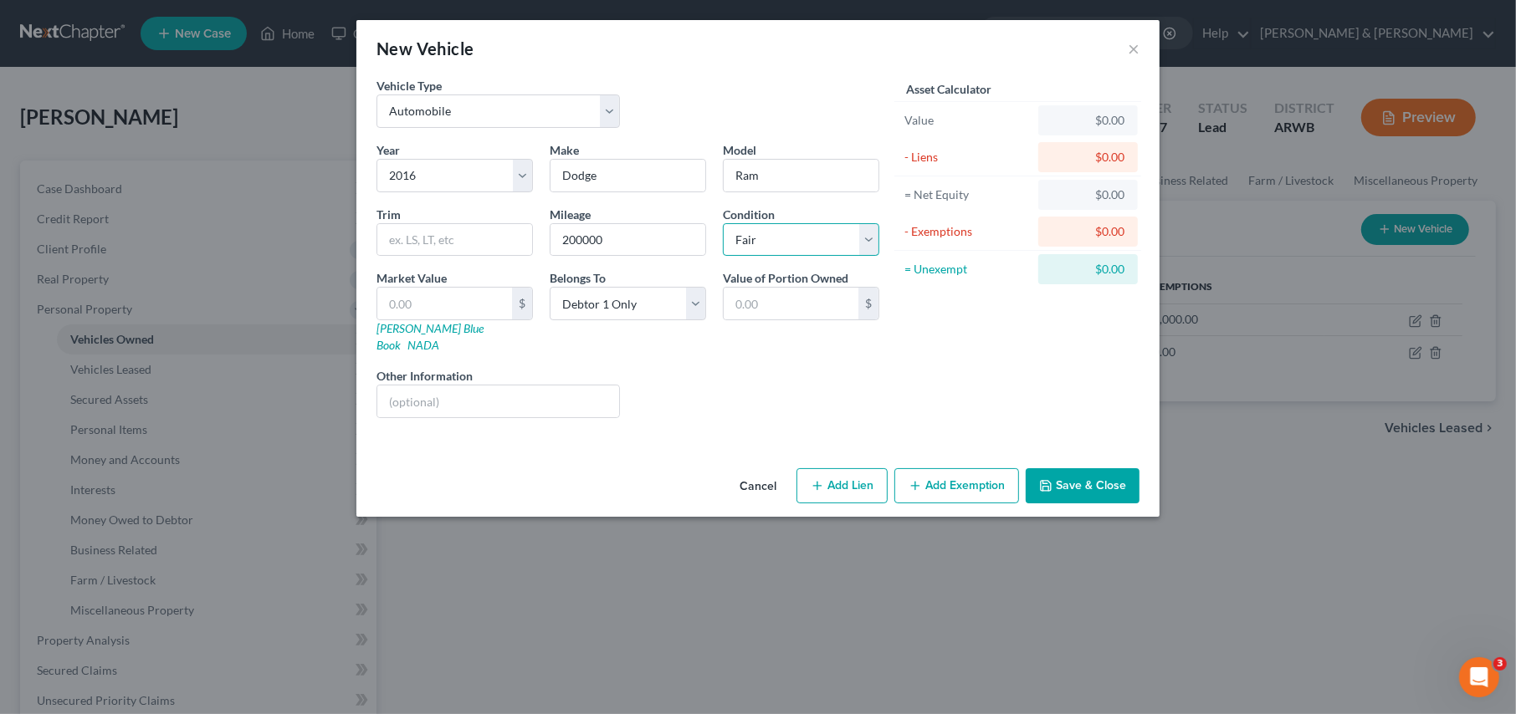
click at [723, 223] on select "Select Excellent Very Good Good Fair Poor" at bounding box center [801, 239] width 156 height 33
click at [485, 310] on input "text" at bounding box center [444, 304] width 135 height 32
type input "5"
type input "5.00"
type input "50"
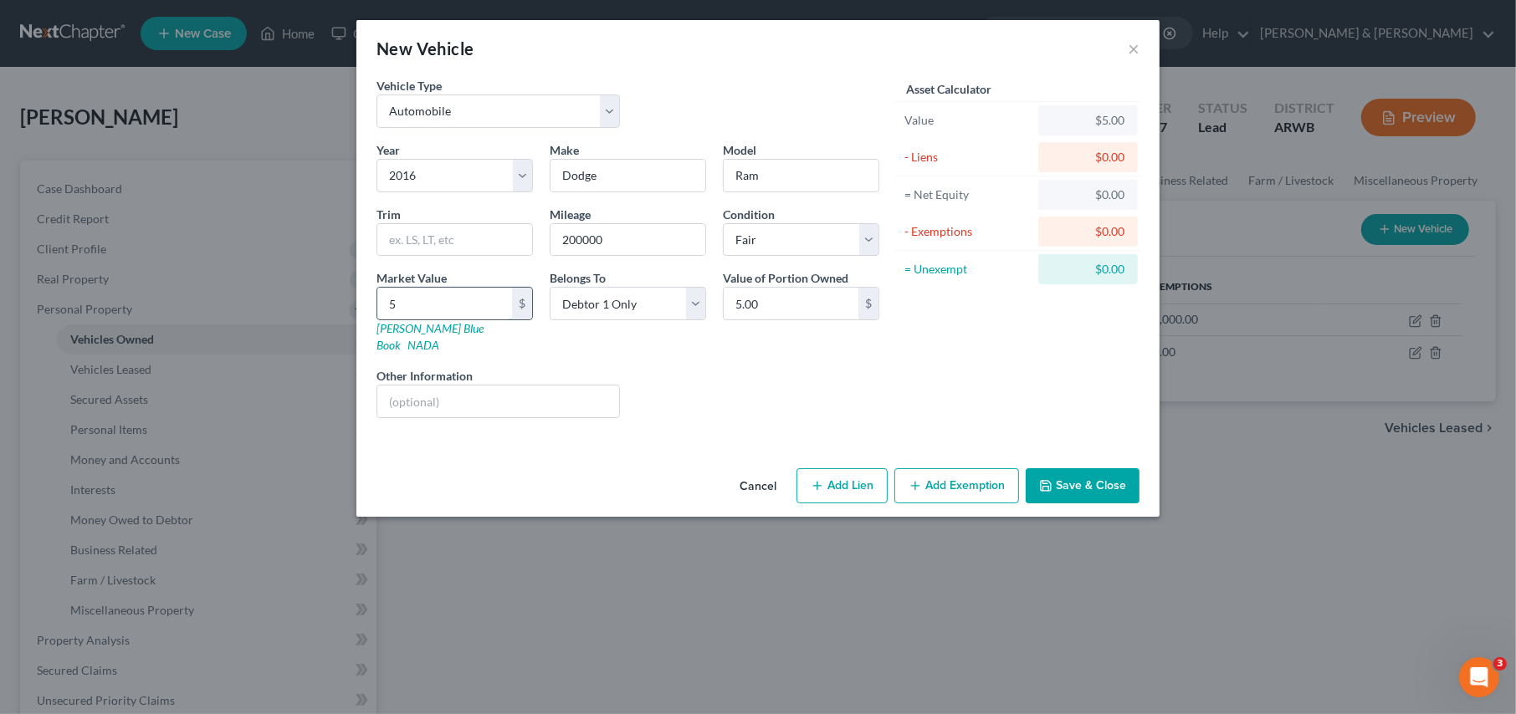
type input "50.00"
type input "500"
type input "500.00"
type input "5000"
type input "5,000.00"
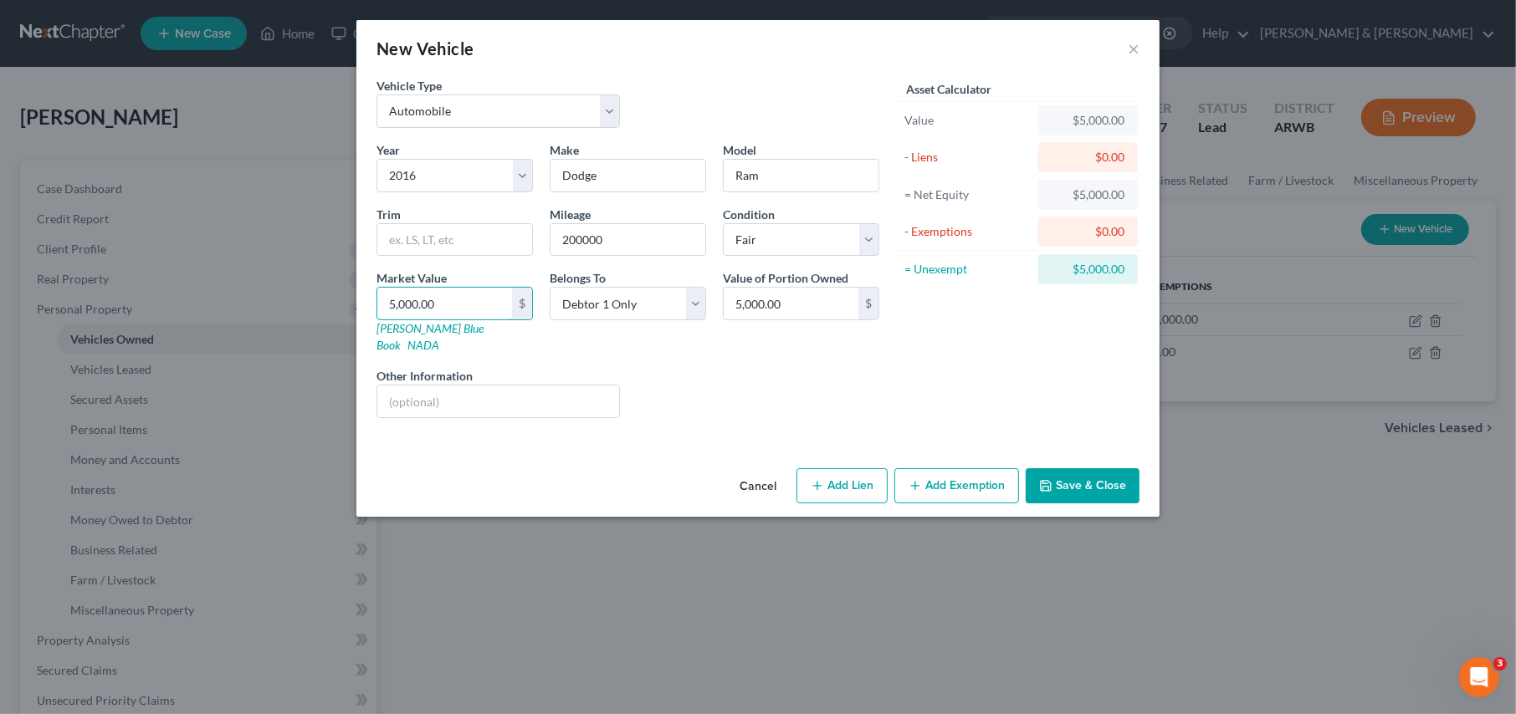
type input "5,000.00"
click at [951, 468] on button "Add Exemption" at bounding box center [956, 485] width 125 height 35
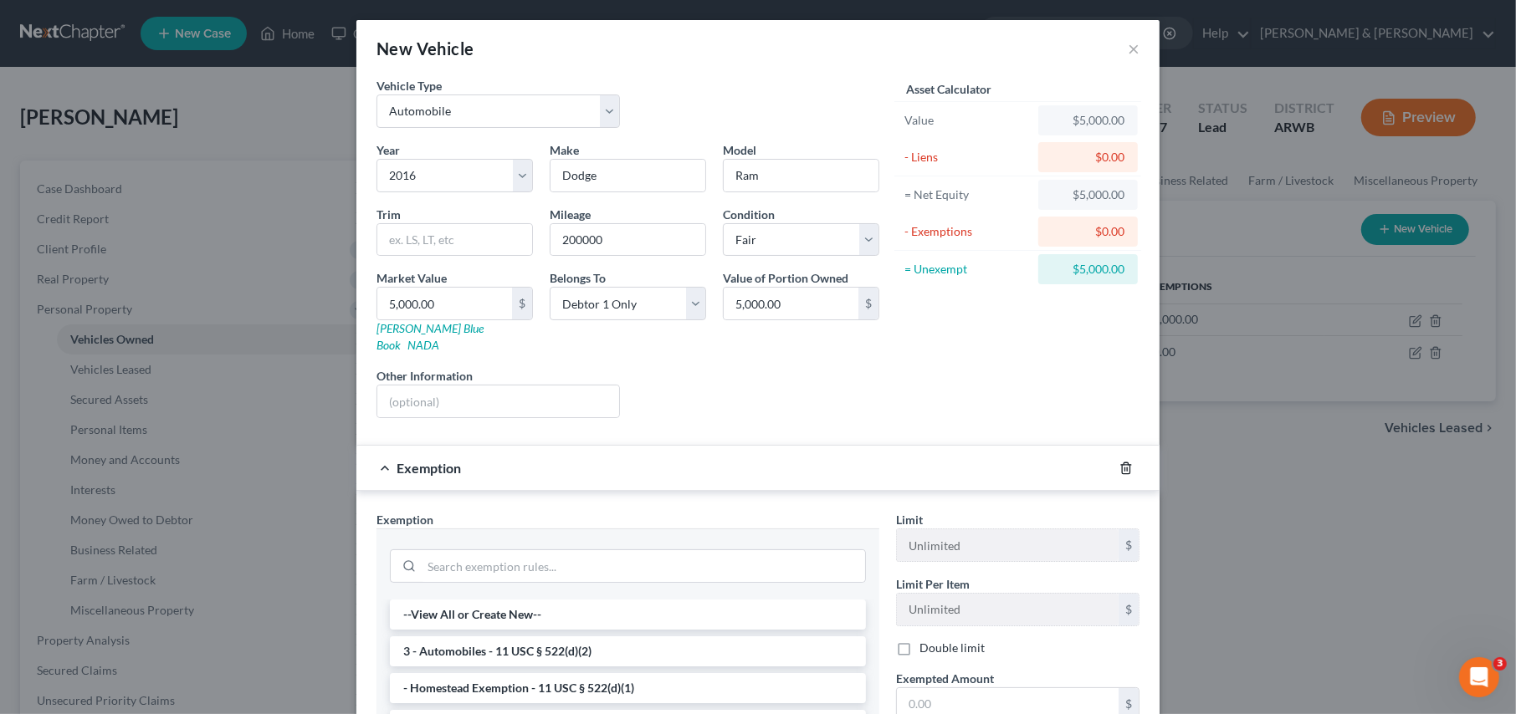
click at [1119, 462] on icon "button" at bounding box center [1125, 468] width 13 height 13
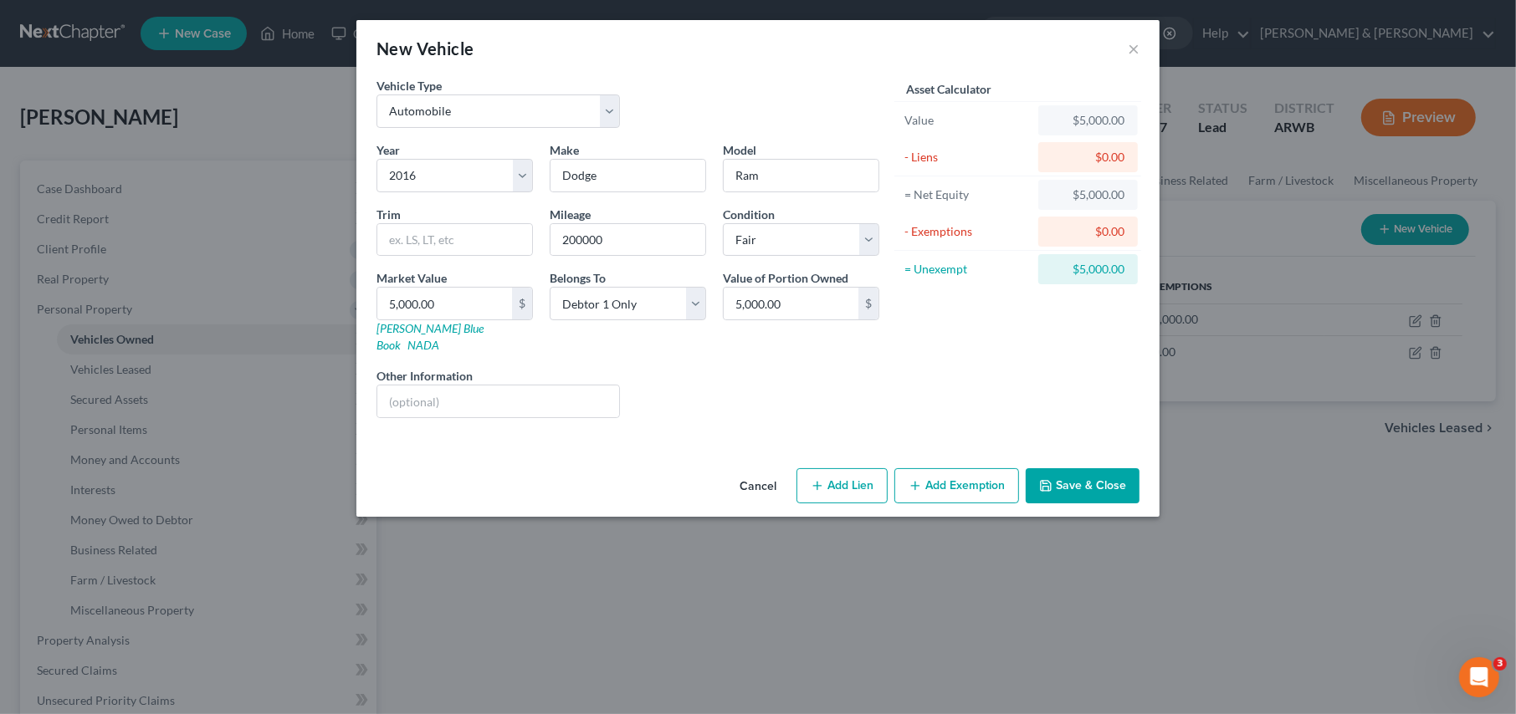
click at [869, 468] on button "Add Lien" at bounding box center [841, 485] width 91 height 35
select select "0"
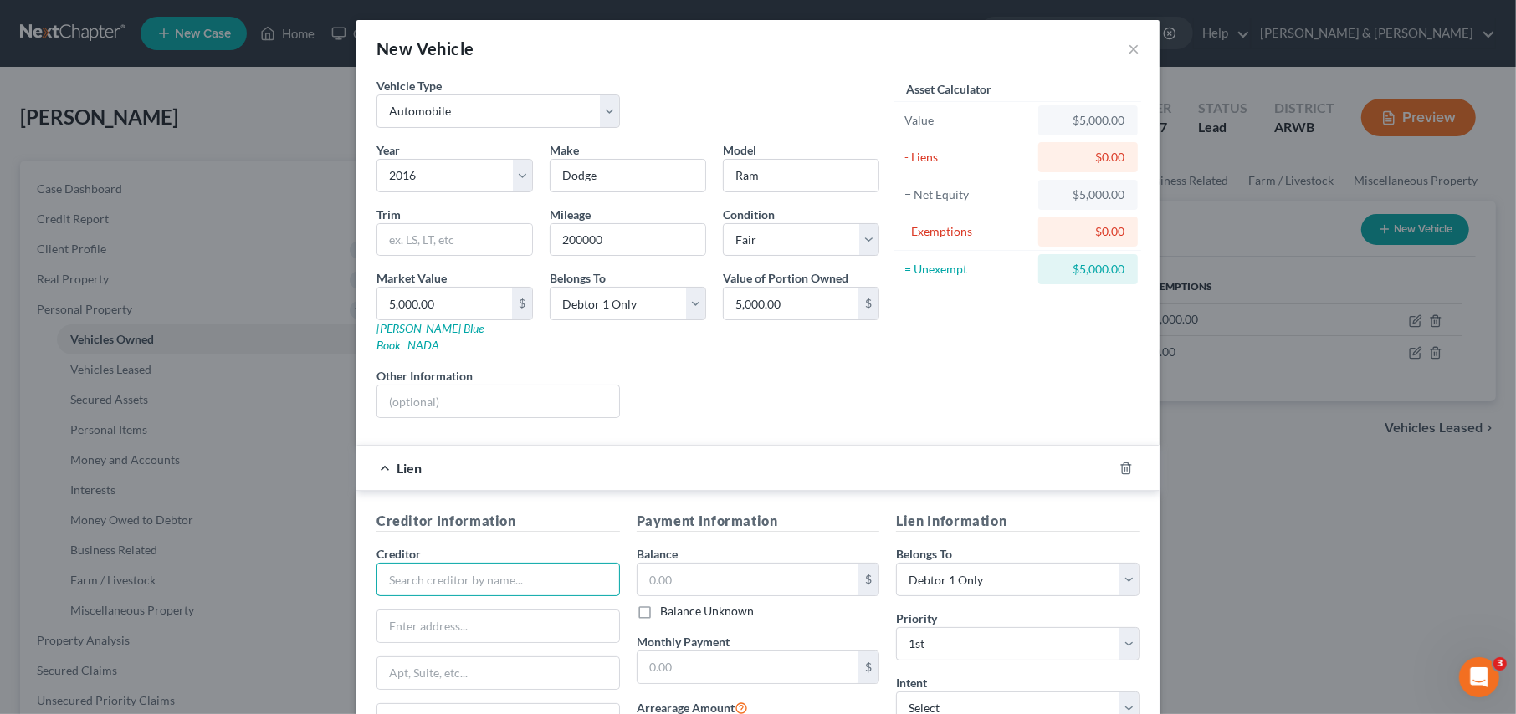
click at [397, 563] on input "text" at bounding box center [497, 579] width 243 height 33
type input "PNC Bank"
type input "P.O. Box 5580"
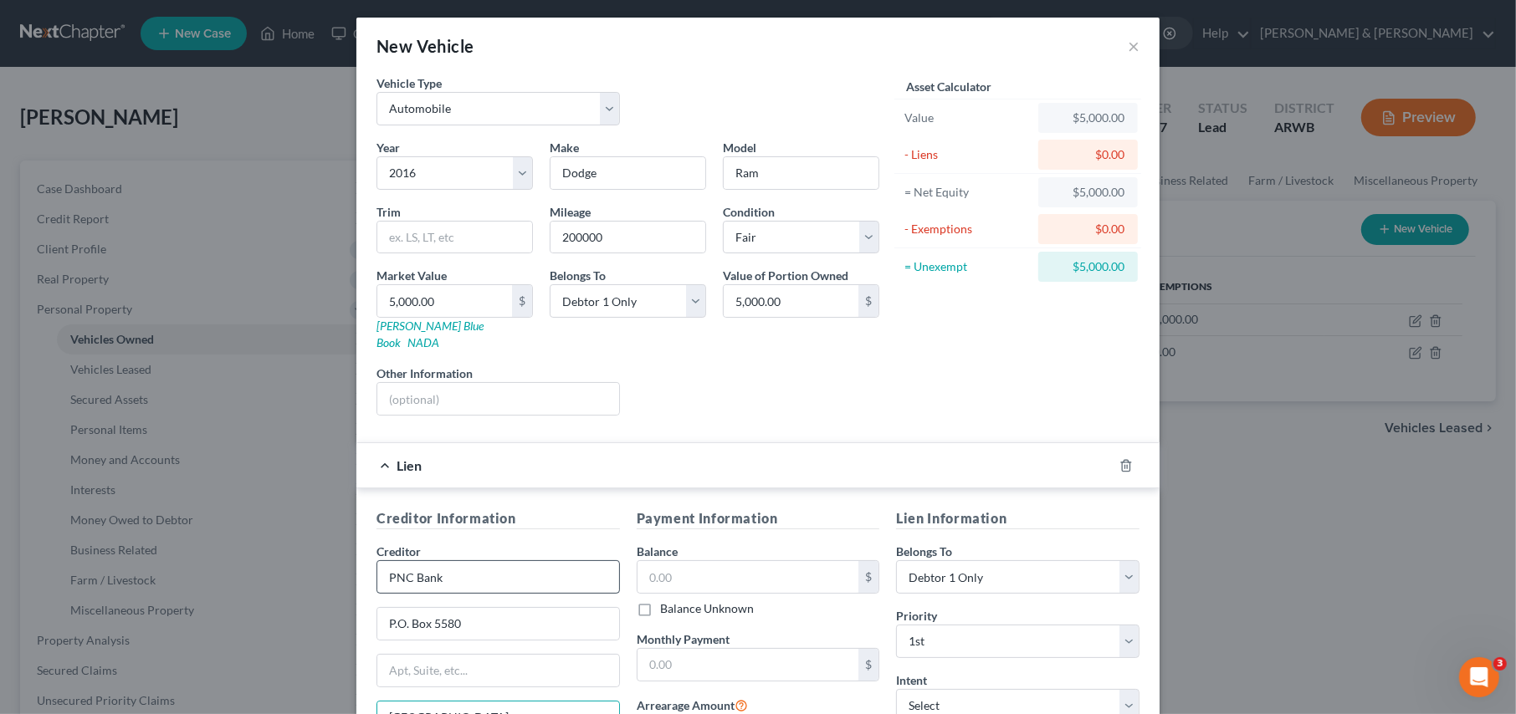
type input "Cleveland"
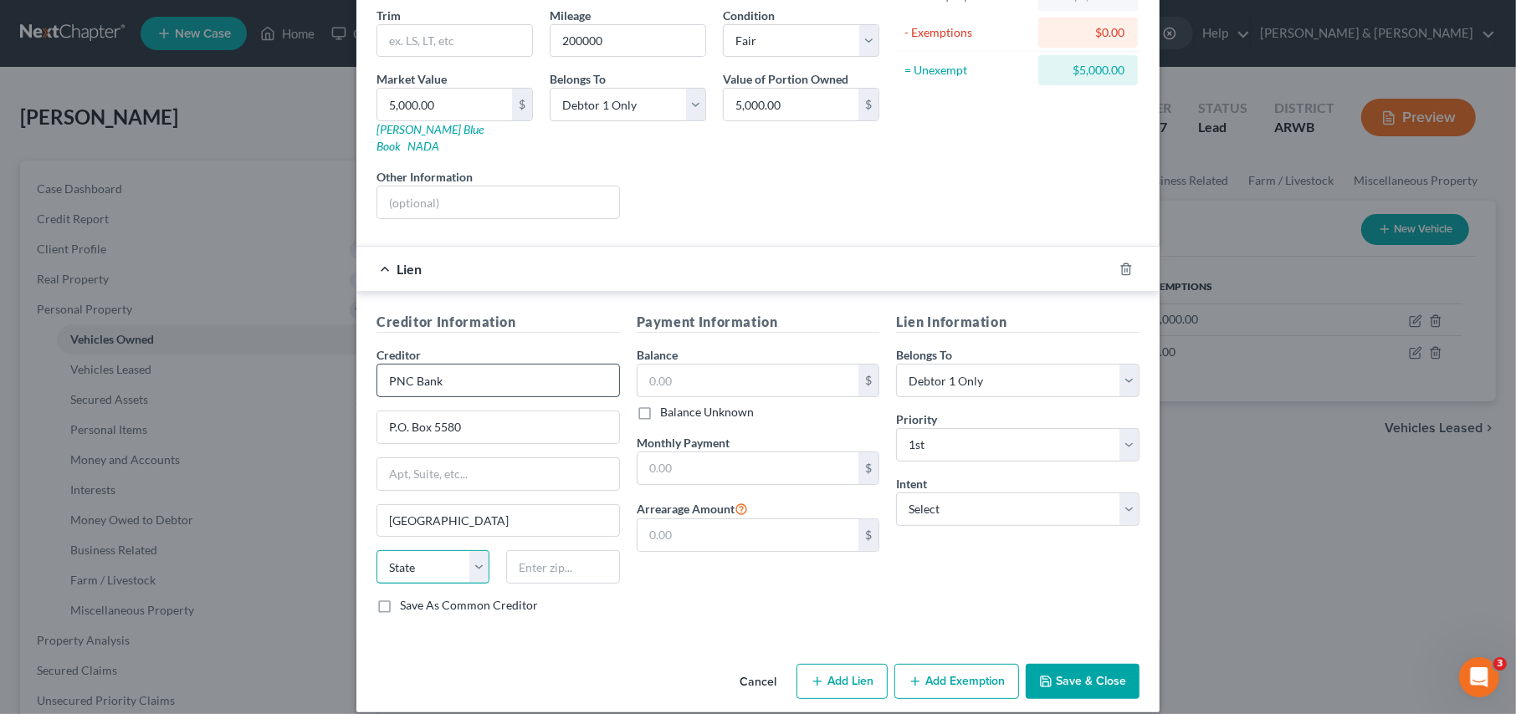
select select "36"
type input "44101"
click at [698, 365] on input "text" at bounding box center [748, 381] width 222 height 32
type input "5,000.00"
click at [969, 493] on select "Select Surrender Redeem Reaffirm Avoid Other" at bounding box center [1017, 509] width 243 height 33
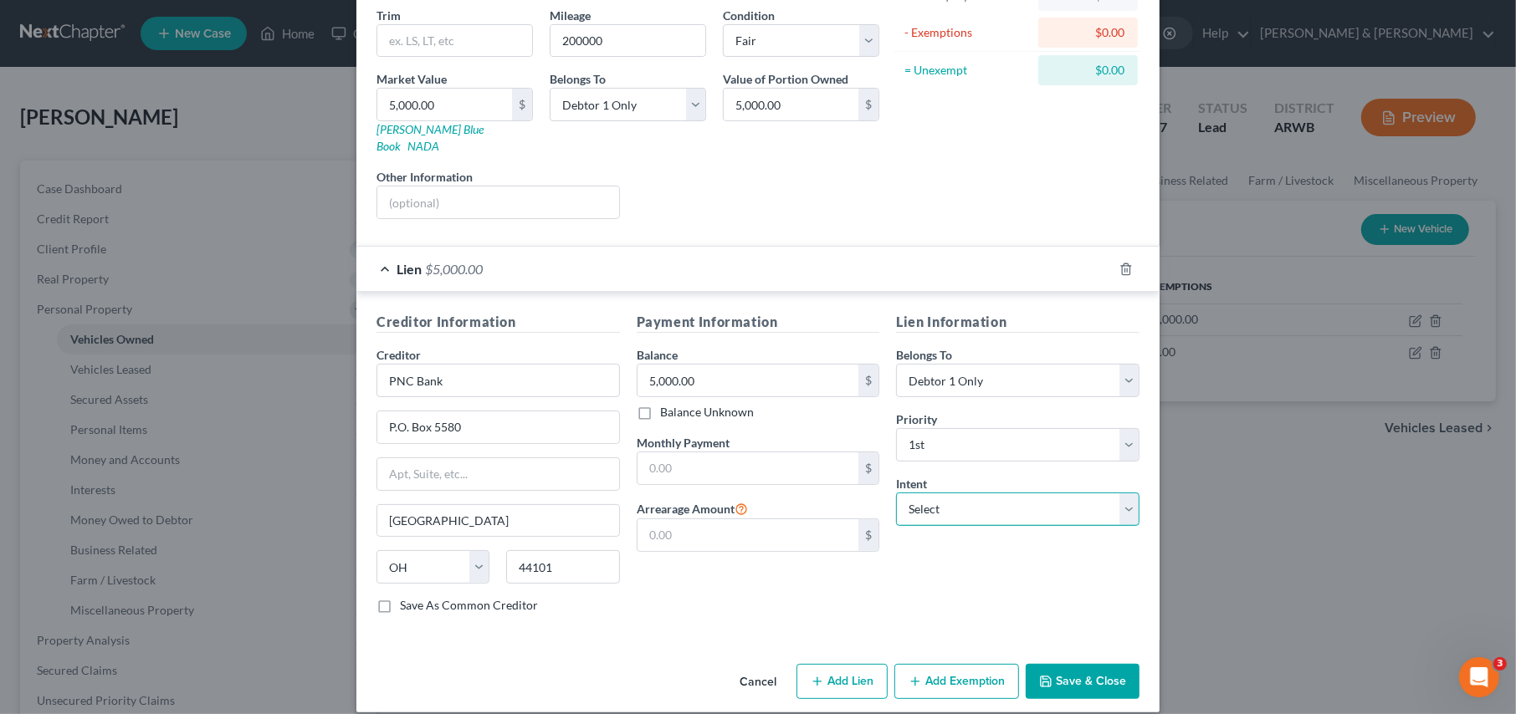
select select "0"
click at [896, 493] on select "Select Surrender Redeem Reaffirm Avoid Other" at bounding box center [1017, 509] width 243 height 33
click at [923, 664] on button "Add Exemption" at bounding box center [956, 681] width 125 height 35
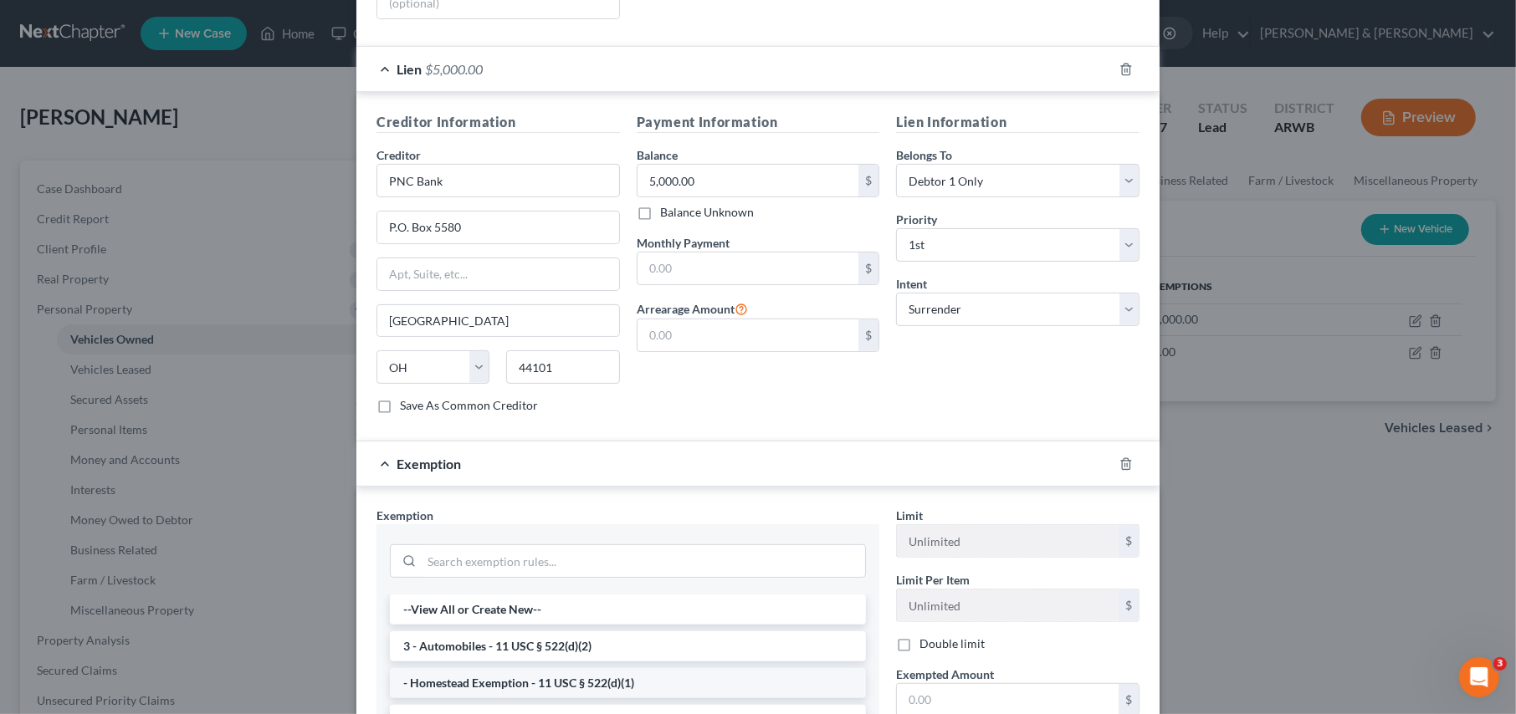
scroll to position [534, 0]
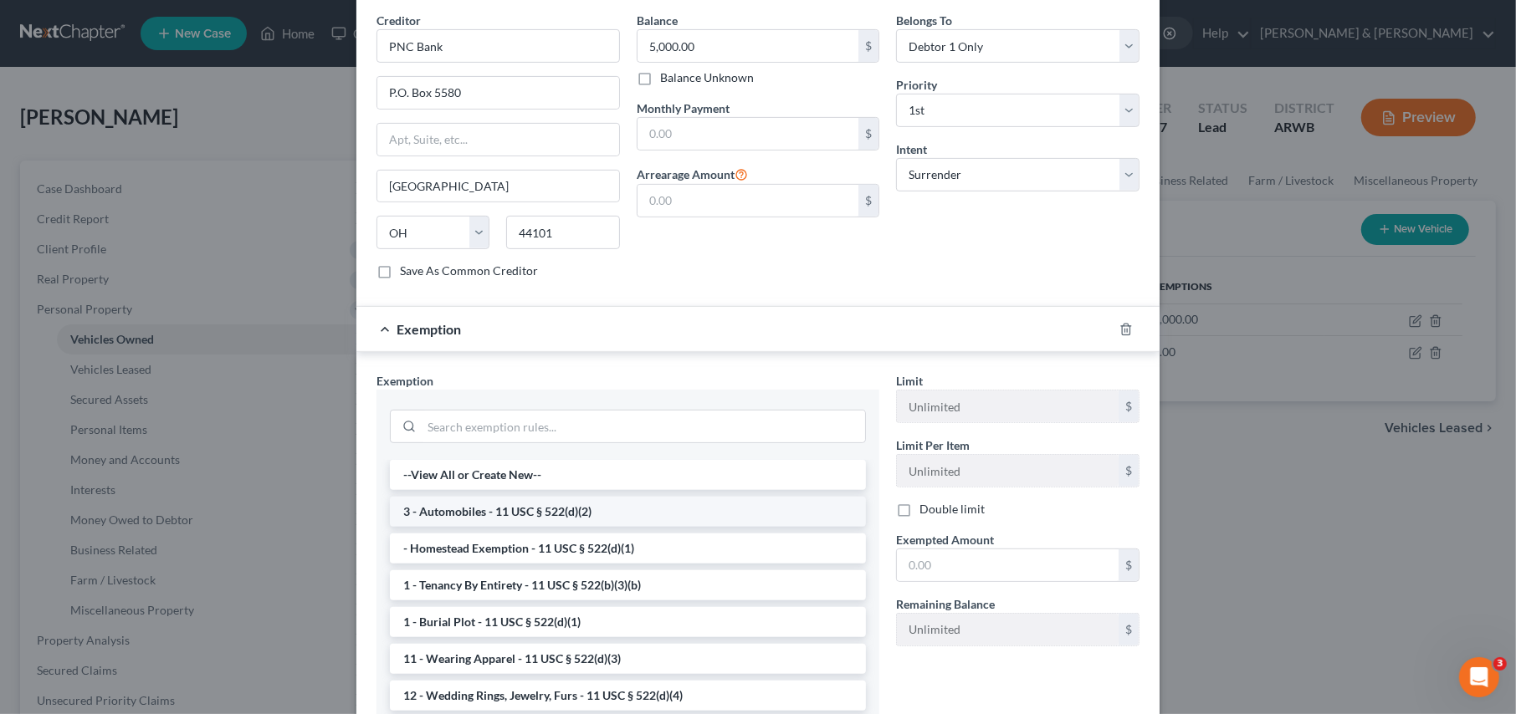
click at [450, 497] on li "3 - Automobiles - 11 USC § 522(d)(2)" at bounding box center [628, 512] width 476 height 30
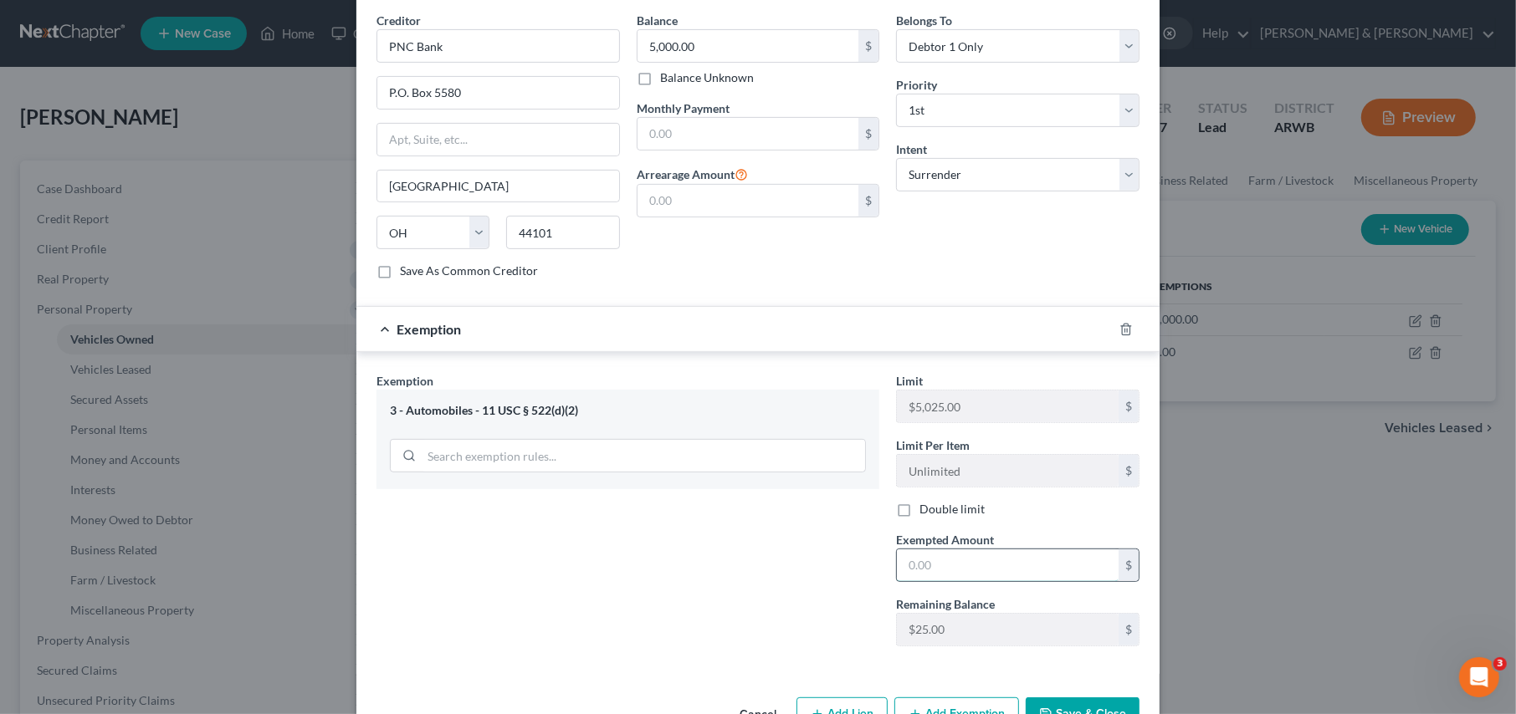
click at [951, 550] on input "text" at bounding box center [1008, 566] width 222 height 32
type input "0.00"
click at [1081, 698] on button "Save & Close" at bounding box center [1082, 715] width 114 height 35
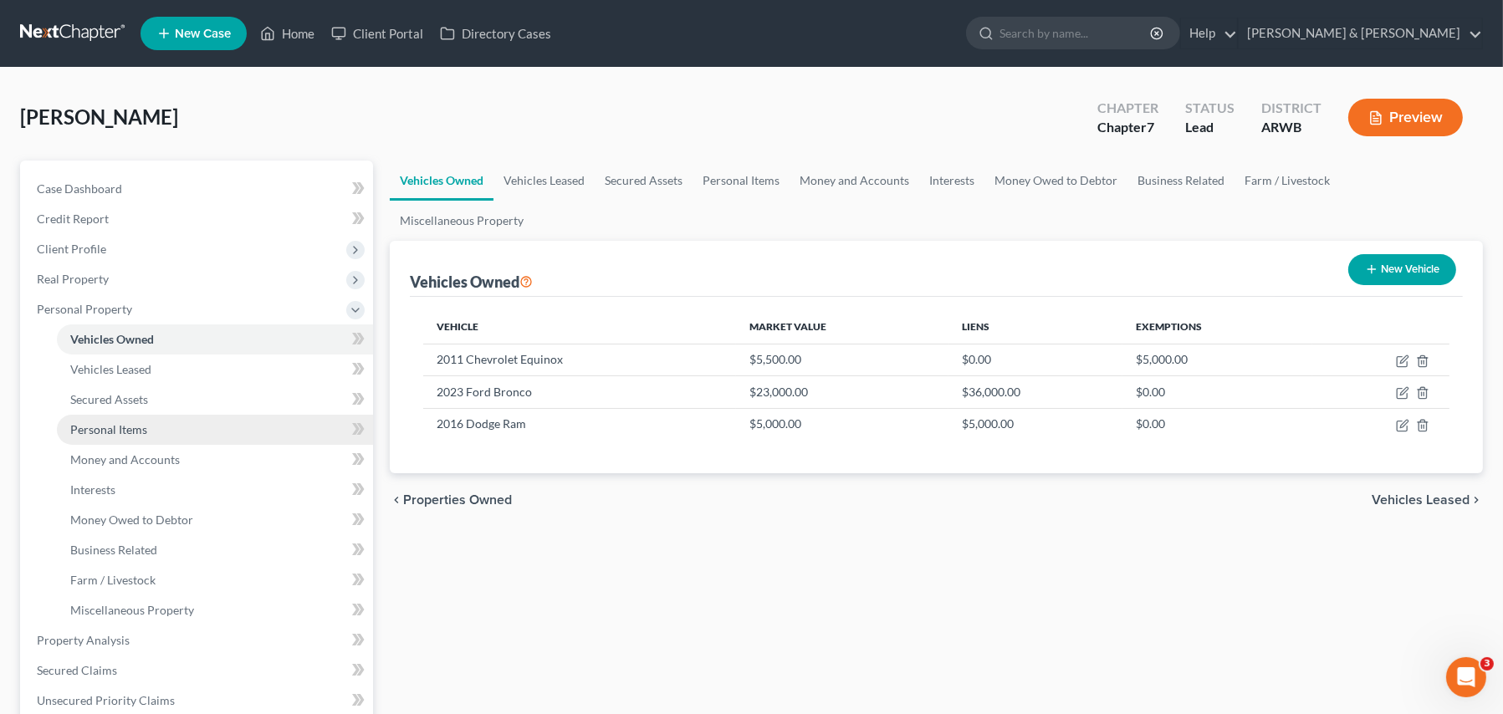
click at [129, 428] on span "Personal Items" at bounding box center [108, 429] width 77 height 14
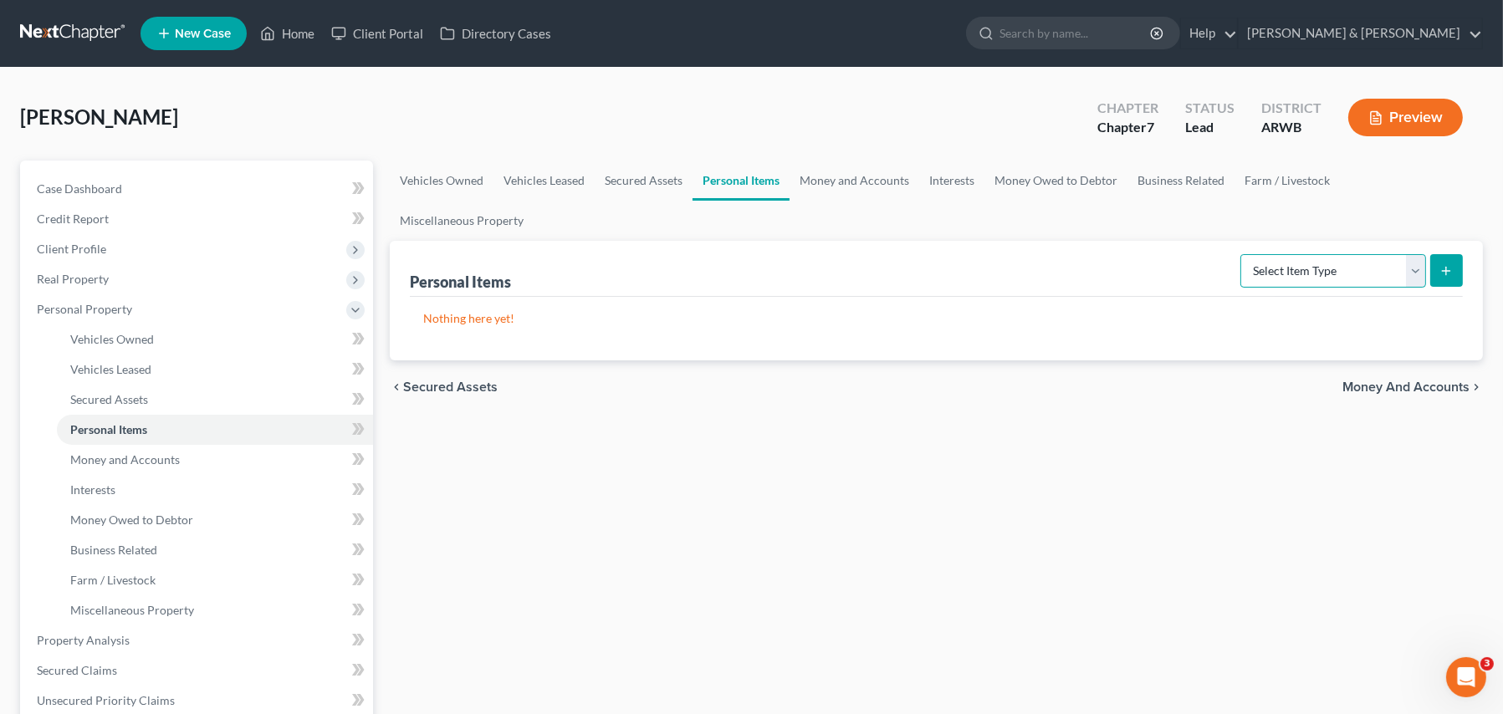
click at [1383, 254] on select "Select Item Type Clothing Collectibles Of Value Electronics Firearms Household …" at bounding box center [1333, 270] width 186 height 33
click at [1242, 254] on select "Select Item Type Clothing Collectibles Of Value Electronics Firearms Household …" at bounding box center [1333, 270] width 186 height 33
click at [1454, 254] on button "submit" at bounding box center [1446, 270] width 33 height 33
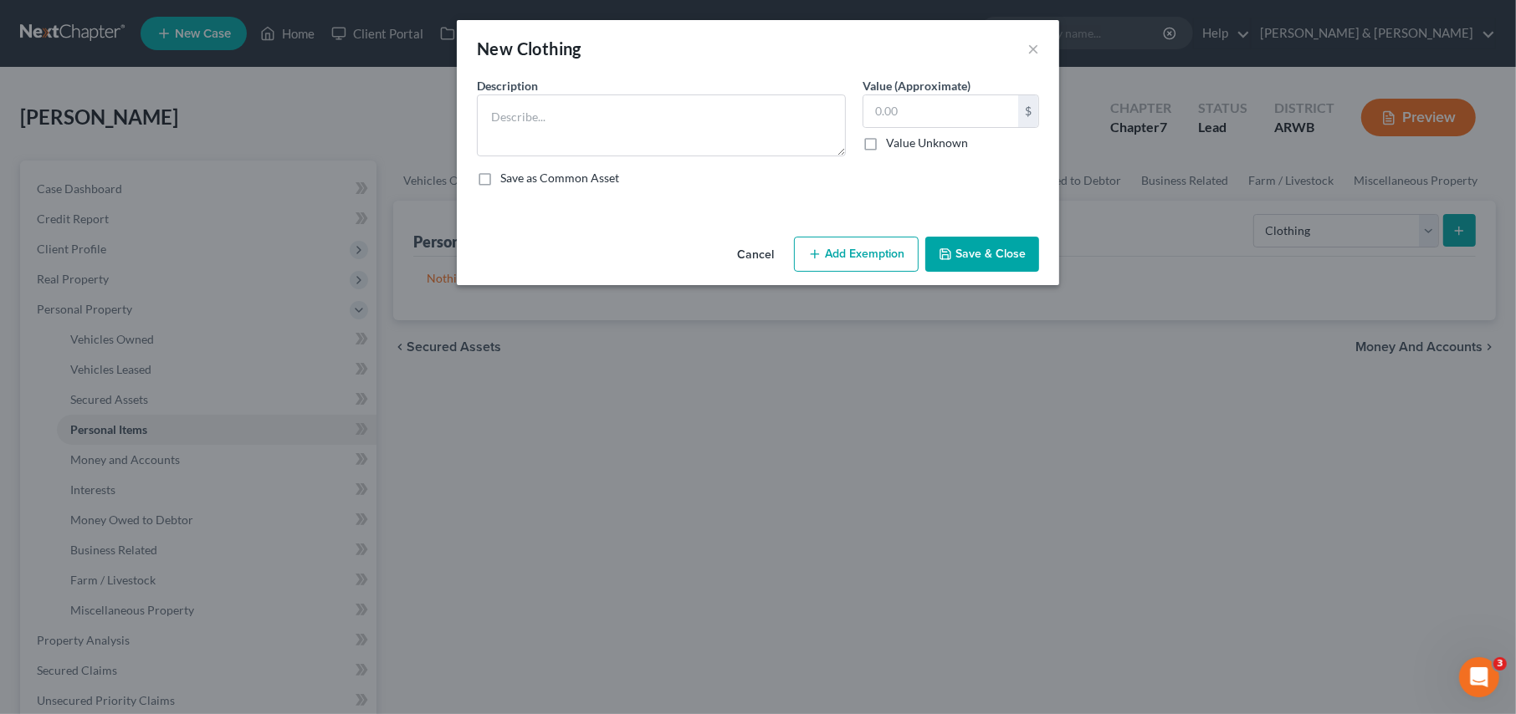
click at [759, 256] on button "Cancel" at bounding box center [755, 254] width 64 height 33
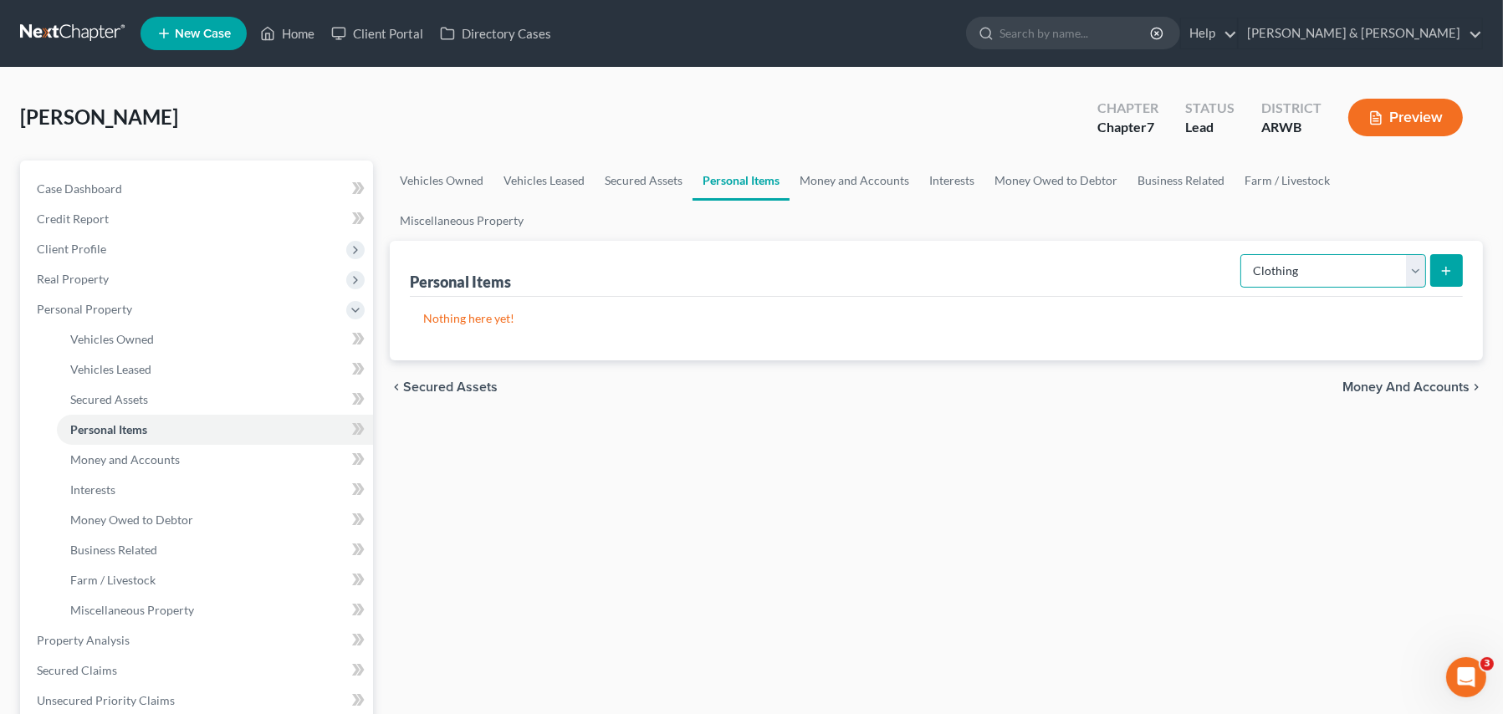
click at [1414, 254] on select "Select Item Type Clothing Collectibles Of Value Electronics Firearms Household …" at bounding box center [1333, 270] width 186 height 33
select select "household_goods"
click at [1242, 254] on select "Select Item Type Clothing Collectibles Of Value Electronics Firearms Household …" at bounding box center [1333, 270] width 186 height 33
click at [1445, 264] on icon "submit" at bounding box center [1445, 270] width 13 height 13
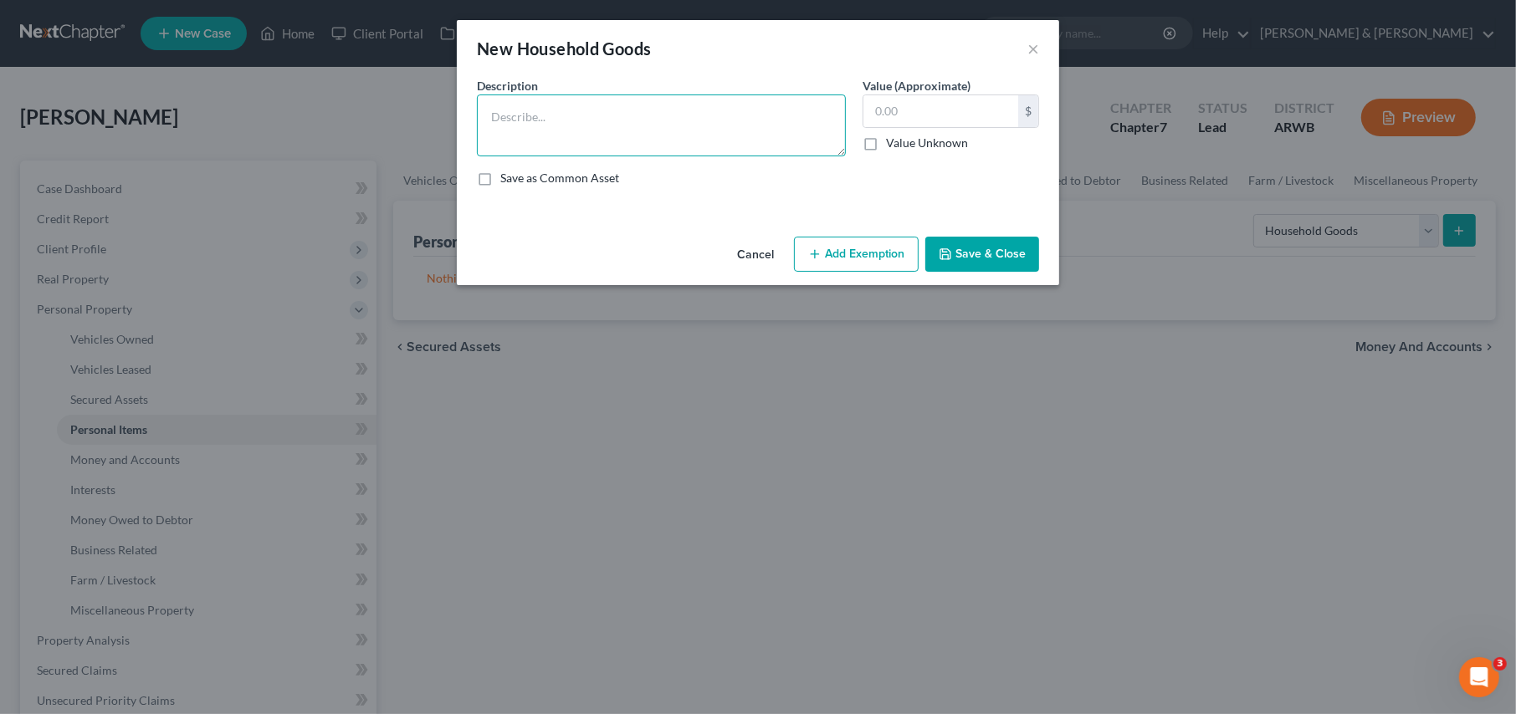
click at [642, 130] on textarea at bounding box center [661, 126] width 369 height 62
type textarea "Household Goods & Furnishings"
type input "5,000.00"
click at [879, 247] on button "Add Exemption" at bounding box center [856, 254] width 125 height 35
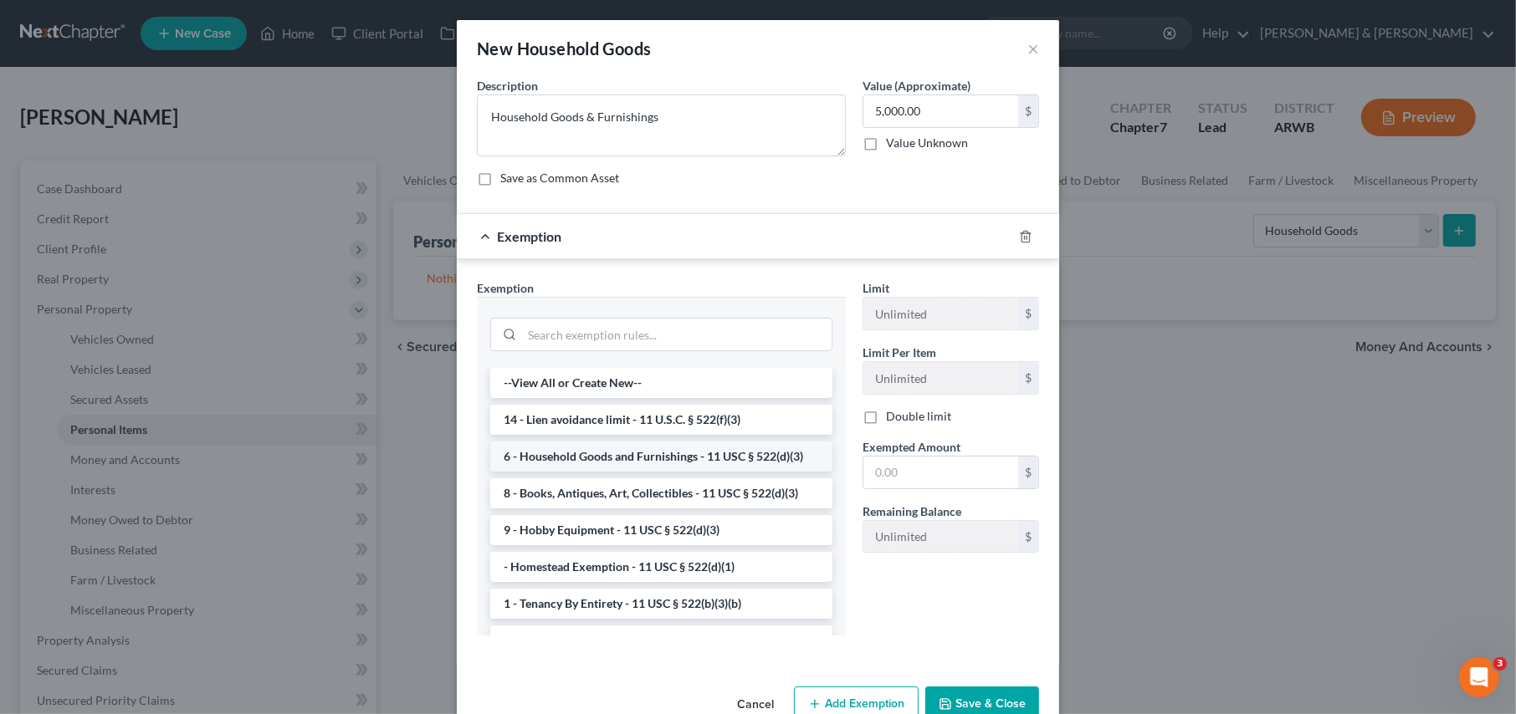
click at [677, 452] on li "6 - Household Goods and Furnishings - 11 USC § 522(d)(3)" at bounding box center [661, 457] width 342 height 30
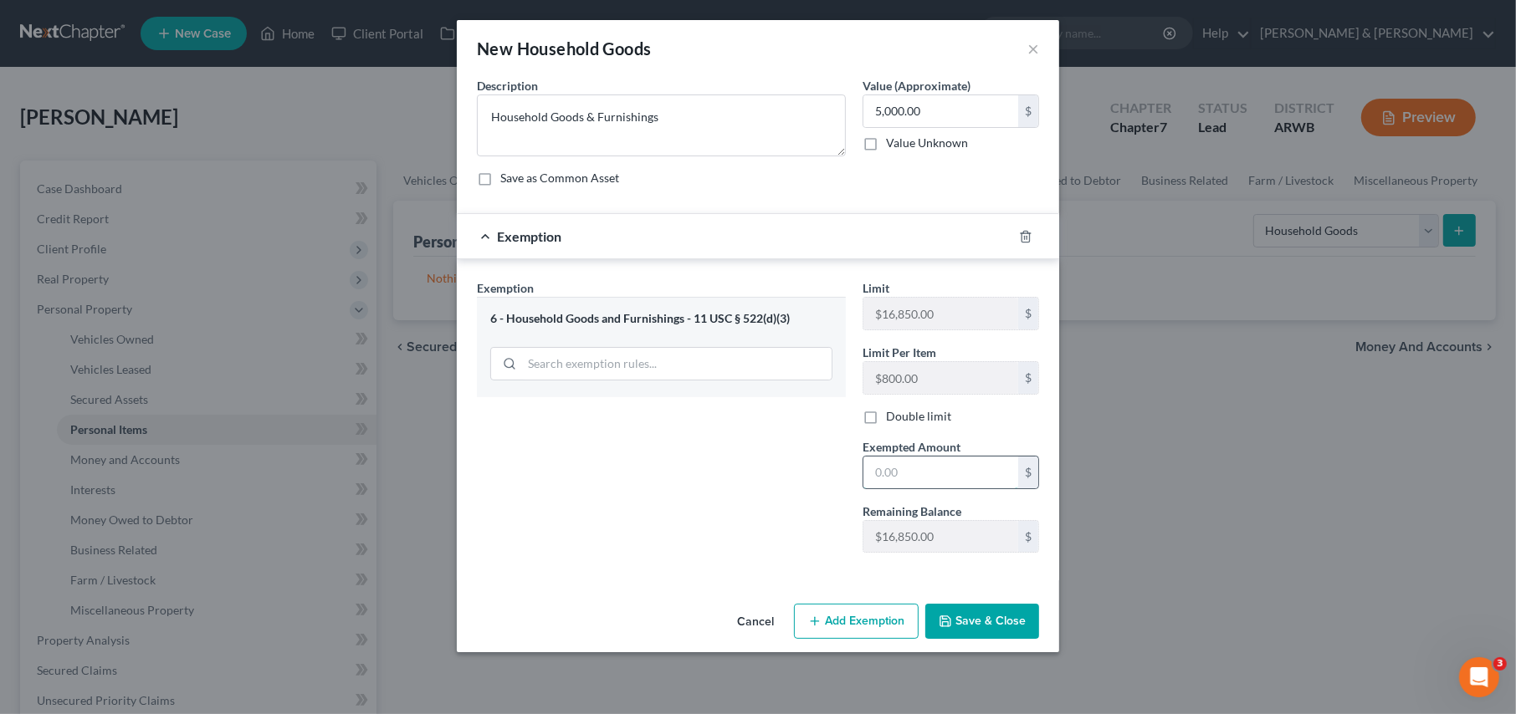
click at [903, 472] on input "text" at bounding box center [940, 473] width 155 height 32
type input "5,000.00"
click at [953, 618] on button "Save & Close" at bounding box center [982, 621] width 114 height 35
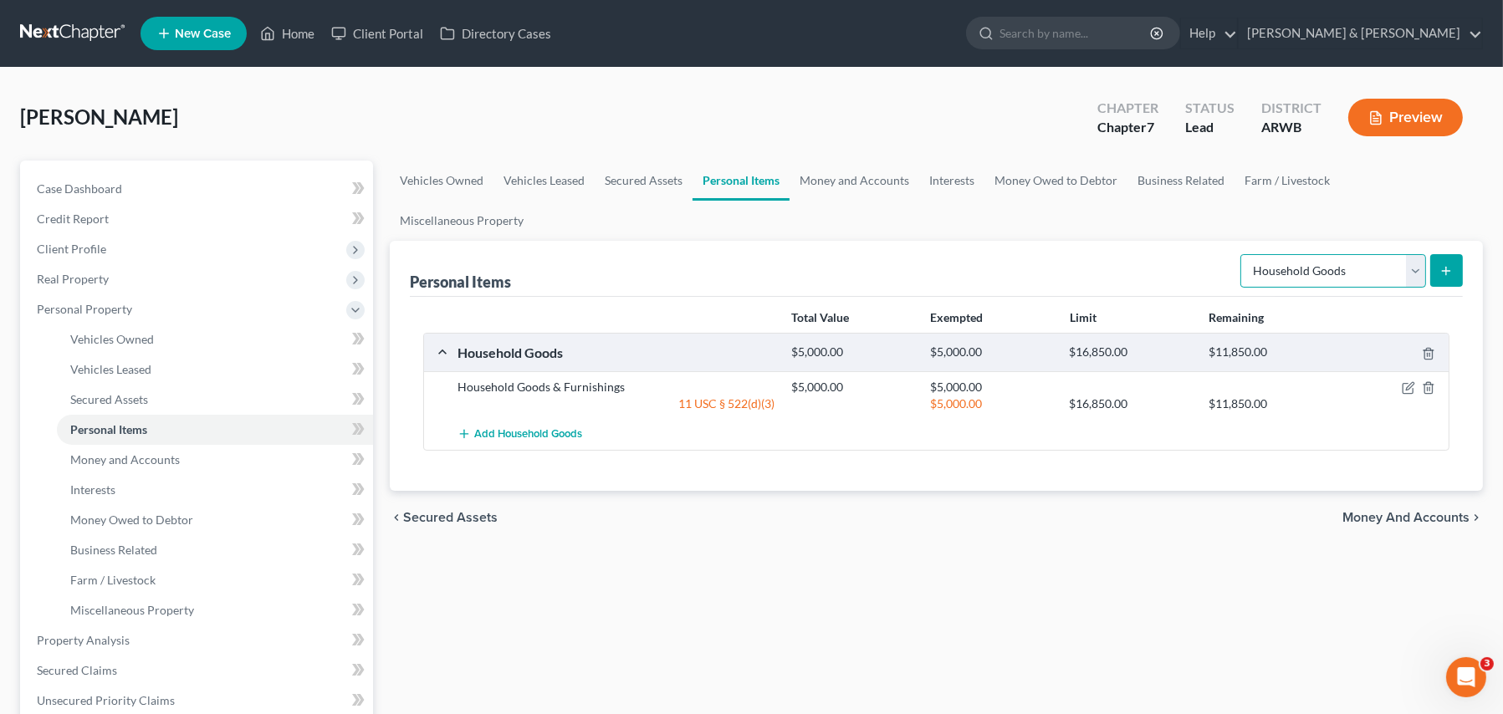
click at [1314, 254] on select "Select Item Type Clothing Collectibles Of Value Electronics Firearms Household …" at bounding box center [1333, 270] width 186 height 33
select select "electronics"
click at [1242, 254] on select "Select Item Type Clothing Collectibles Of Value Electronics Firearms Household …" at bounding box center [1333, 270] width 186 height 33
click at [1440, 264] on icon "submit" at bounding box center [1445, 270] width 13 height 13
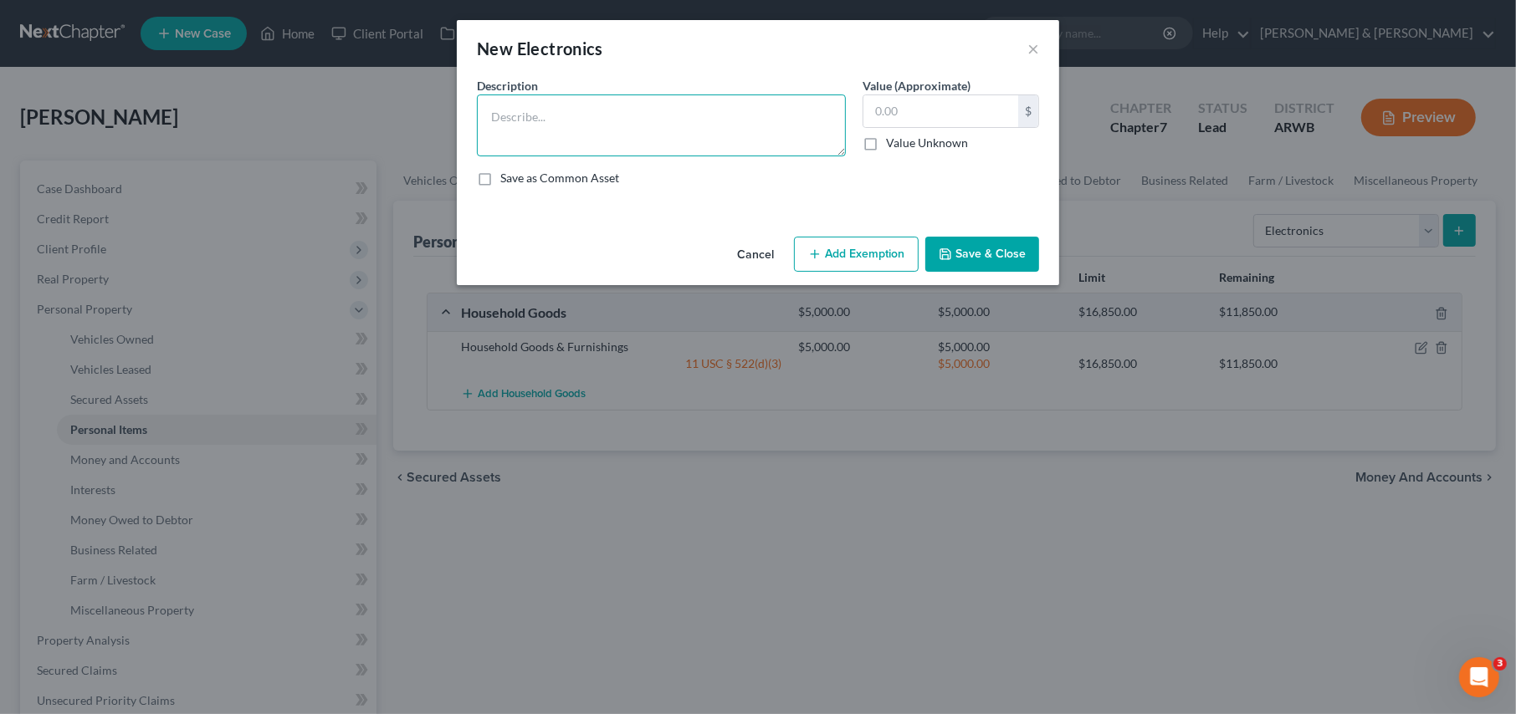
click at [534, 114] on textarea at bounding box center [661, 126] width 369 height 62
type textarea "Household Electronics"
type input "1,500.00"
click at [826, 244] on button "Add Exemption" at bounding box center [856, 254] width 125 height 35
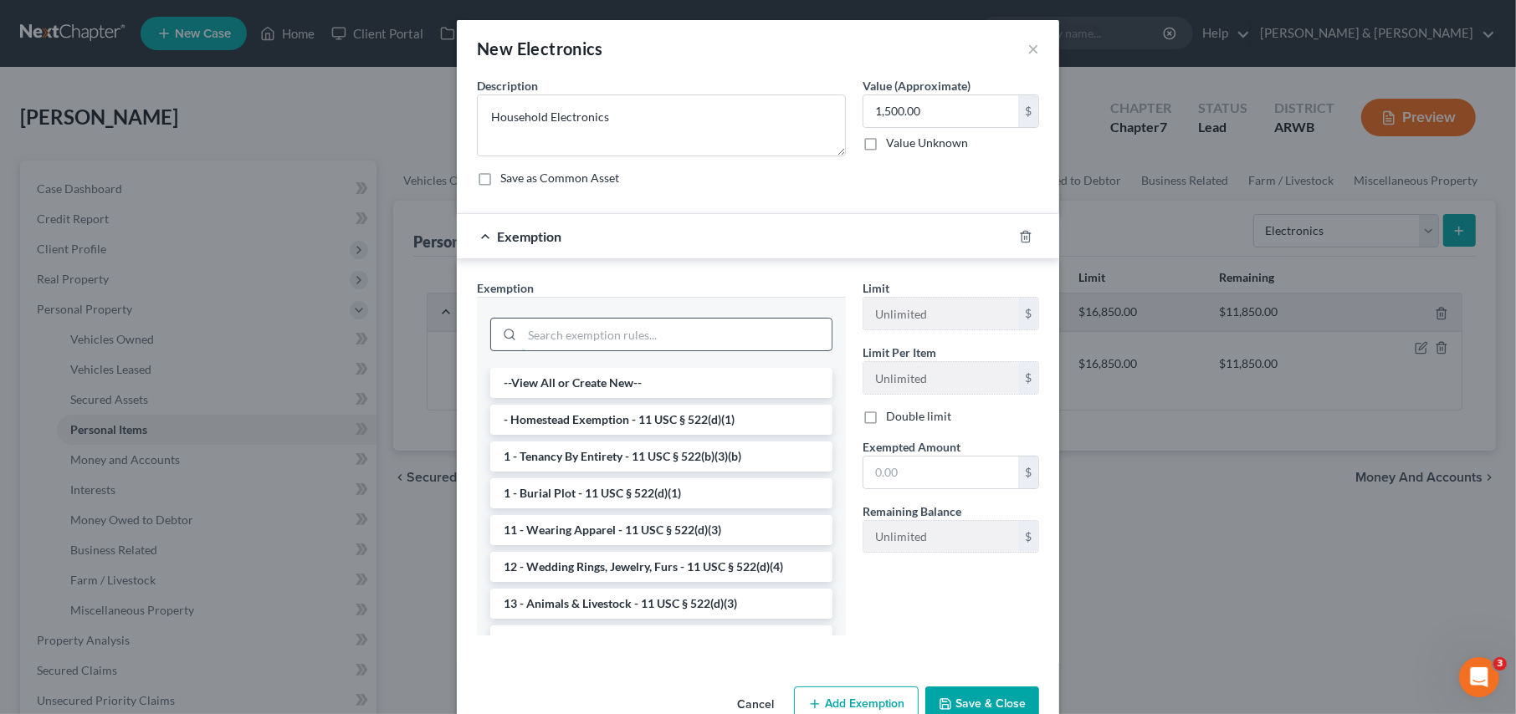
click at [546, 340] on input "search" at bounding box center [676, 335] width 309 height 32
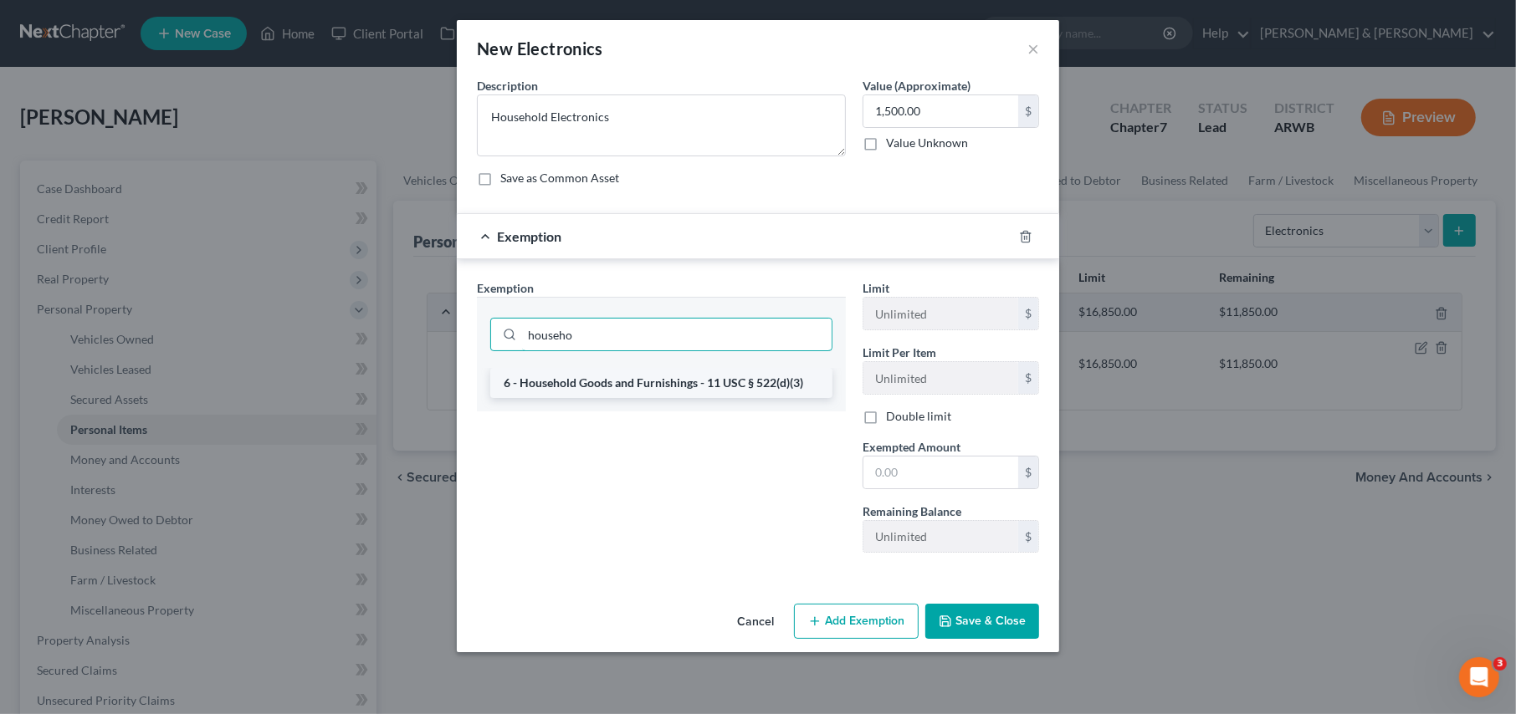
type input "househo"
click at [563, 380] on li "6 - Household Goods and Furnishings - 11 USC § 522(d)(3)" at bounding box center [661, 383] width 342 height 30
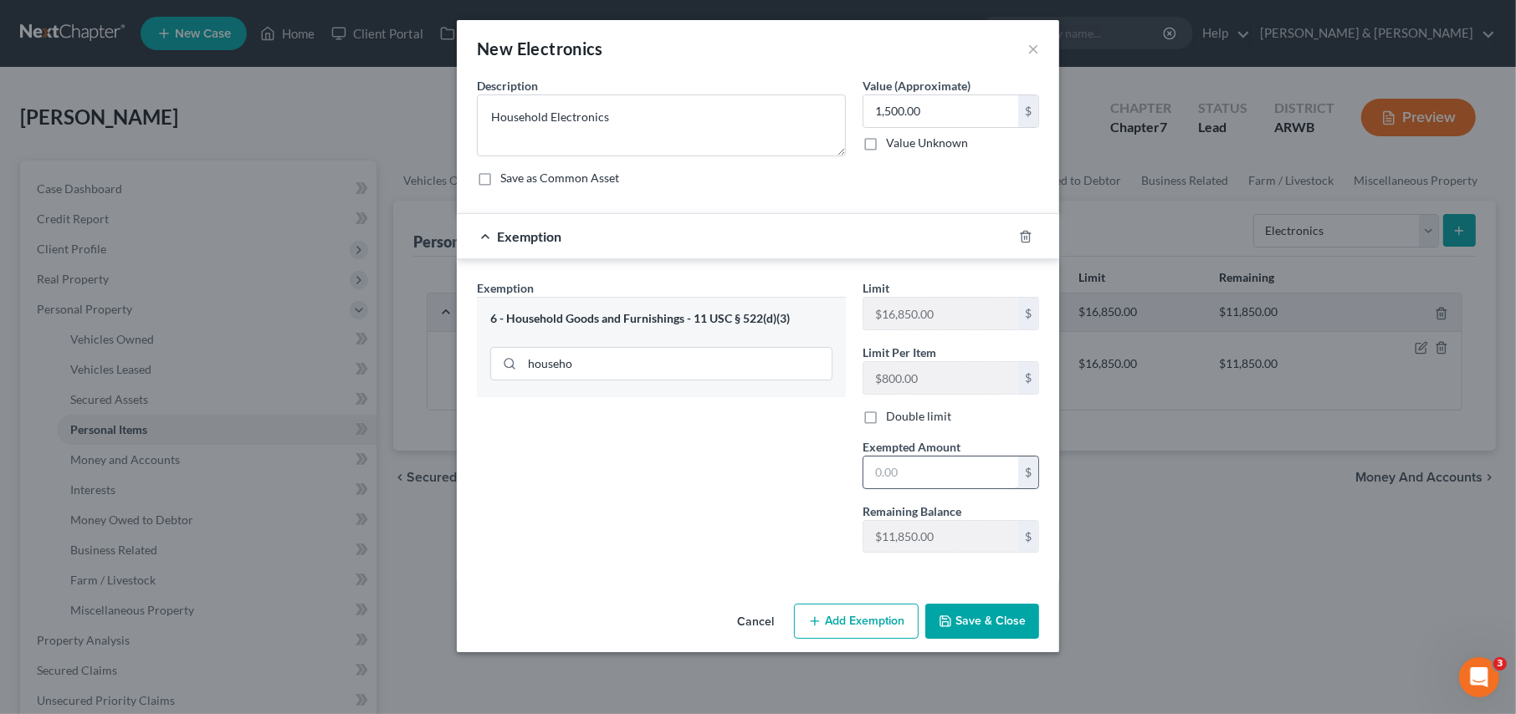
click at [912, 464] on input "text" at bounding box center [940, 473] width 155 height 32
type input "1,500.00"
click at [991, 616] on button "Save & Close" at bounding box center [982, 621] width 114 height 35
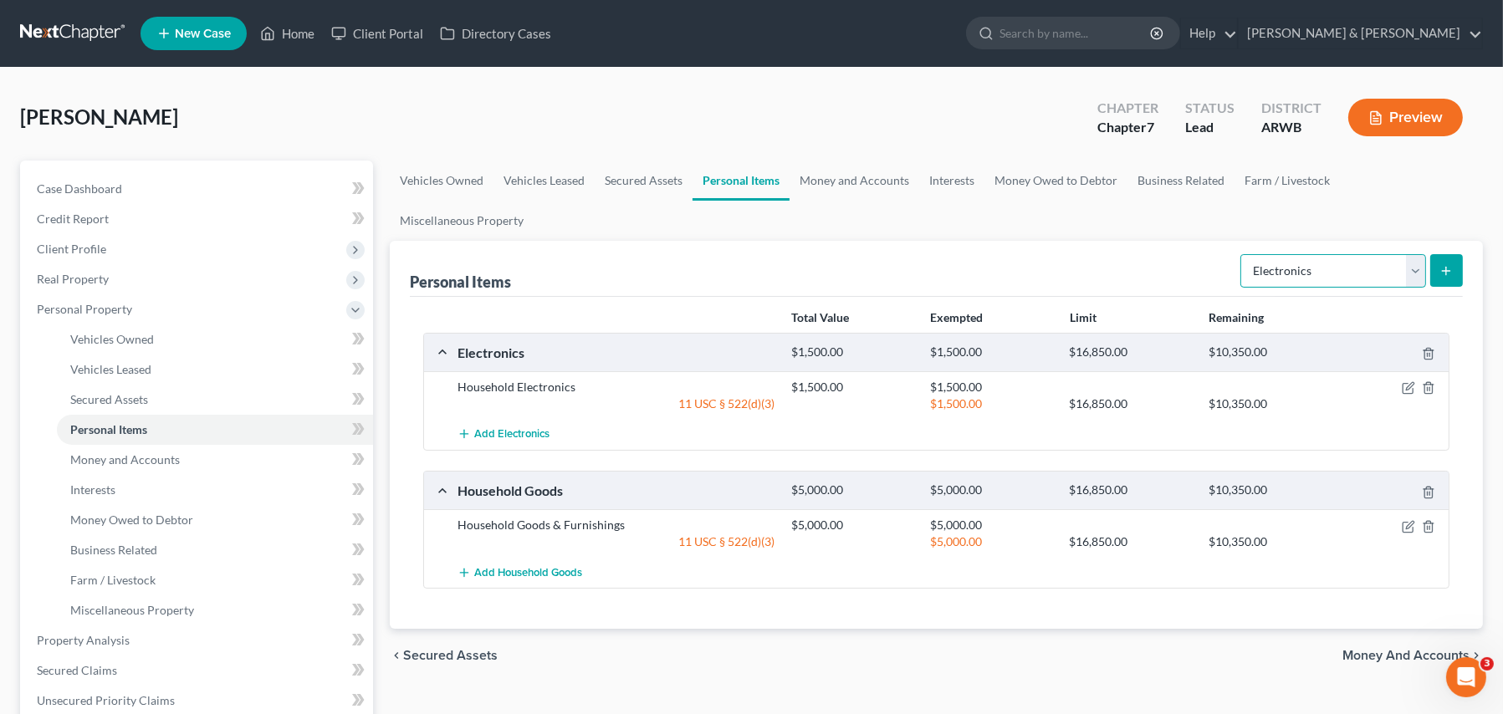
click at [1418, 254] on select "Select Item Type Clothing Collectibles Of Value Electronics Firearms Household …" at bounding box center [1333, 270] width 186 height 33
select select "clothing"
click at [1242, 254] on select "Select Item Type Clothing Collectibles Of Value Electronics Firearms Household …" at bounding box center [1333, 270] width 186 height 33
click at [1445, 264] on icon "submit" at bounding box center [1445, 270] width 13 height 13
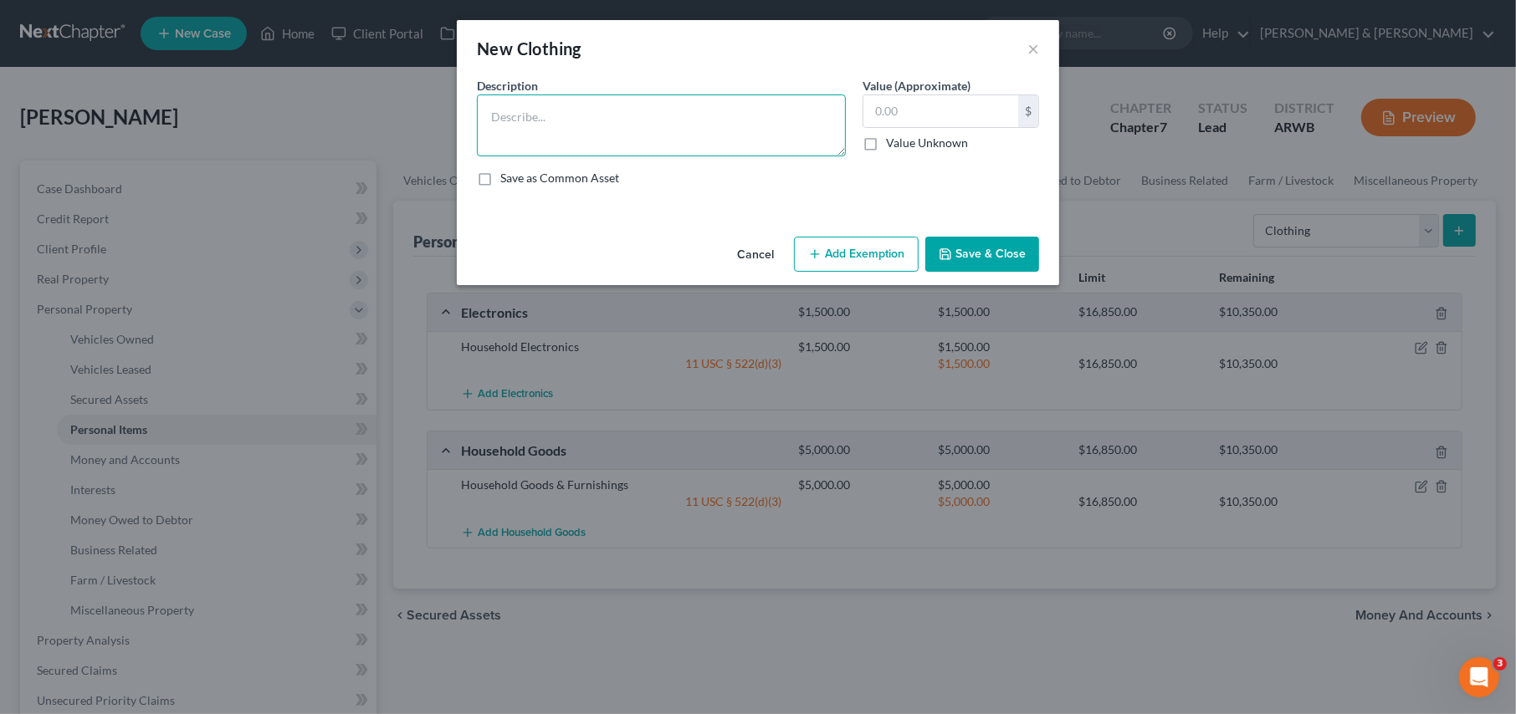
click at [539, 116] on textarea at bounding box center [661, 126] width 369 height 62
type textarea "C"
type textarea "Wearing Apparel"
type input "1,500.00"
click at [826, 248] on button "Add Exemption" at bounding box center [856, 254] width 125 height 35
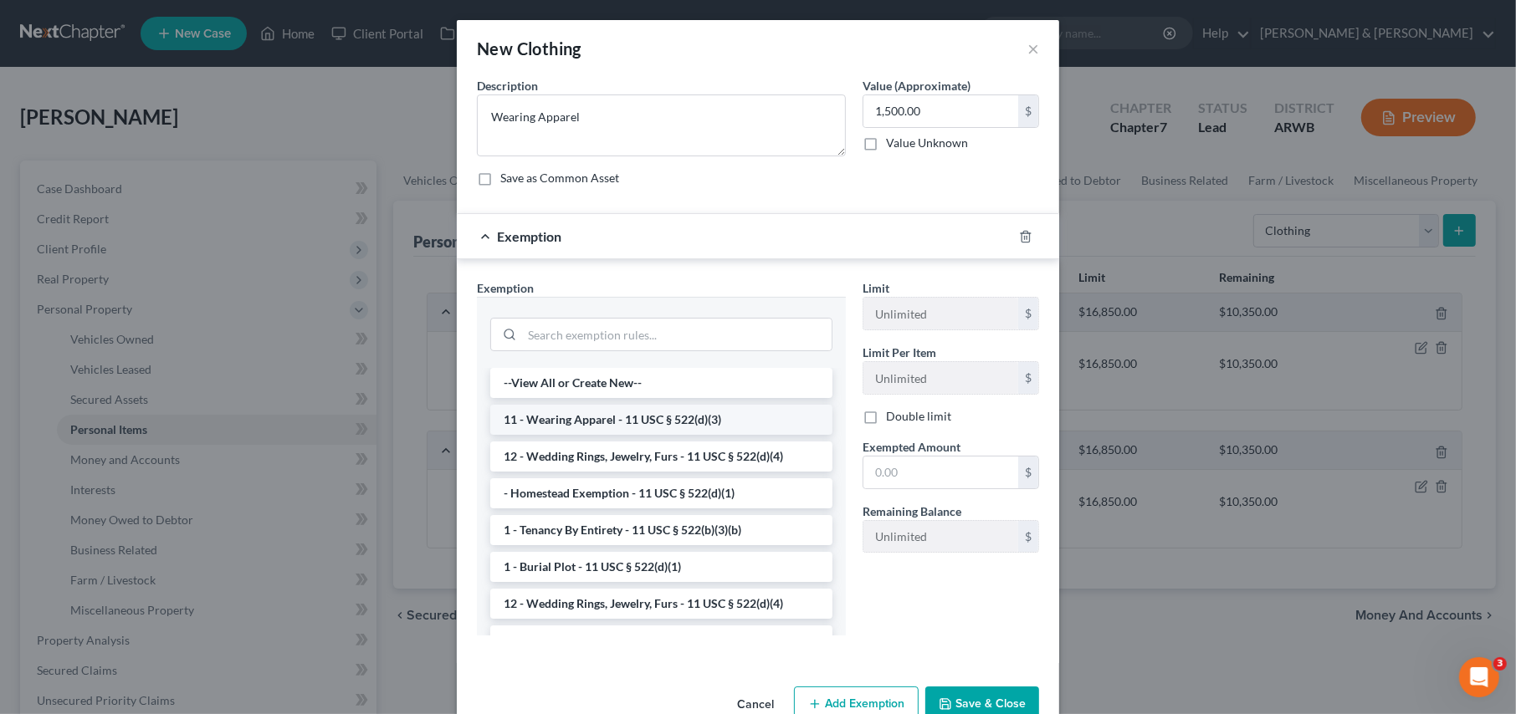
click at [591, 412] on li "11 - Wearing Apparel - 11 USC § 522(d)(3)" at bounding box center [661, 420] width 342 height 30
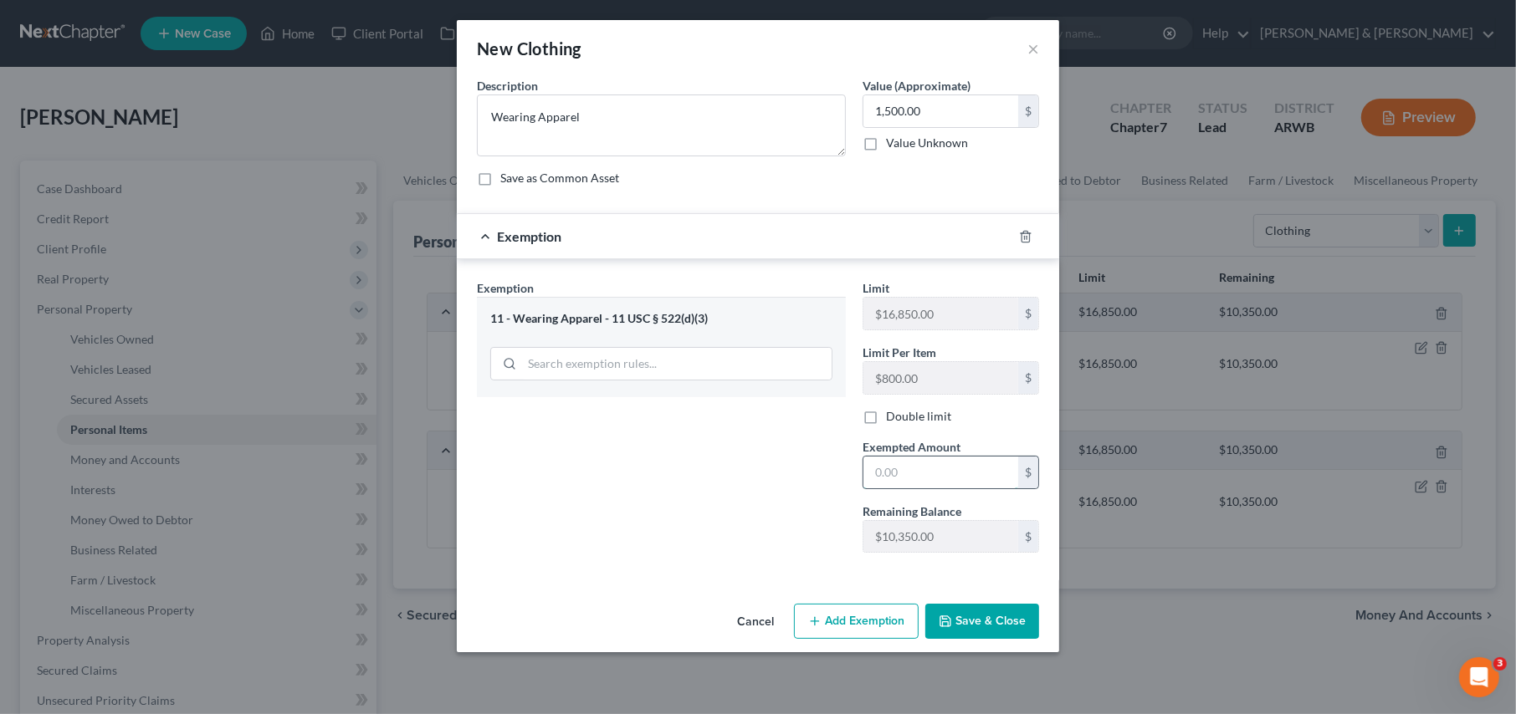
click at [899, 466] on input "text" at bounding box center [940, 473] width 155 height 32
type input "1,500.00"
click at [962, 616] on button "Save & Close" at bounding box center [982, 621] width 114 height 35
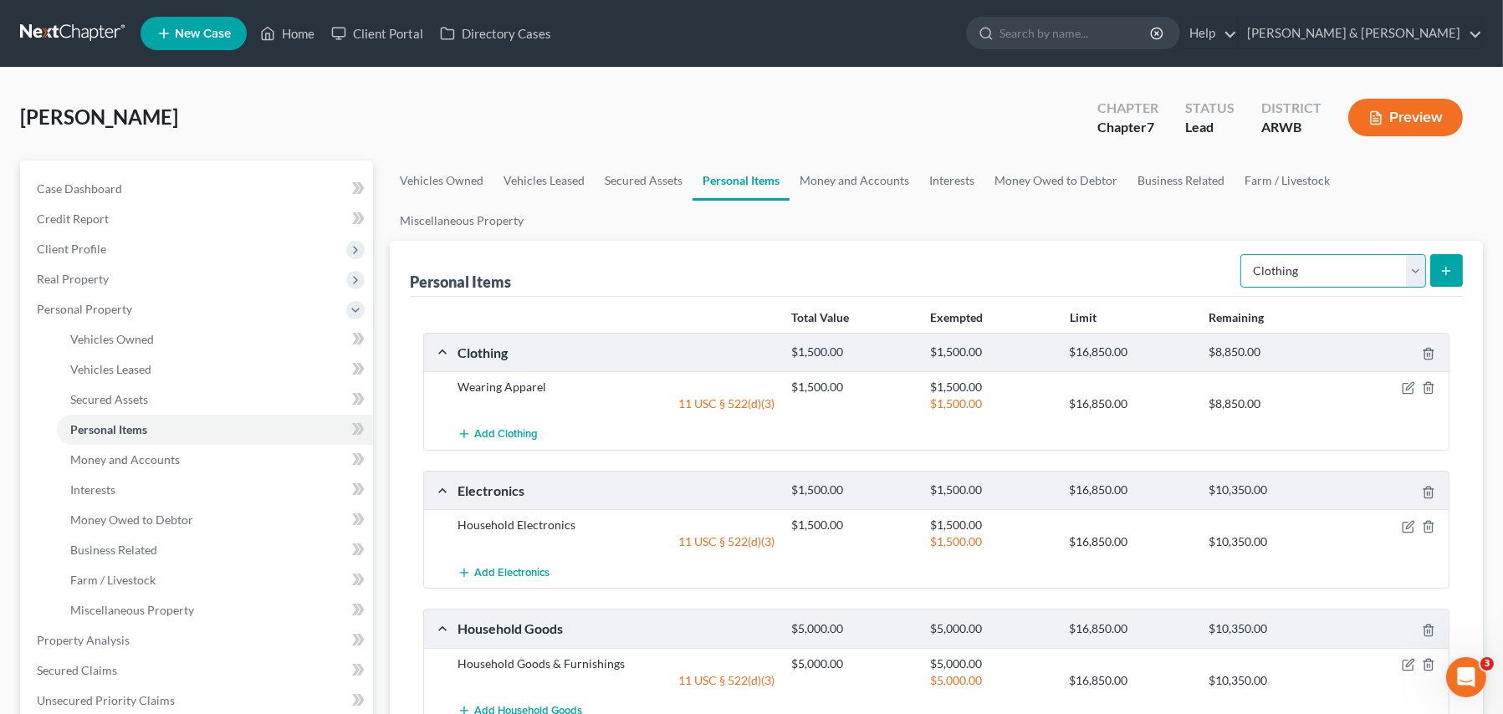
click at [1315, 254] on select "Select Item Type Clothing Collectibles Of Value Electronics Firearms Household …" at bounding box center [1333, 270] width 186 height 33
click at [1242, 254] on select "Select Item Type Clothing Collectibles Of Value Electronics Firearms Household …" at bounding box center [1333, 270] width 186 height 33
click at [1449, 254] on button "submit" at bounding box center [1446, 270] width 33 height 33
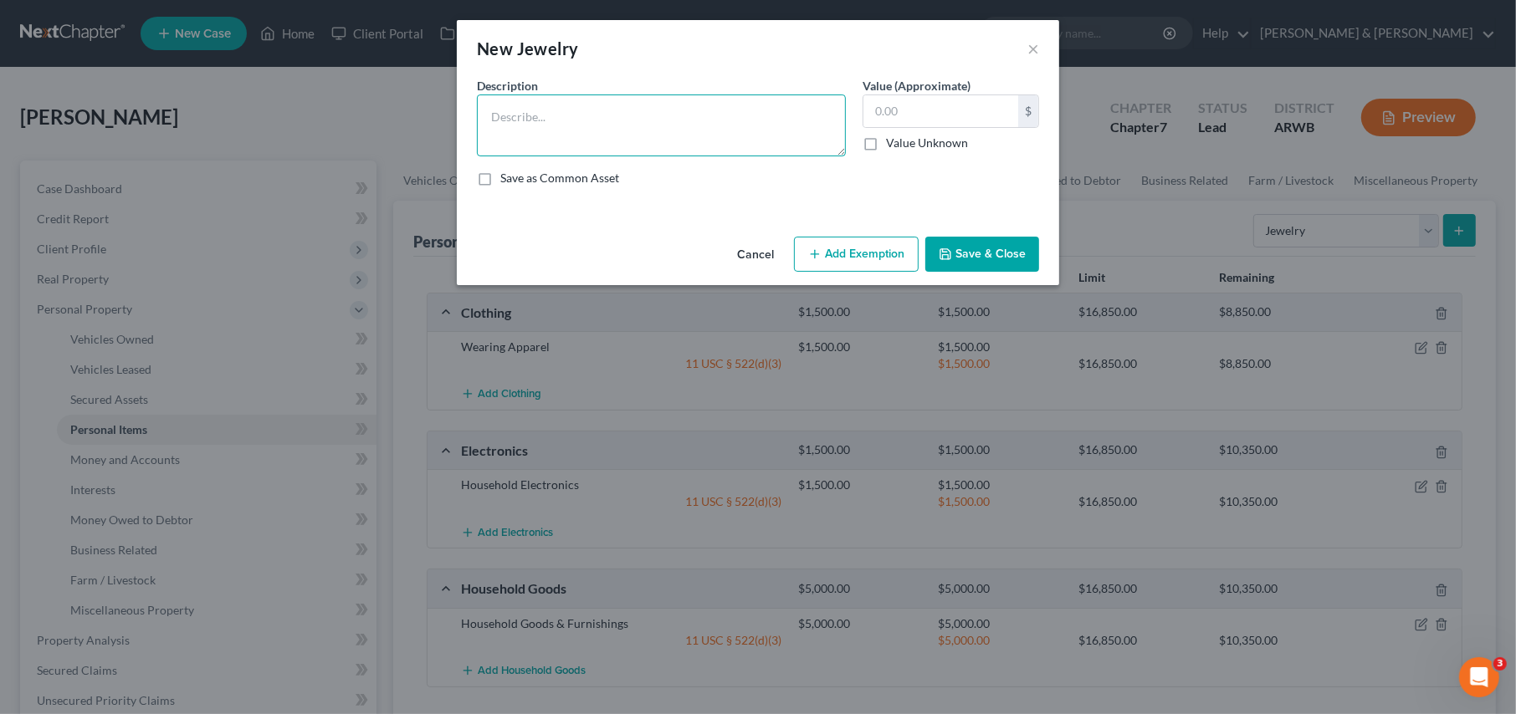
click at [571, 133] on textarea at bounding box center [661, 126] width 369 height 62
click at [863, 248] on button "Add Exemption" at bounding box center [856, 254] width 125 height 35
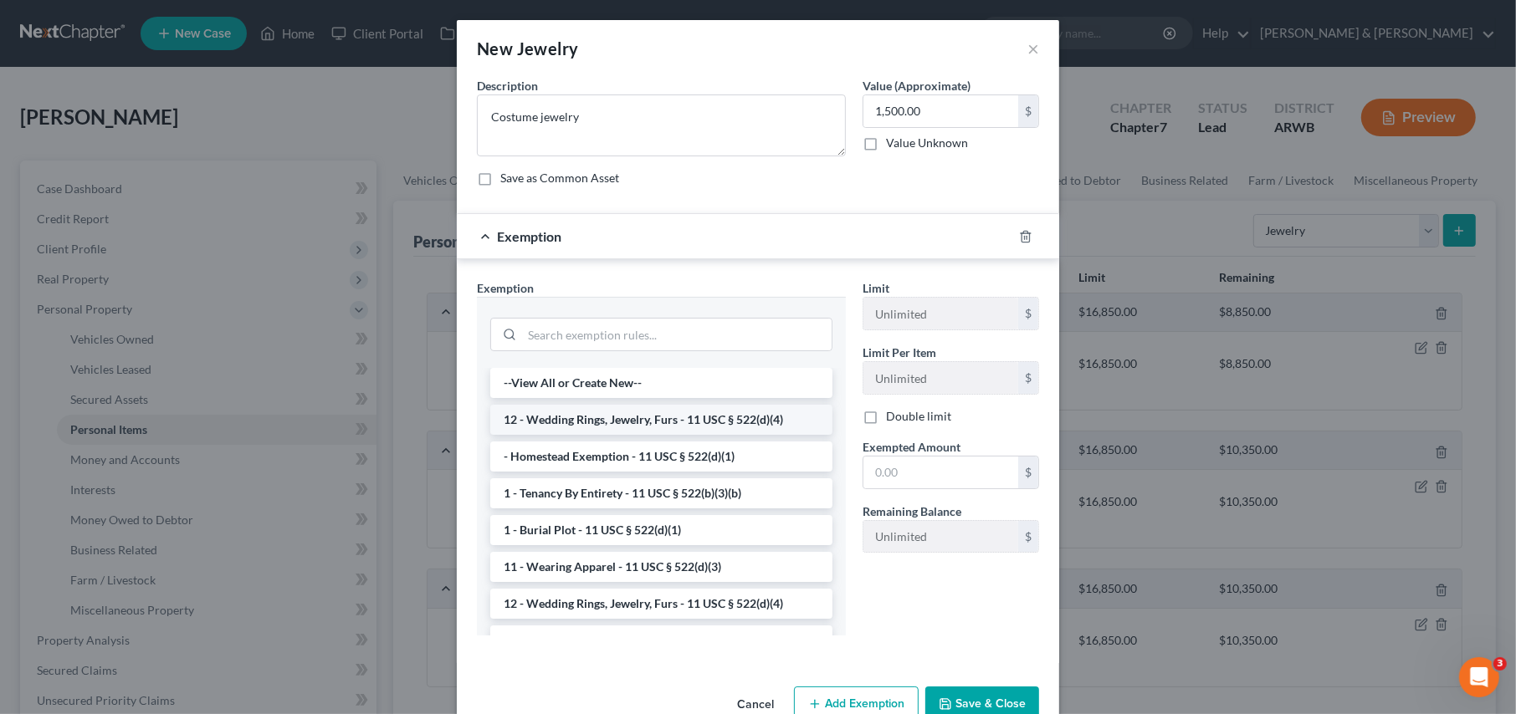
click at [682, 422] on li "12 - Wedding Rings, Jewelry, Furs - 11 USC § 522(d)(4)" at bounding box center [661, 420] width 342 height 30
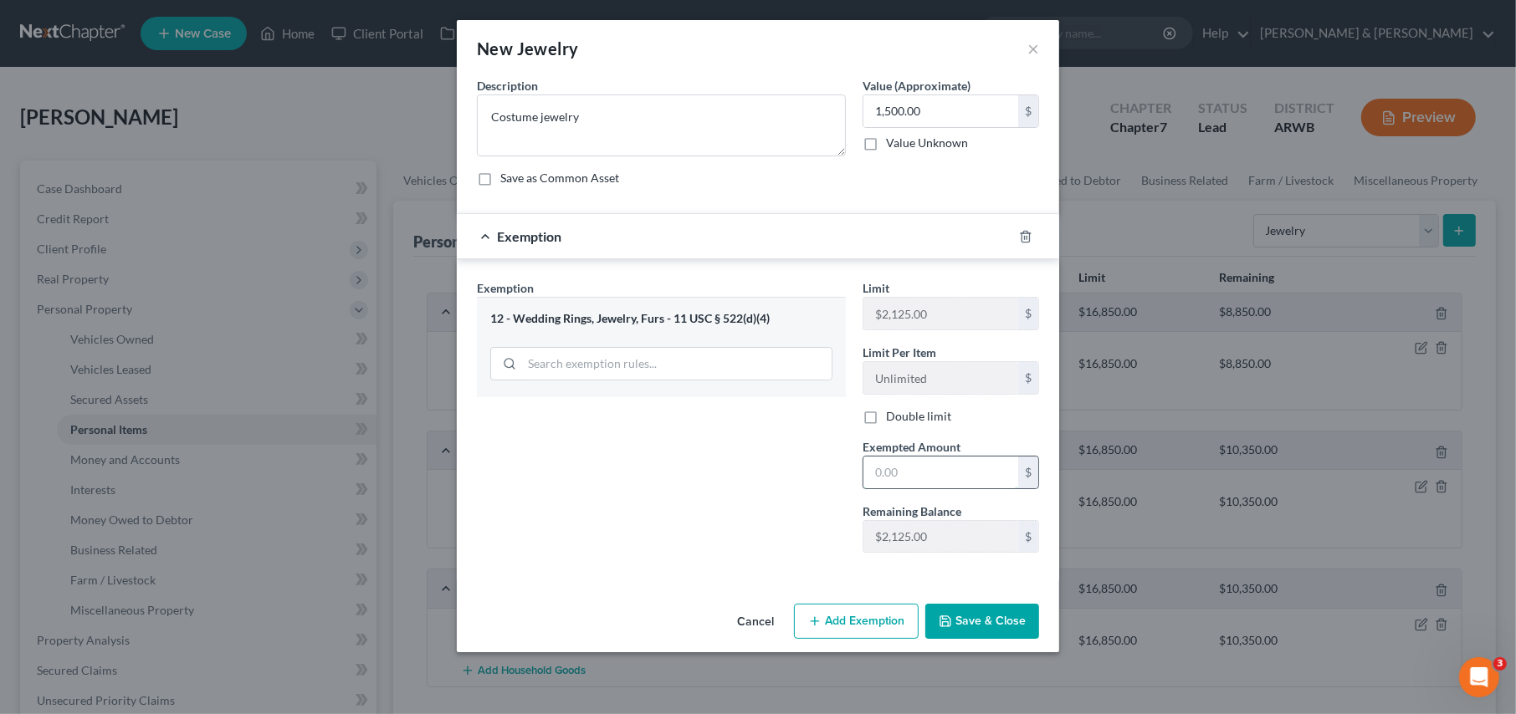
click at [880, 476] on input "text" at bounding box center [940, 473] width 155 height 32
click at [958, 608] on button "Save & Close" at bounding box center [982, 621] width 114 height 35
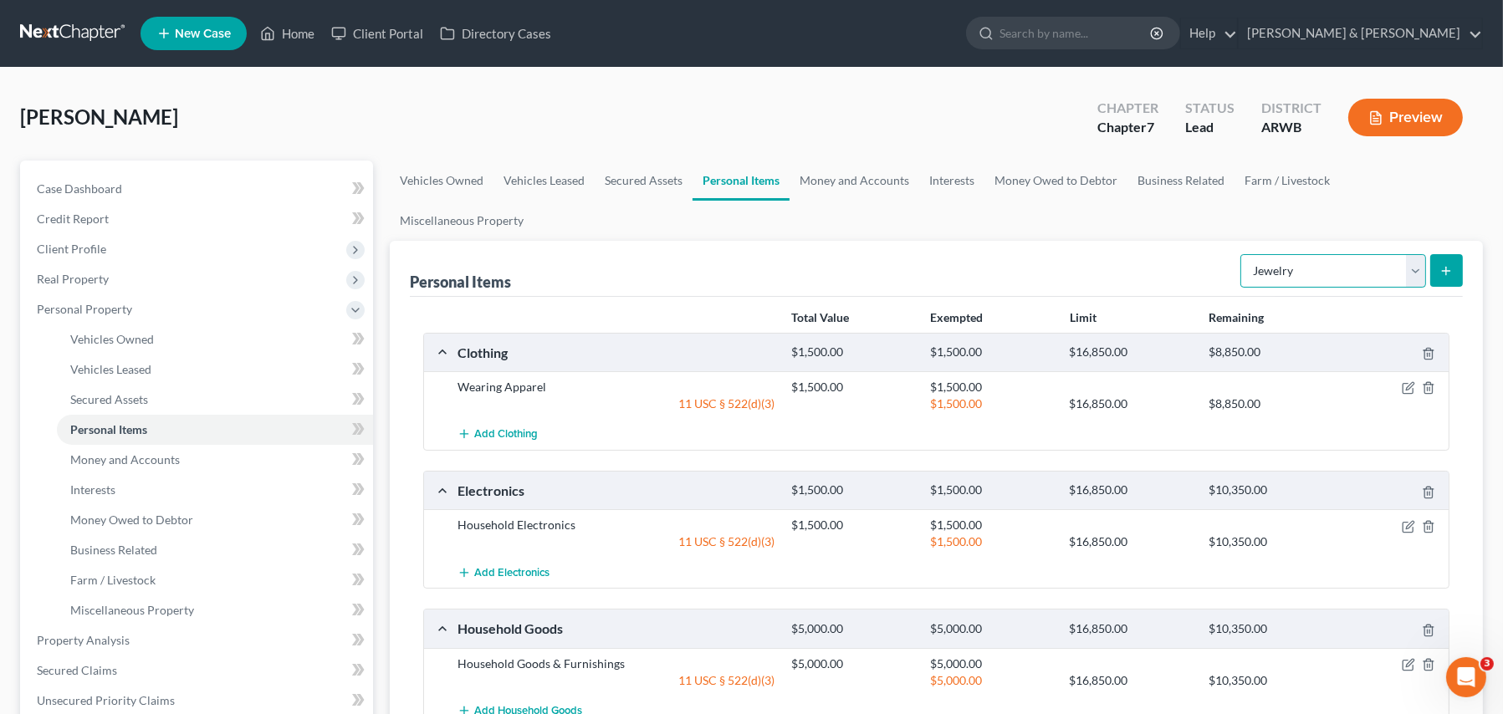
click at [1306, 254] on select "Select Item Type Clothing Collectibles Of Value Electronics Firearms Household …" at bounding box center [1333, 270] width 186 height 33
click at [1242, 254] on select "Select Item Type Clothing Collectibles Of Value Electronics Firearms Household …" at bounding box center [1333, 270] width 186 height 33
click at [1457, 254] on button "submit" at bounding box center [1446, 270] width 33 height 33
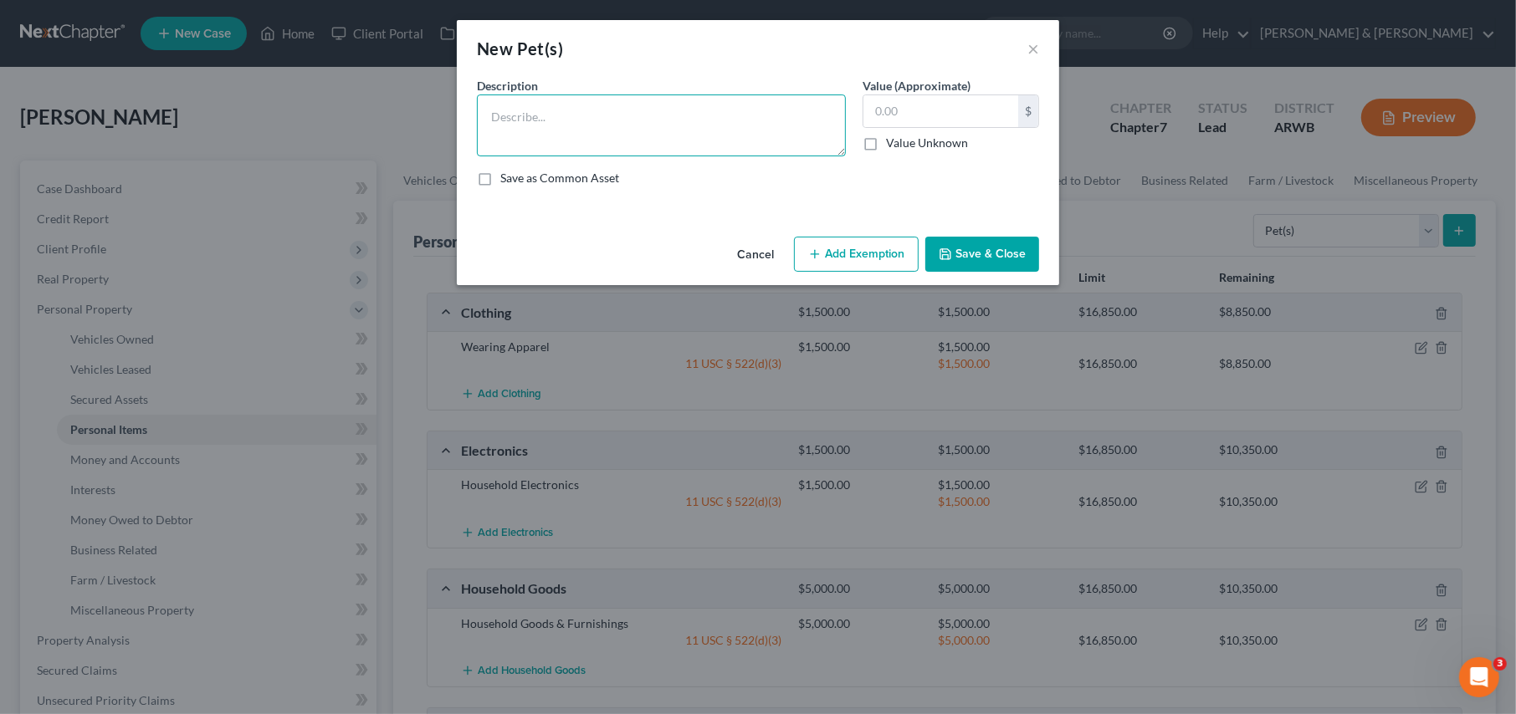
click at [567, 125] on textarea at bounding box center [661, 126] width 369 height 62
click at [822, 241] on button "Add Exemption" at bounding box center [856, 254] width 125 height 35
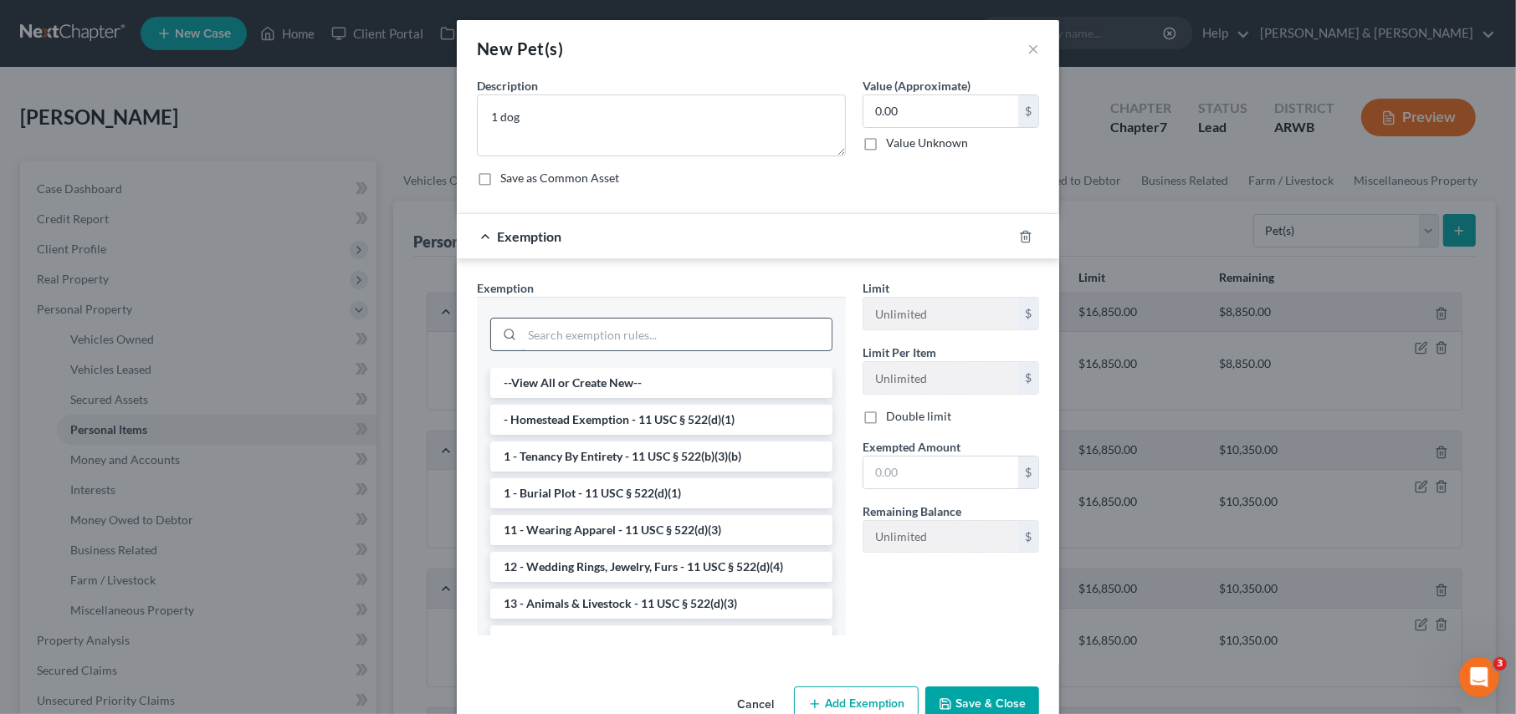
click at [540, 330] on input "search" at bounding box center [676, 335] width 309 height 32
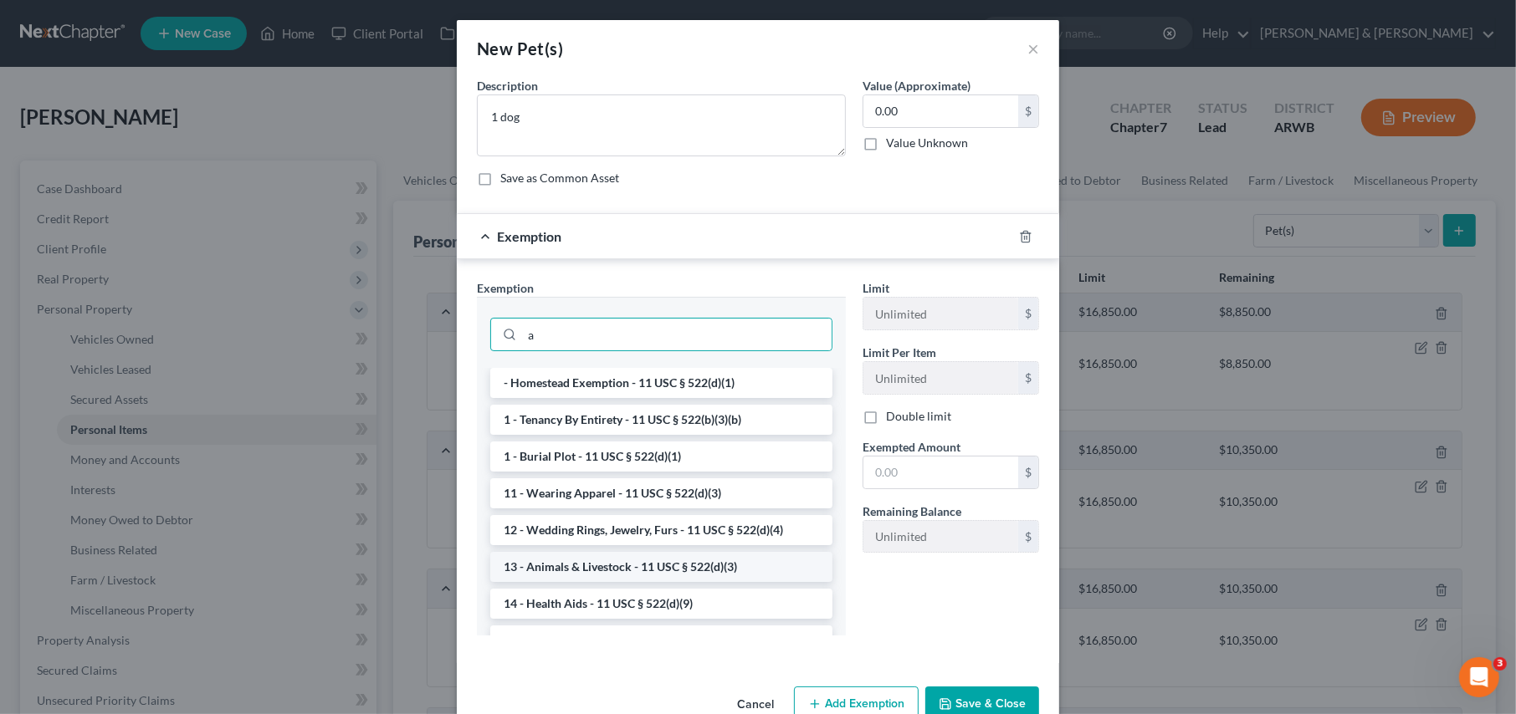
click at [564, 565] on li "13 - Animals & Livestock - 11 USC § 522(d)(3)" at bounding box center [661, 567] width 342 height 30
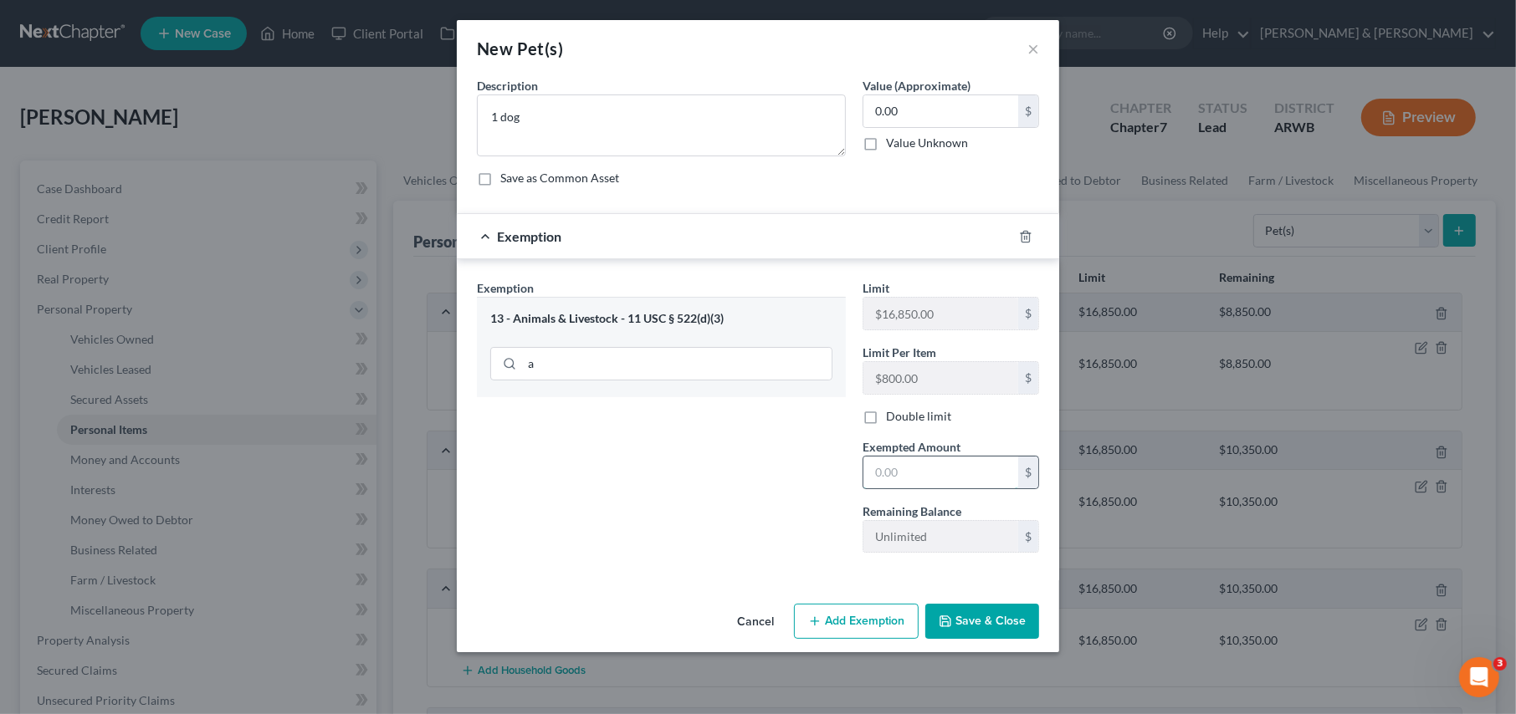
click at [926, 472] on input "text" at bounding box center [940, 473] width 155 height 32
click at [979, 623] on button "Save & Close" at bounding box center [982, 621] width 114 height 35
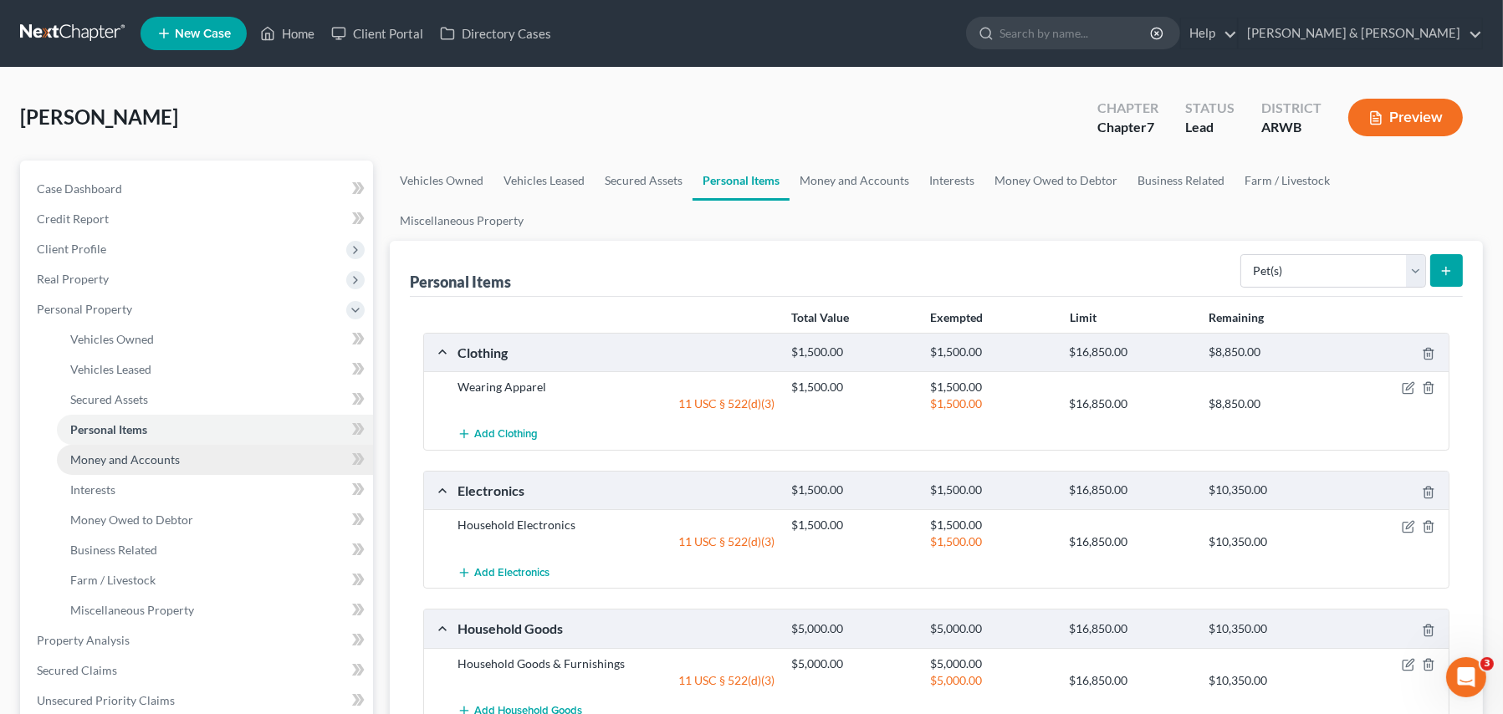
click at [117, 463] on span "Money and Accounts" at bounding box center [125, 459] width 110 height 14
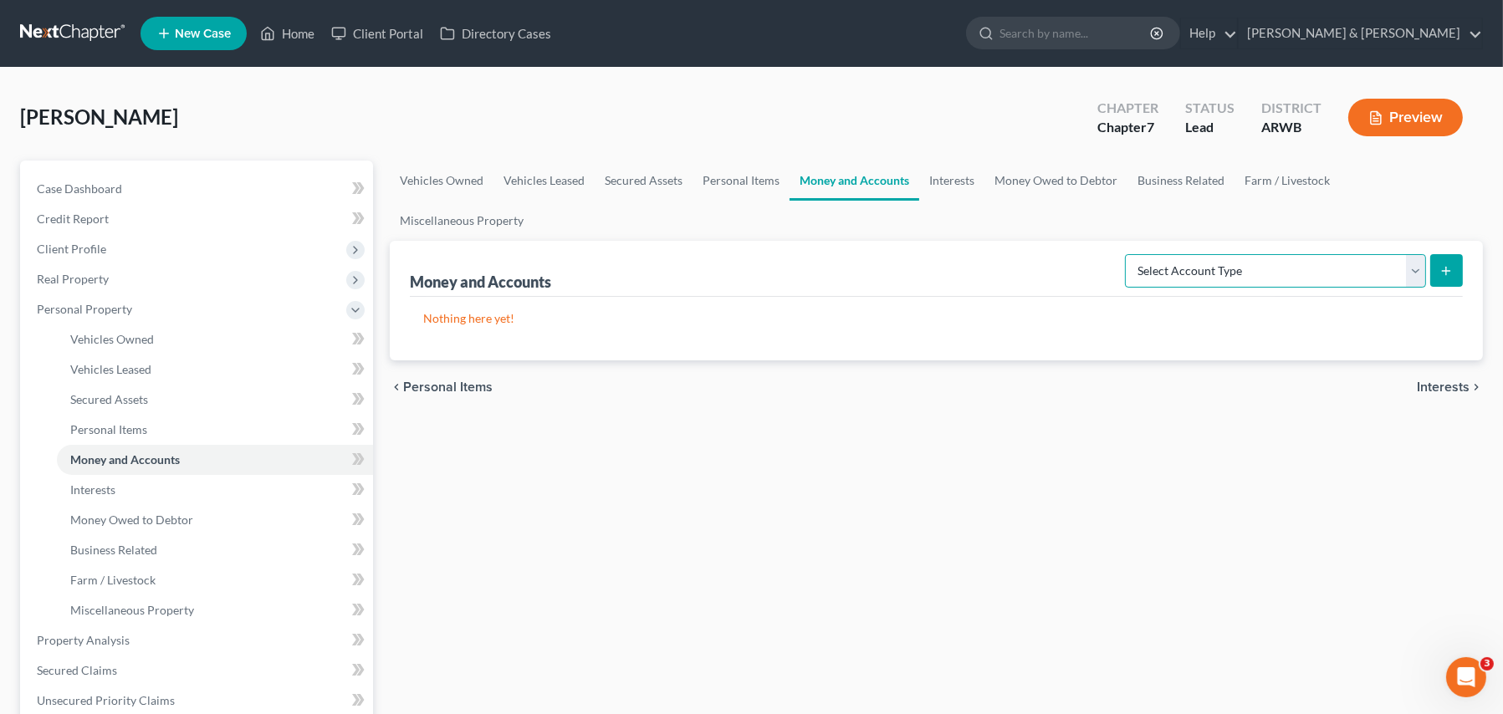
click at [1217, 254] on select "Select Account Type Brokerage Cash on Hand Certificates of Deposit Checking Acc…" at bounding box center [1275, 270] width 301 height 33
click at [1129, 254] on select "Select Account Type Brokerage Cash on Hand Certificates of Deposit Checking Acc…" at bounding box center [1275, 270] width 301 height 33
click at [1449, 264] on icon "submit" at bounding box center [1445, 270] width 13 height 13
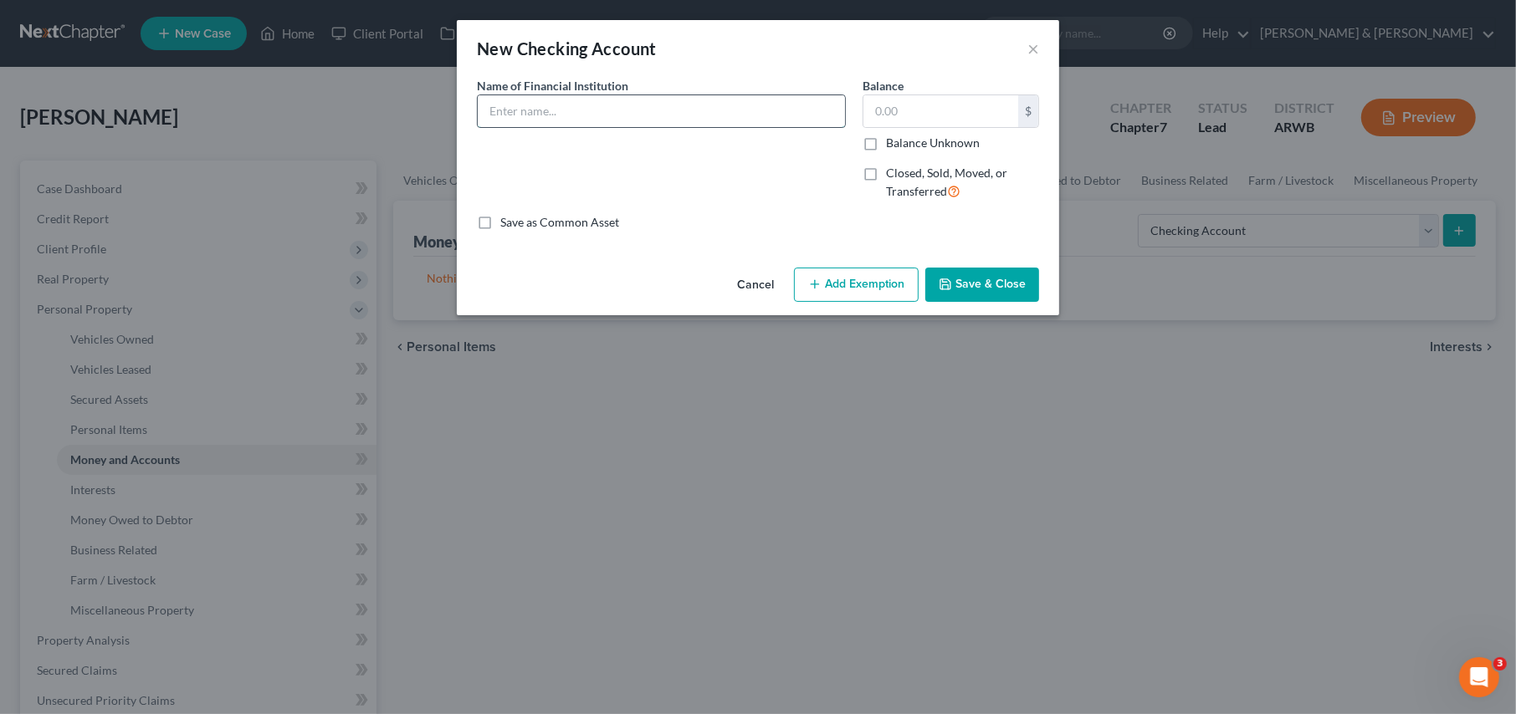
click at [525, 120] on input "text" at bounding box center [661, 111] width 367 height 32
click at [810, 279] on icon "button" at bounding box center [814, 284] width 13 height 13
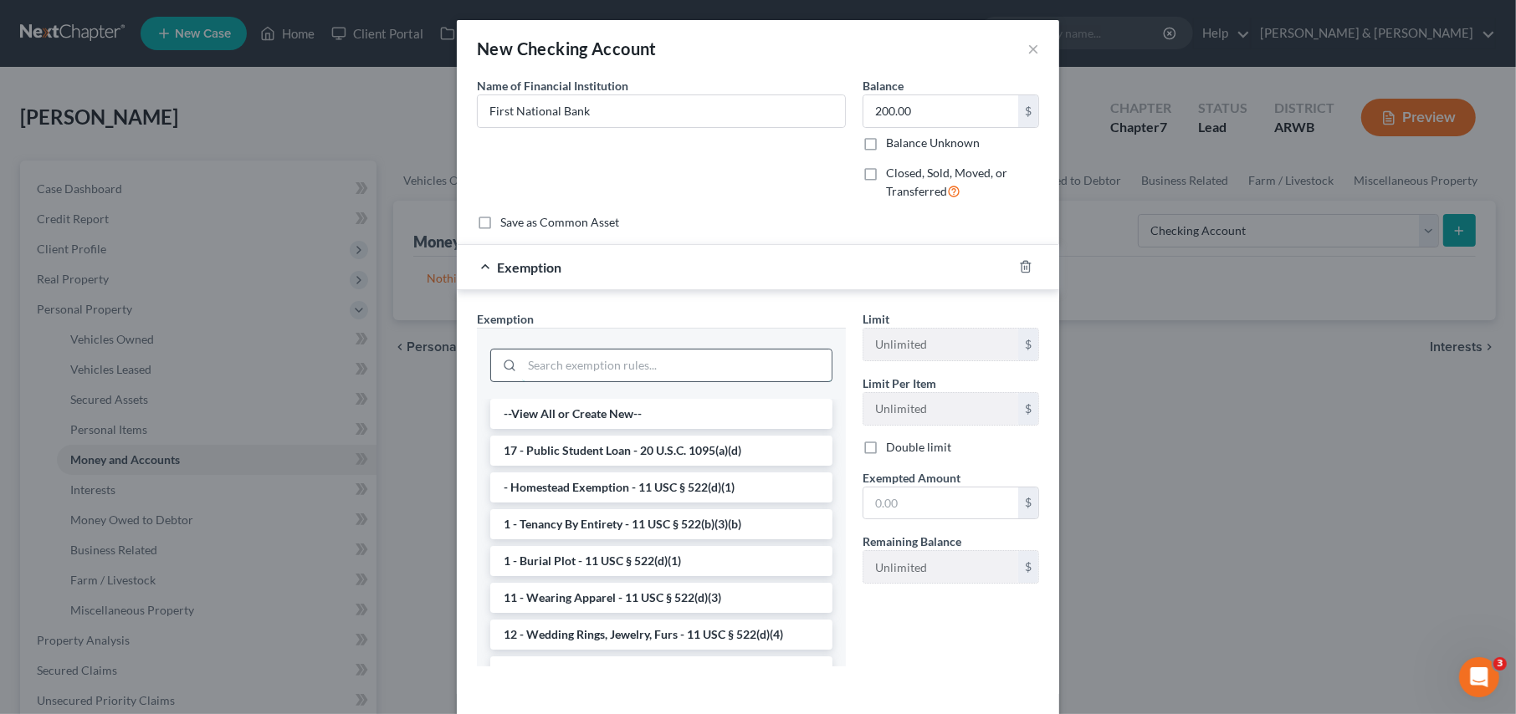
click at [590, 363] on input "search" at bounding box center [676, 366] width 309 height 32
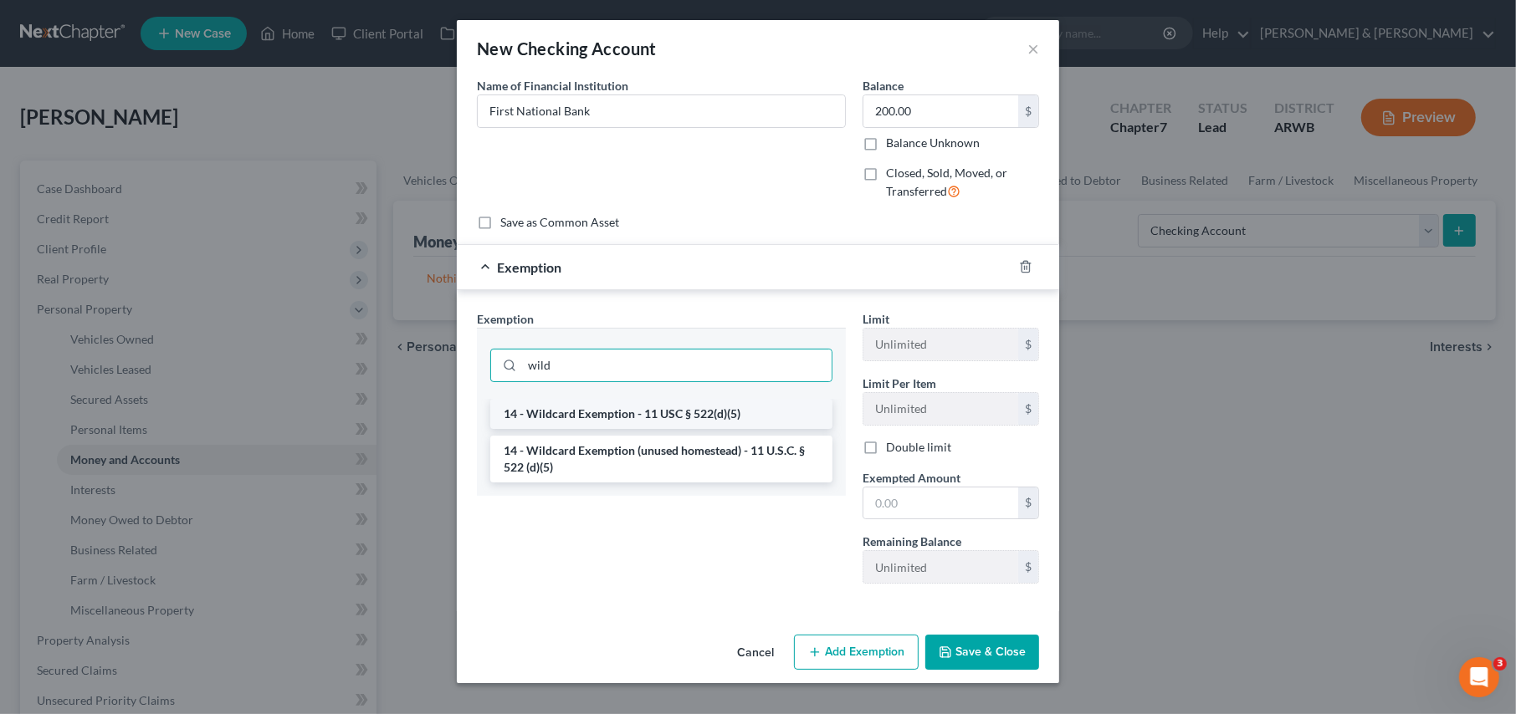
click at [599, 417] on li "14 - Wildcard Exemption - 11 USC § 522(d)(5)" at bounding box center [661, 414] width 342 height 30
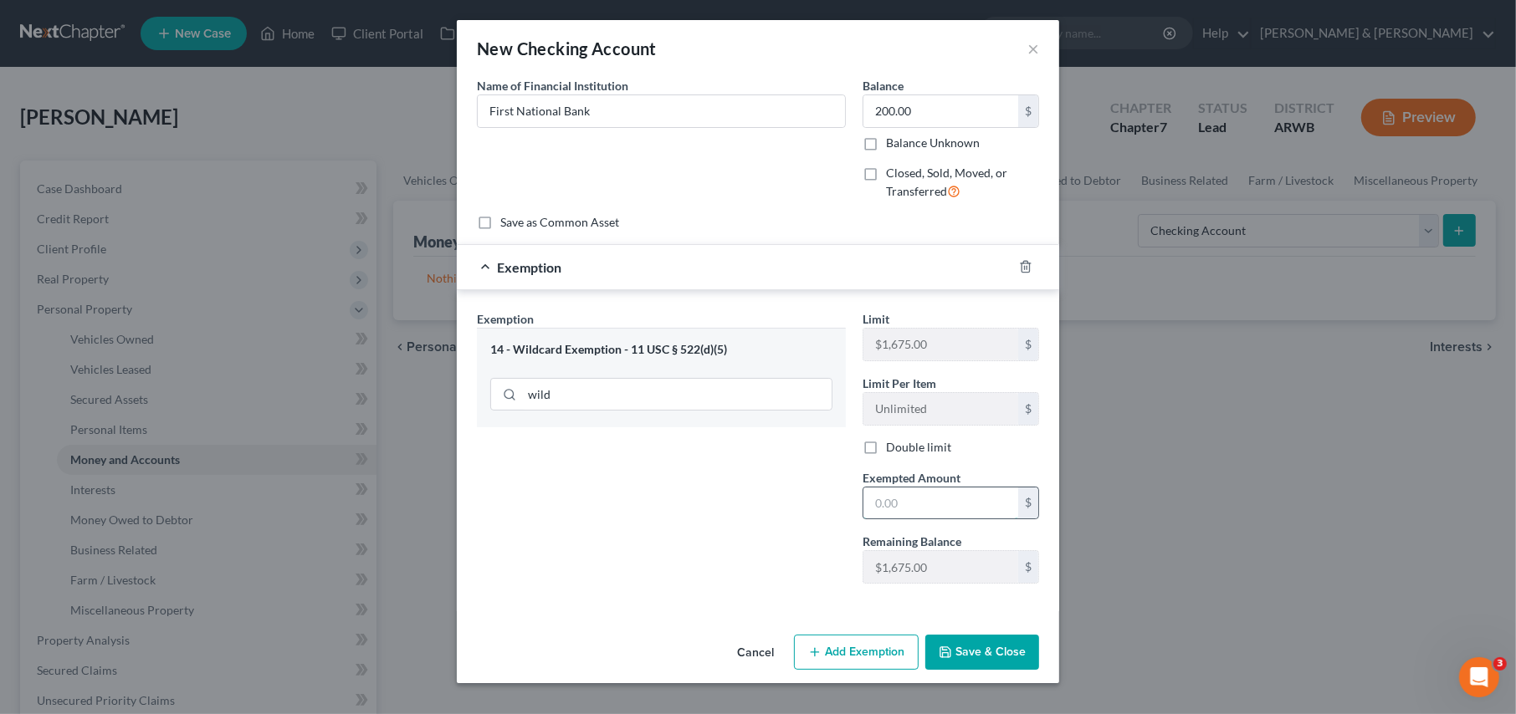
click at [901, 503] on input "text" at bounding box center [940, 504] width 155 height 32
click at [975, 642] on button "Save & Close" at bounding box center [982, 652] width 114 height 35
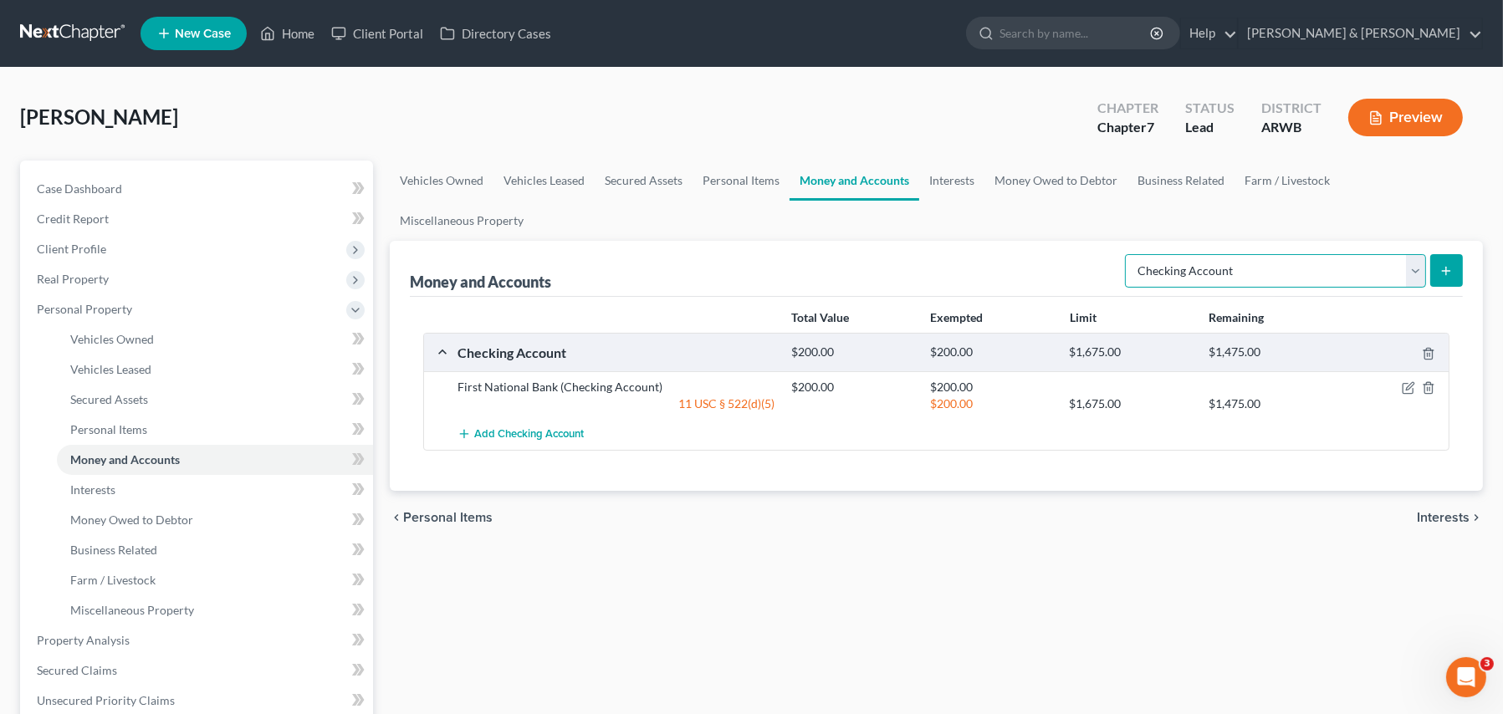
click at [1239, 254] on select "Select Account Type Brokerage Cash on Hand Certificates of Deposit Checking Acc…" at bounding box center [1275, 270] width 301 height 33
click at [1129, 254] on select "Select Account Type Brokerage Cash on Hand Certificates of Deposit Checking Acc…" at bounding box center [1275, 270] width 301 height 33
click at [1449, 264] on icon "submit" at bounding box center [1445, 270] width 13 height 13
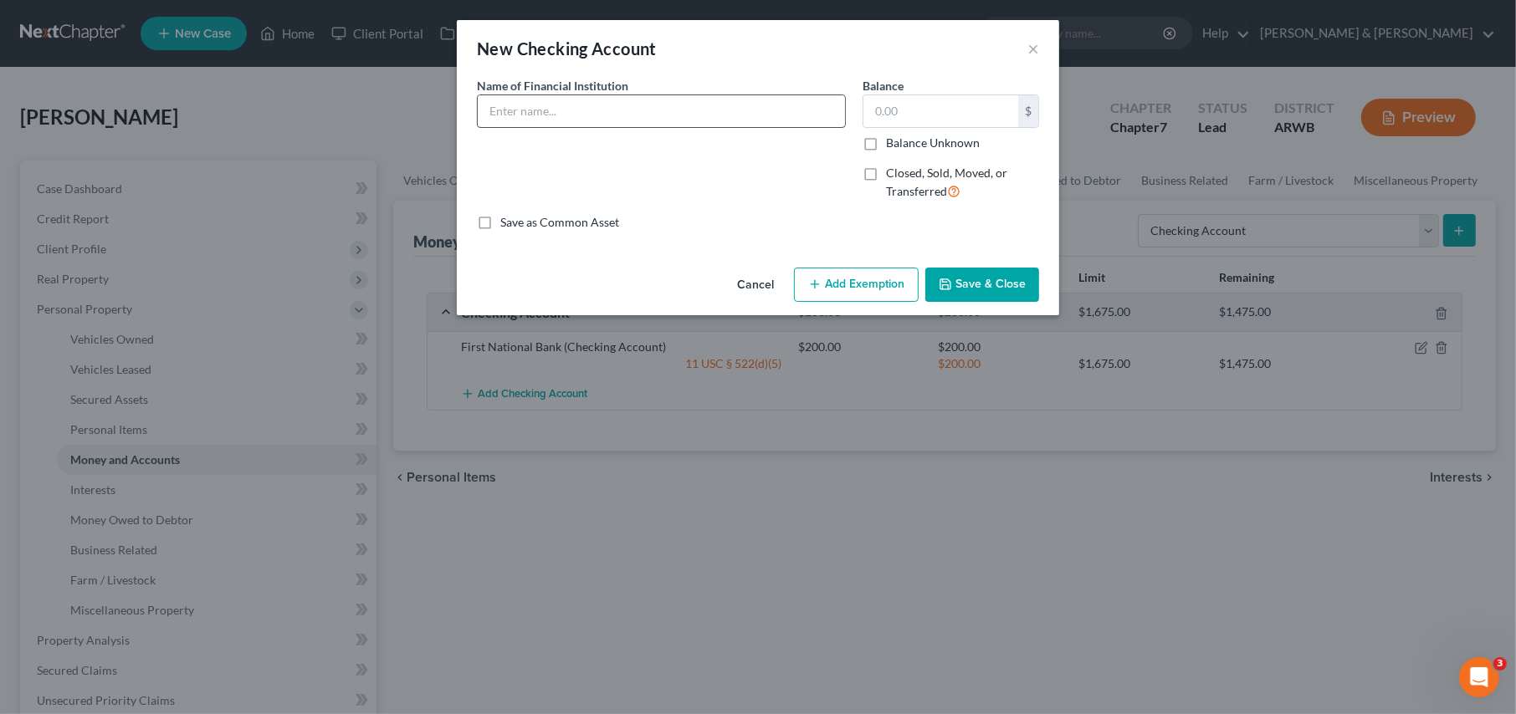
click at [498, 109] on input "text" at bounding box center [661, 111] width 367 height 32
click at [854, 279] on button "Add Exemption" at bounding box center [856, 285] width 125 height 35
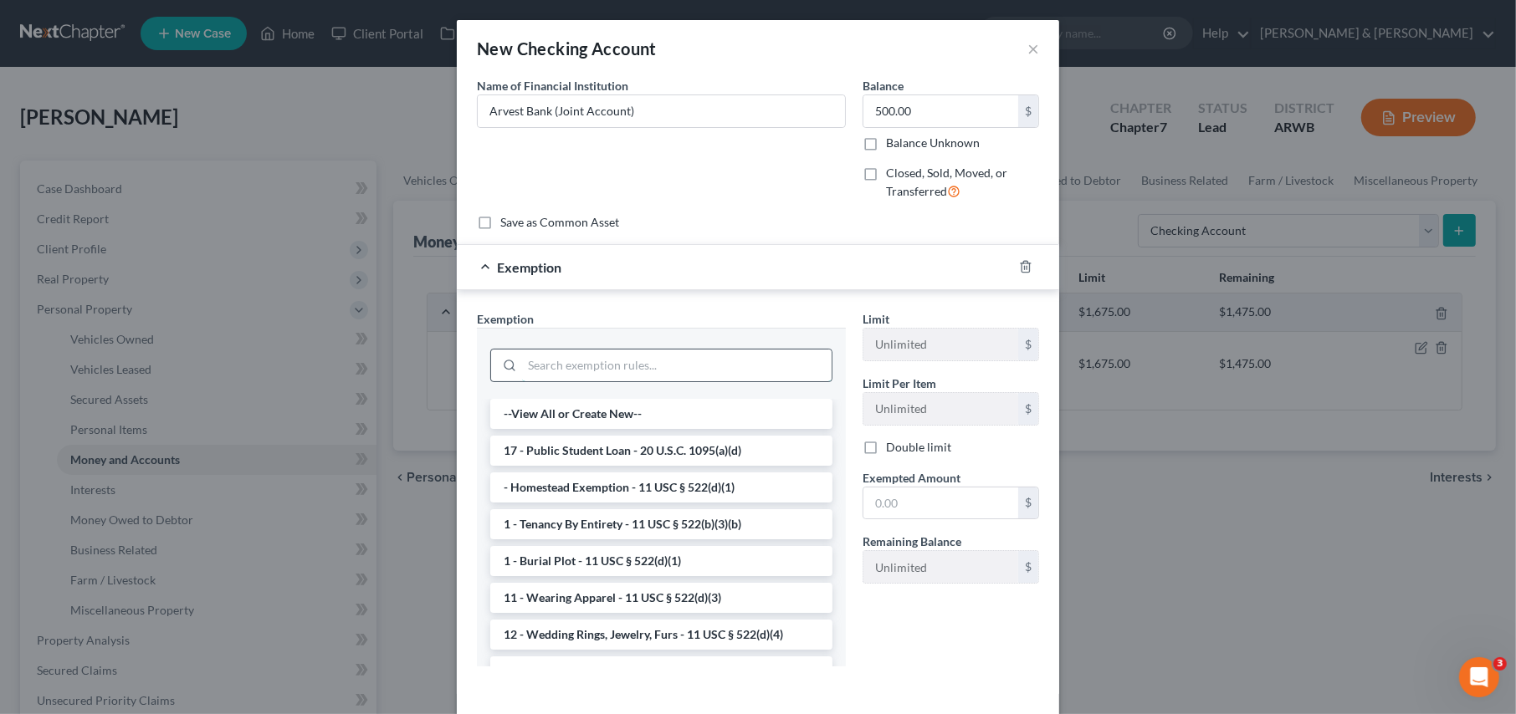
click at [527, 359] on input "search" at bounding box center [676, 366] width 309 height 32
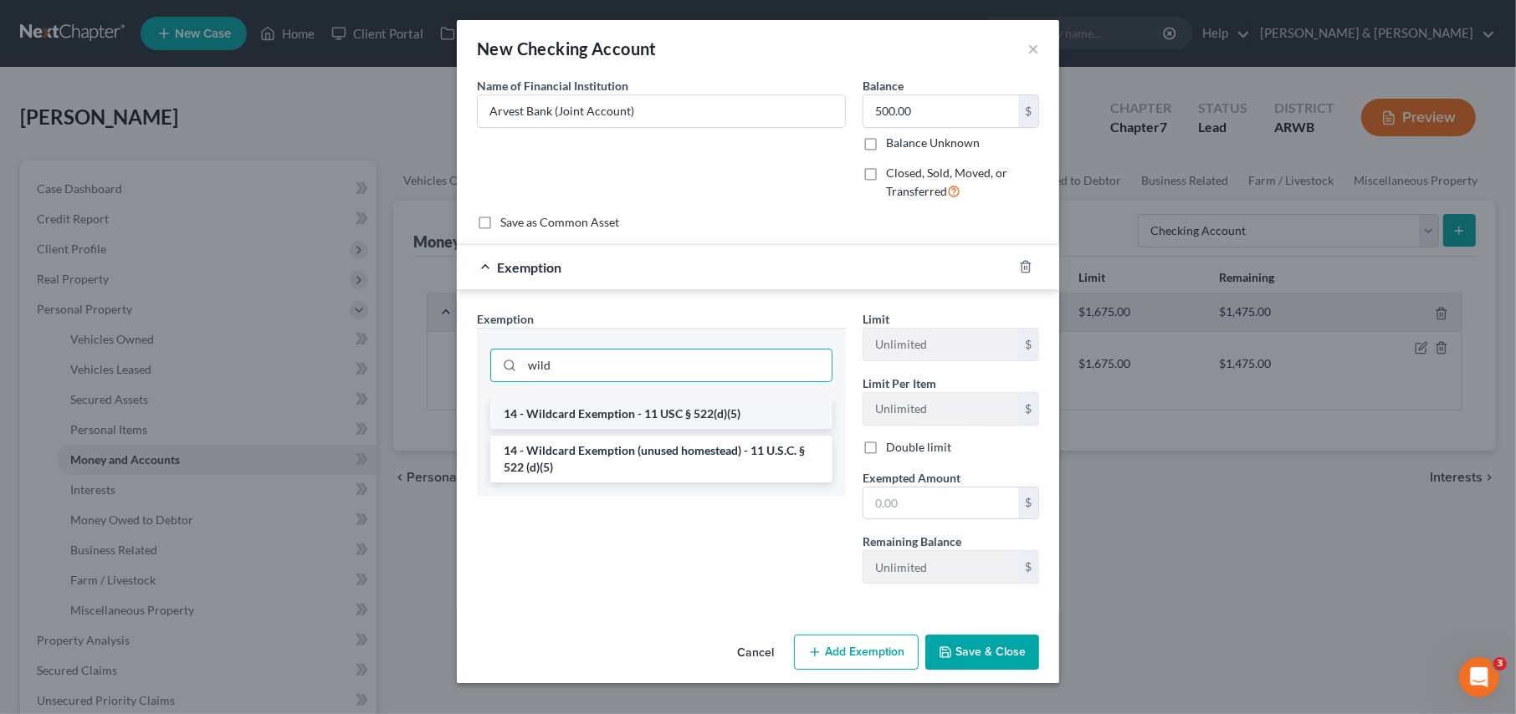
click at [544, 414] on li "14 - Wildcard Exemption - 11 USC § 522(d)(5)" at bounding box center [661, 414] width 342 height 30
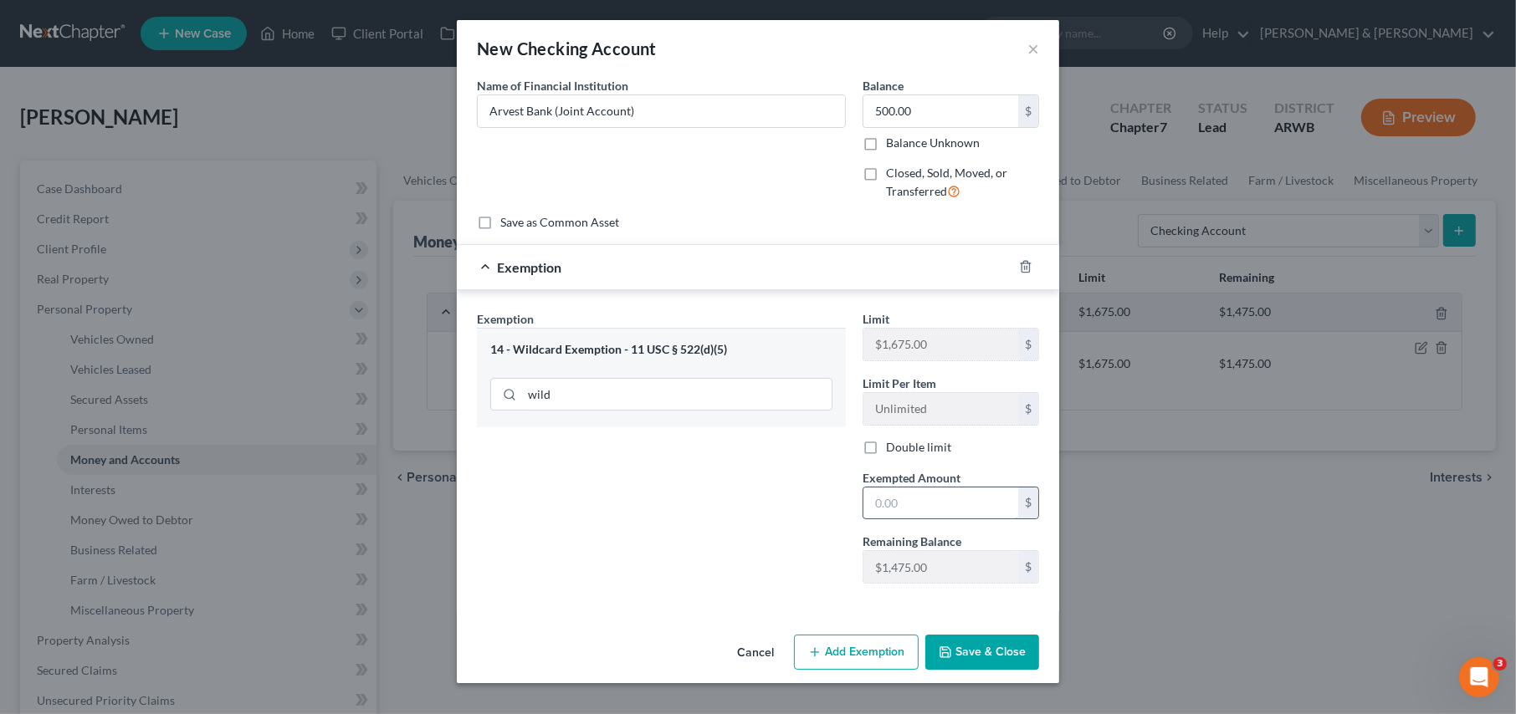
click at [952, 505] on input "text" at bounding box center [940, 504] width 155 height 32
click at [969, 653] on button "Save & Close" at bounding box center [982, 652] width 114 height 35
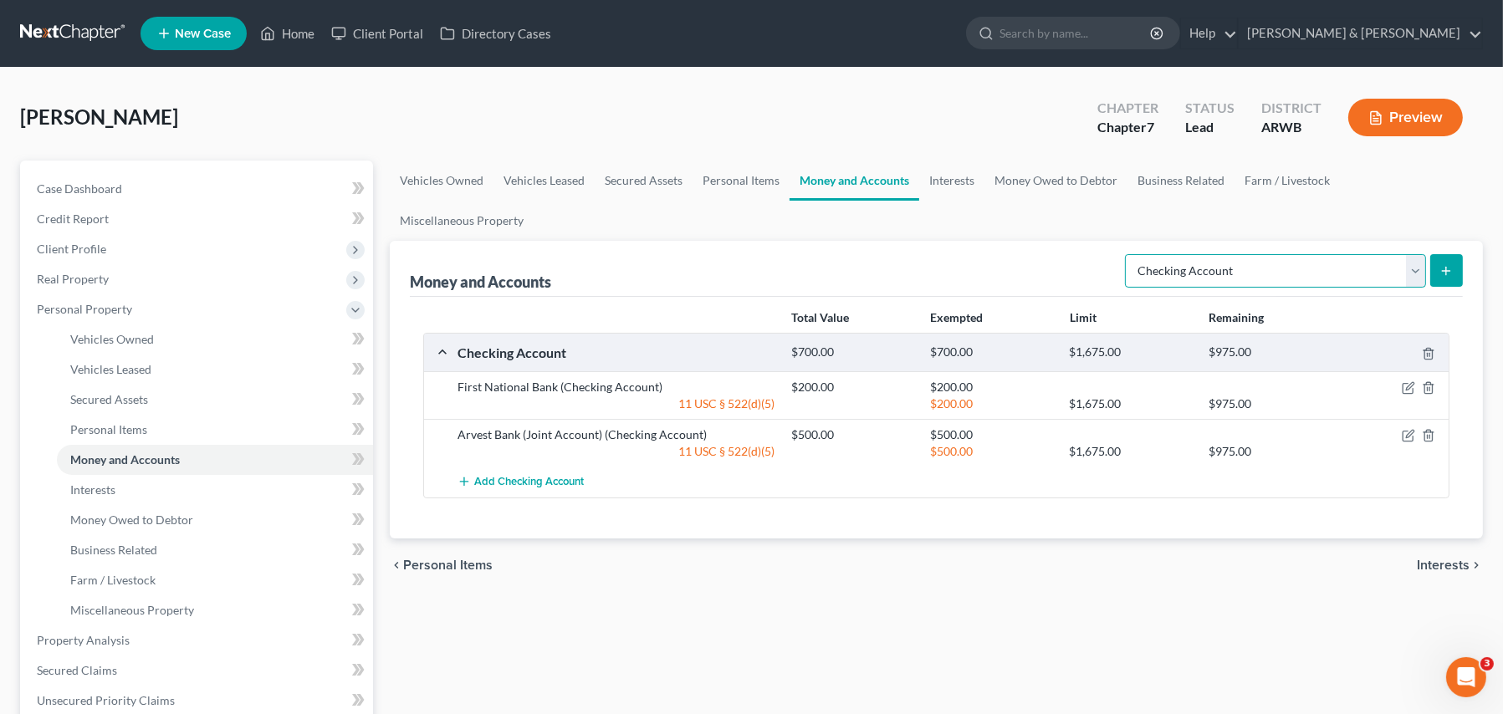
click at [1188, 254] on select "Select Account Type Brokerage Cash on Hand Certificates of Deposit Checking Acc…" at bounding box center [1275, 270] width 301 height 33
click at [1129, 254] on select "Select Account Type Brokerage Cash on Hand Certificates of Deposit Checking Acc…" at bounding box center [1275, 270] width 301 height 33
click at [1441, 264] on icon "submit" at bounding box center [1445, 270] width 13 height 13
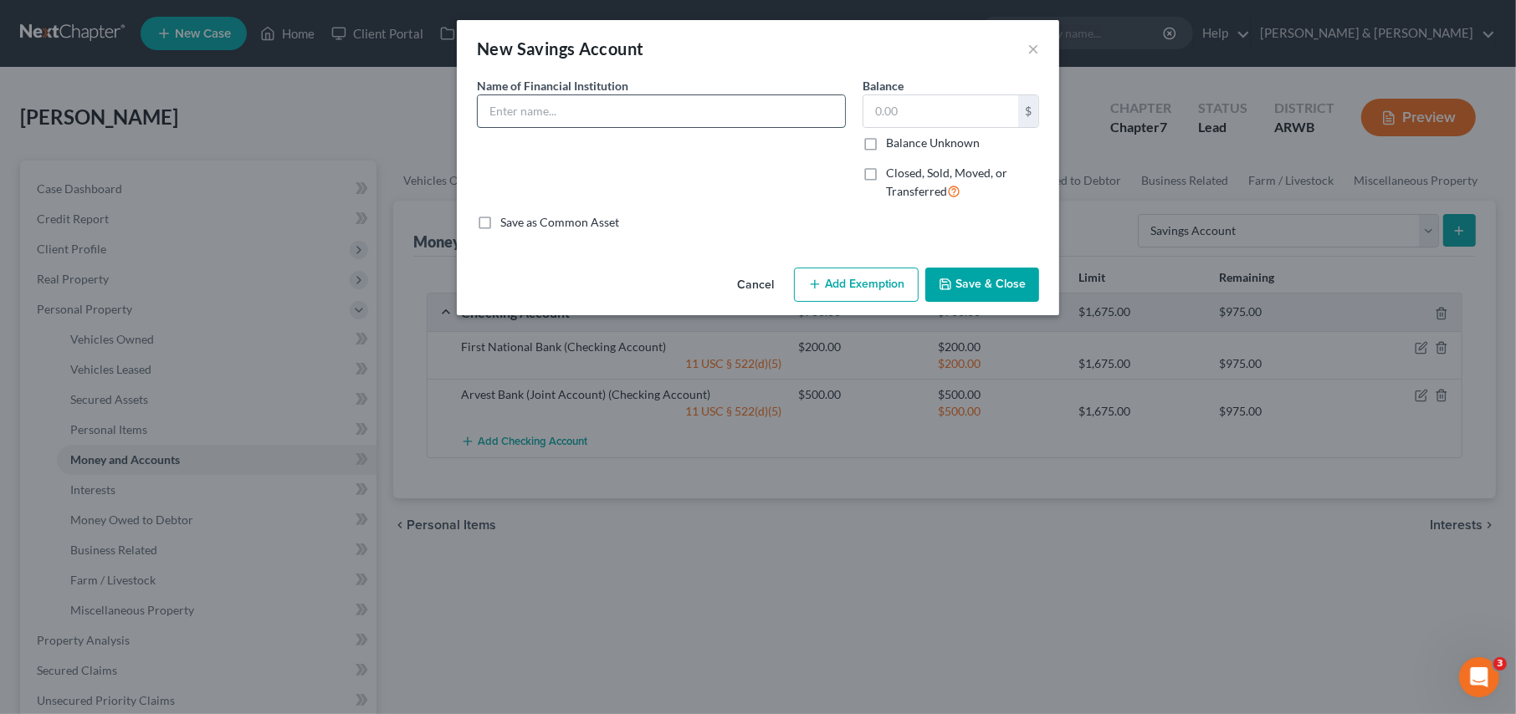
click at [513, 116] on input "text" at bounding box center [661, 111] width 367 height 32
click at [852, 277] on button "Add Exemption" at bounding box center [856, 285] width 125 height 35
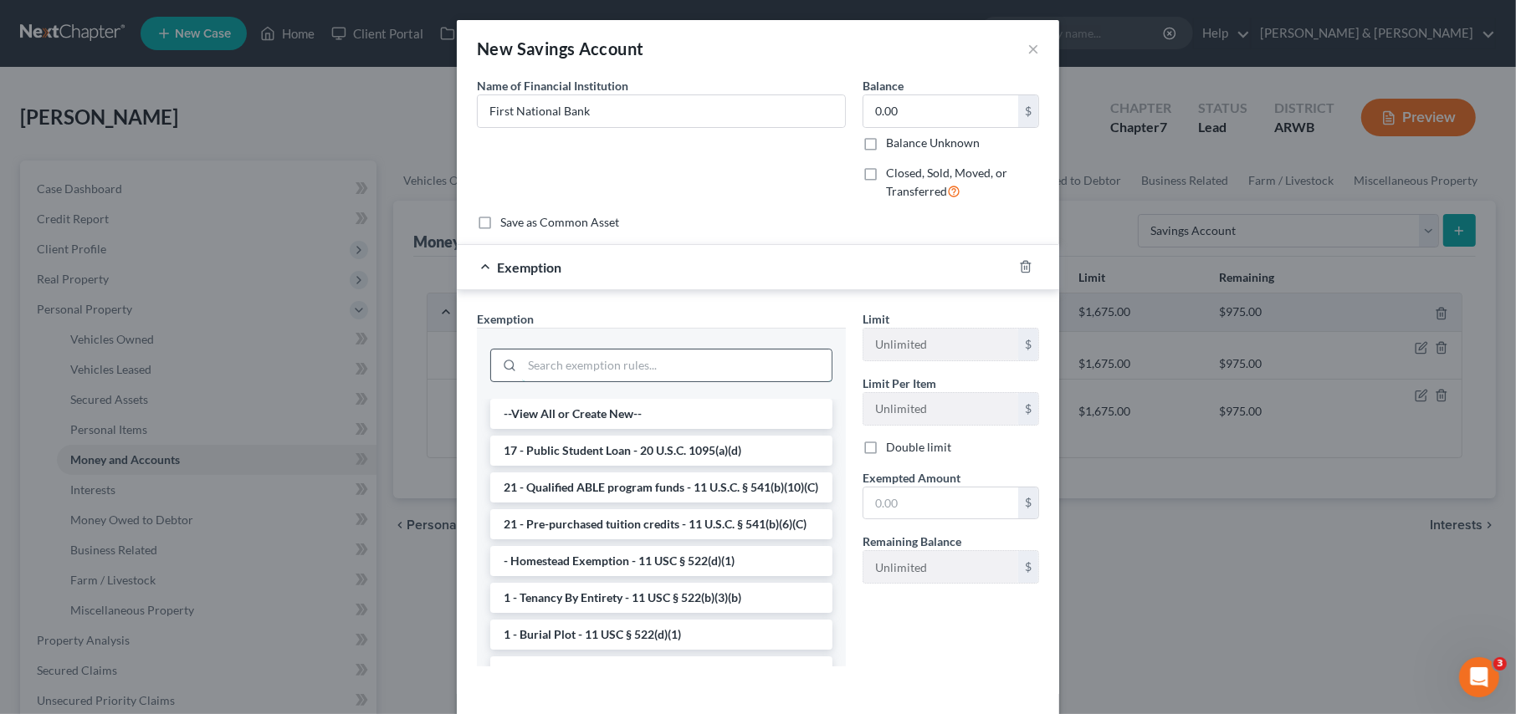
click at [534, 363] on input "search" at bounding box center [676, 366] width 309 height 32
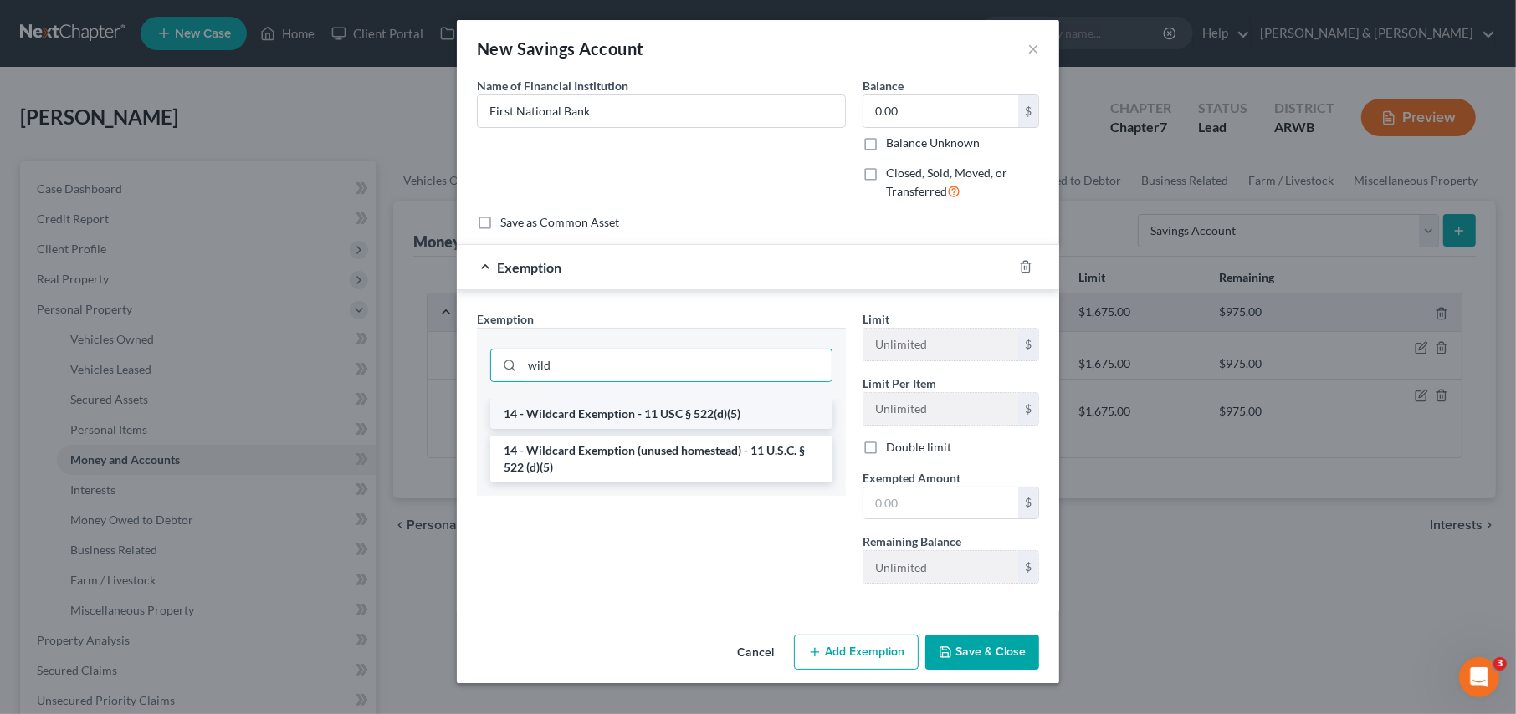
click at [555, 410] on li "14 - Wildcard Exemption - 11 USC § 522(d)(5)" at bounding box center [661, 414] width 342 height 30
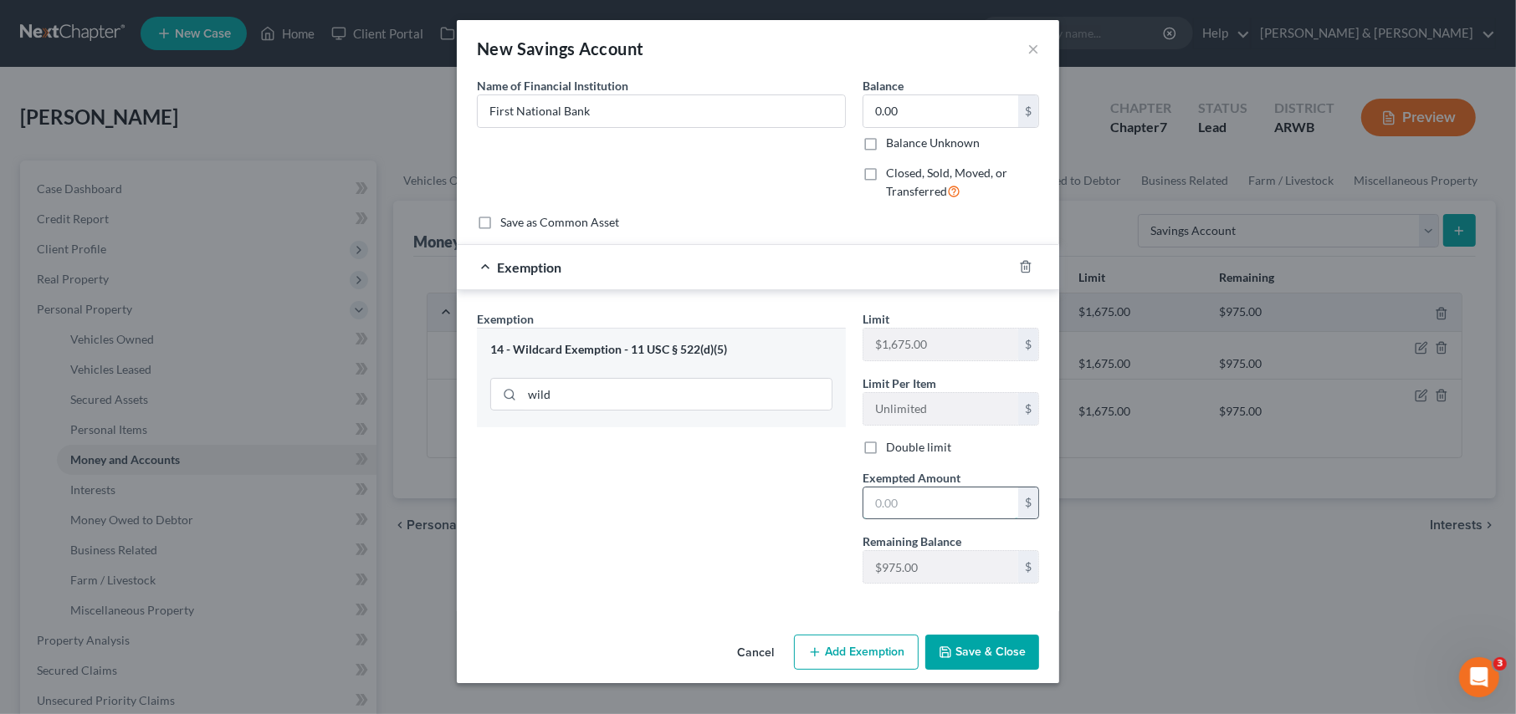
click at [936, 507] on input "text" at bounding box center [940, 504] width 155 height 32
click at [1001, 648] on button "Save & Close" at bounding box center [982, 652] width 114 height 35
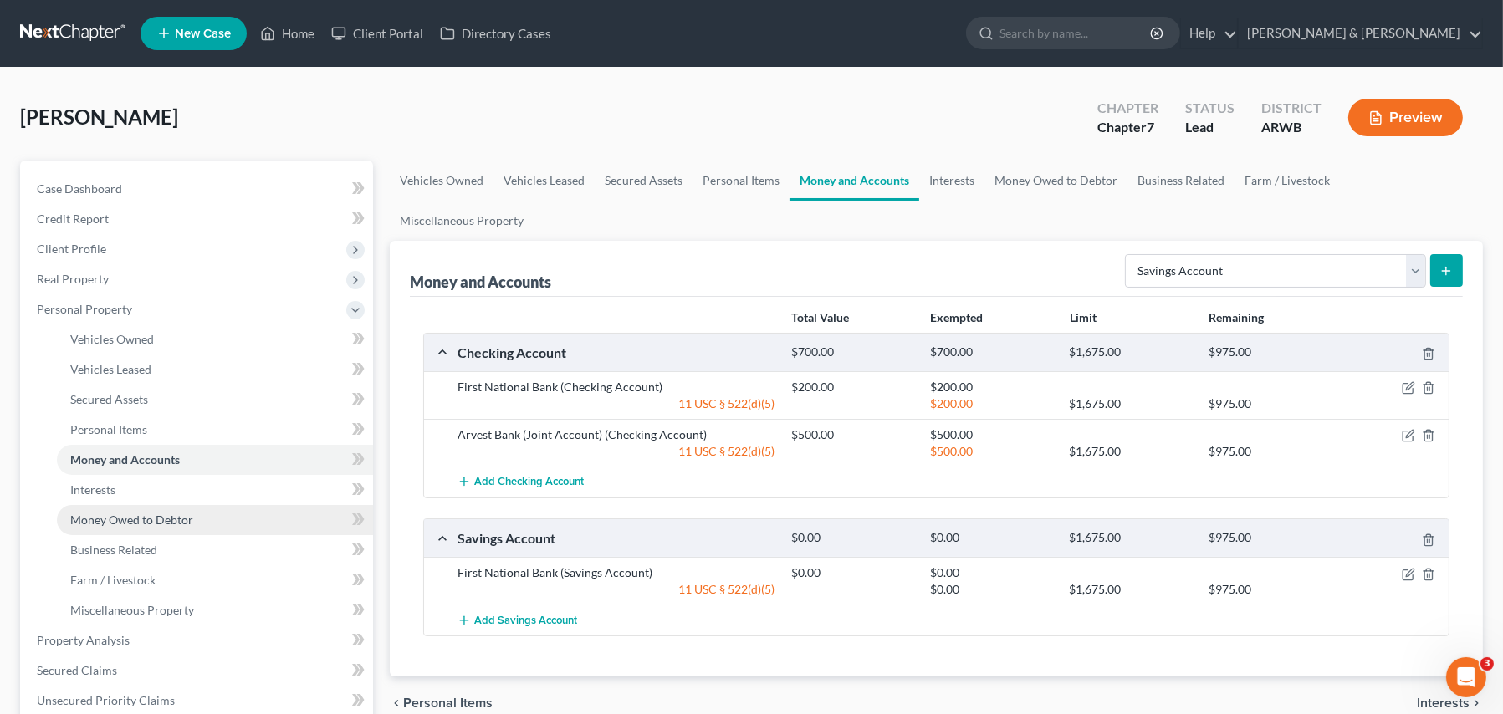
click at [174, 519] on span "Money Owed to Debtor" at bounding box center [131, 520] width 123 height 14
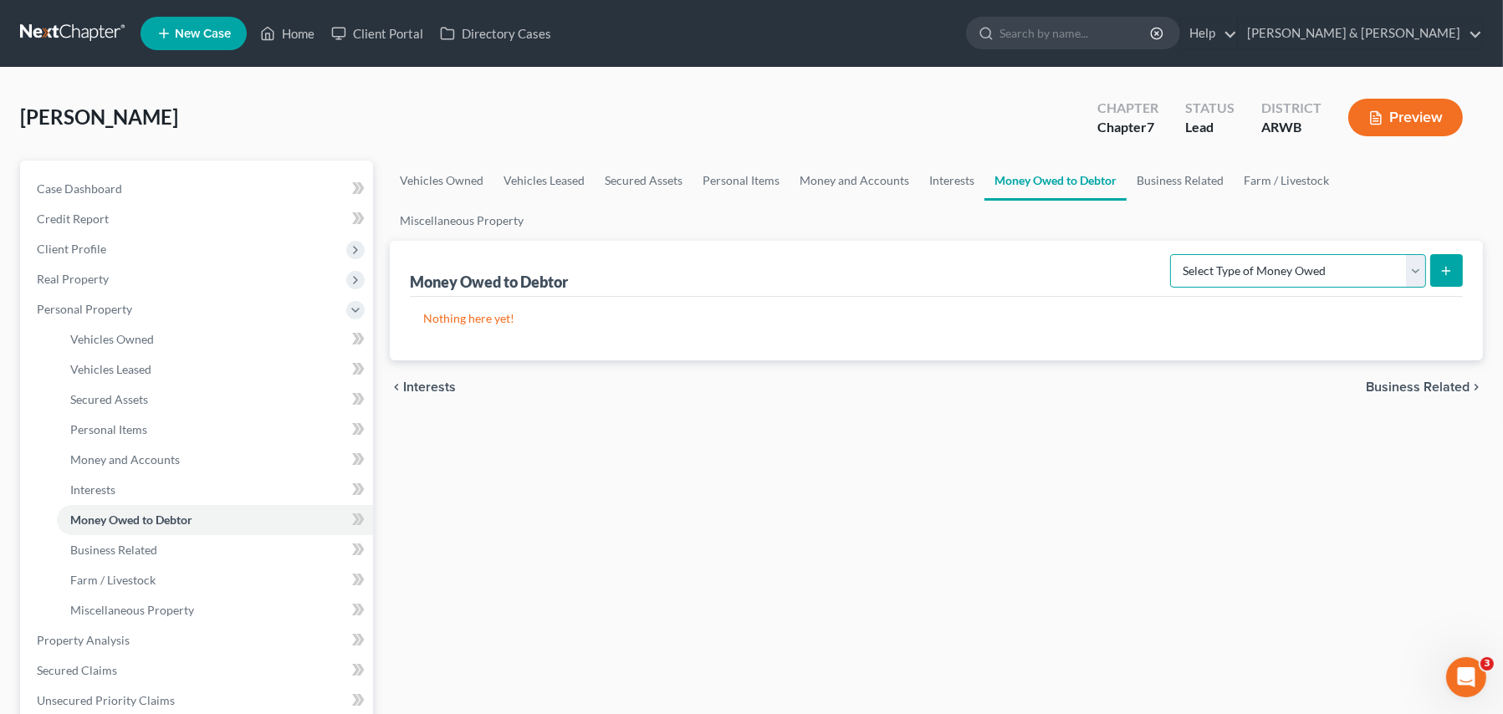
click at [1222, 254] on select "Select Type of Money Owed Accounts Receivable Alimony Child Support Claims Agai…" at bounding box center [1298, 270] width 256 height 33
click at [100, 498] on link "Interests" at bounding box center [215, 490] width 316 height 30
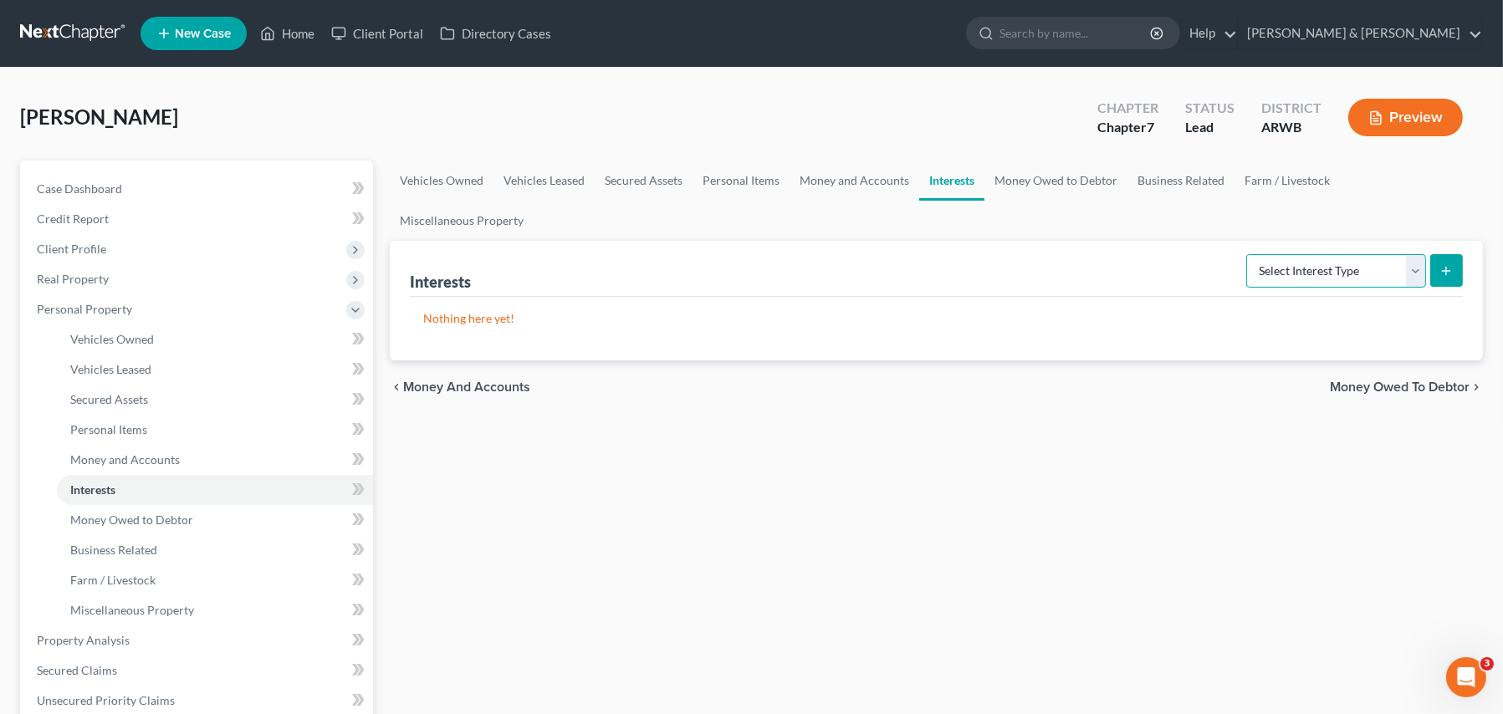
click at [1282, 254] on select "Select Interest Type 401K Annuity Bond Education IRA Government Bond Government…" at bounding box center [1336, 270] width 180 height 33
click at [1249, 254] on select "Select Interest Type 401K Annuity Bond Education IRA Government Bond Government…" at bounding box center [1336, 270] width 180 height 33
click at [1440, 264] on icon "submit" at bounding box center [1445, 270] width 13 height 13
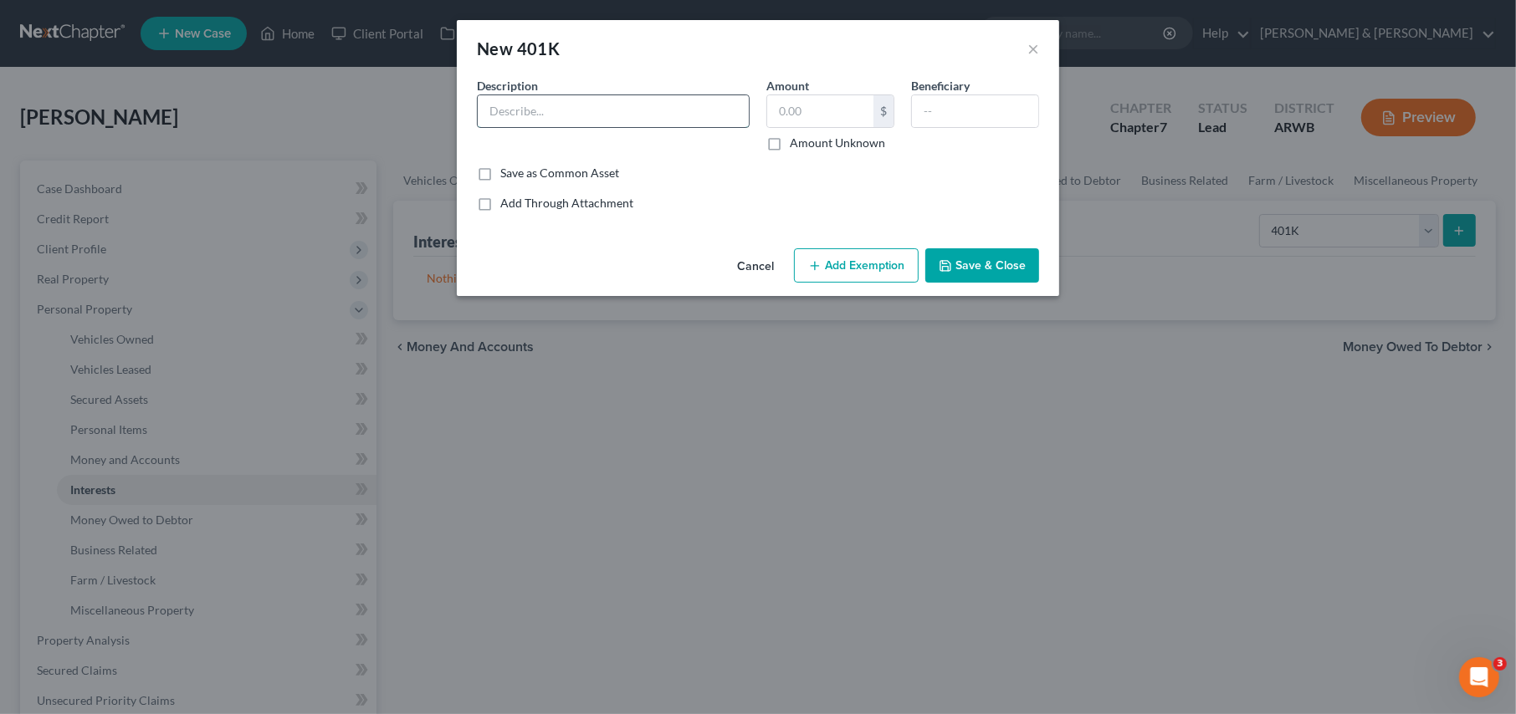
click at [529, 110] on input "text" at bounding box center [613, 111] width 271 height 32
click at [836, 264] on button "Add Exemption" at bounding box center [856, 265] width 125 height 35
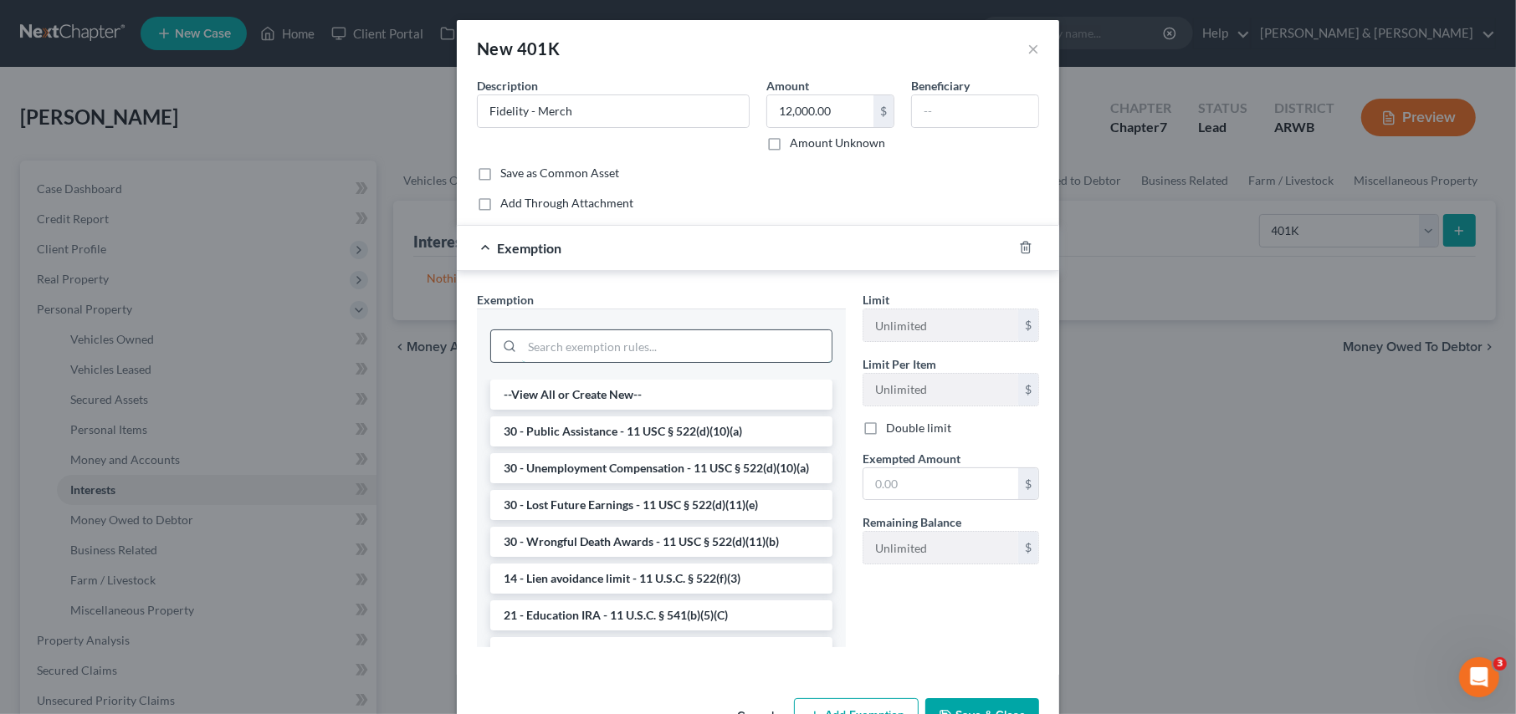
click at [539, 345] on input "search" at bounding box center [676, 346] width 309 height 32
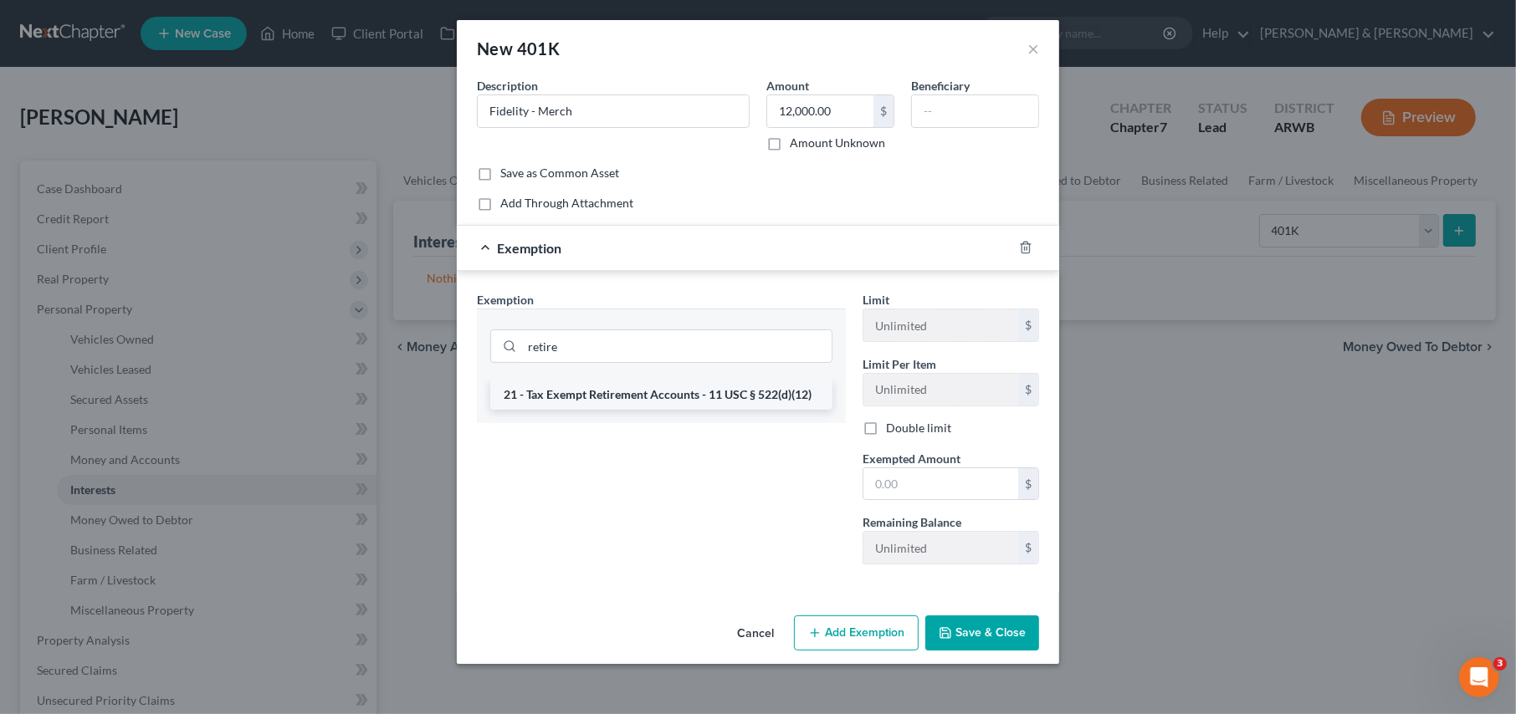
click at [550, 390] on li "21 - Tax Exempt Retirement Accounts - 11 USC § 522(d)(12)" at bounding box center [661, 395] width 342 height 30
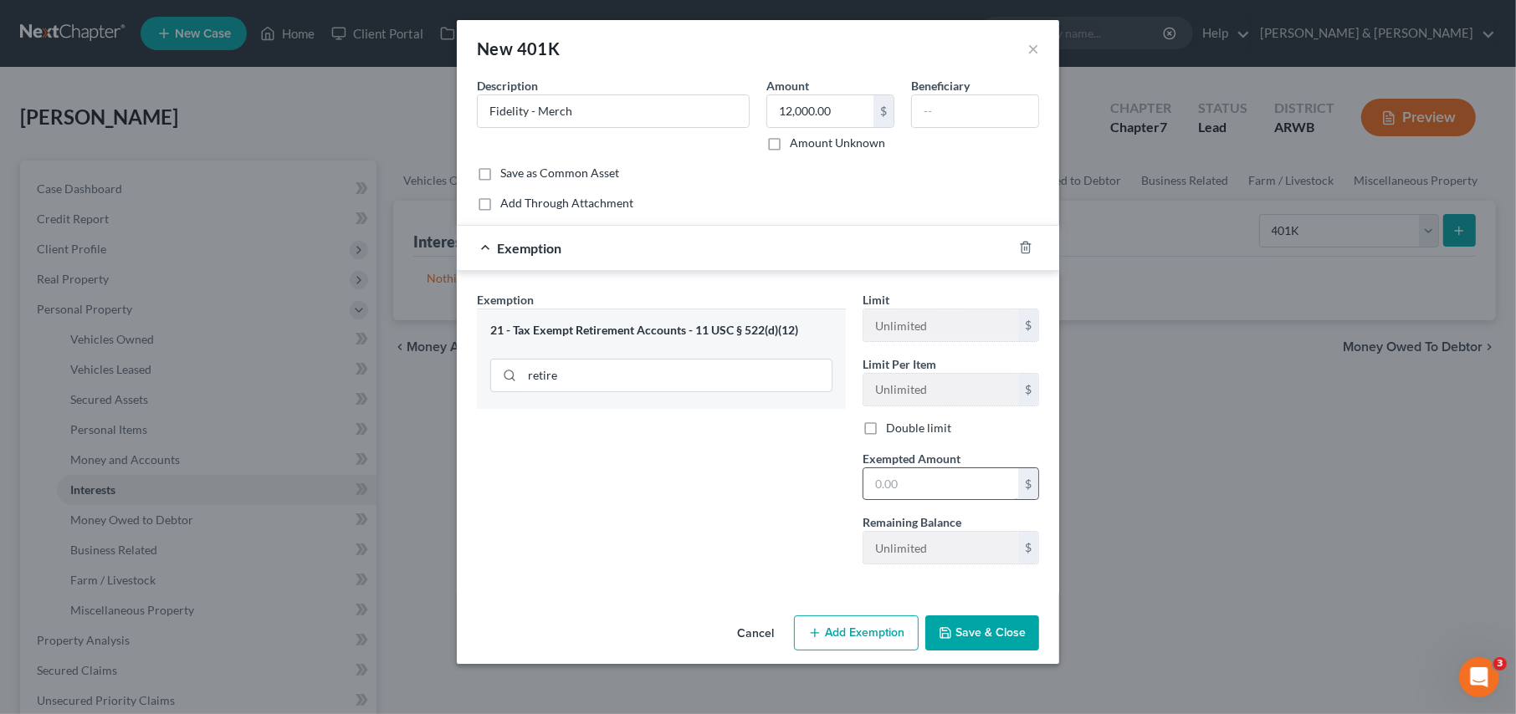
click at [899, 483] on input "text" at bounding box center [940, 484] width 155 height 32
click at [977, 626] on button "Save & Close" at bounding box center [982, 633] width 114 height 35
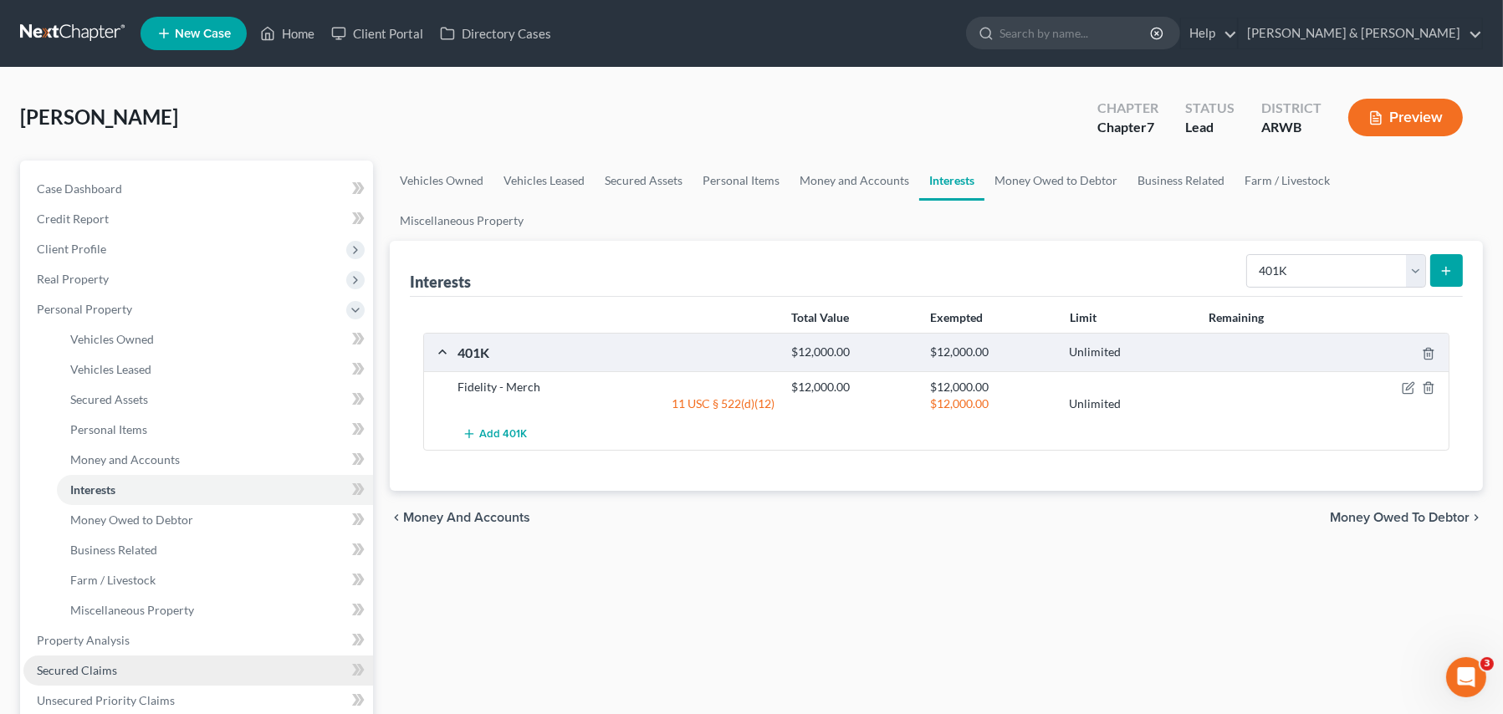
click at [100, 668] on span "Secured Claims" at bounding box center [77, 670] width 80 height 14
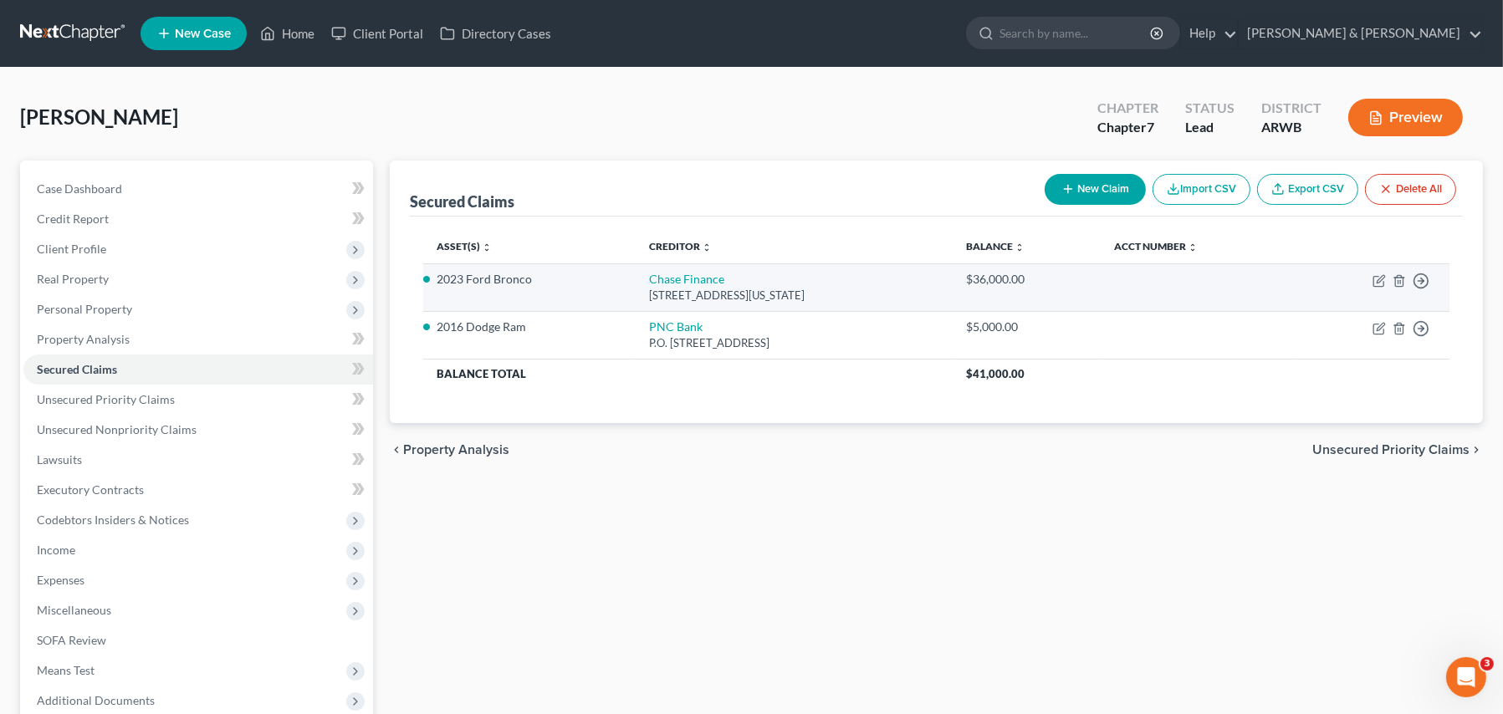
drag, startPoint x: 1368, startPoint y: 275, endPoint x: 1378, endPoint y: 274, distance: 10.1
click at [1368, 275] on td "Move to E Move to F Move to G Move to Notice Only" at bounding box center [1370, 287] width 157 height 48
click at [1379, 274] on icon "button" at bounding box center [1379, 280] width 13 height 13
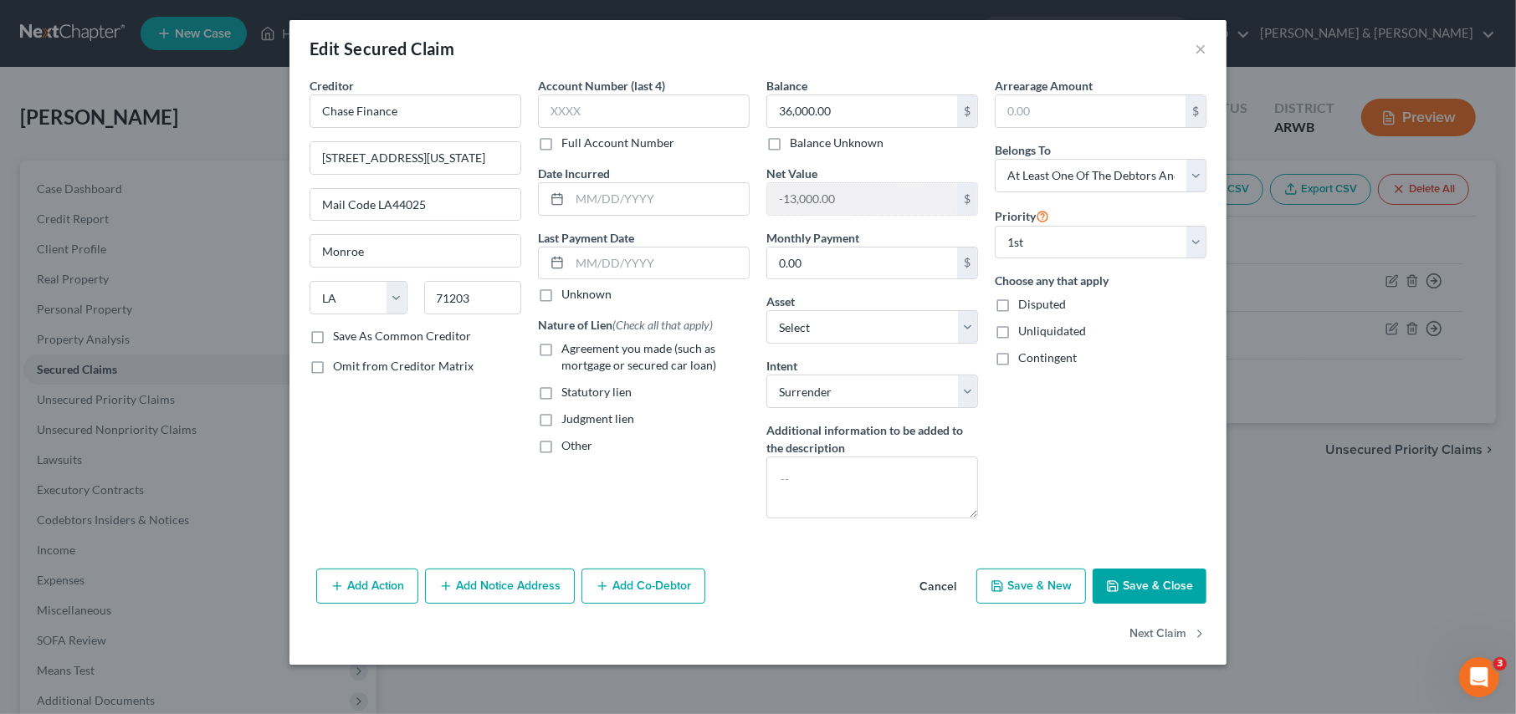
click at [561, 345] on label "Agreement you made (such as mortgage or secured car loan)" at bounding box center [655, 356] width 188 height 33
click at [568, 345] on input "Agreement you made (such as mortgage or secured car loan)" at bounding box center [573, 345] width 11 height 11
click at [626, 591] on button "Add Co-Debtor" at bounding box center [643, 586] width 124 height 35
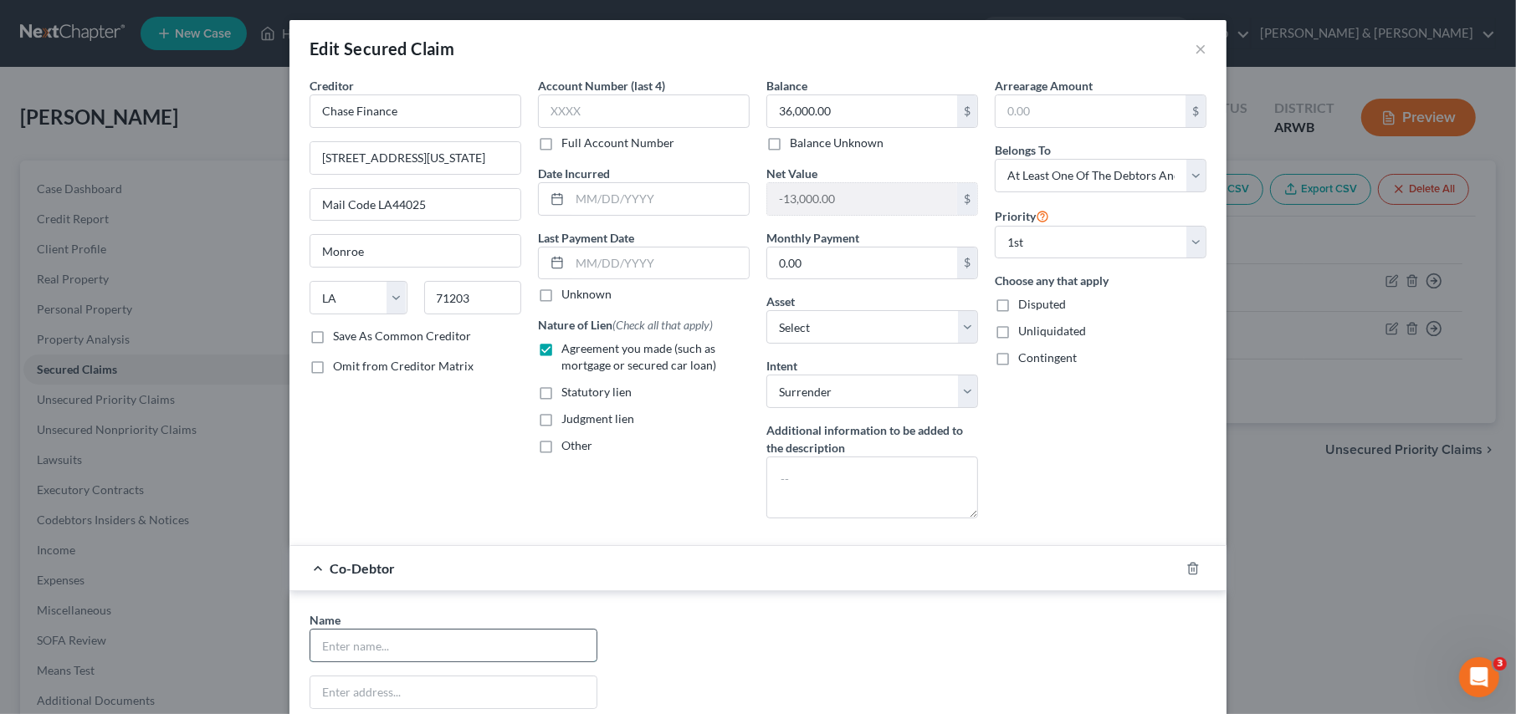
click at [379, 640] on input "text" at bounding box center [453, 646] width 286 height 32
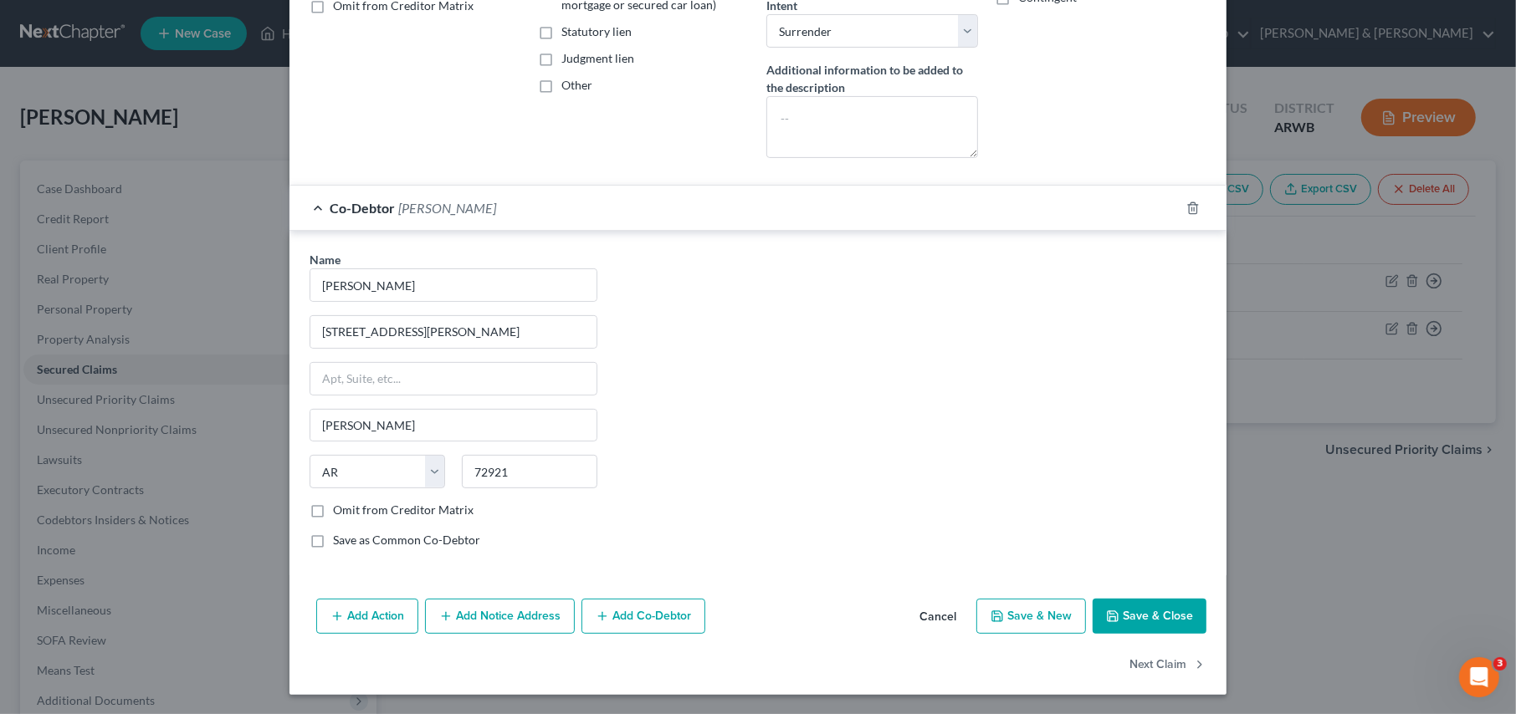
click at [1118, 609] on button "Save & Close" at bounding box center [1149, 616] width 114 height 35
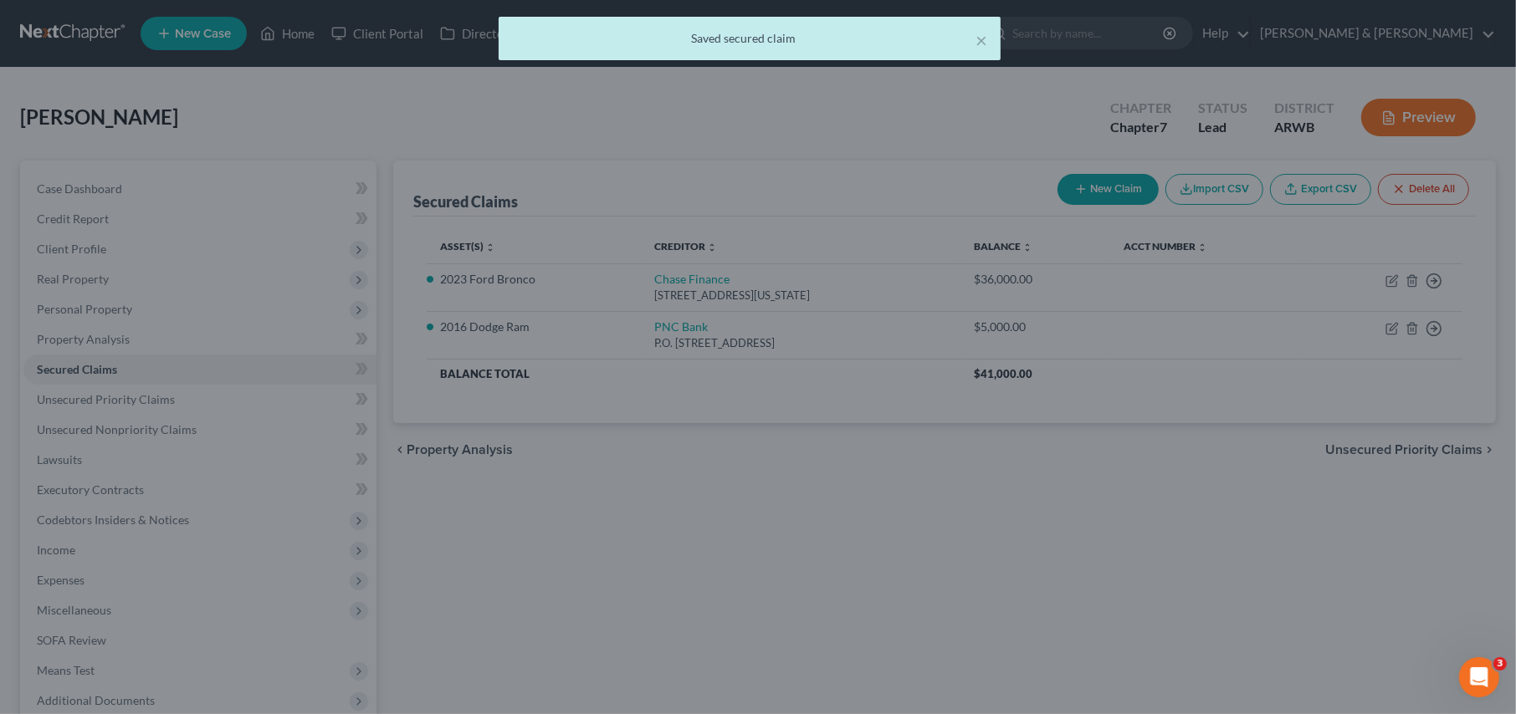
scroll to position [0, 0]
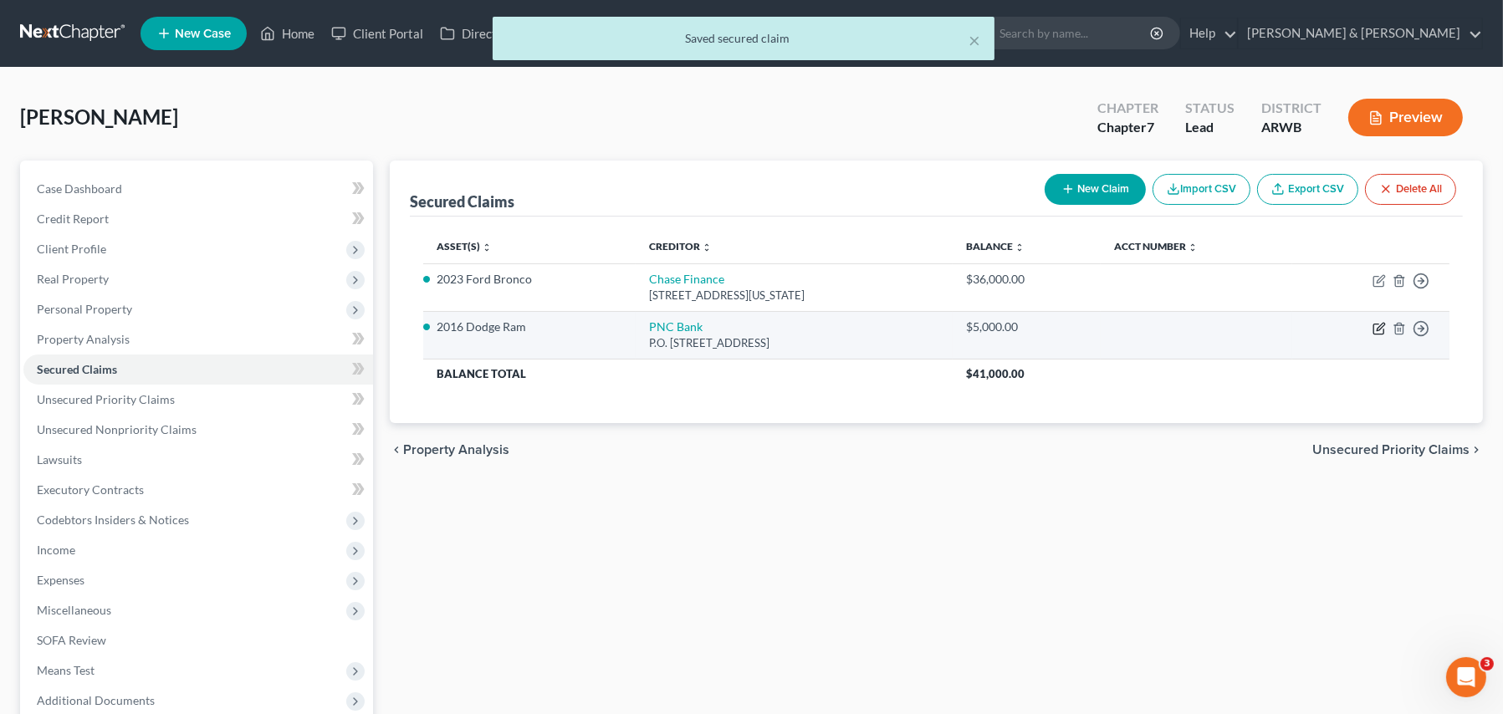
click at [1375, 330] on icon "button" at bounding box center [1379, 328] width 13 height 13
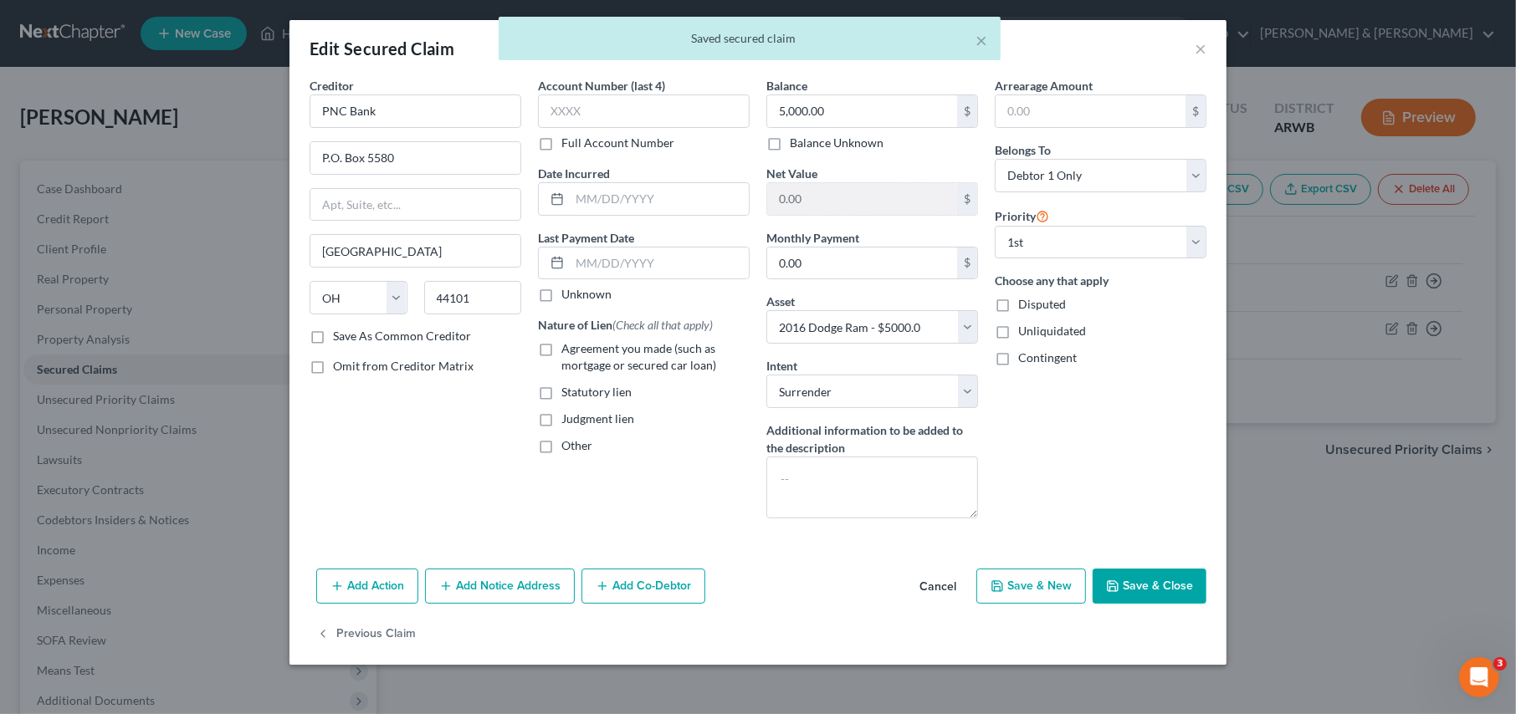
click at [561, 350] on label "Agreement you made (such as mortgage or secured car loan)" at bounding box center [655, 356] width 188 height 33
click at [568, 350] on input "Agreement you made (such as mortgage or secured car loan)" at bounding box center [573, 345] width 11 height 11
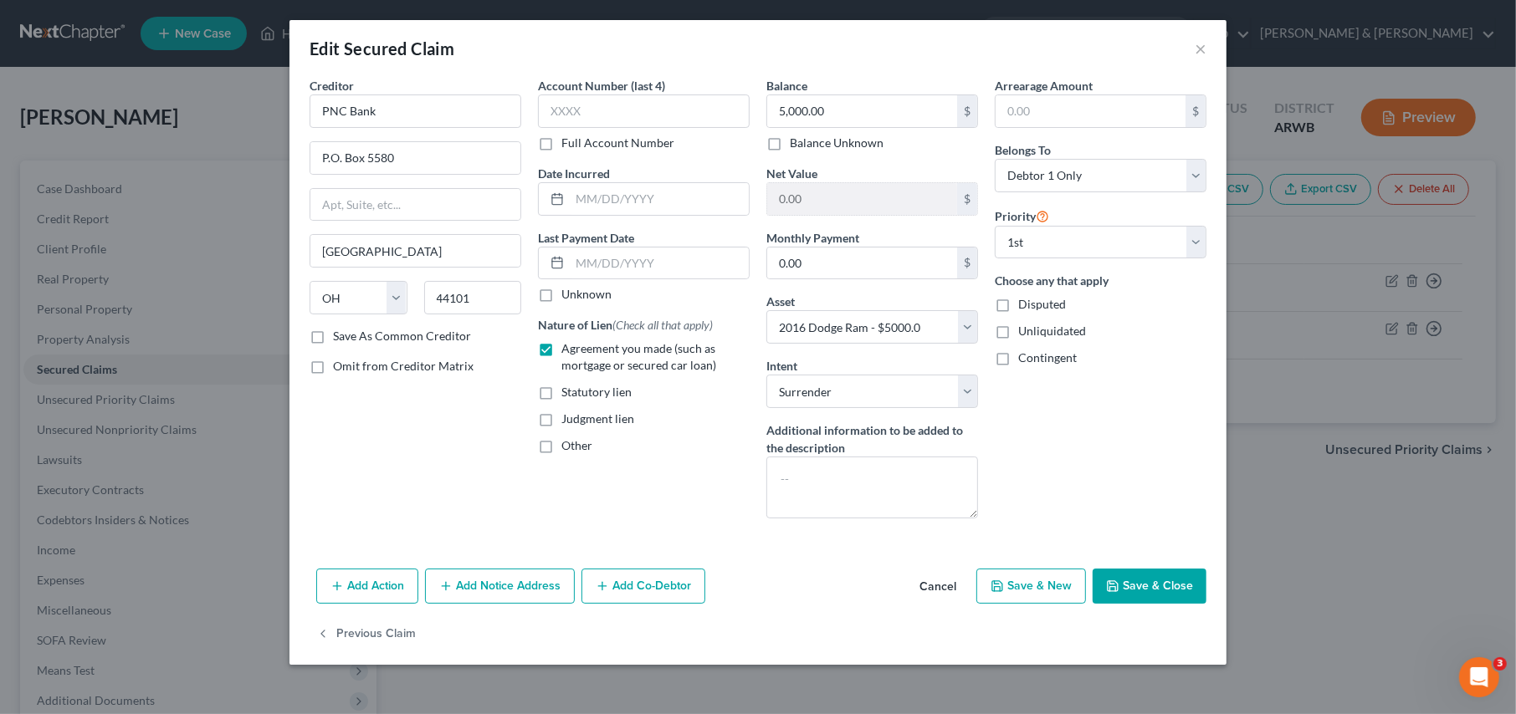
click at [639, 585] on button "Add Co-Debtor" at bounding box center [643, 586] width 124 height 35
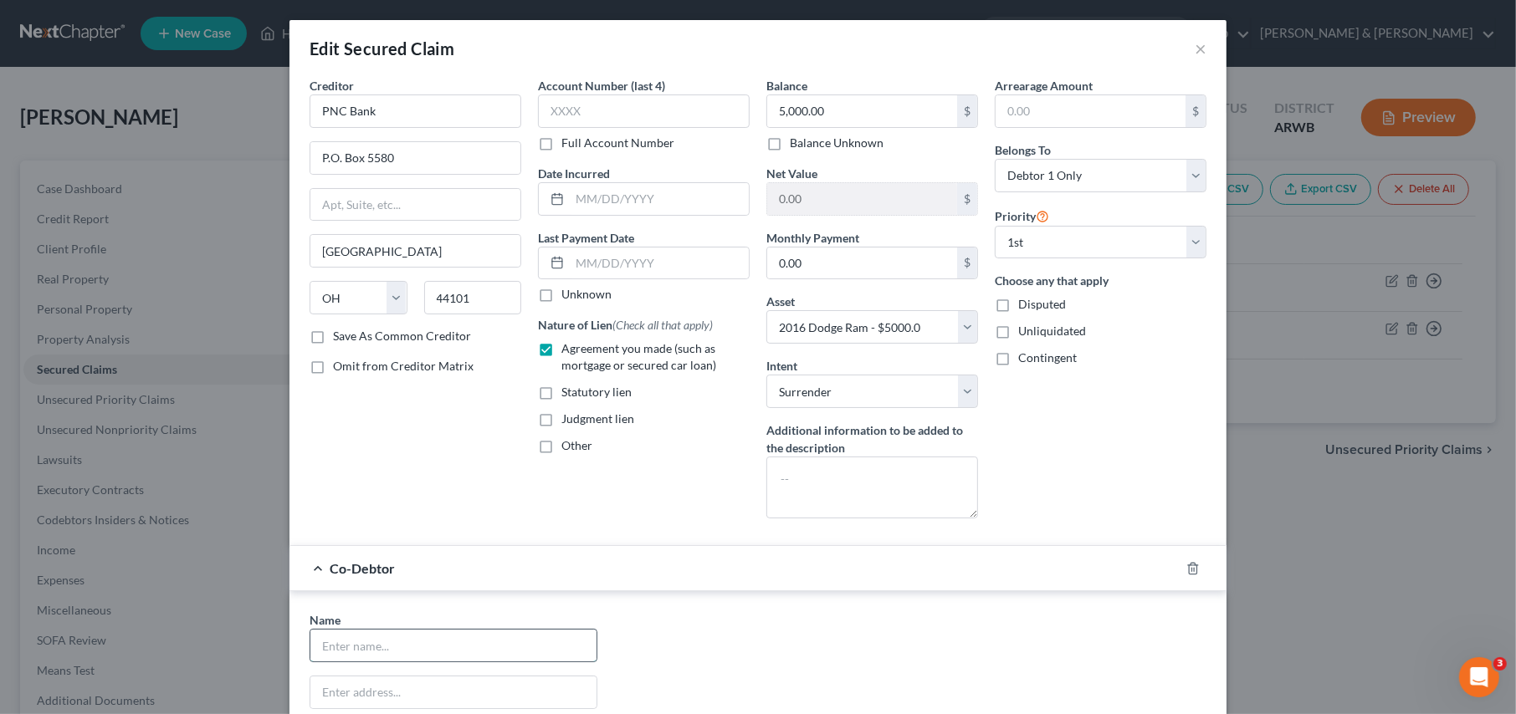
click at [424, 650] on input "text" at bounding box center [453, 646] width 286 height 32
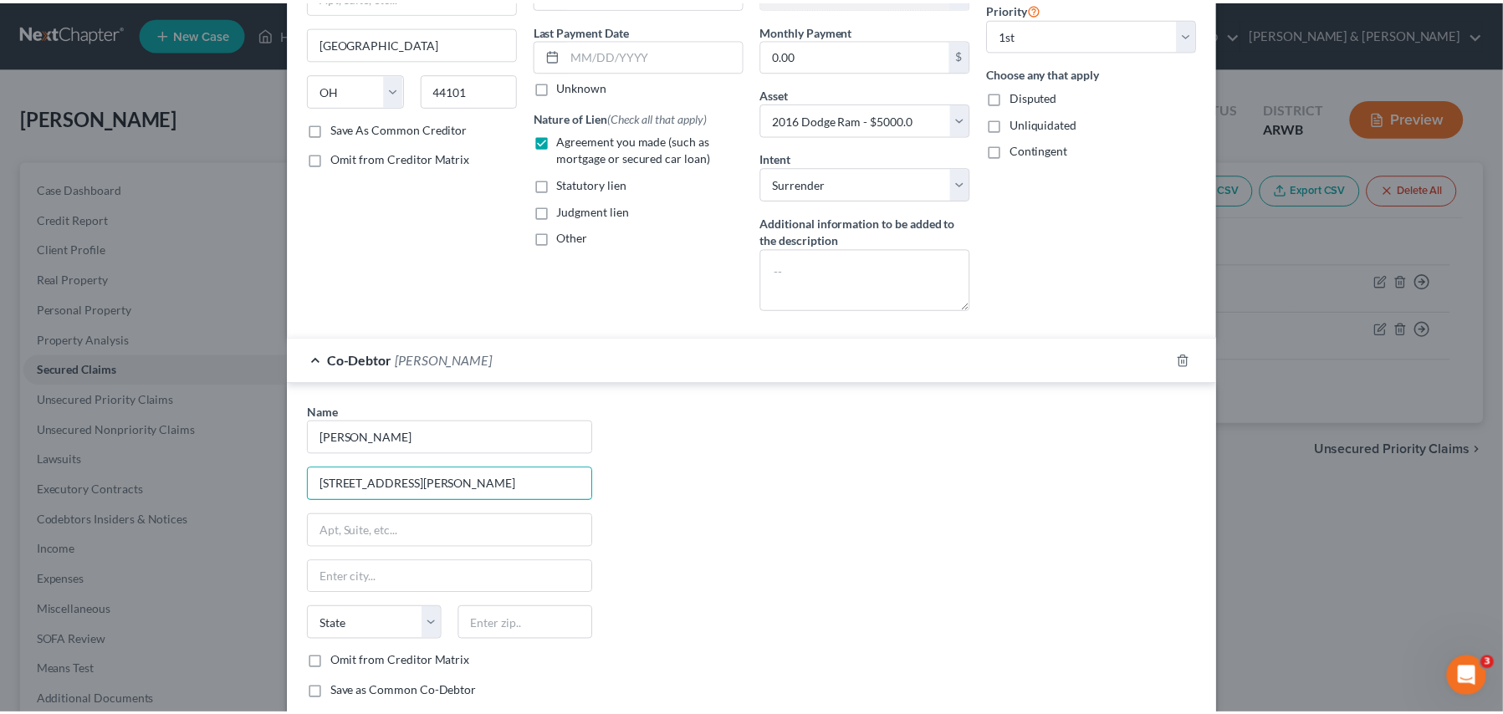
scroll to position [360, 0]
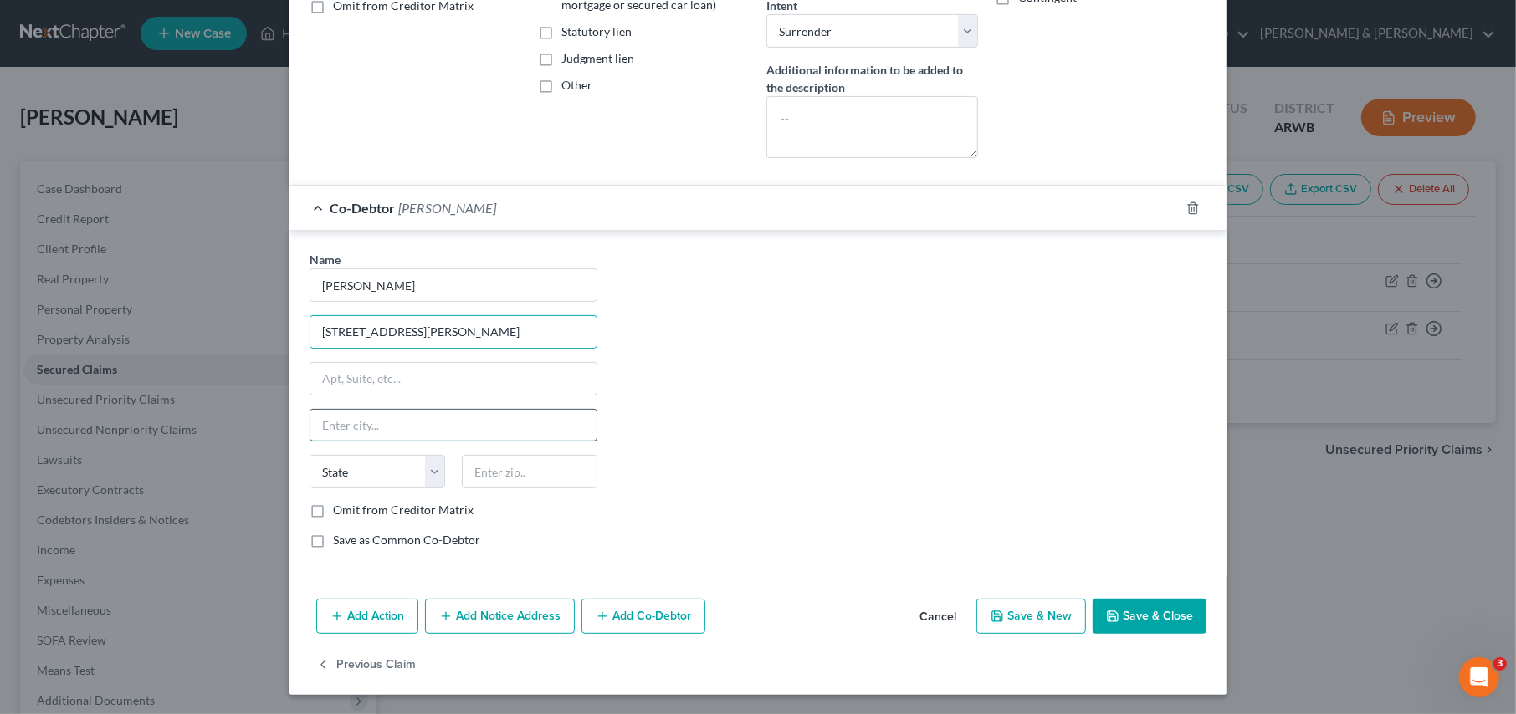
click at [352, 420] on input "text" at bounding box center [453, 426] width 286 height 32
click at [1153, 612] on button "Save & Close" at bounding box center [1149, 616] width 114 height 35
